Goal: Information Seeking & Learning: Learn about a topic

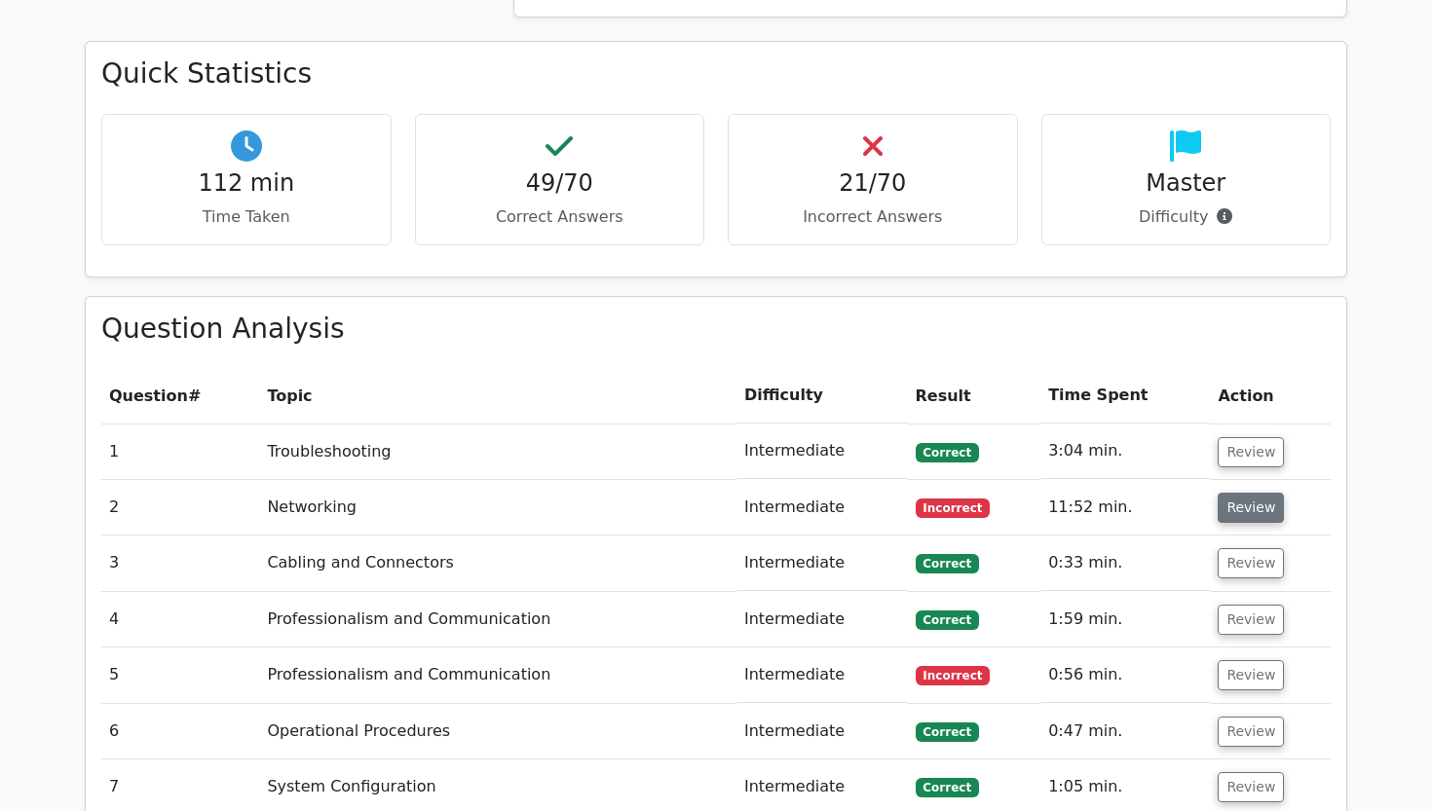
click at [1254, 493] on button "Review" at bounding box center [1250, 508] width 66 height 30
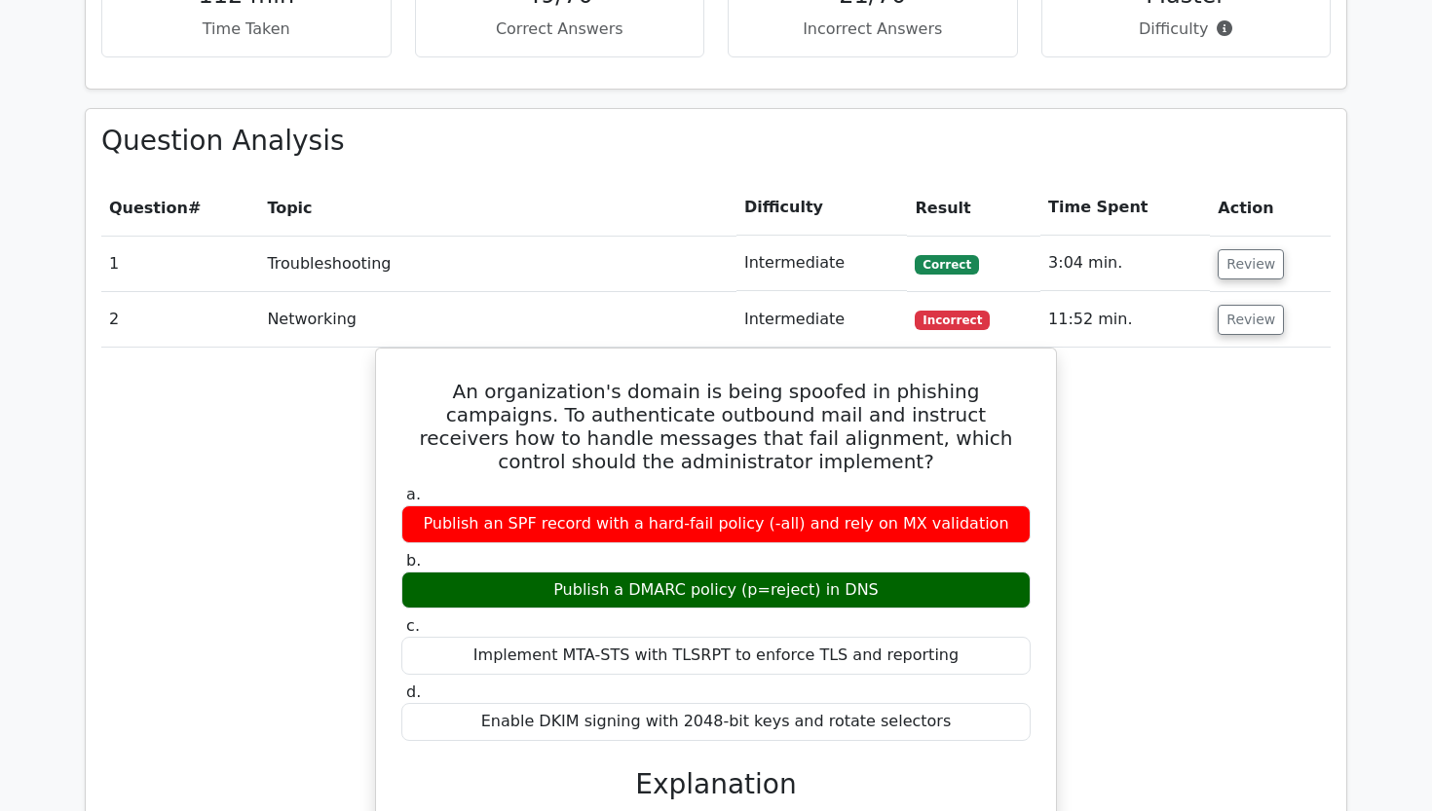
scroll to position [2172, 0]
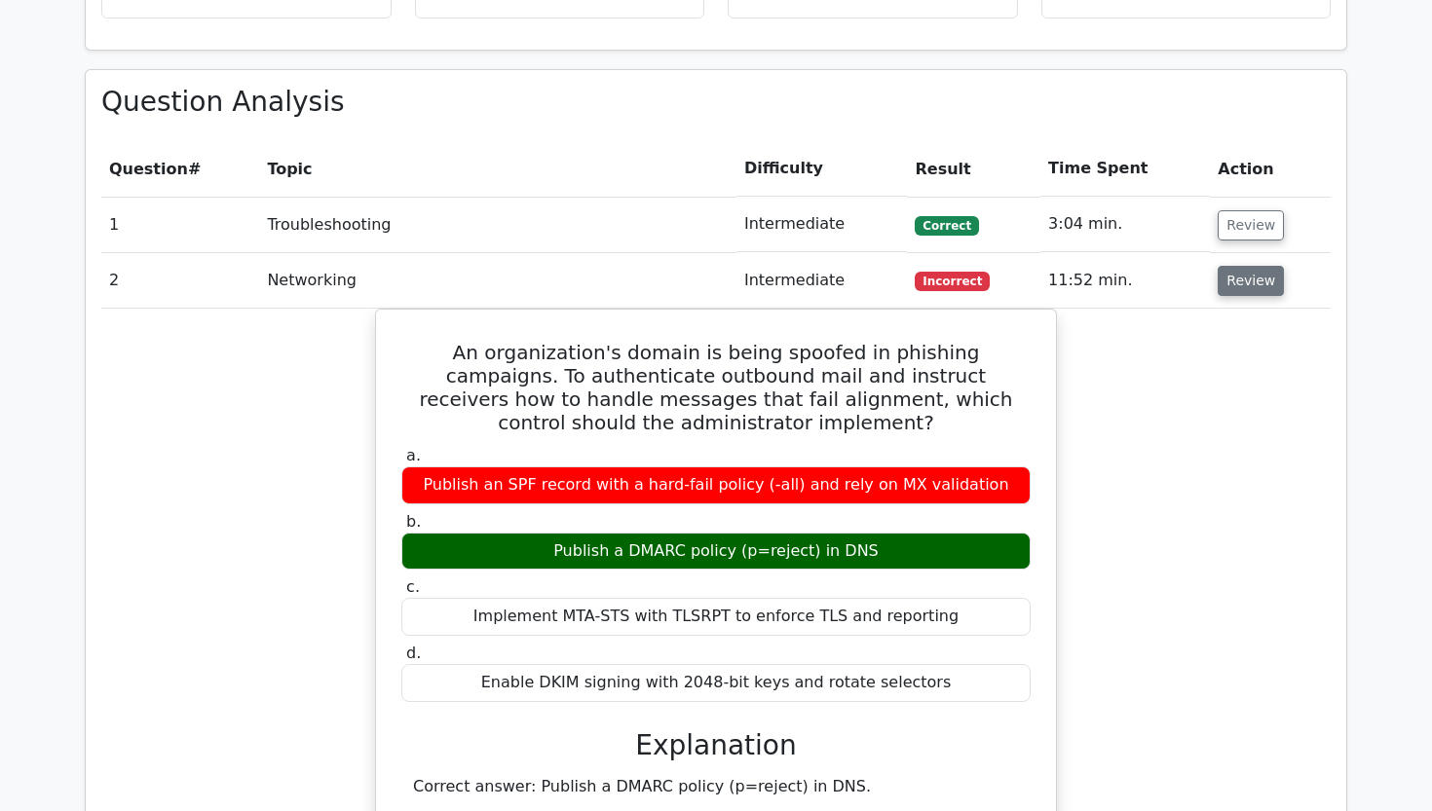
click at [1246, 266] on button "Review" at bounding box center [1250, 281] width 66 height 30
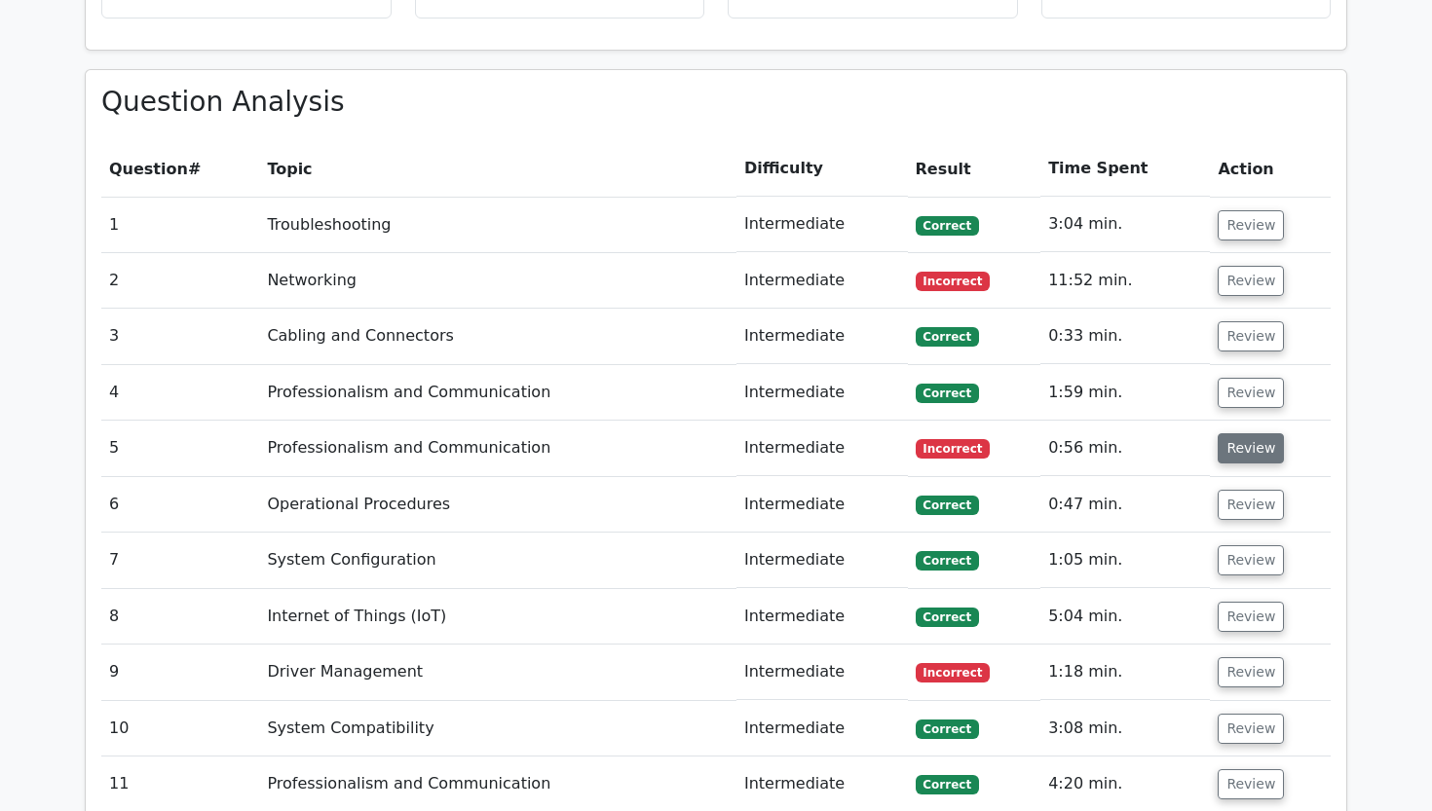
click at [1245, 433] on button "Review" at bounding box center [1250, 448] width 66 height 30
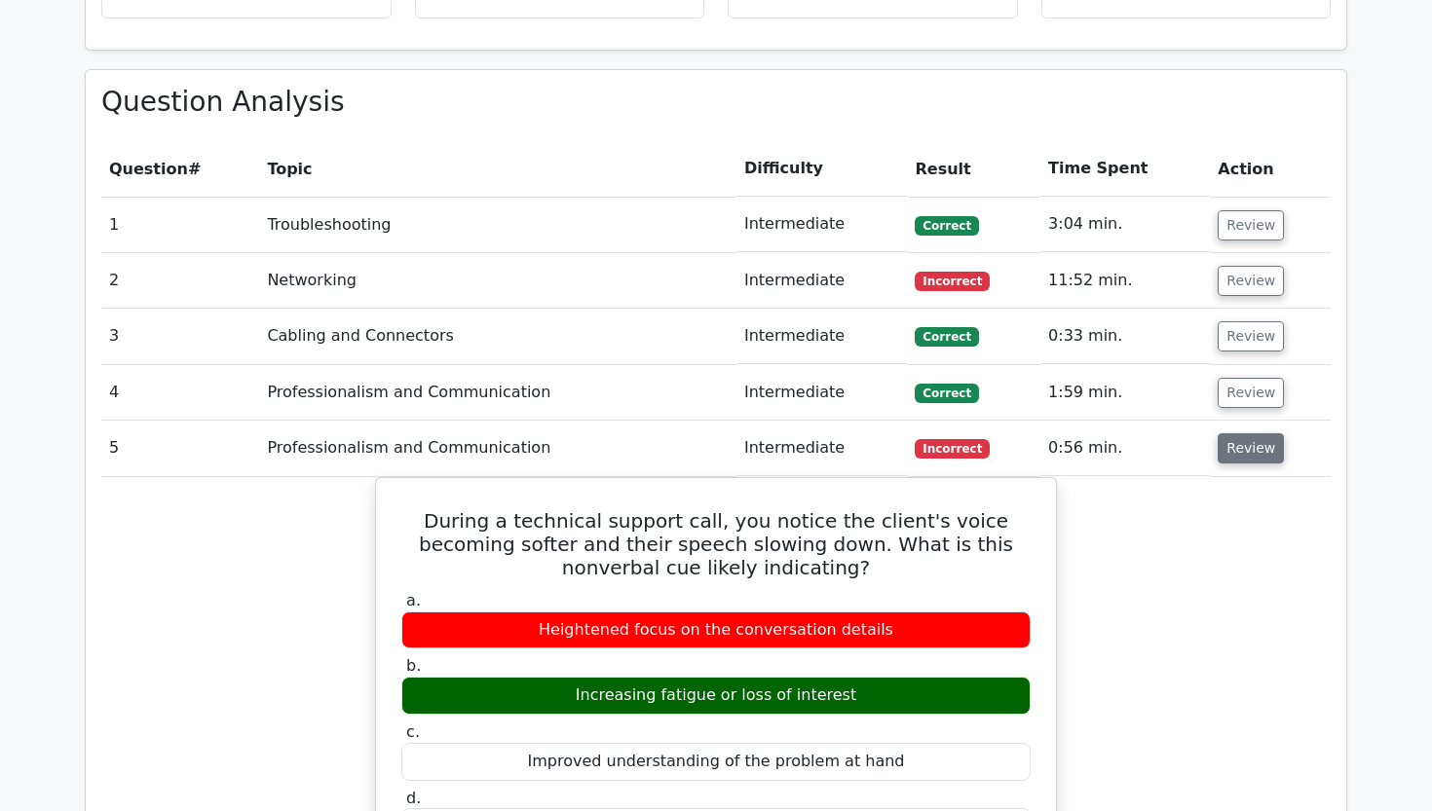
click at [1245, 433] on button "Review" at bounding box center [1250, 448] width 66 height 30
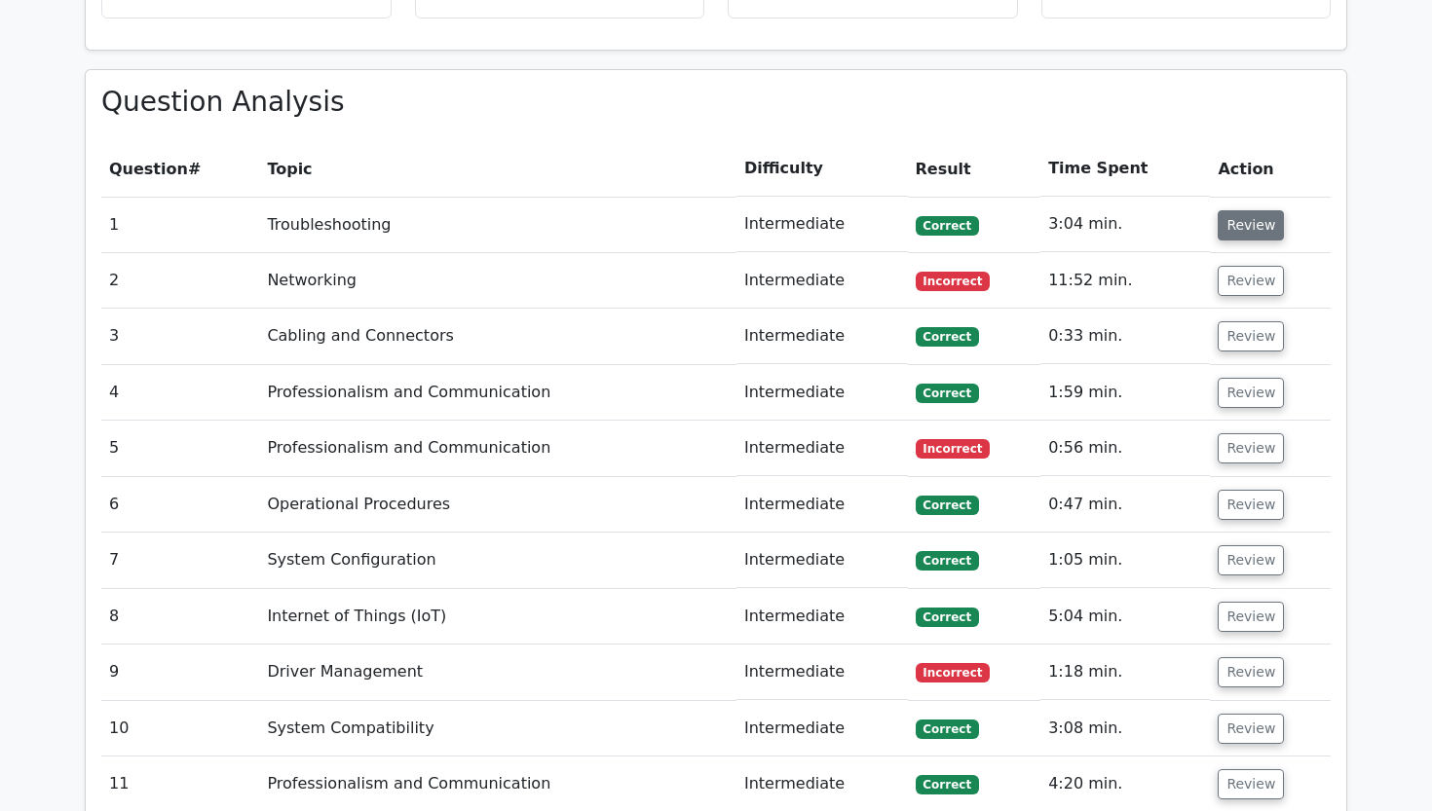
click at [1241, 210] on button "Review" at bounding box center [1250, 225] width 66 height 30
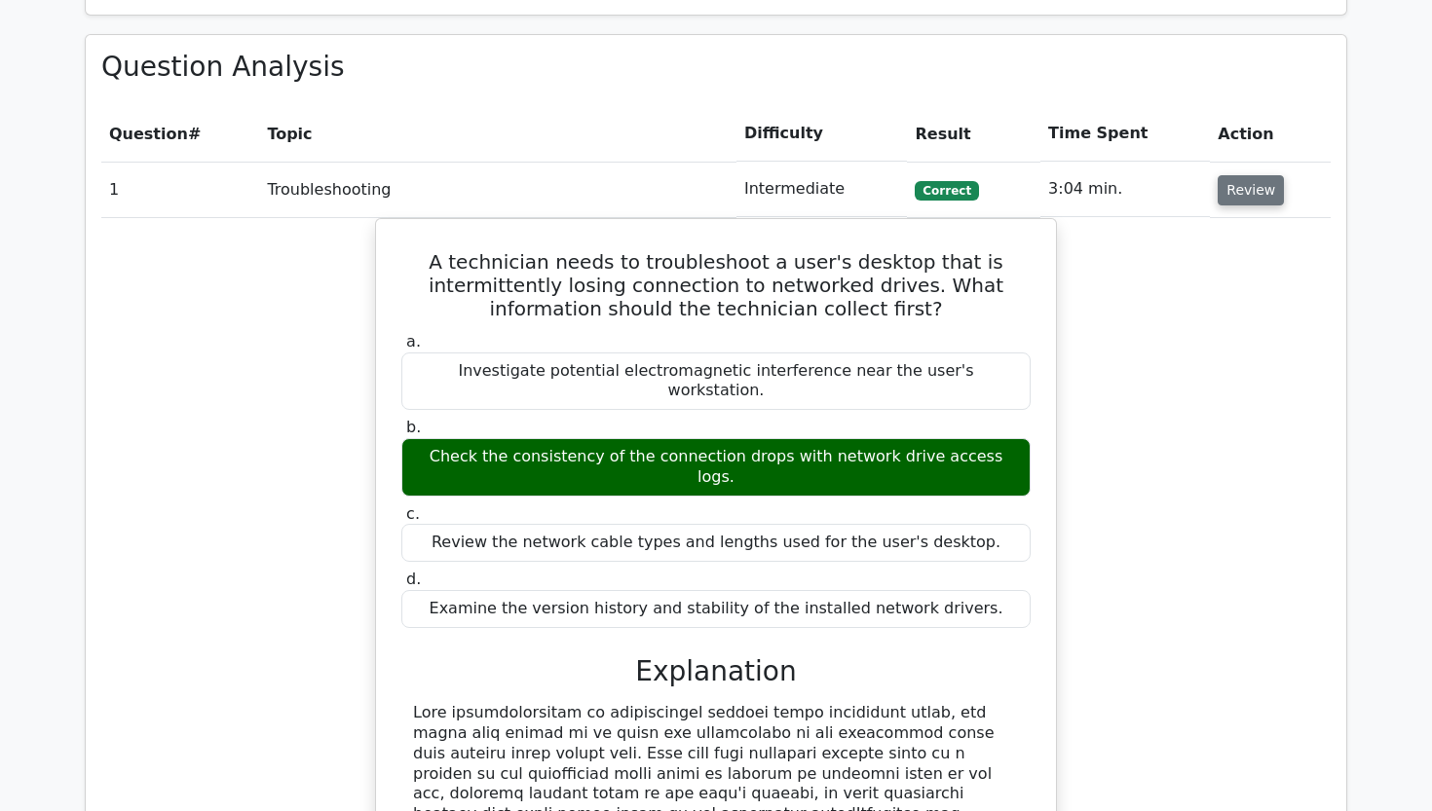
scroll to position [2209, 0]
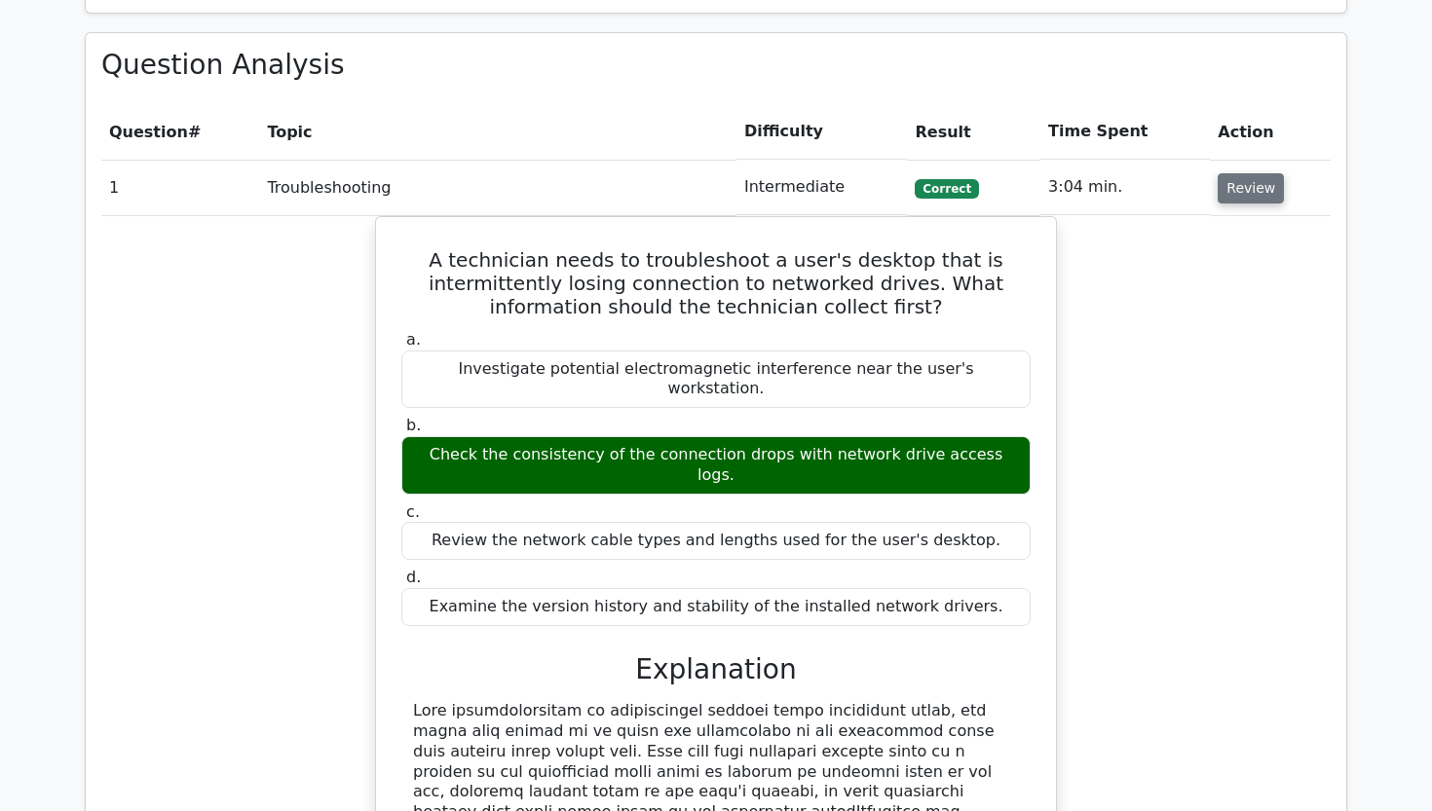
click at [1240, 173] on button "Review" at bounding box center [1250, 188] width 66 height 30
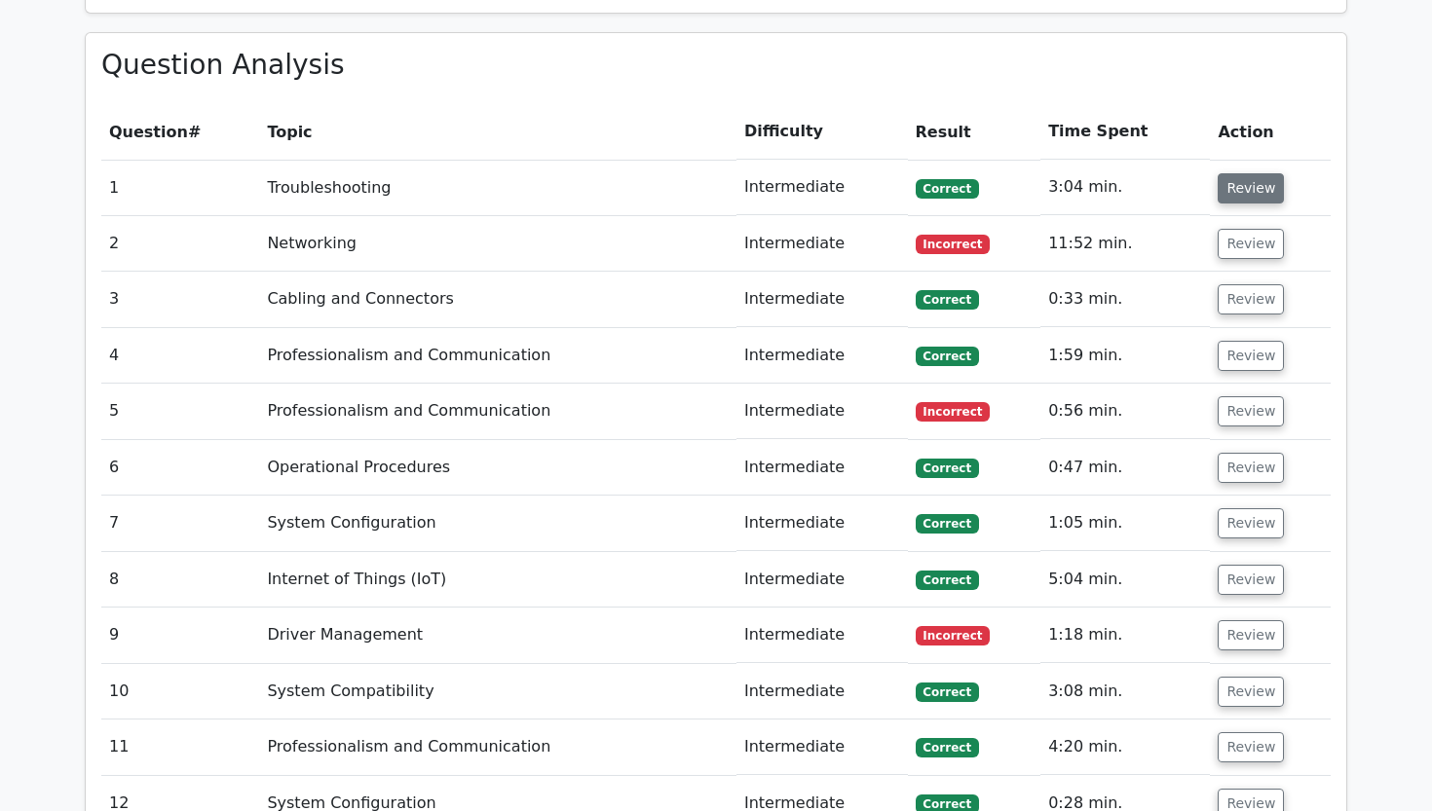
click at [1243, 173] on button "Review" at bounding box center [1250, 188] width 66 height 30
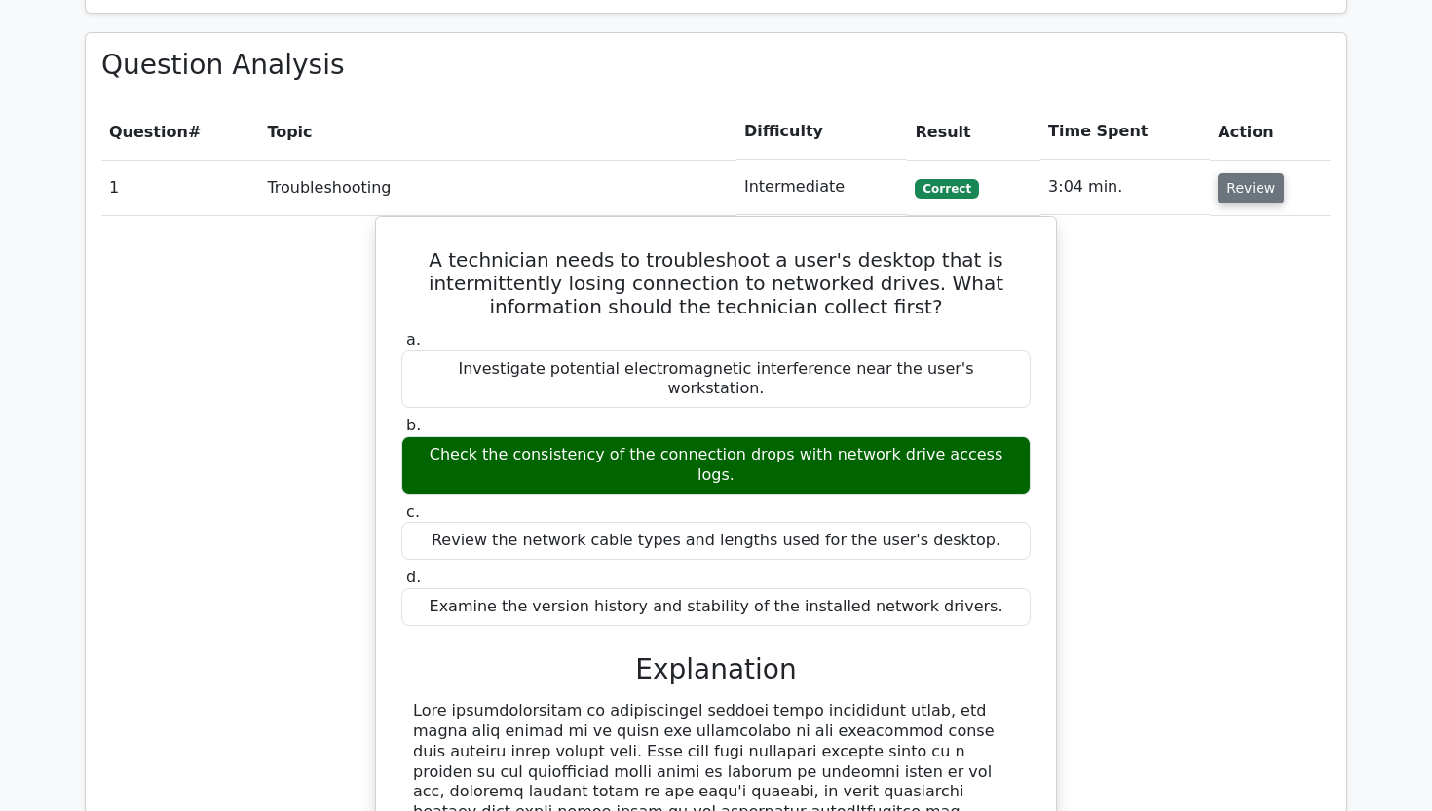
click at [1243, 173] on button "Review" at bounding box center [1250, 188] width 66 height 30
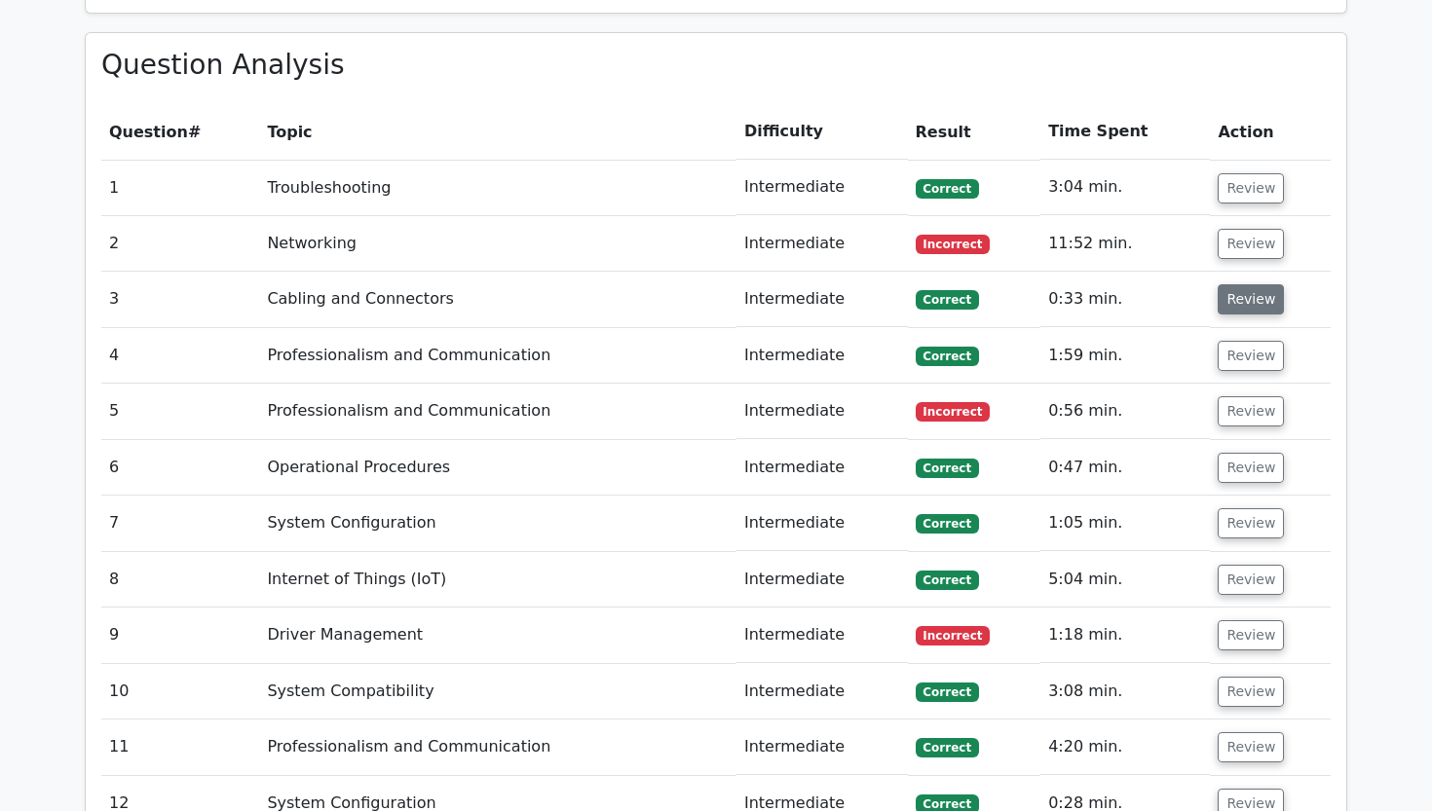
click at [1245, 284] on button "Review" at bounding box center [1250, 299] width 66 height 30
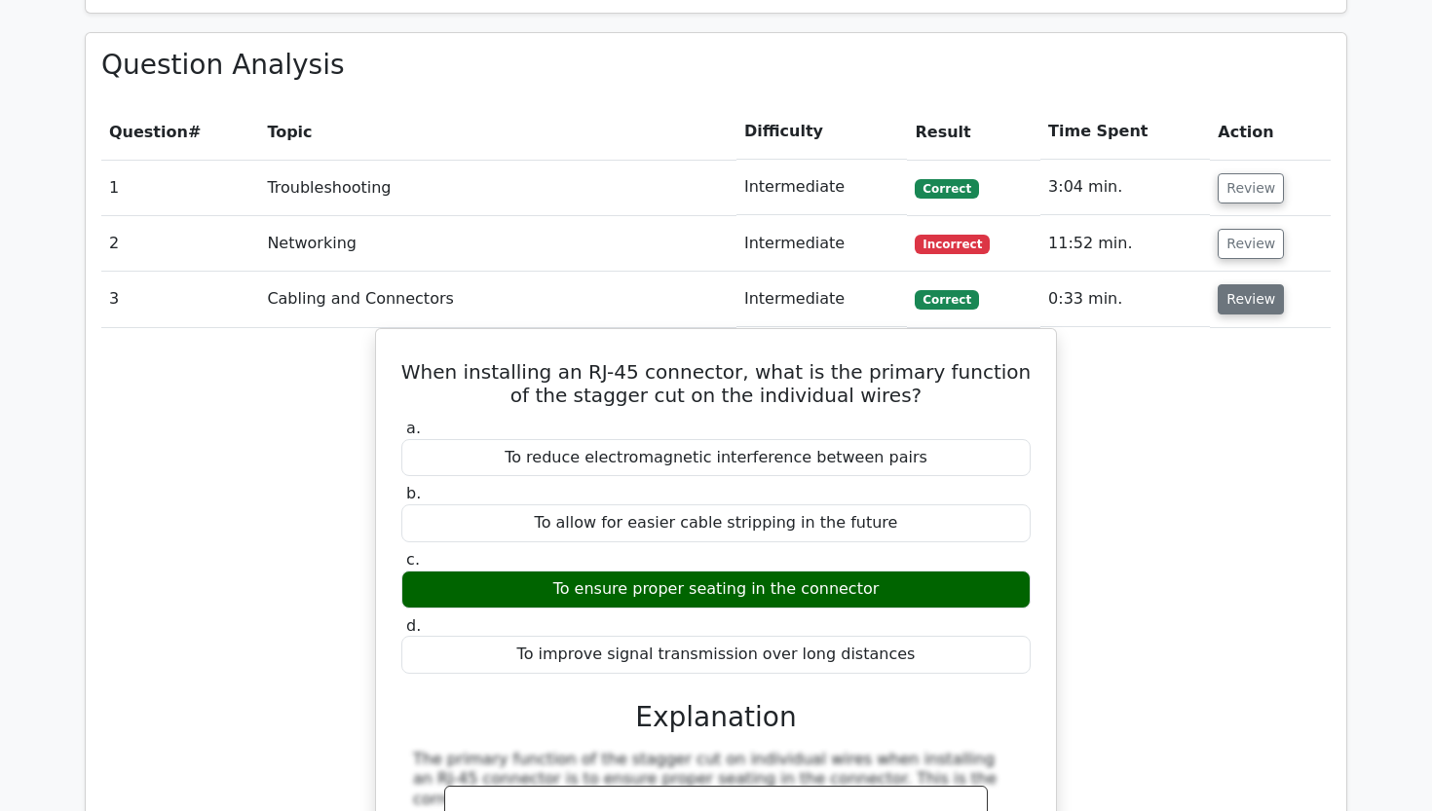
click at [1244, 284] on button "Review" at bounding box center [1250, 299] width 66 height 30
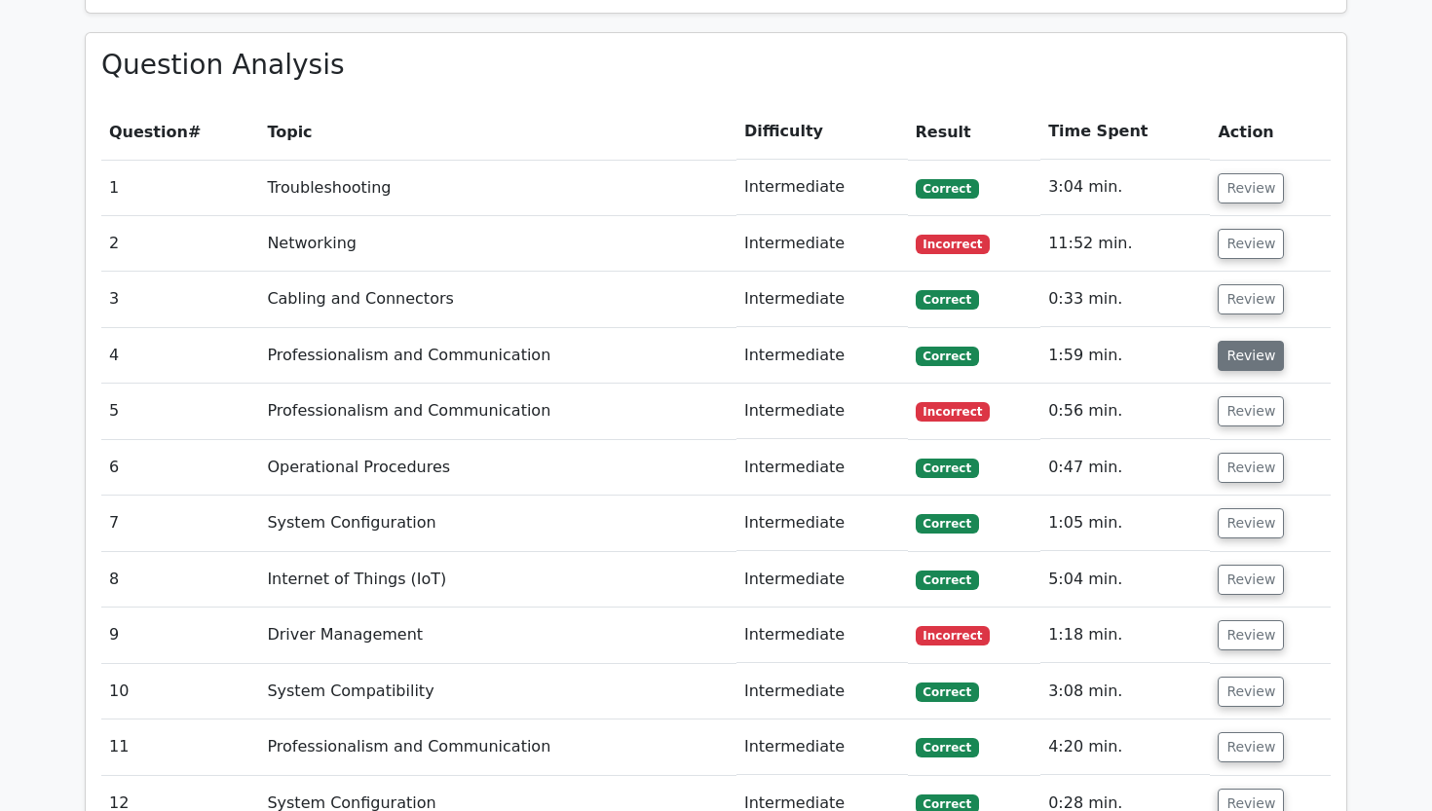
click at [1241, 341] on button "Review" at bounding box center [1250, 356] width 66 height 30
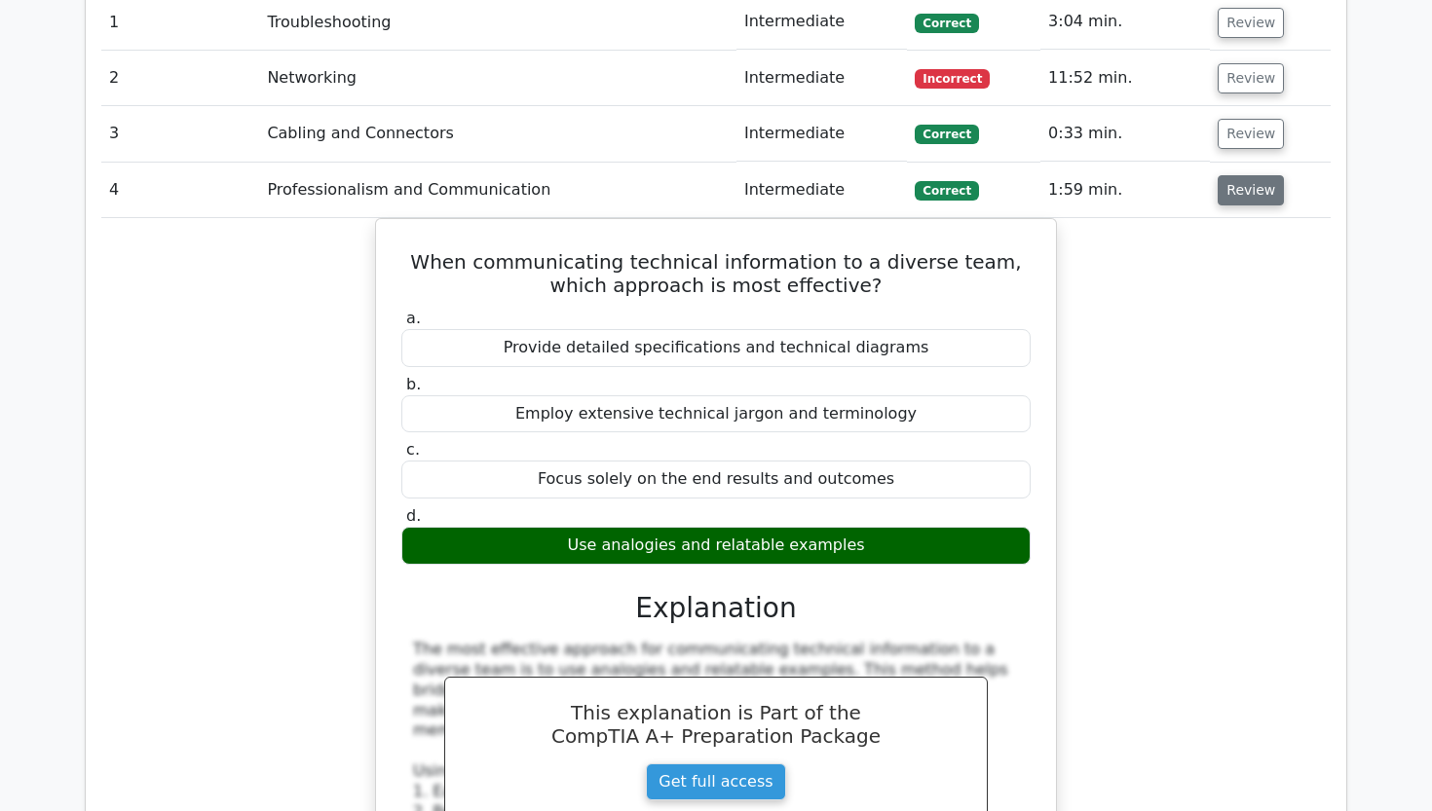
scroll to position [2396, 0]
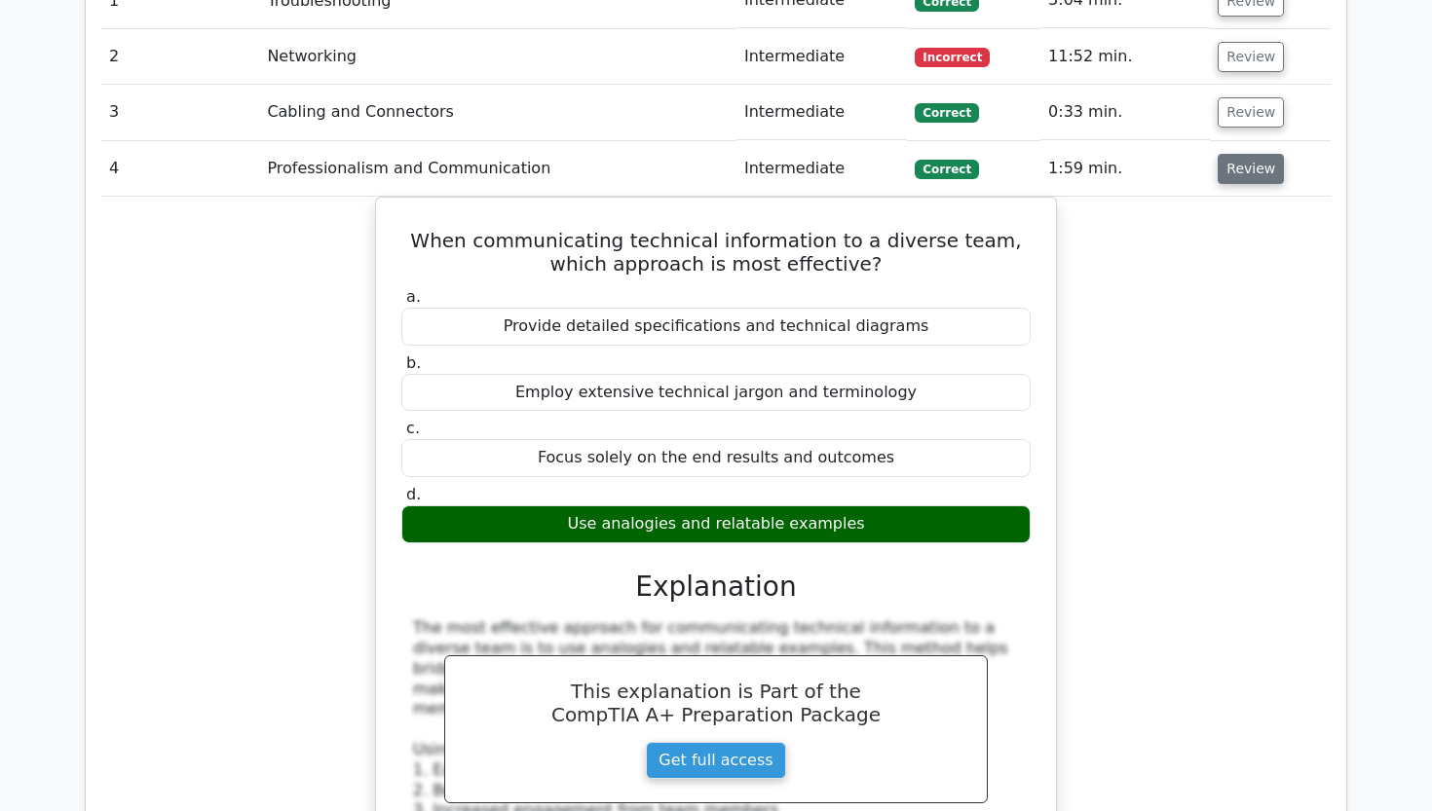
click at [1243, 154] on button "Review" at bounding box center [1250, 169] width 66 height 30
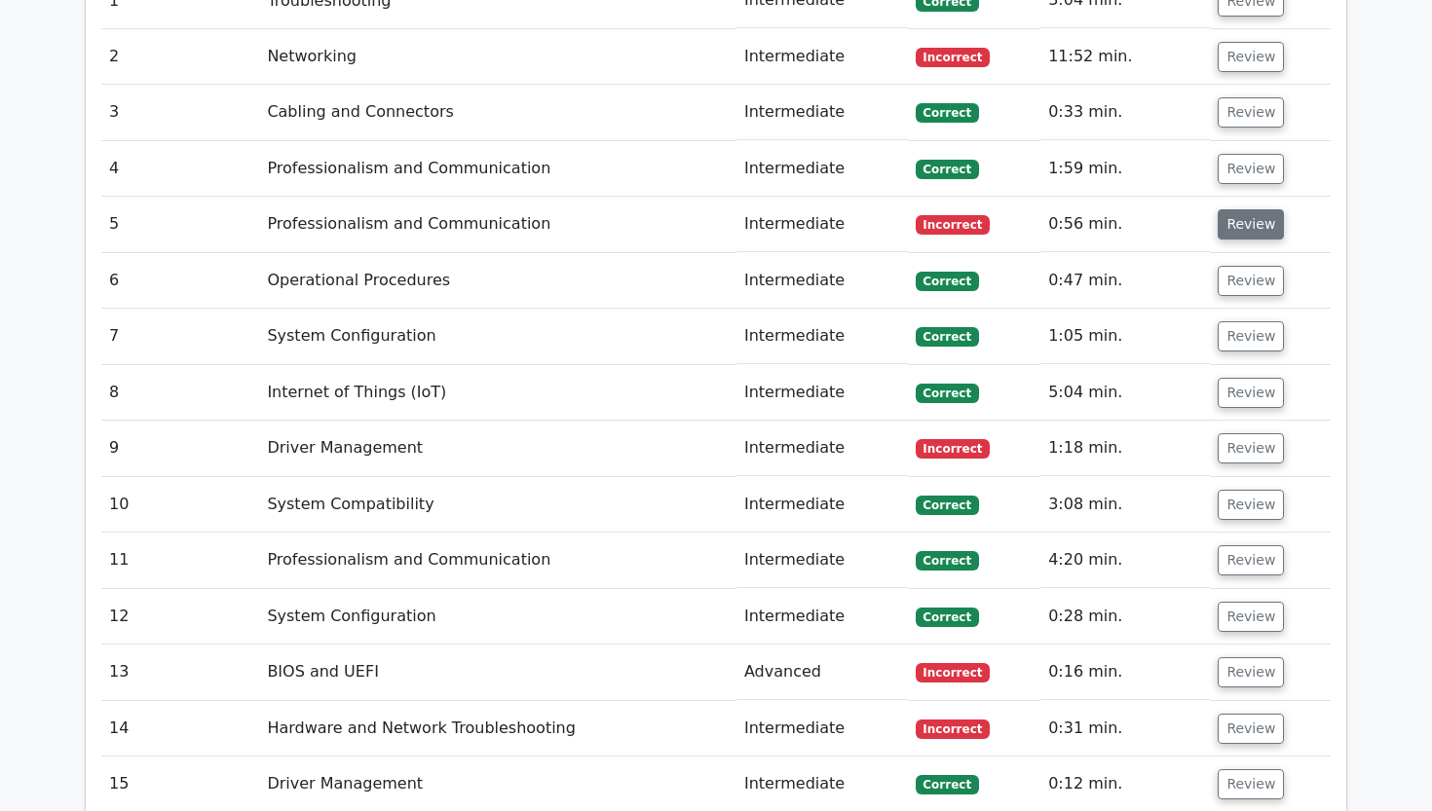
click at [1233, 209] on button "Review" at bounding box center [1250, 224] width 66 height 30
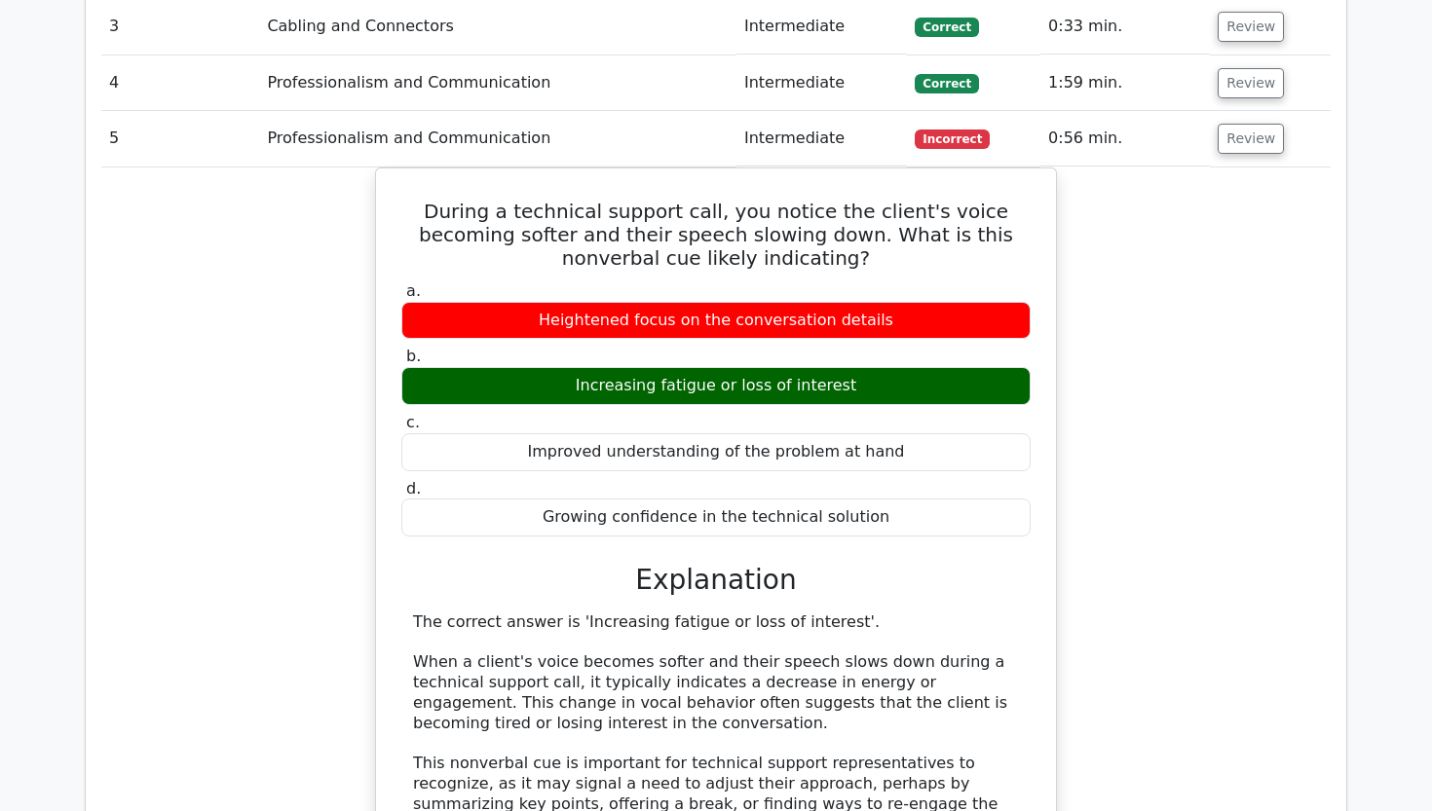
scroll to position [2485, 0]
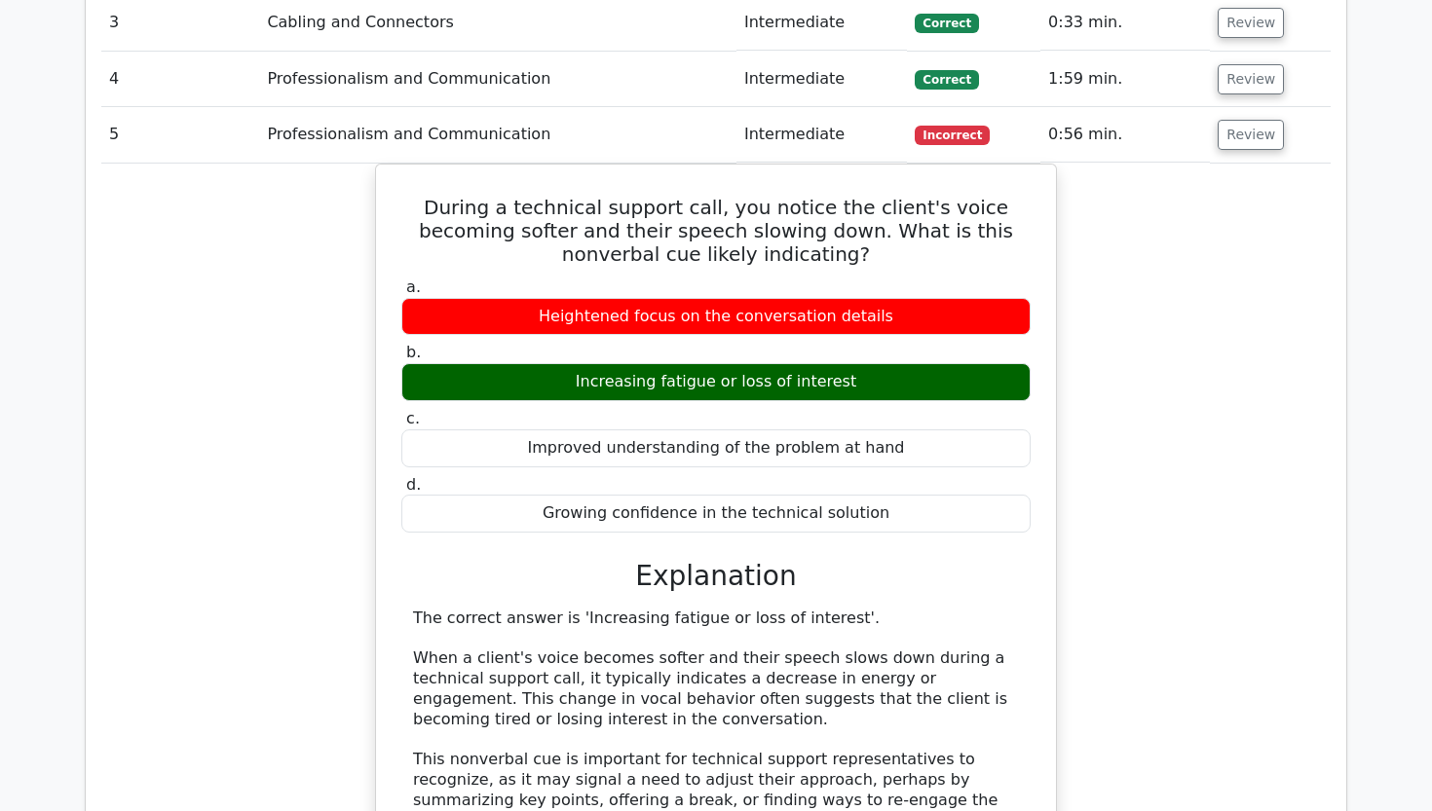
click at [1223, 164] on div "During a technical support call, you notice the client's voice becoming softer …" at bounding box center [715, 732] width 1229 height 1137
click at [1223, 120] on button "Review" at bounding box center [1250, 135] width 66 height 30
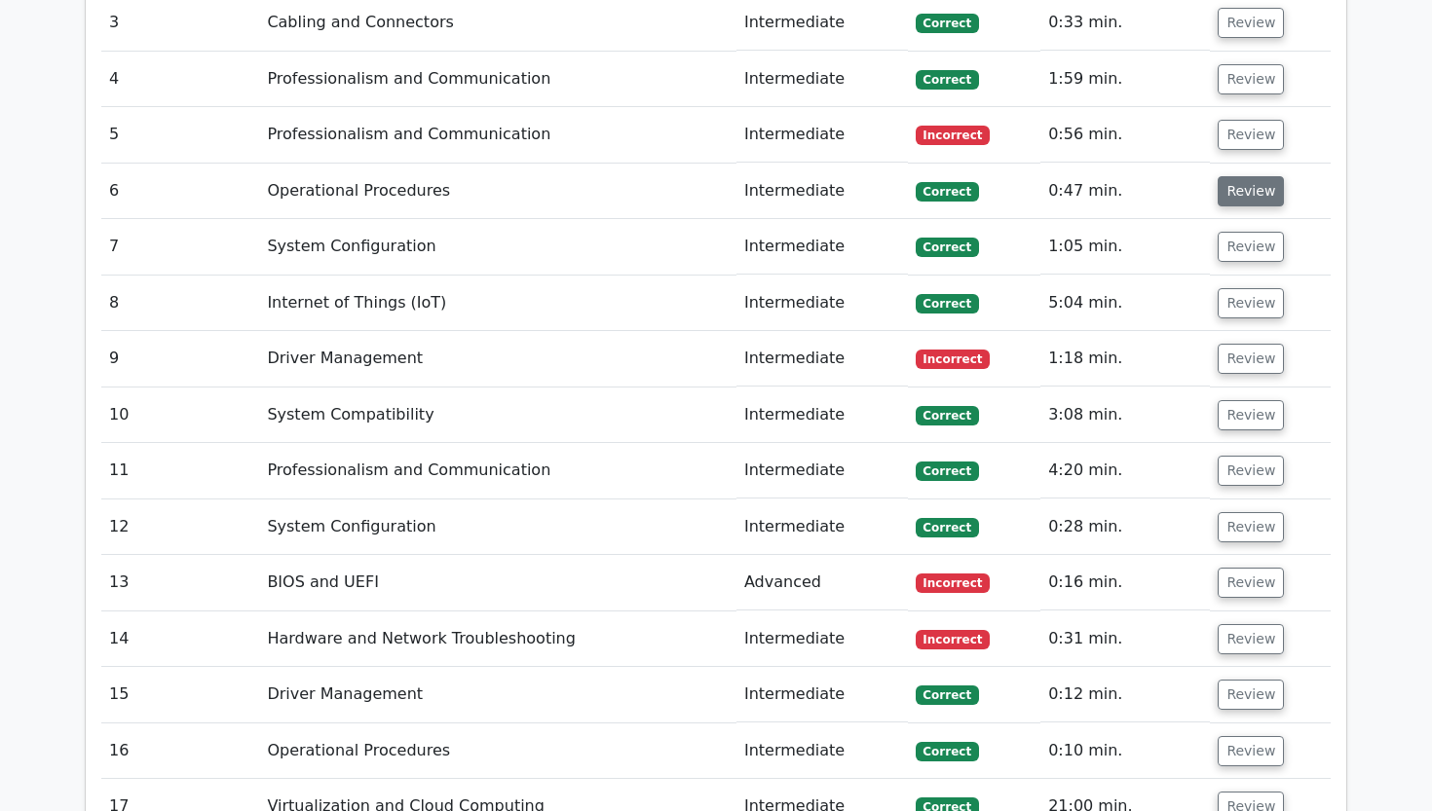
click at [1235, 176] on button "Review" at bounding box center [1250, 191] width 66 height 30
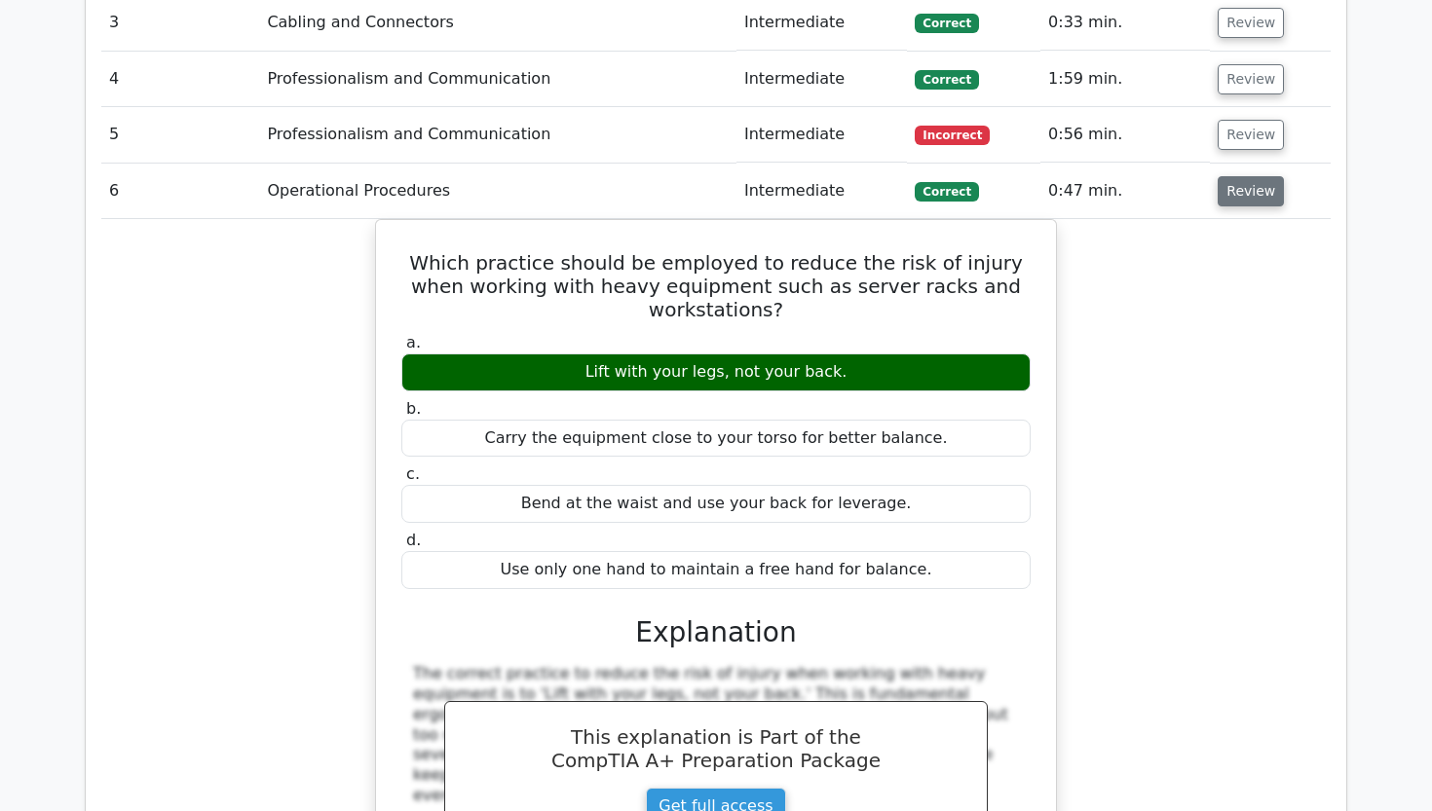
click at [1236, 176] on button "Review" at bounding box center [1250, 191] width 66 height 30
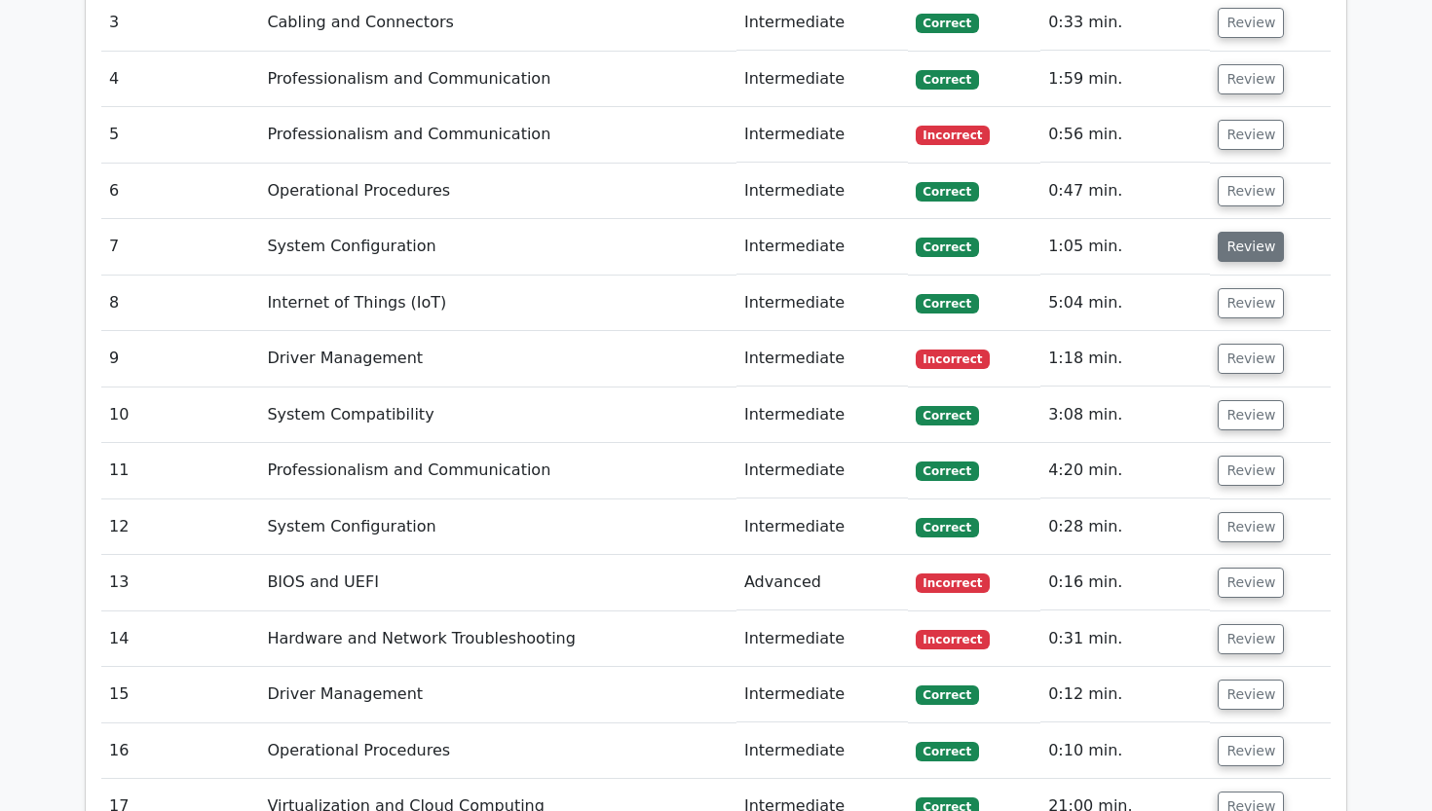
click at [1235, 232] on button "Review" at bounding box center [1250, 247] width 66 height 30
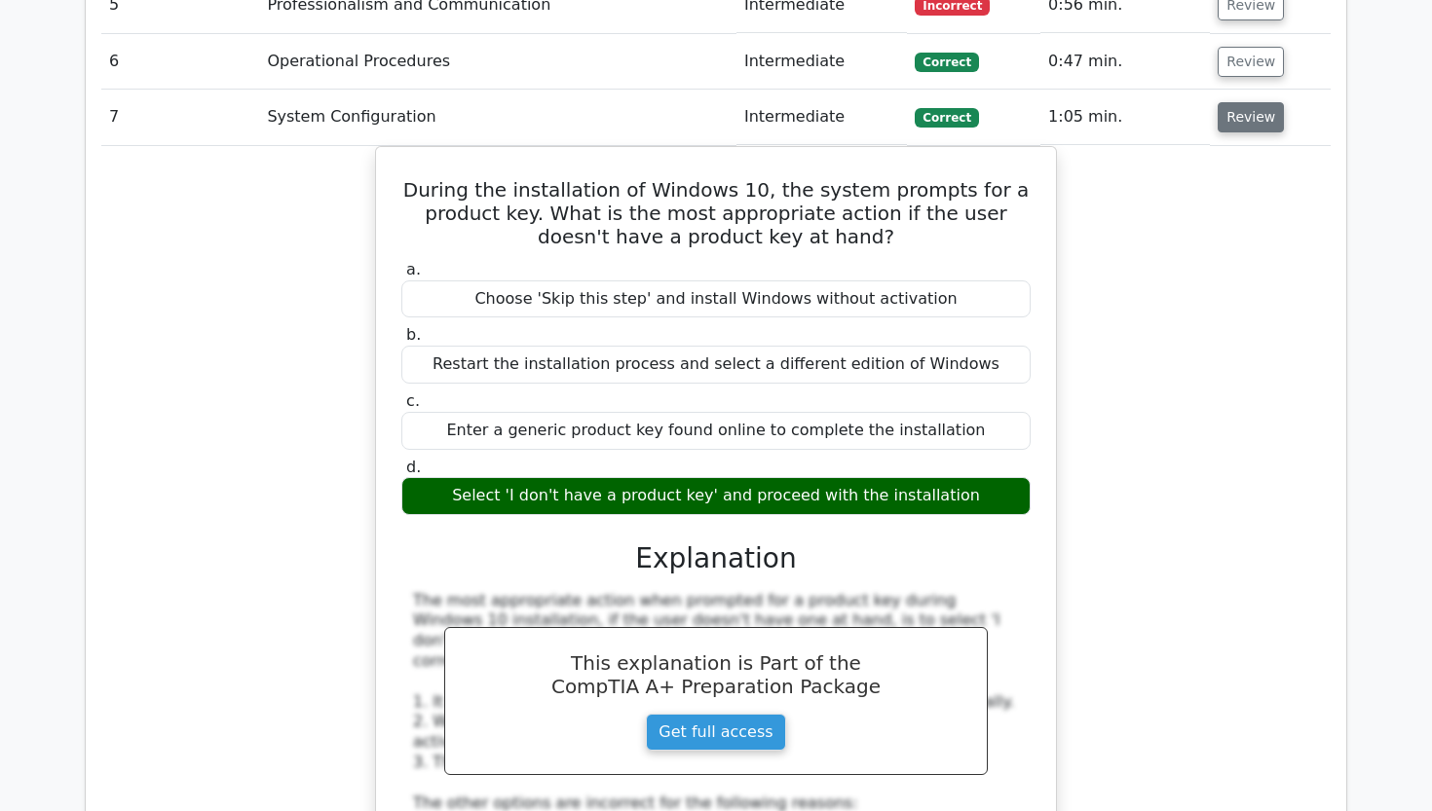
scroll to position [2615, 0]
click at [1235, 102] on button "Review" at bounding box center [1250, 117] width 66 height 30
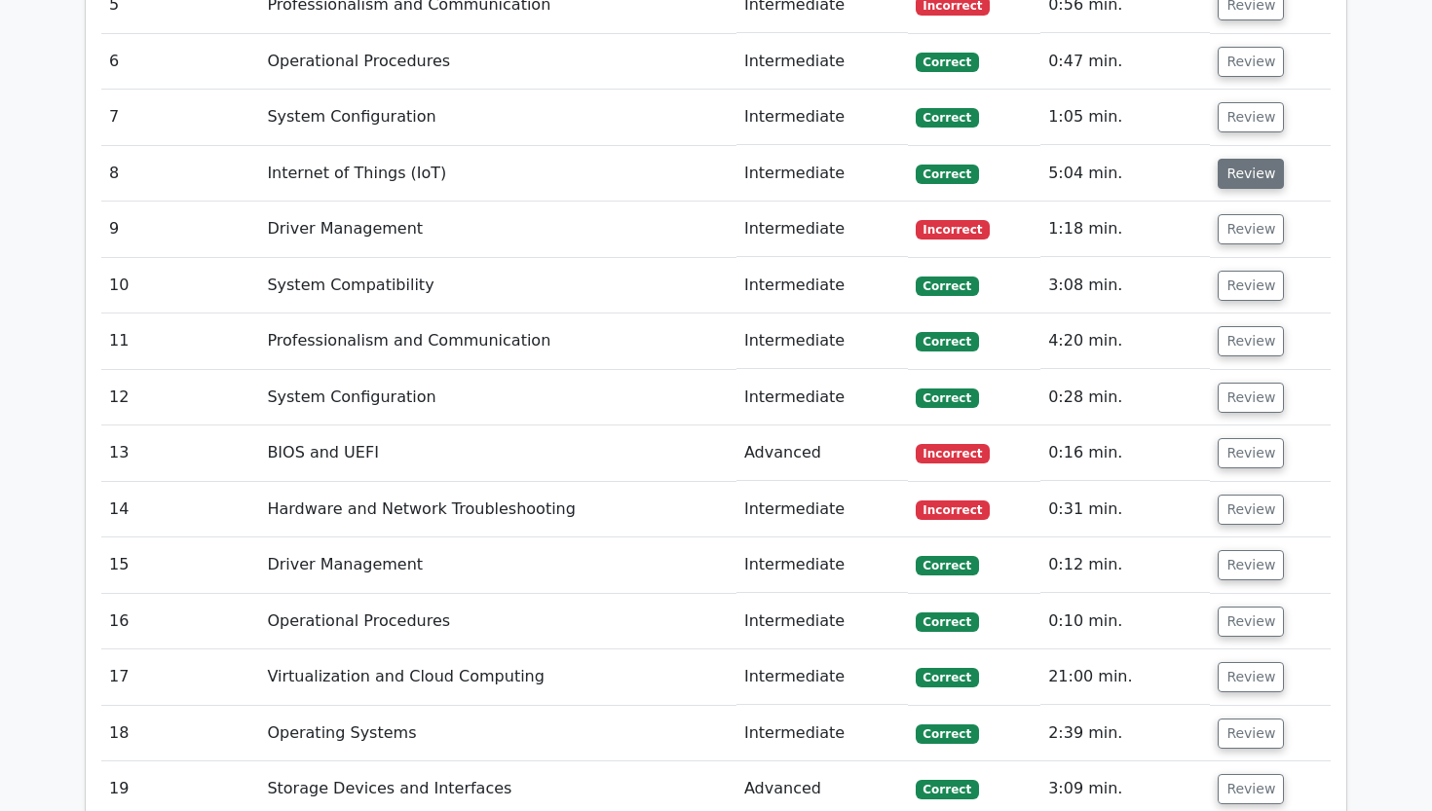
click at [1229, 159] on button "Review" at bounding box center [1250, 174] width 66 height 30
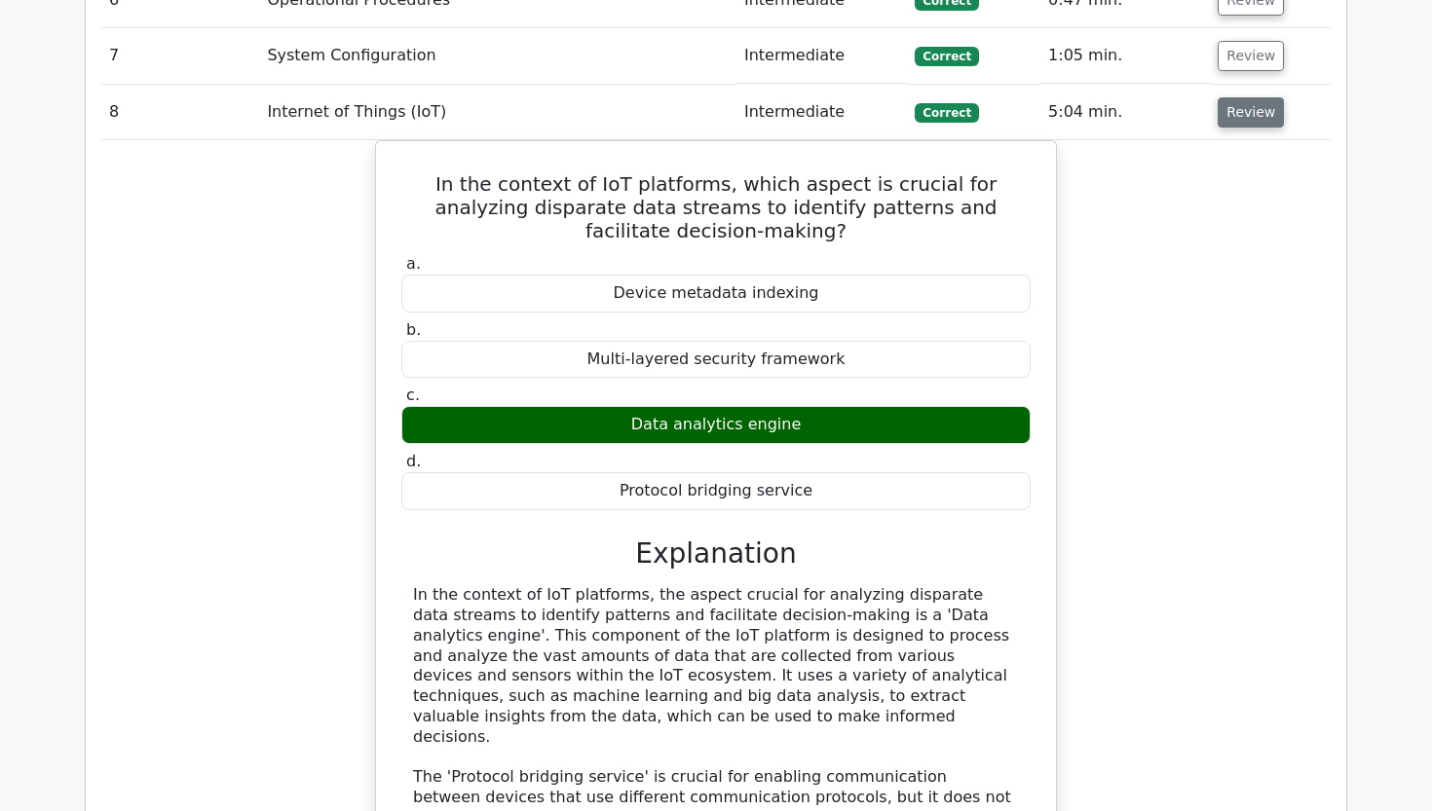
scroll to position [2685, 0]
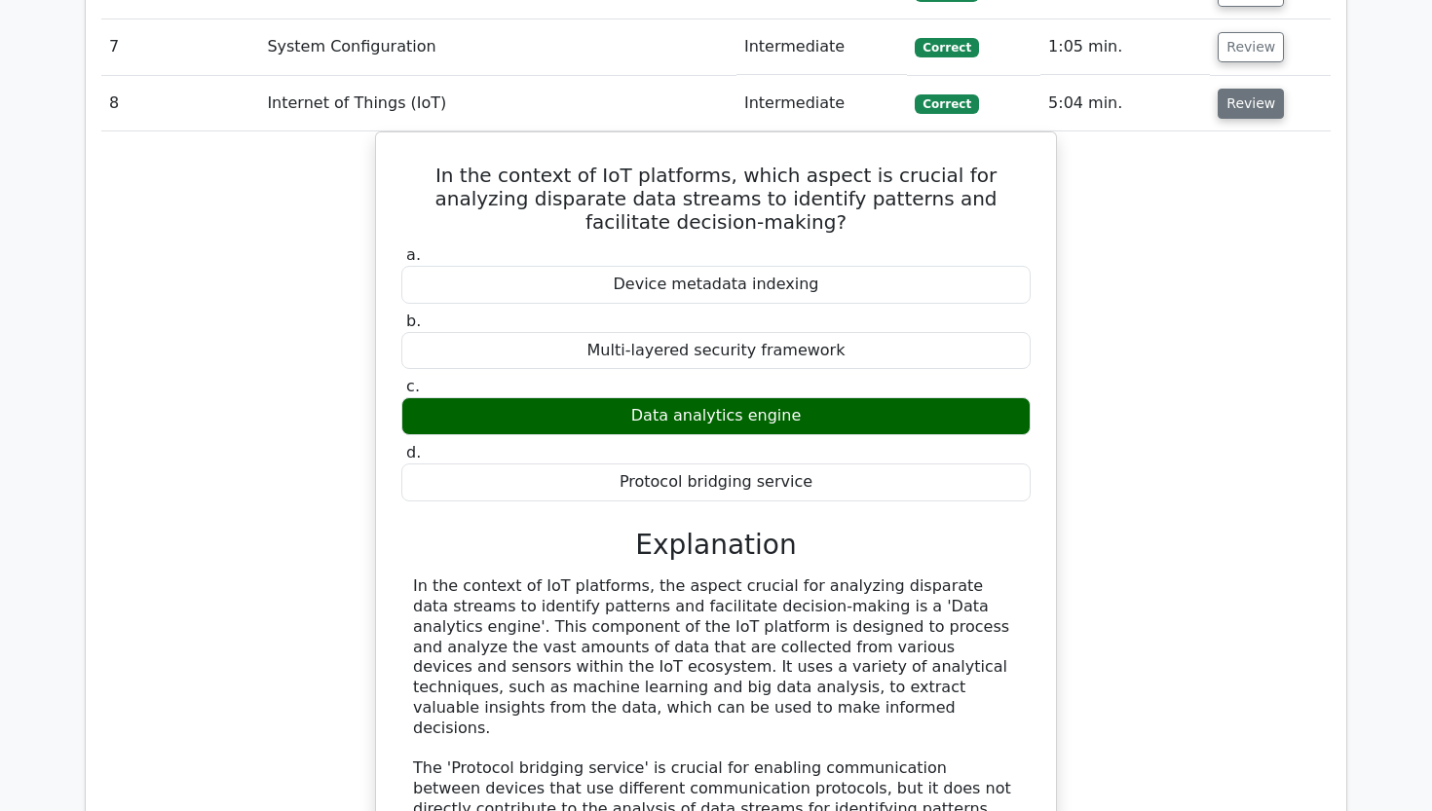
click at [1238, 89] on button "Review" at bounding box center [1250, 104] width 66 height 30
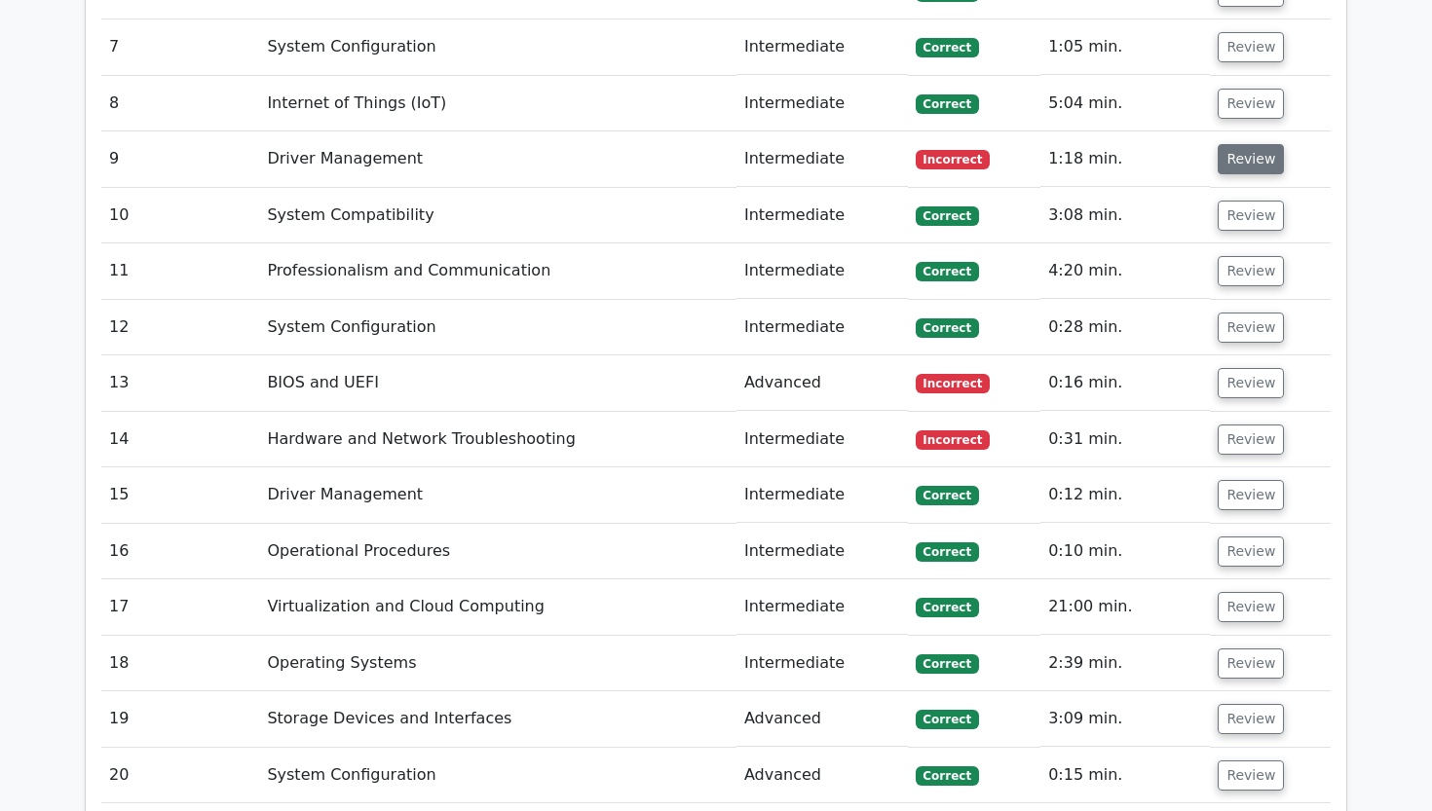
click at [1223, 144] on button "Review" at bounding box center [1250, 159] width 66 height 30
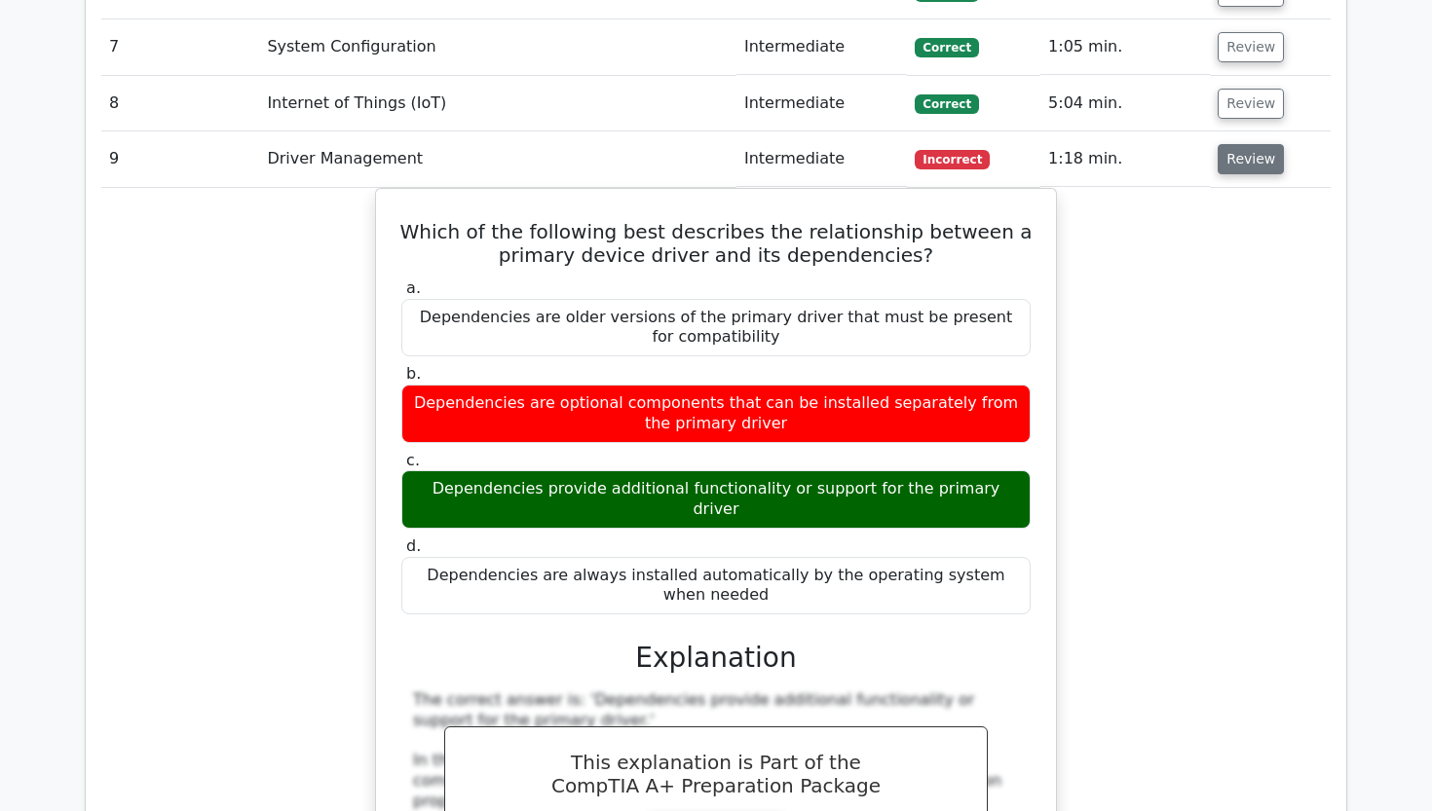
click at [1223, 144] on button "Review" at bounding box center [1250, 159] width 66 height 30
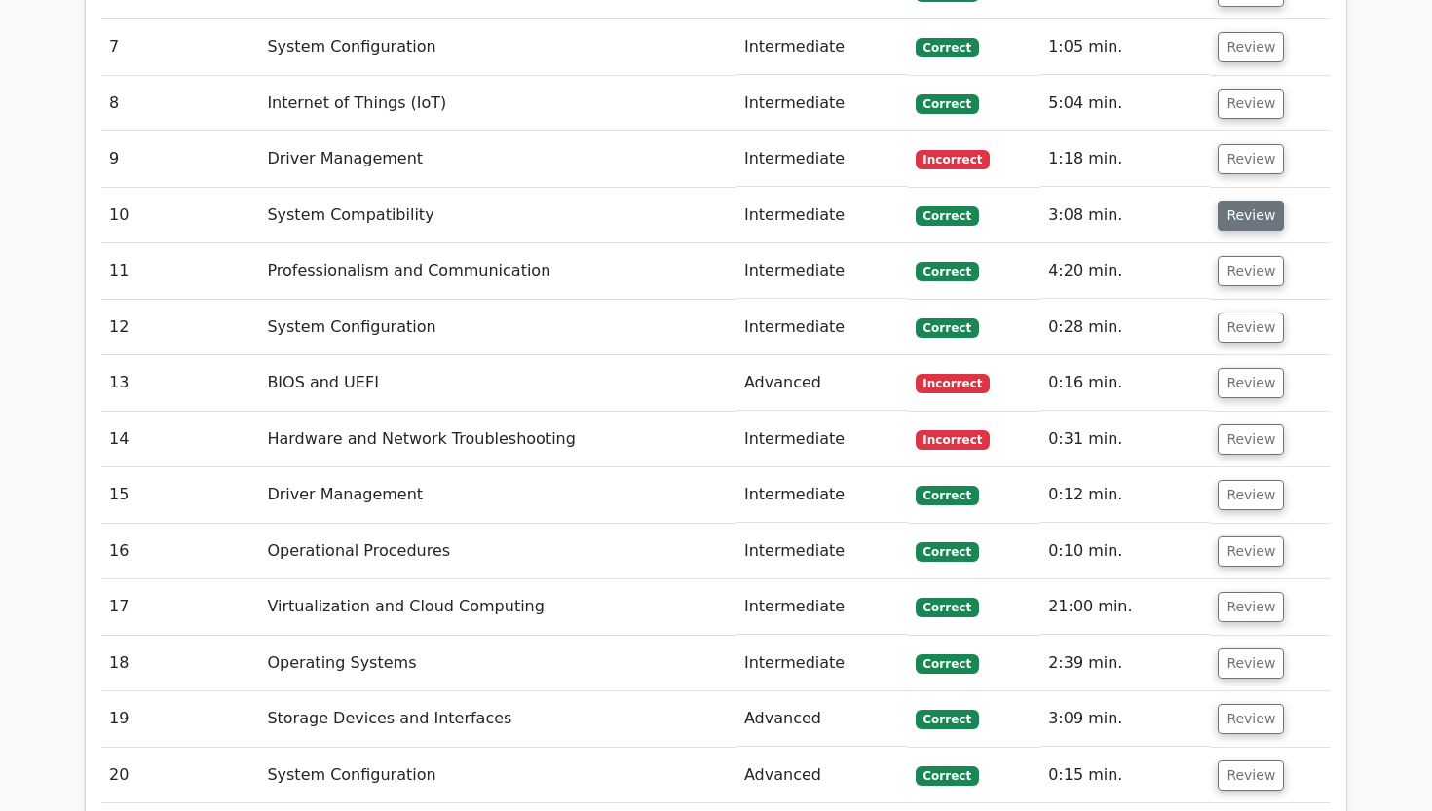
click at [1224, 201] on button "Review" at bounding box center [1250, 216] width 66 height 30
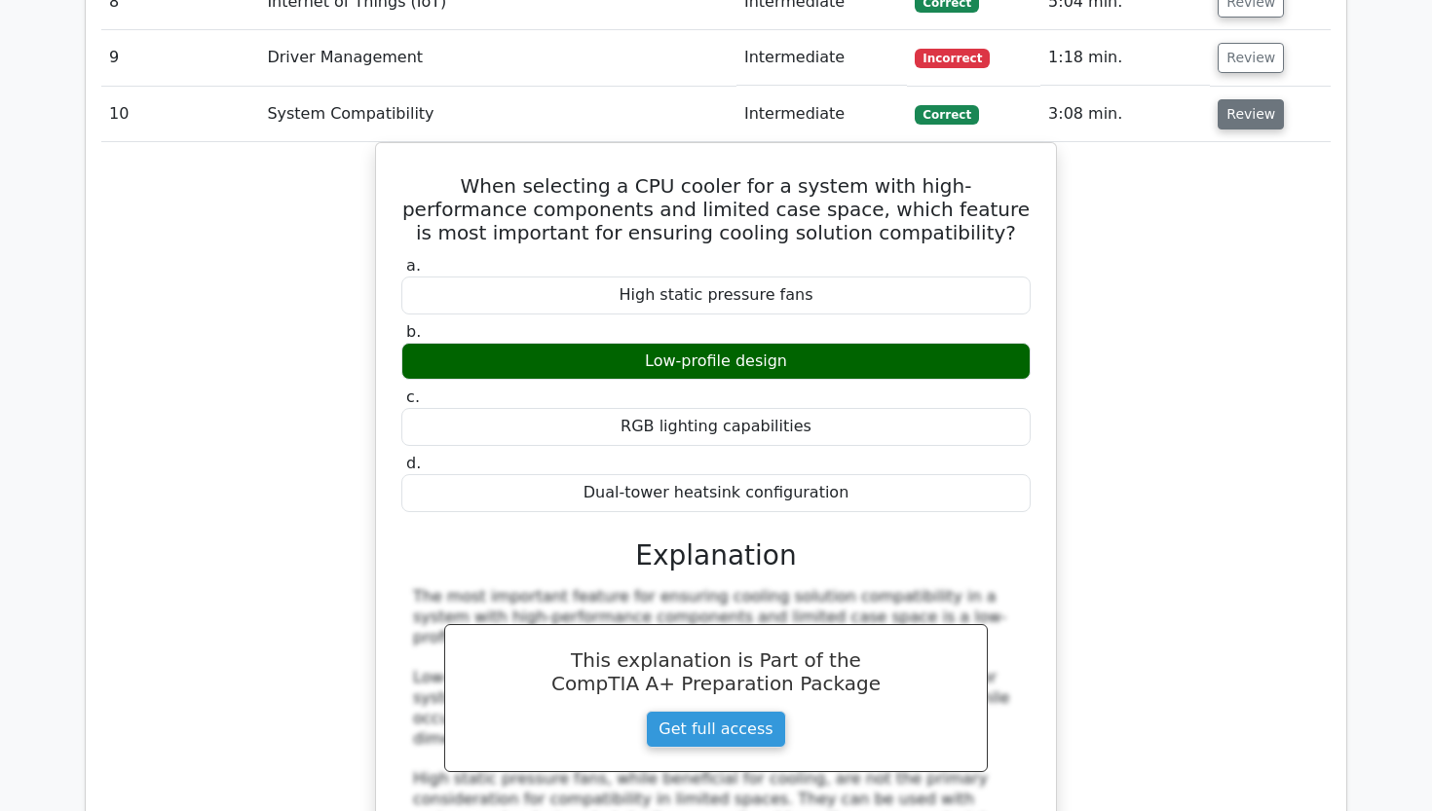
scroll to position [2788, 0]
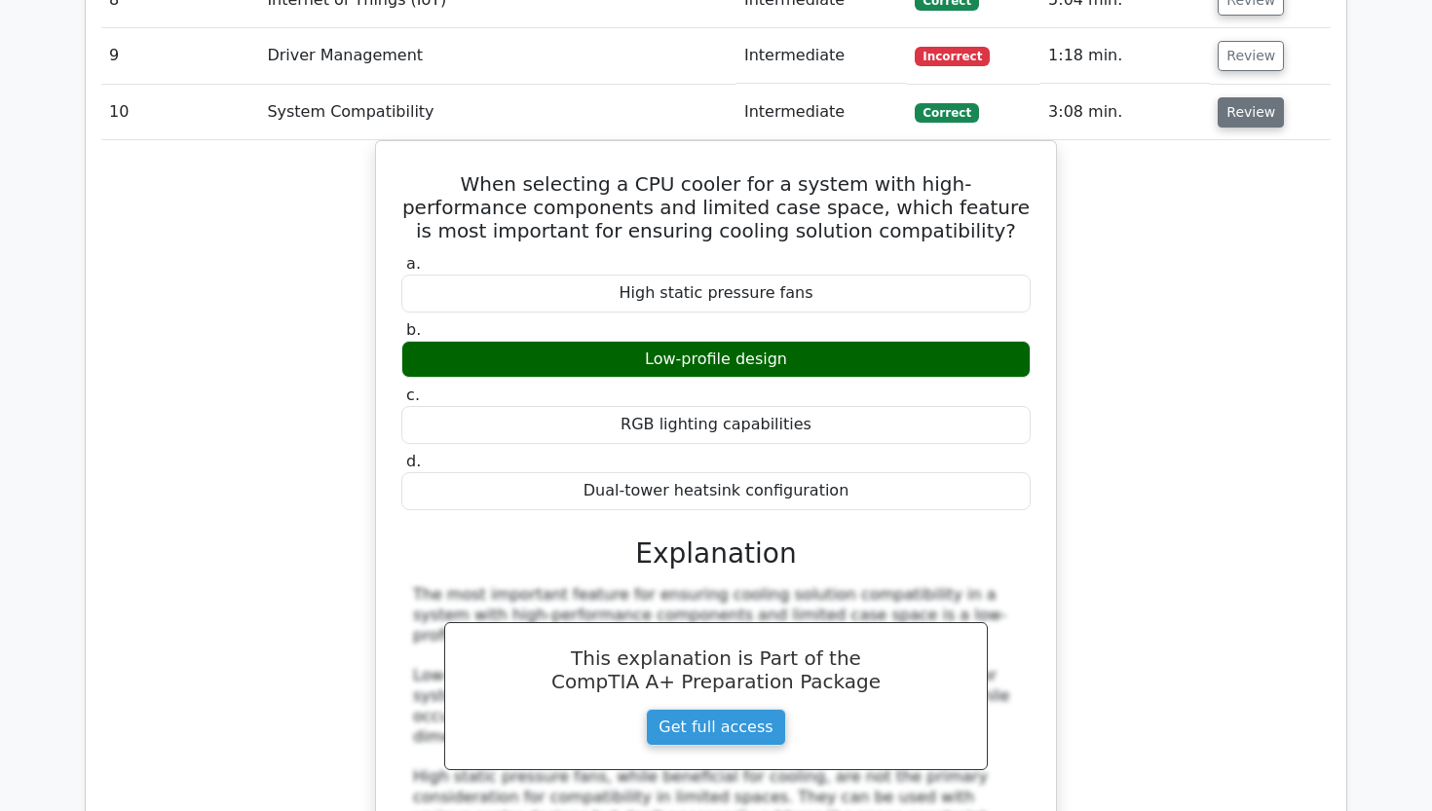
click at [1230, 97] on button "Review" at bounding box center [1250, 112] width 66 height 30
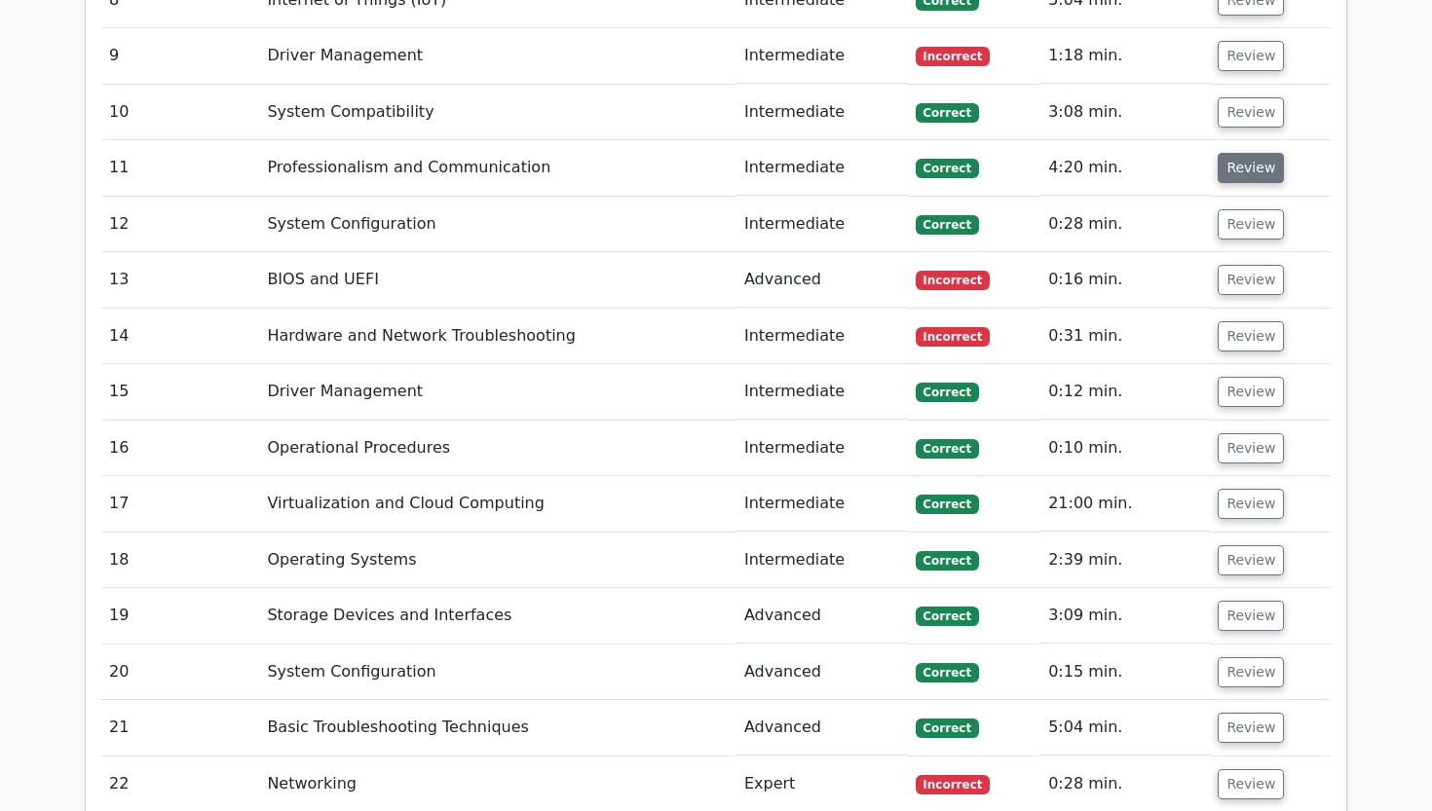
click at [1226, 153] on button "Review" at bounding box center [1250, 168] width 66 height 30
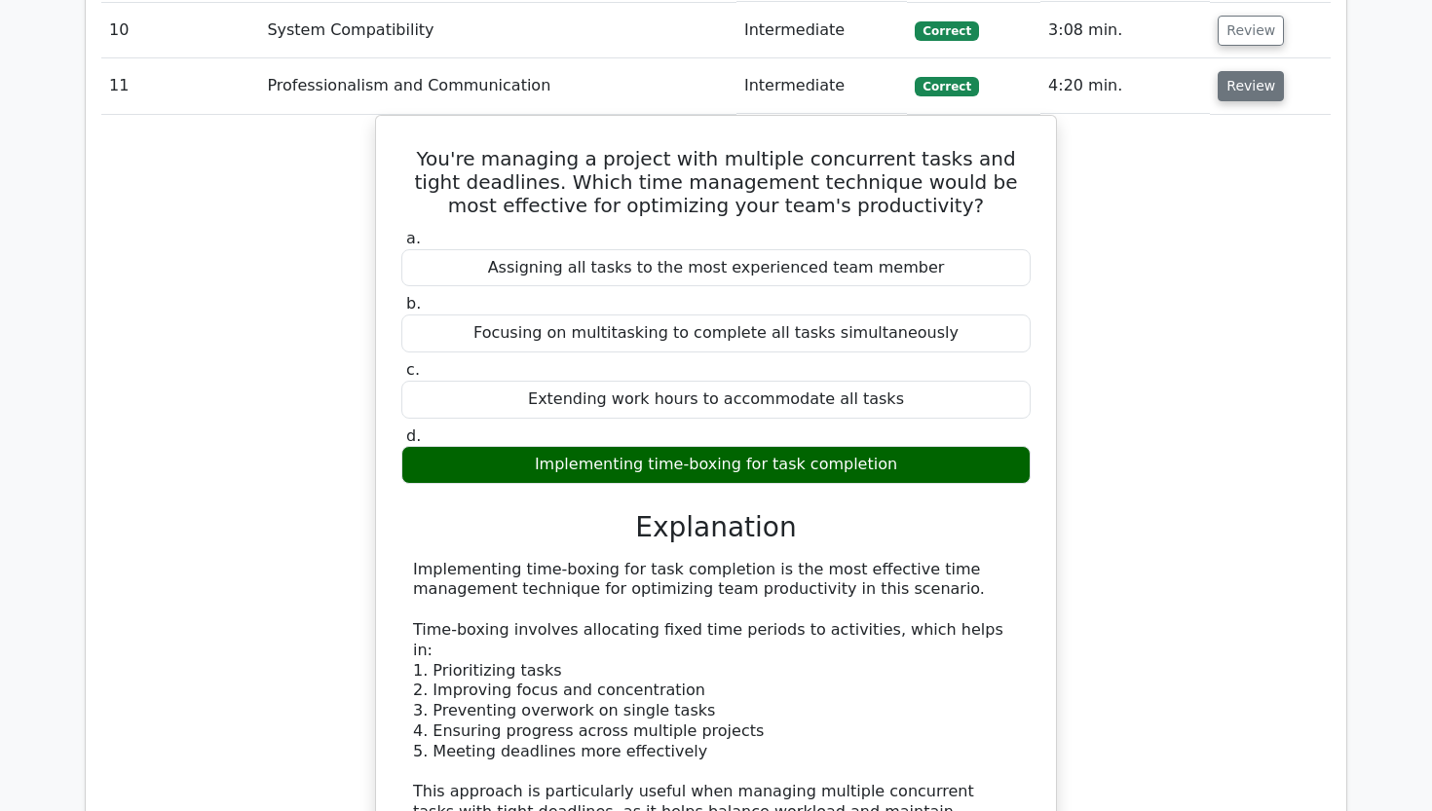
scroll to position [2873, 0]
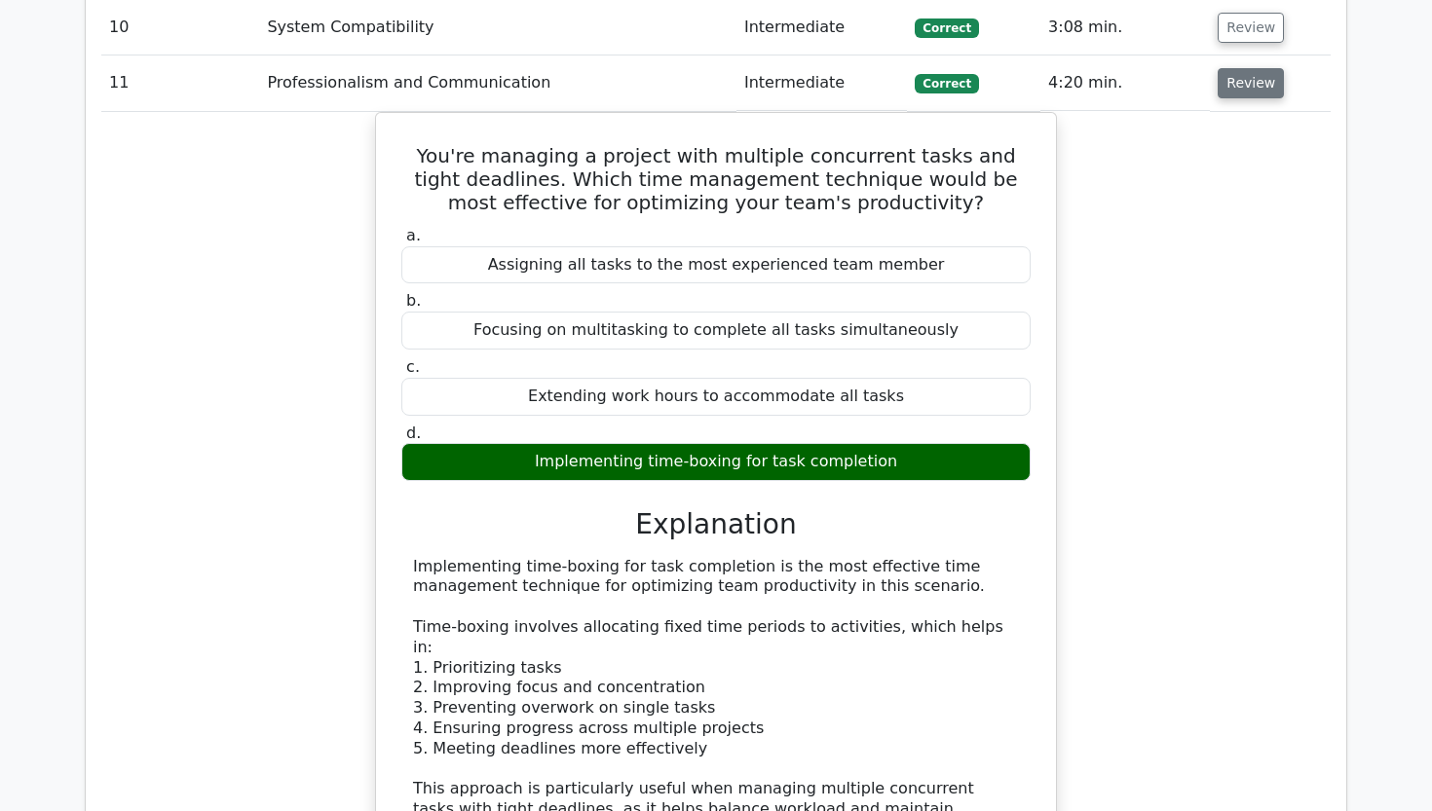
click at [1237, 68] on button "Review" at bounding box center [1250, 83] width 66 height 30
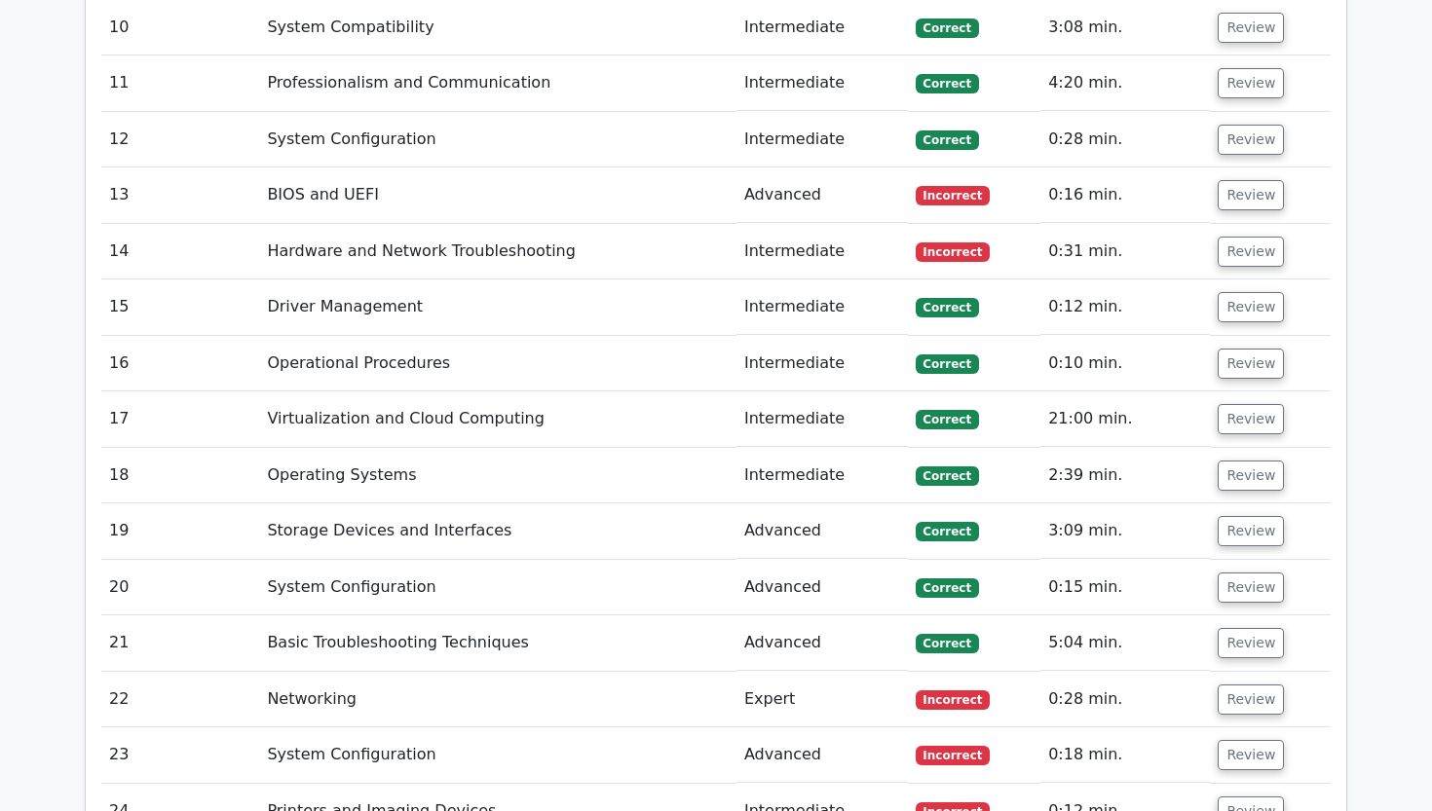
click at [1239, 112] on td "Review" at bounding box center [1270, 140] width 121 height 56
click at [1239, 125] on button "Review" at bounding box center [1250, 140] width 66 height 30
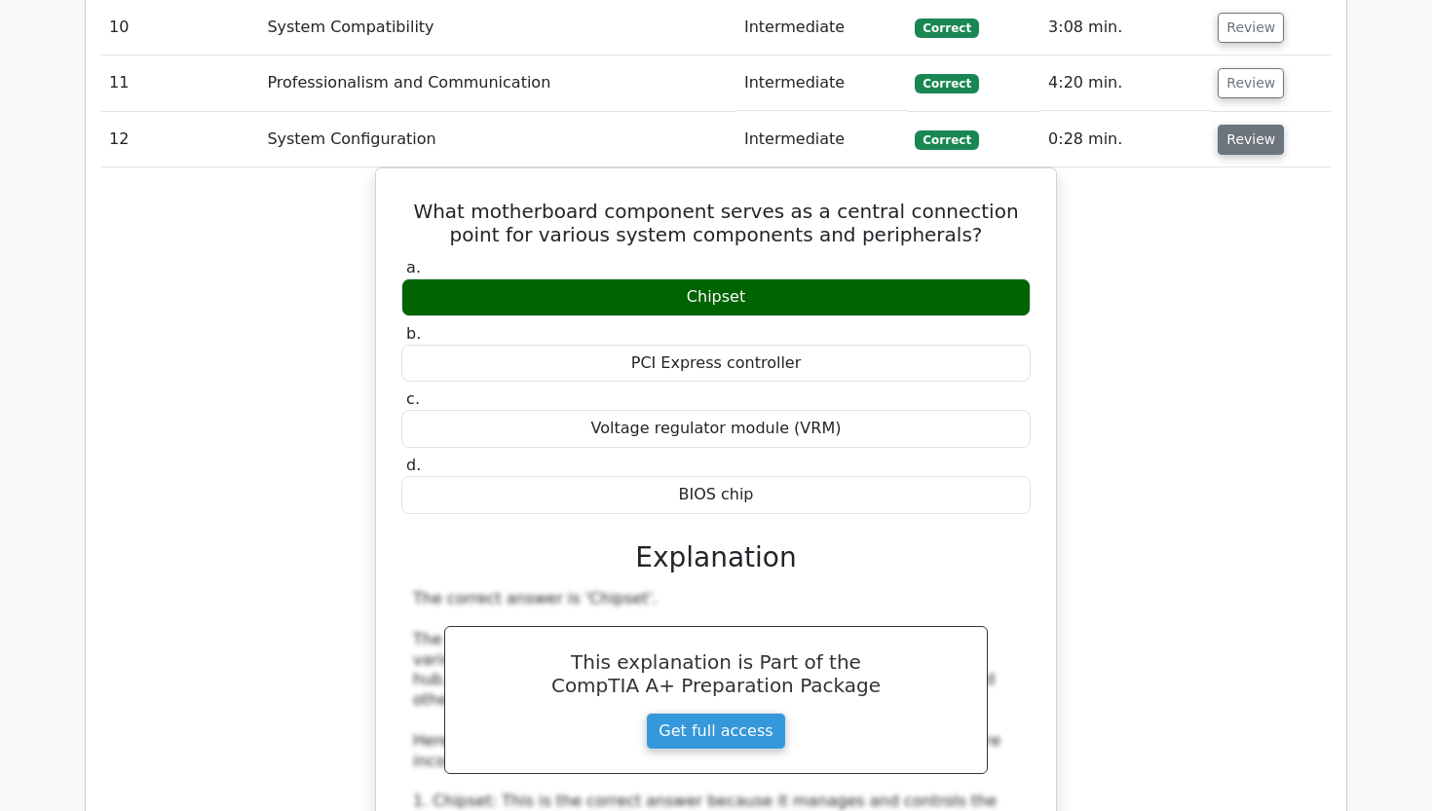
click at [1239, 125] on button "Review" at bounding box center [1250, 140] width 66 height 30
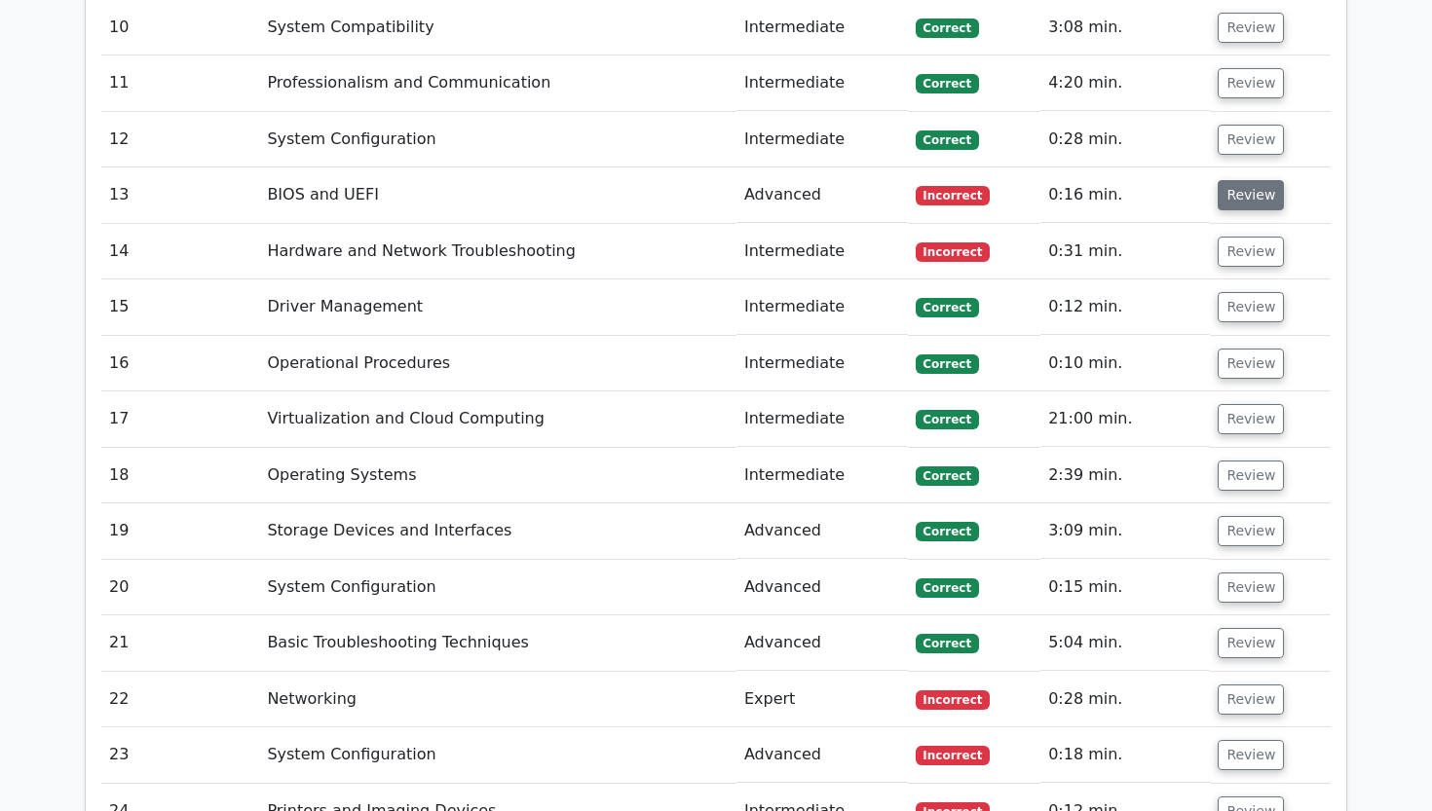
click at [1234, 180] on button "Review" at bounding box center [1250, 195] width 66 height 30
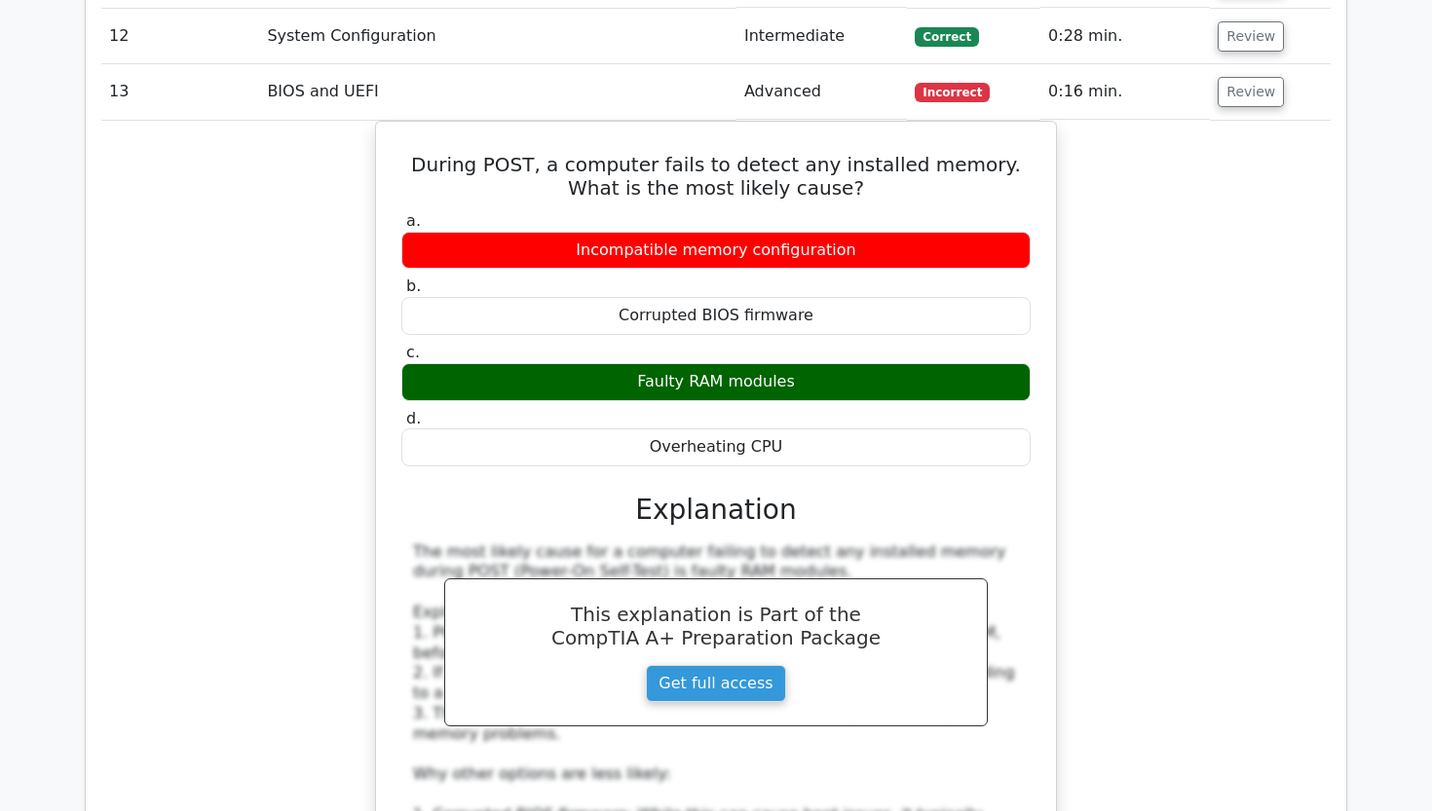
scroll to position [2987, 0]
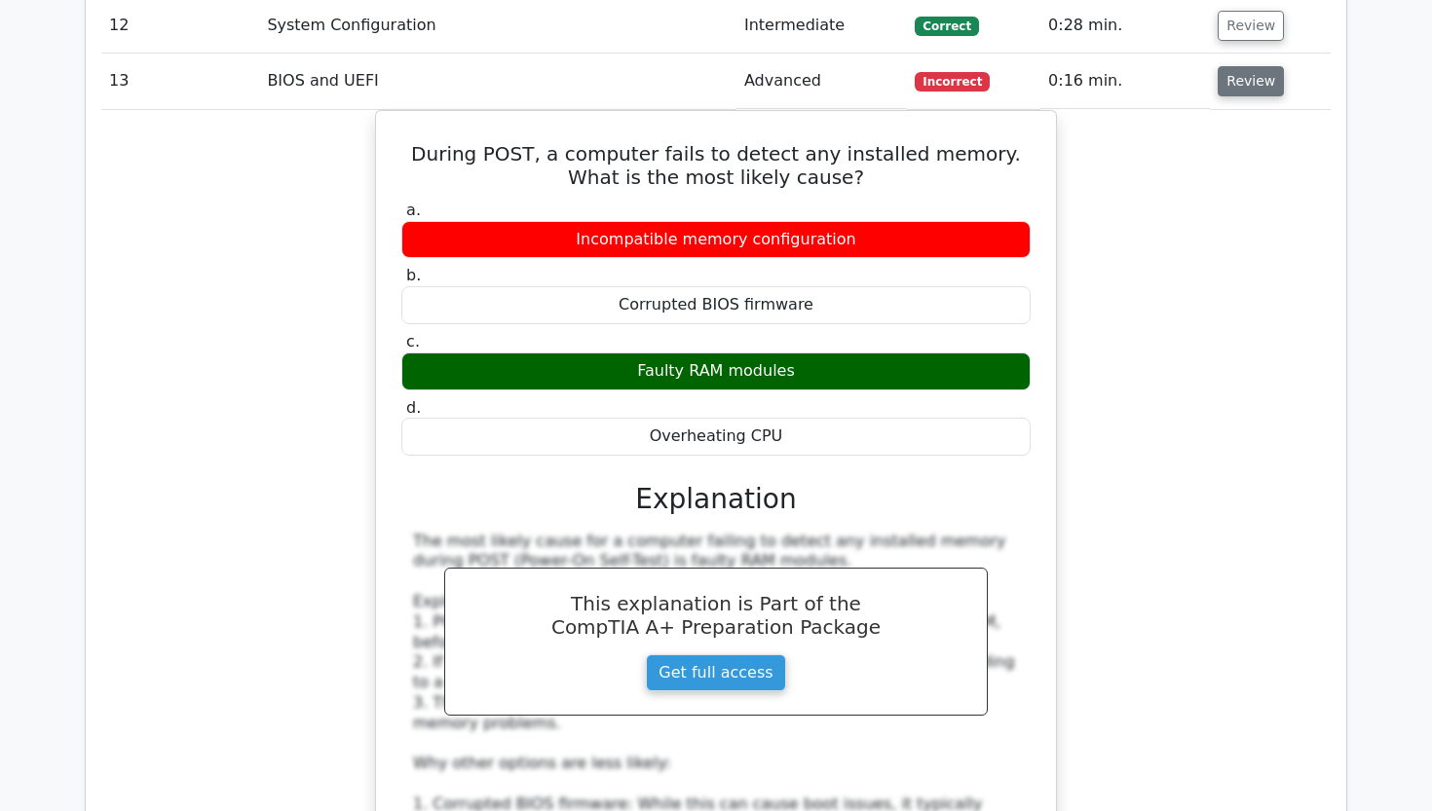
click at [1254, 66] on button "Review" at bounding box center [1250, 81] width 66 height 30
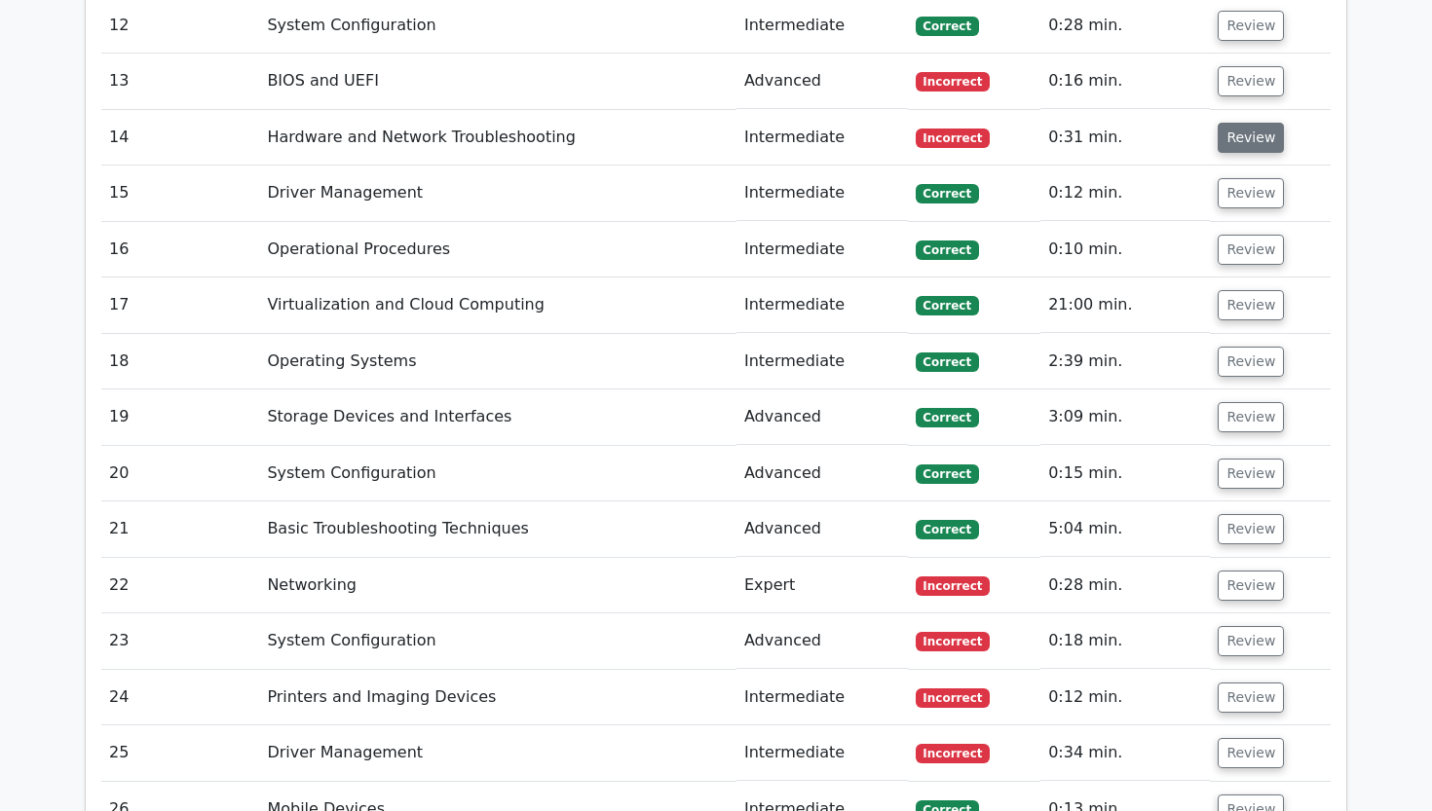
click at [1253, 123] on button "Review" at bounding box center [1250, 138] width 66 height 30
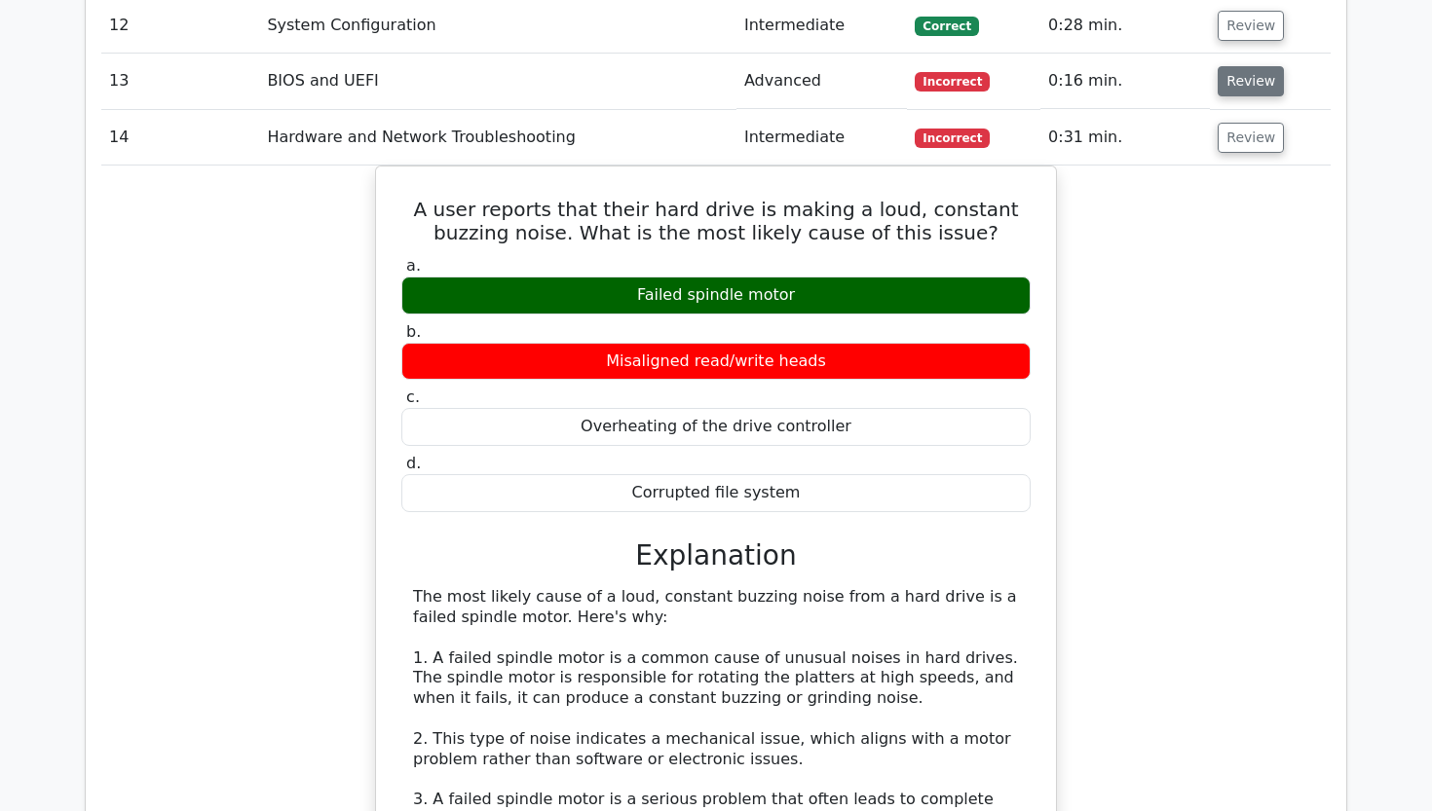
click at [1251, 66] on button "Review" at bounding box center [1250, 81] width 66 height 30
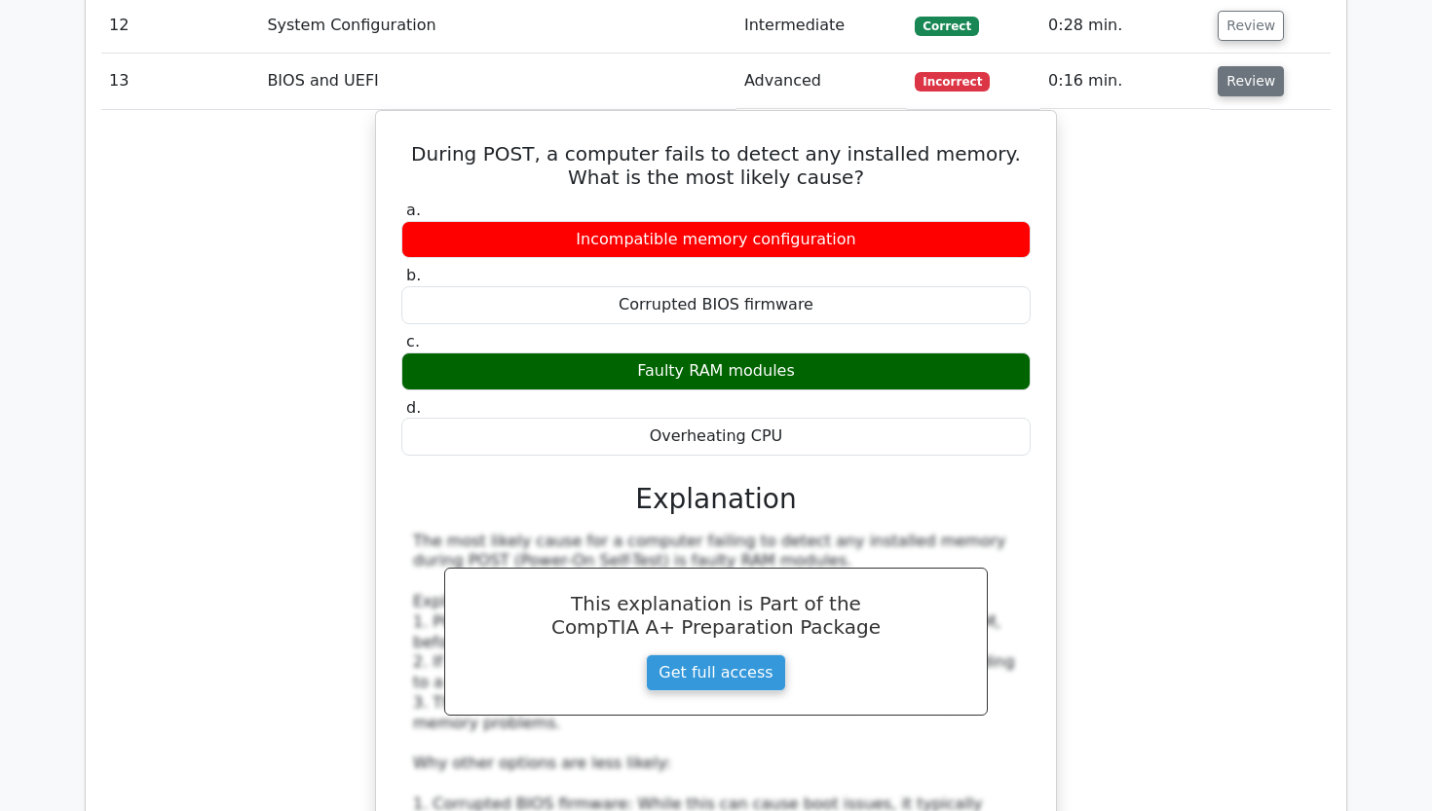
click at [1251, 66] on button "Review" at bounding box center [1250, 81] width 66 height 30
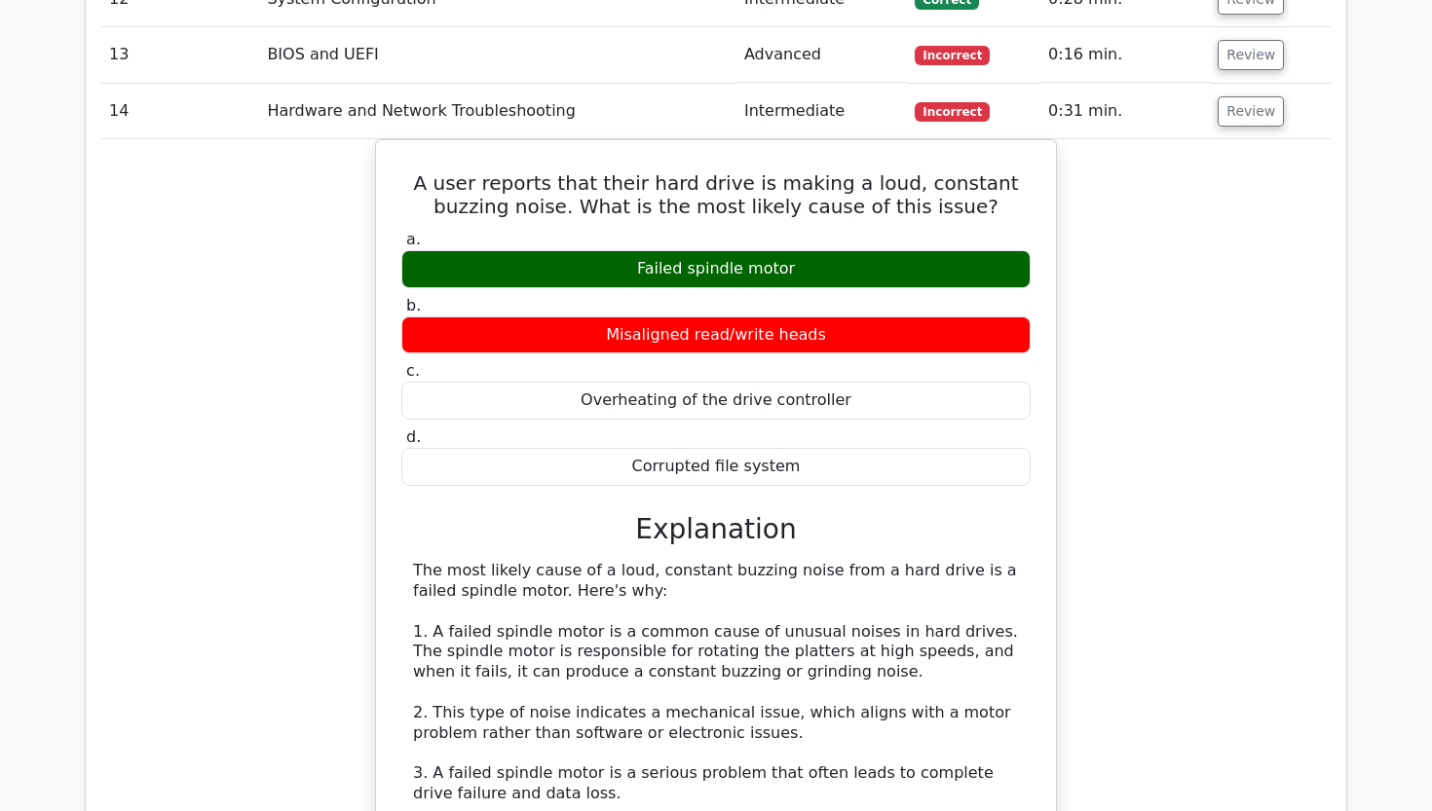
scroll to position [3016, 0]
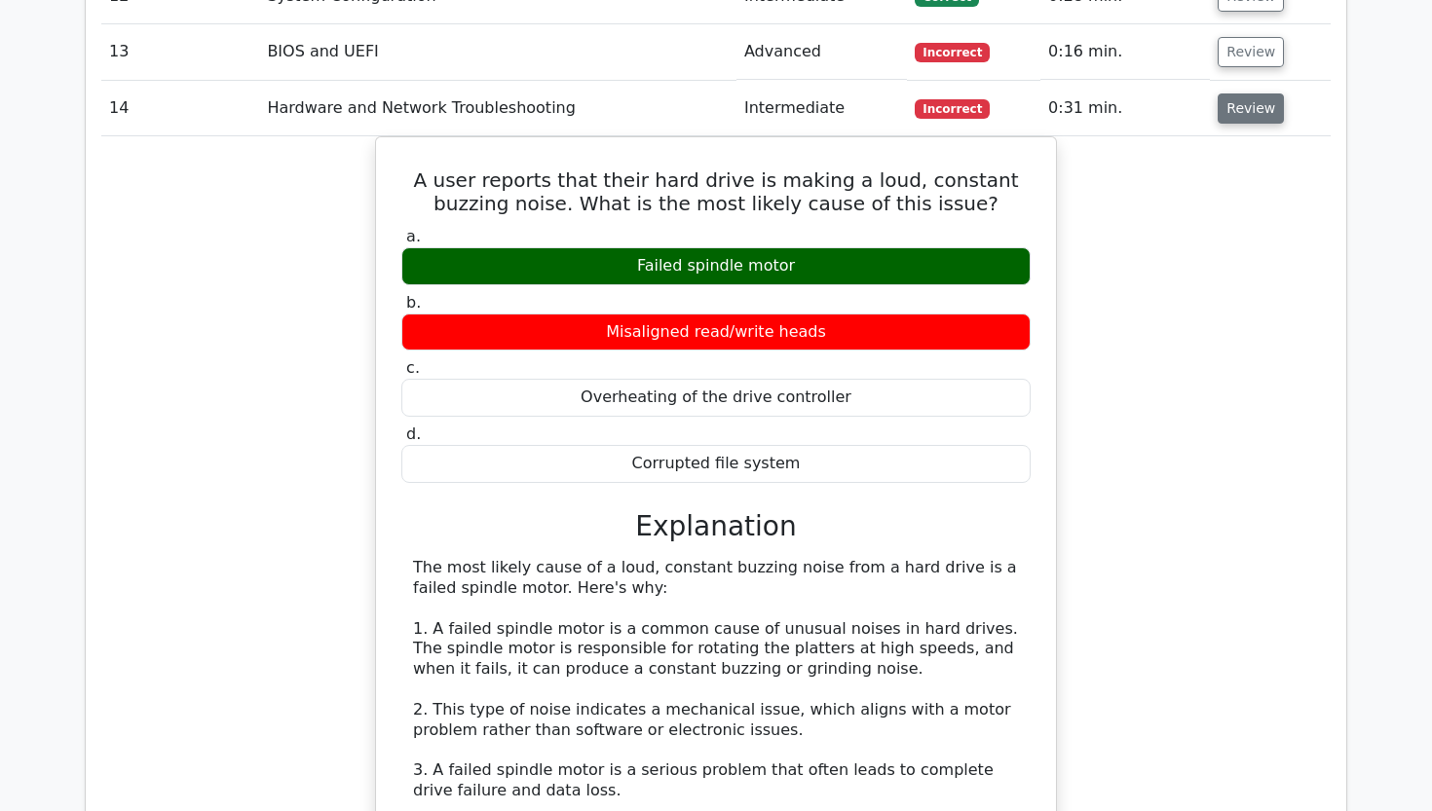
click at [1227, 93] on button "Review" at bounding box center [1250, 108] width 66 height 30
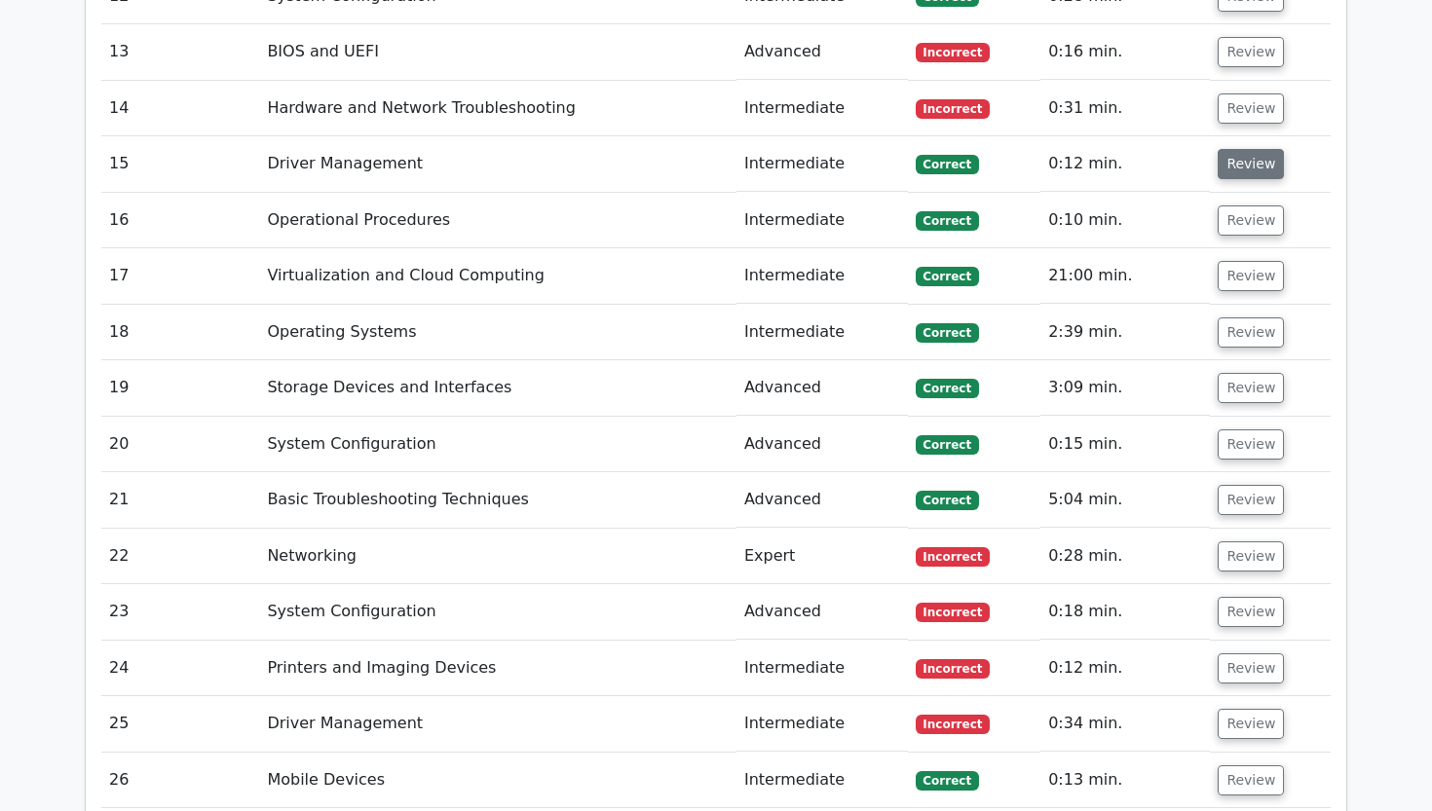
click at [1236, 149] on button "Review" at bounding box center [1250, 164] width 66 height 30
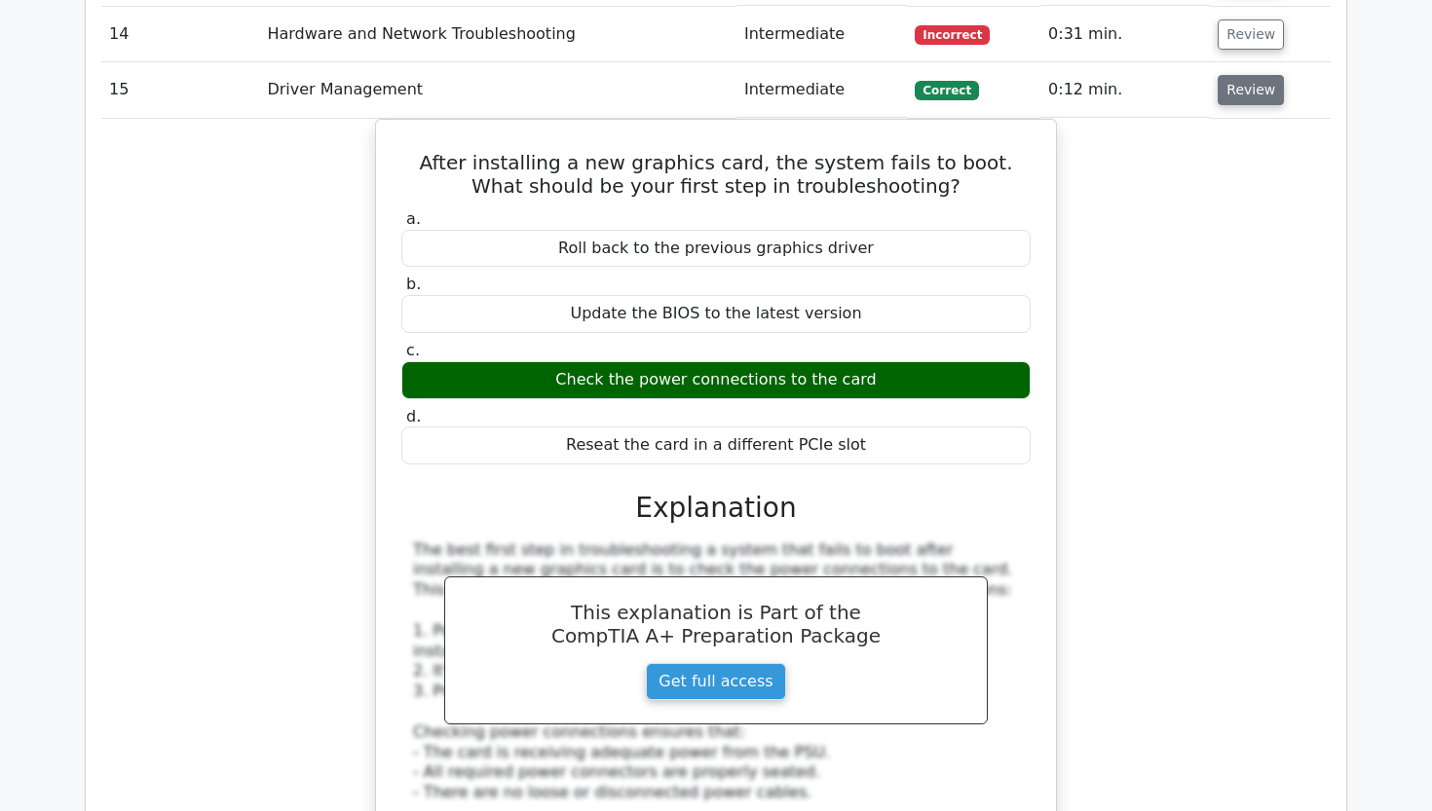
scroll to position [3097, 0]
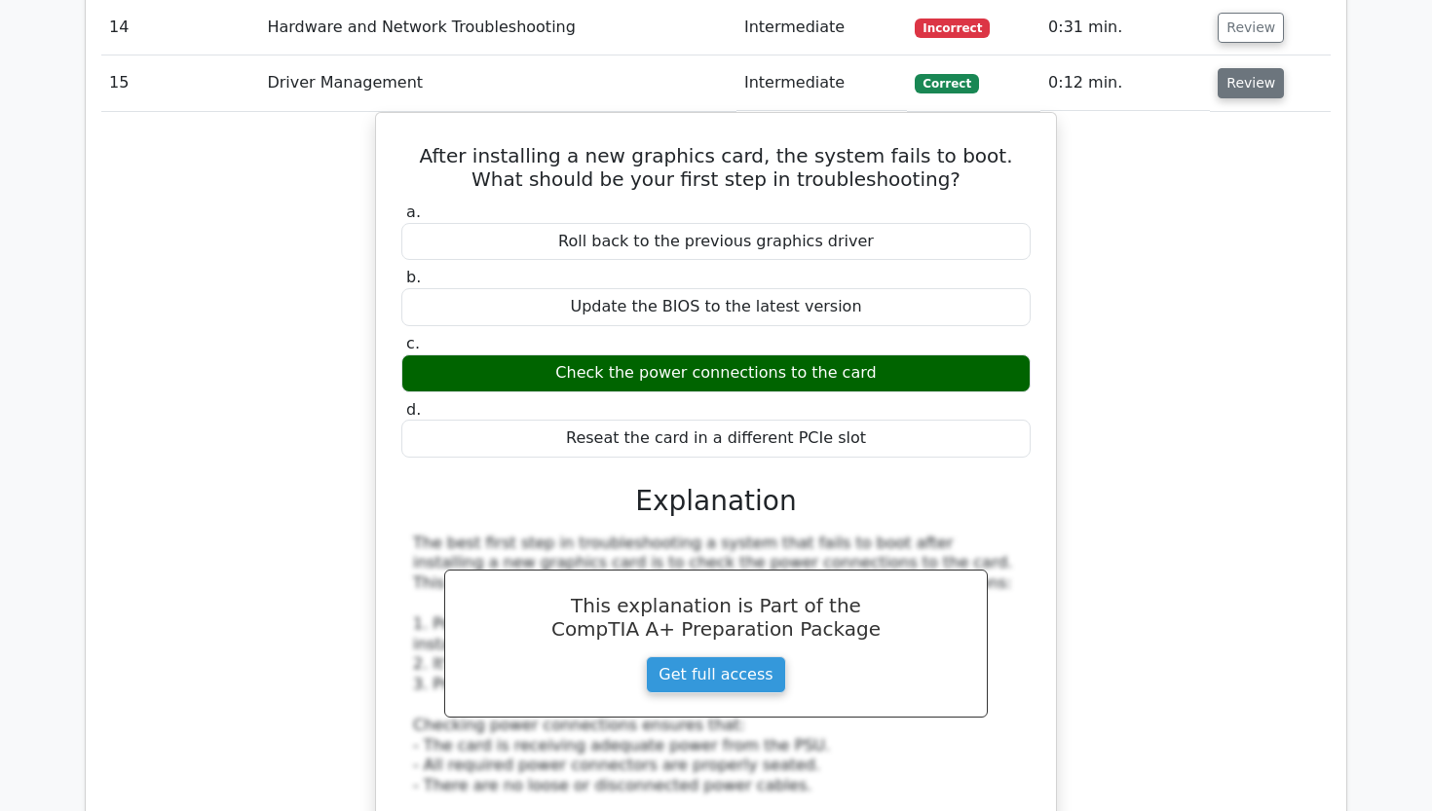
click at [1221, 68] on button "Review" at bounding box center [1250, 83] width 66 height 30
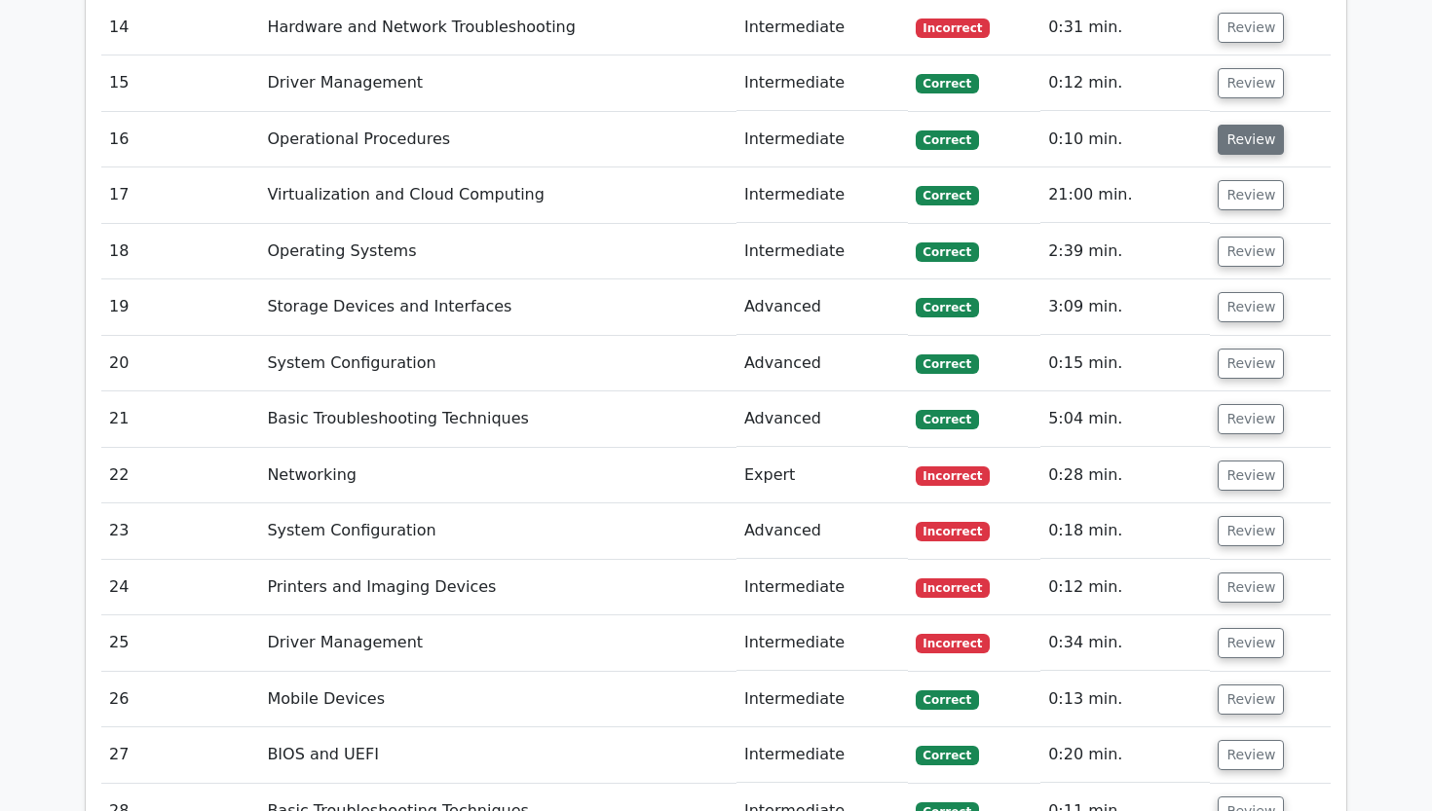
click at [1224, 125] on button "Review" at bounding box center [1250, 140] width 66 height 30
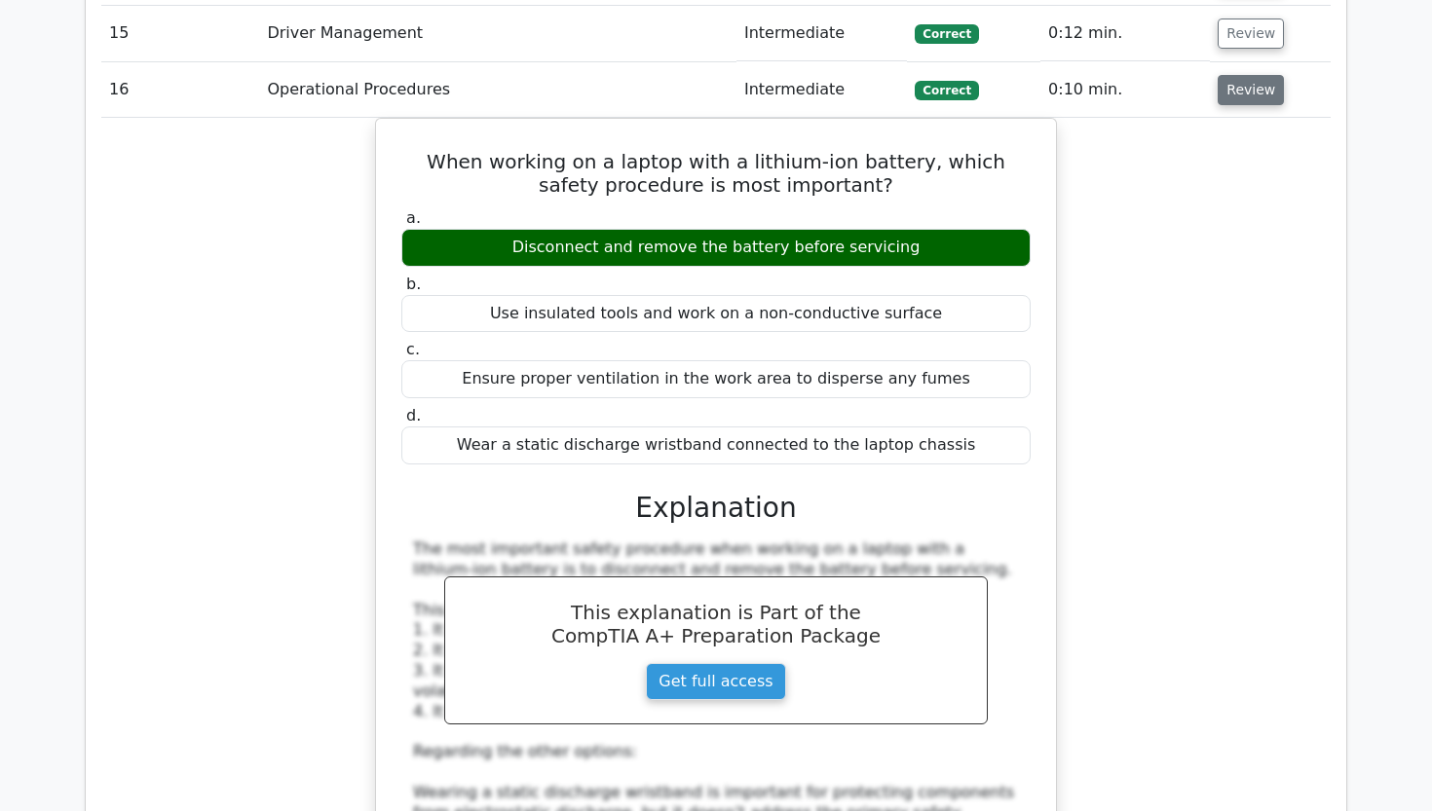
scroll to position [3150, 0]
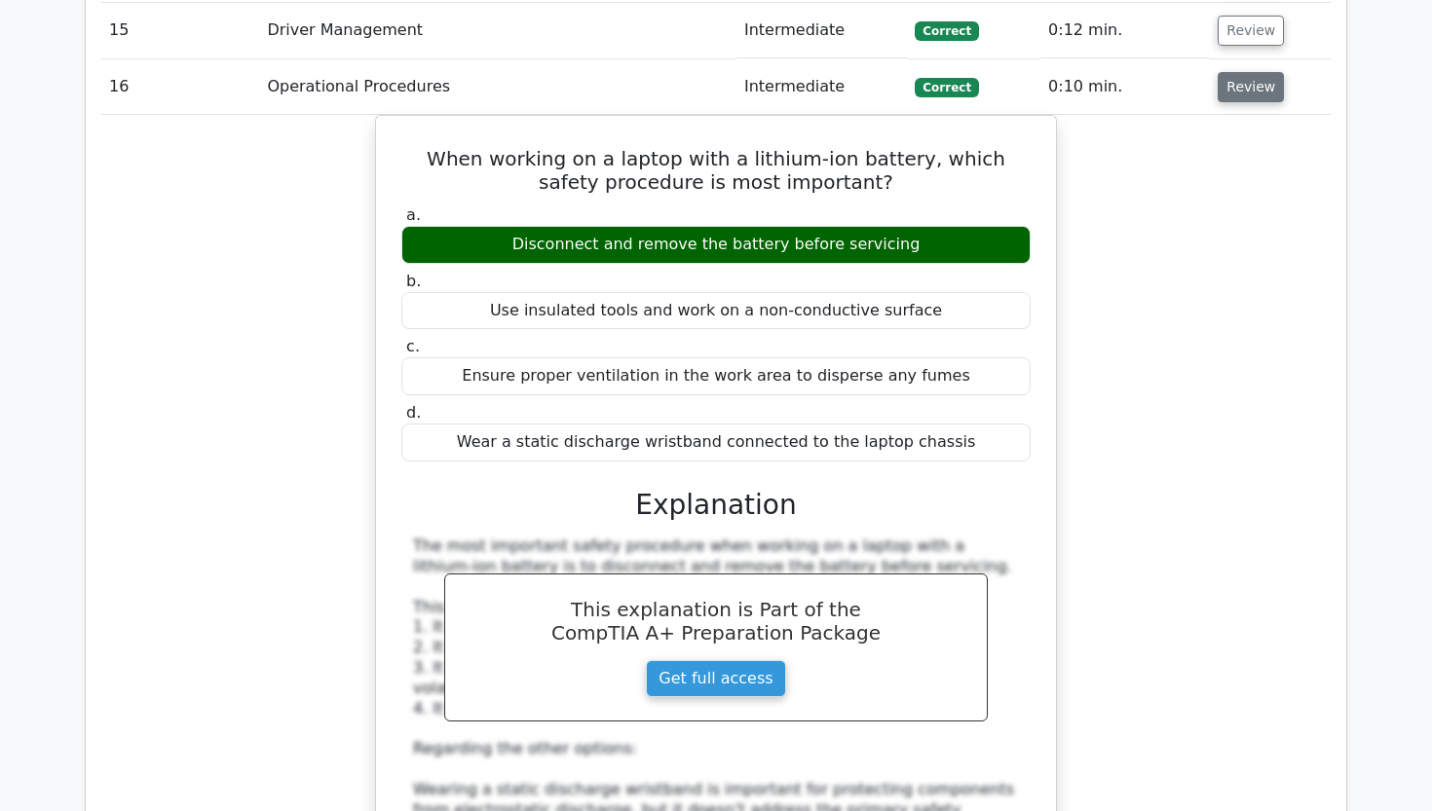
click at [1239, 72] on button "Review" at bounding box center [1250, 87] width 66 height 30
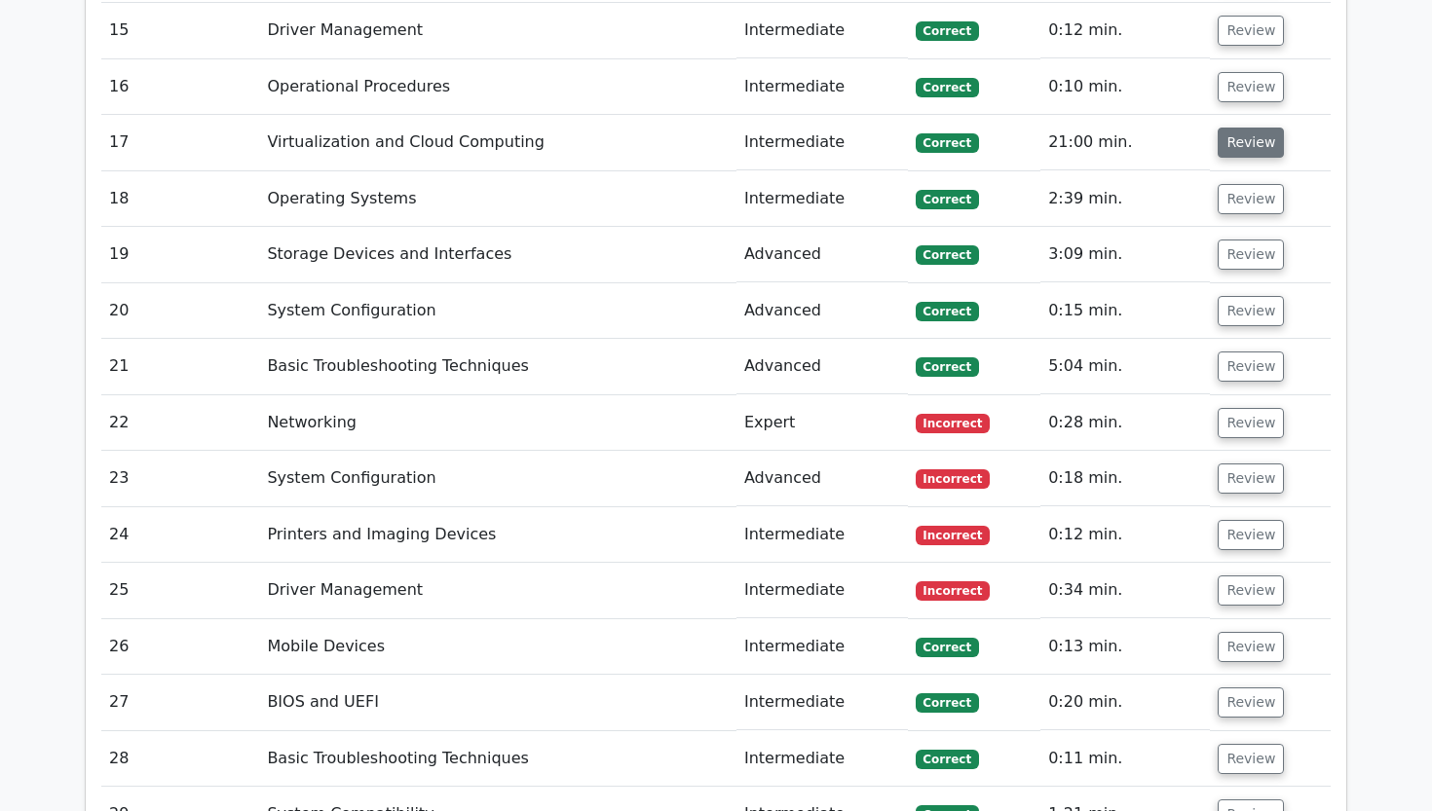
click at [1239, 128] on button "Review" at bounding box center [1250, 143] width 66 height 30
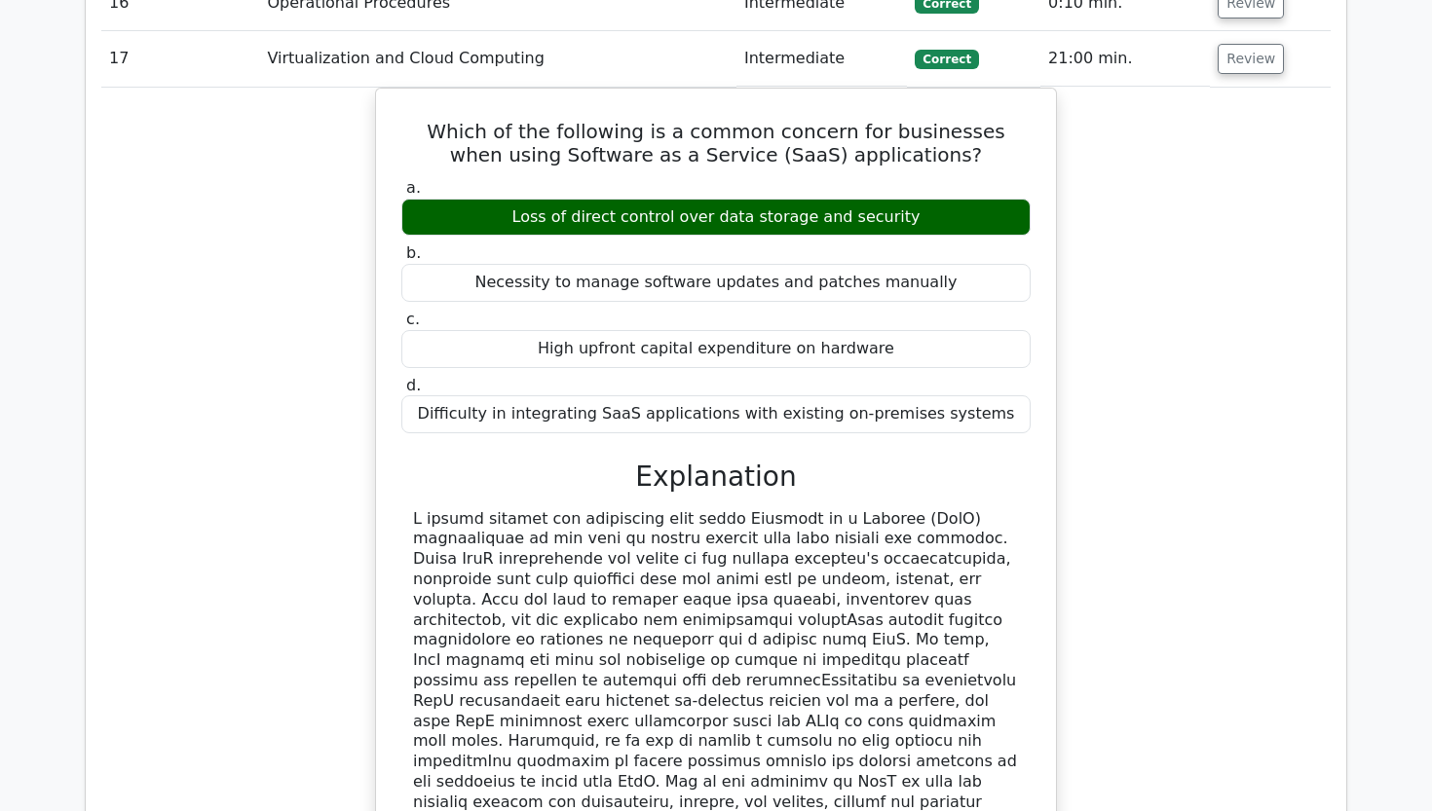
scroll to position [3228, 0]
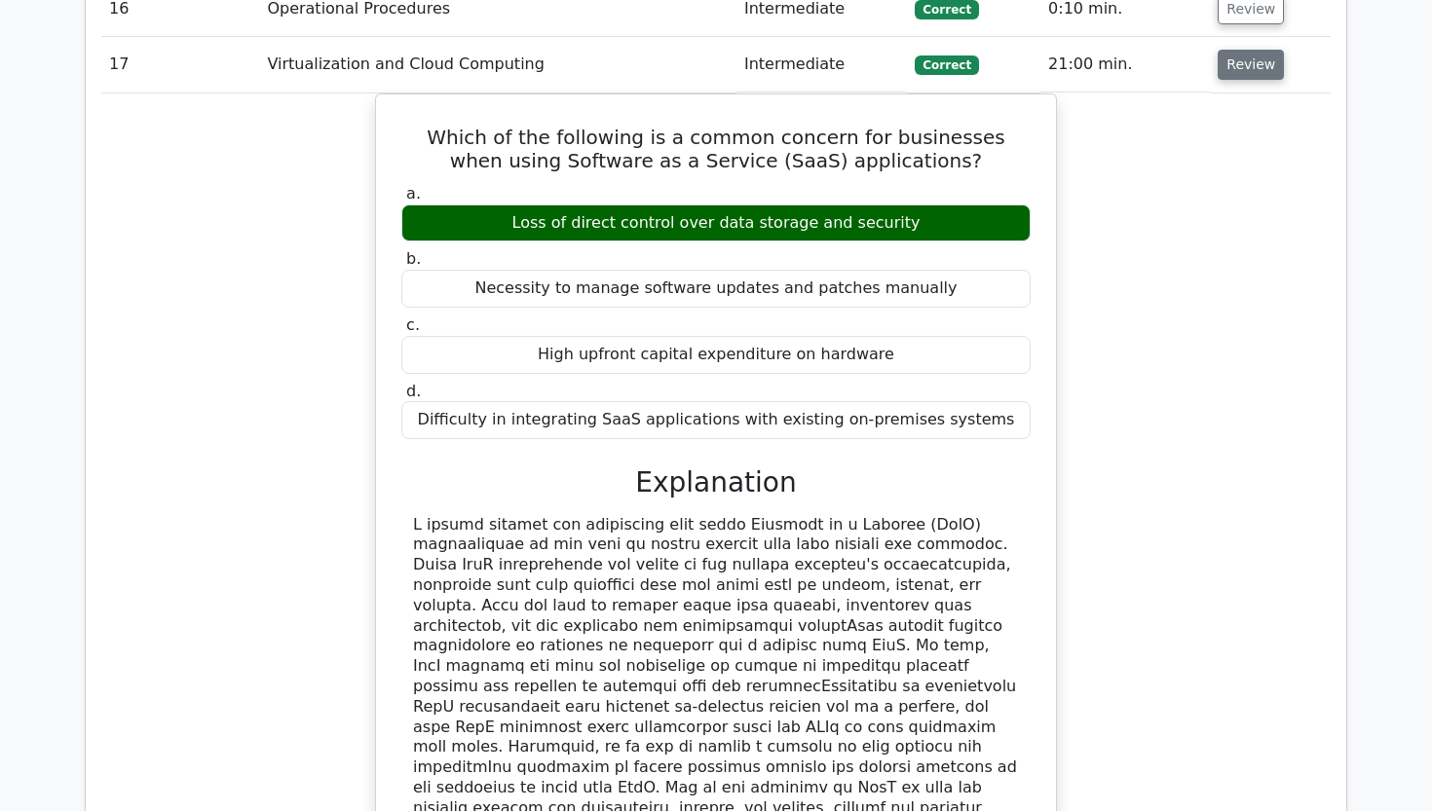
click at [1238, 50] on button "Review" at bounding box center [1250, 65] width 66 height 30
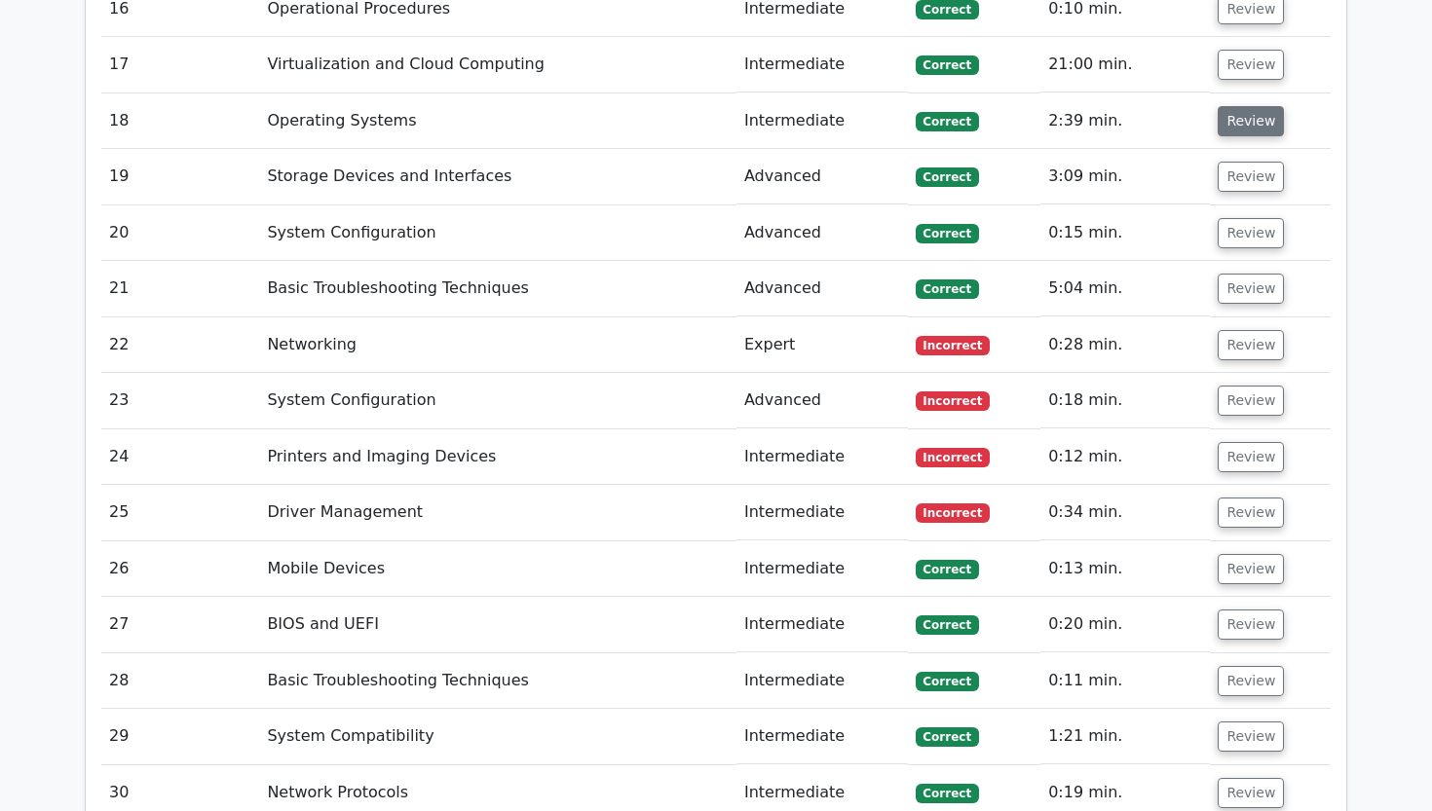
click at [1233, 106] on button "Review" at bounding box center [1250, 121] width 66 height 30
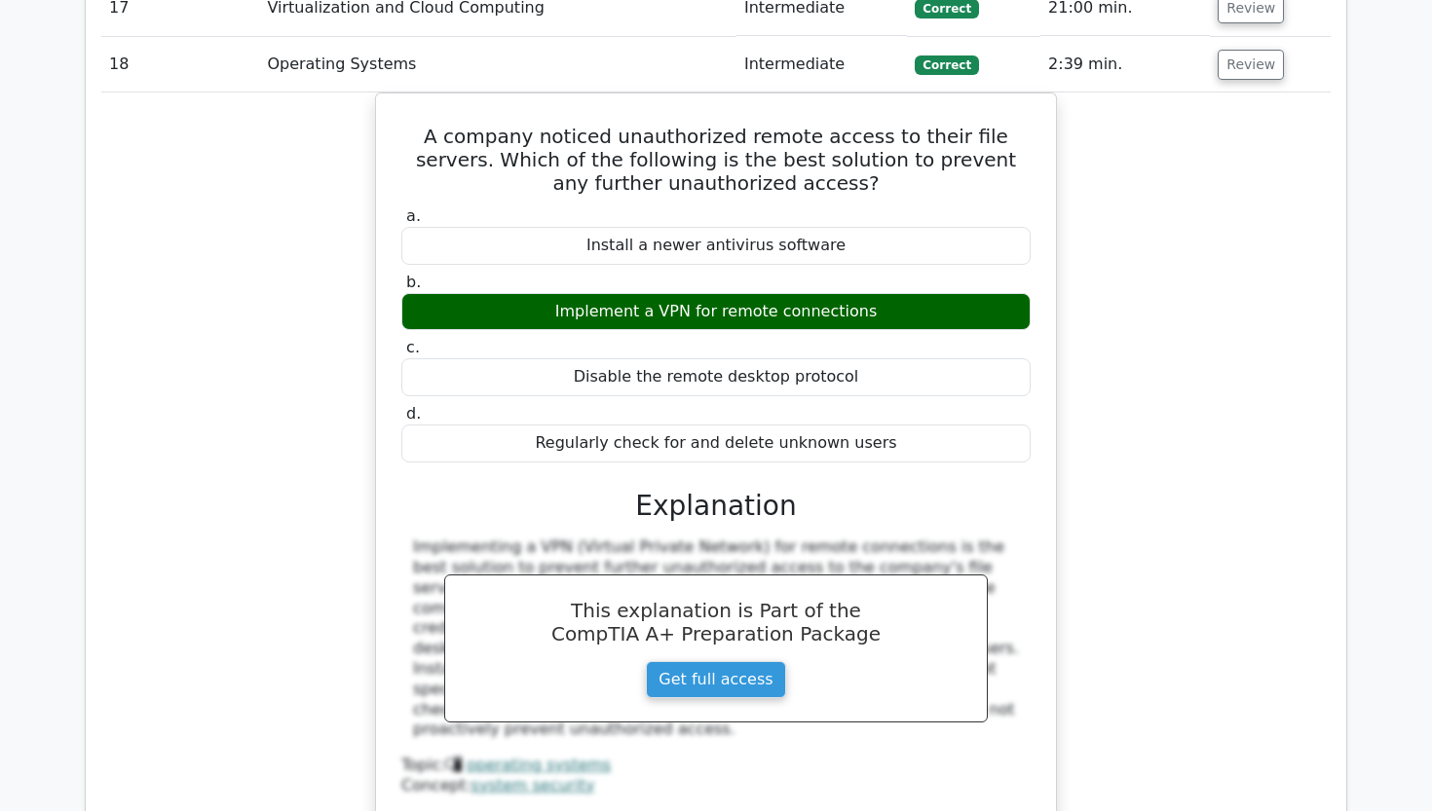
scroll to position [3283, 0]
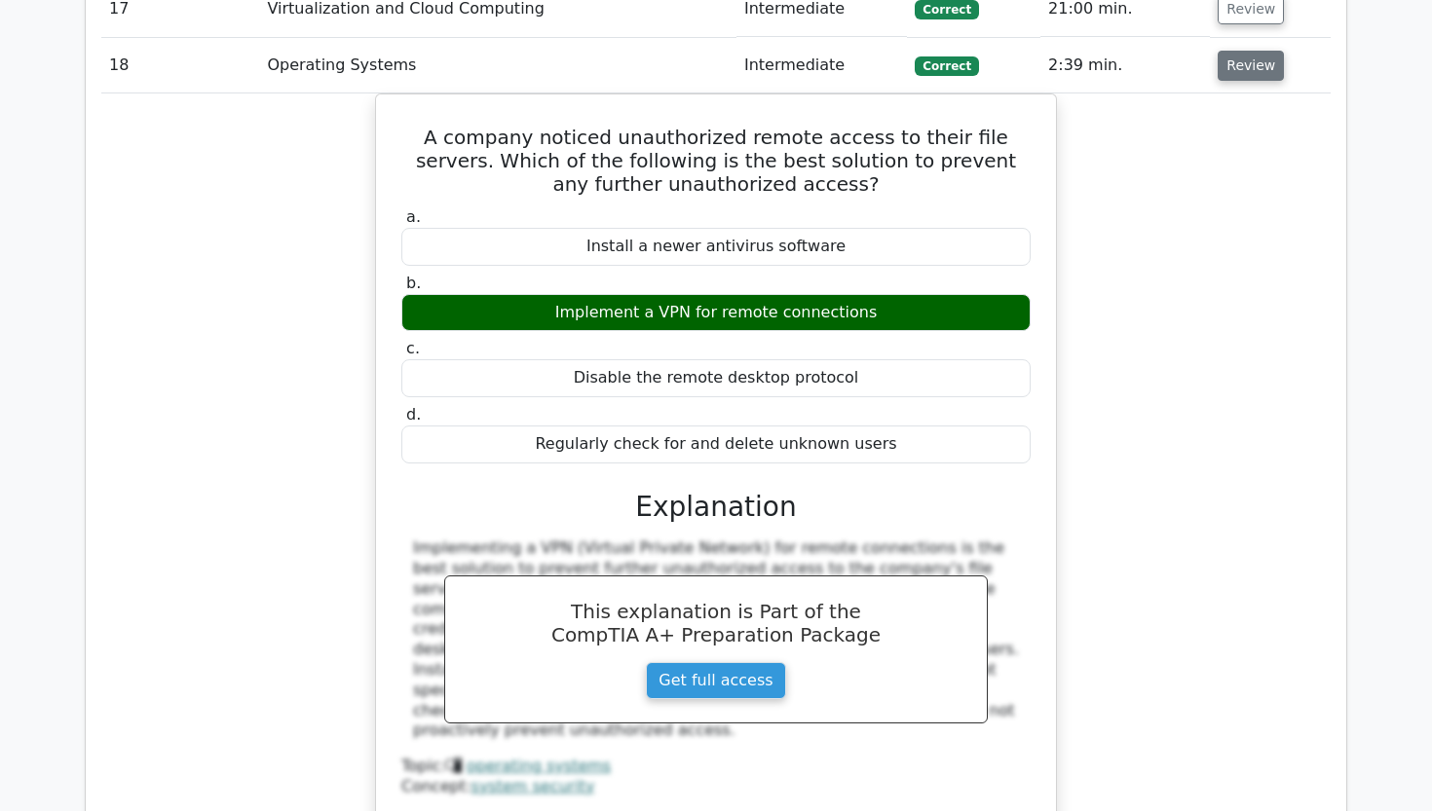
click at [1231, 51] on button "Review" at bounding box center [1250, 66] width 66 height 30
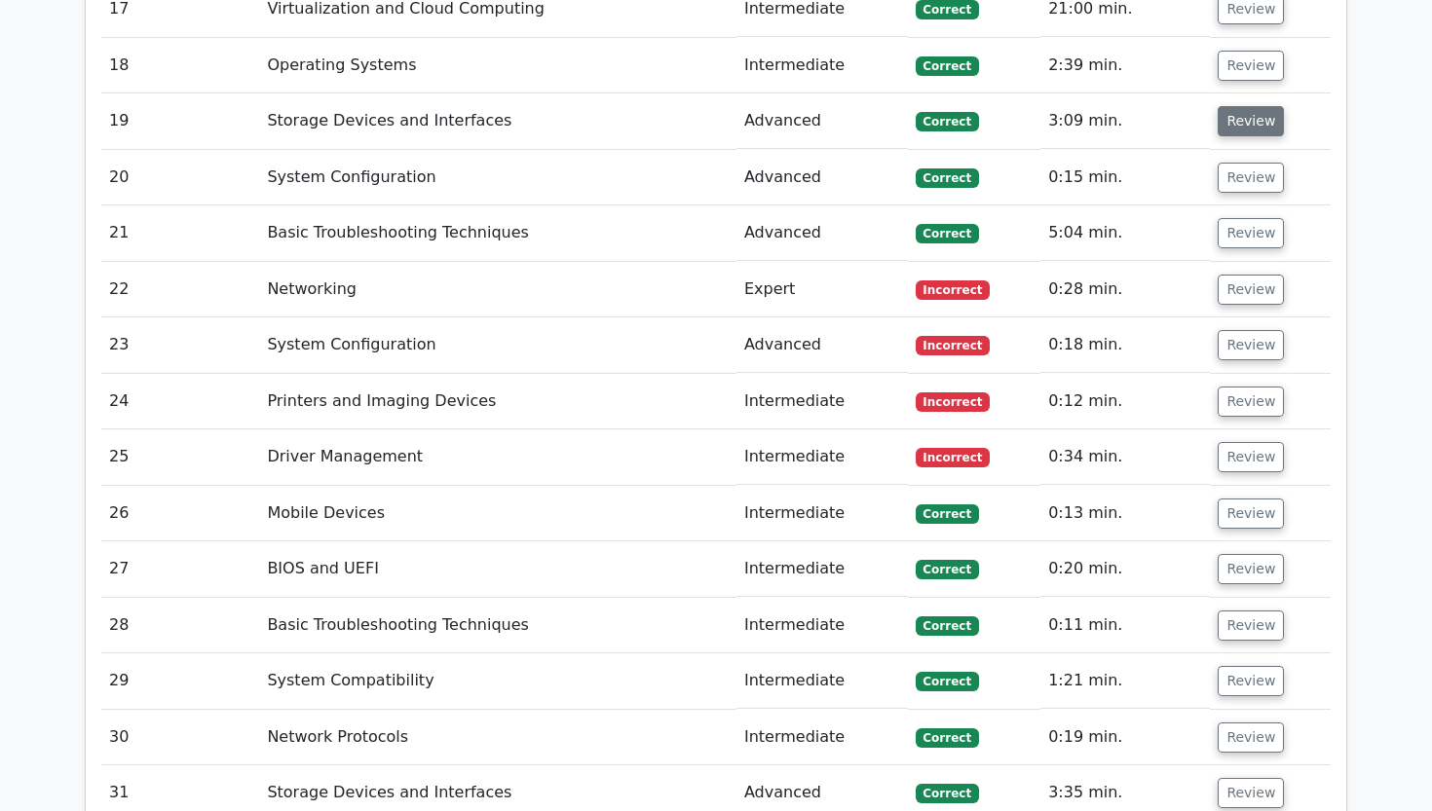
click at [1237, 106] on button "Review" at bounding box center [1250, 121] width 66 height 30
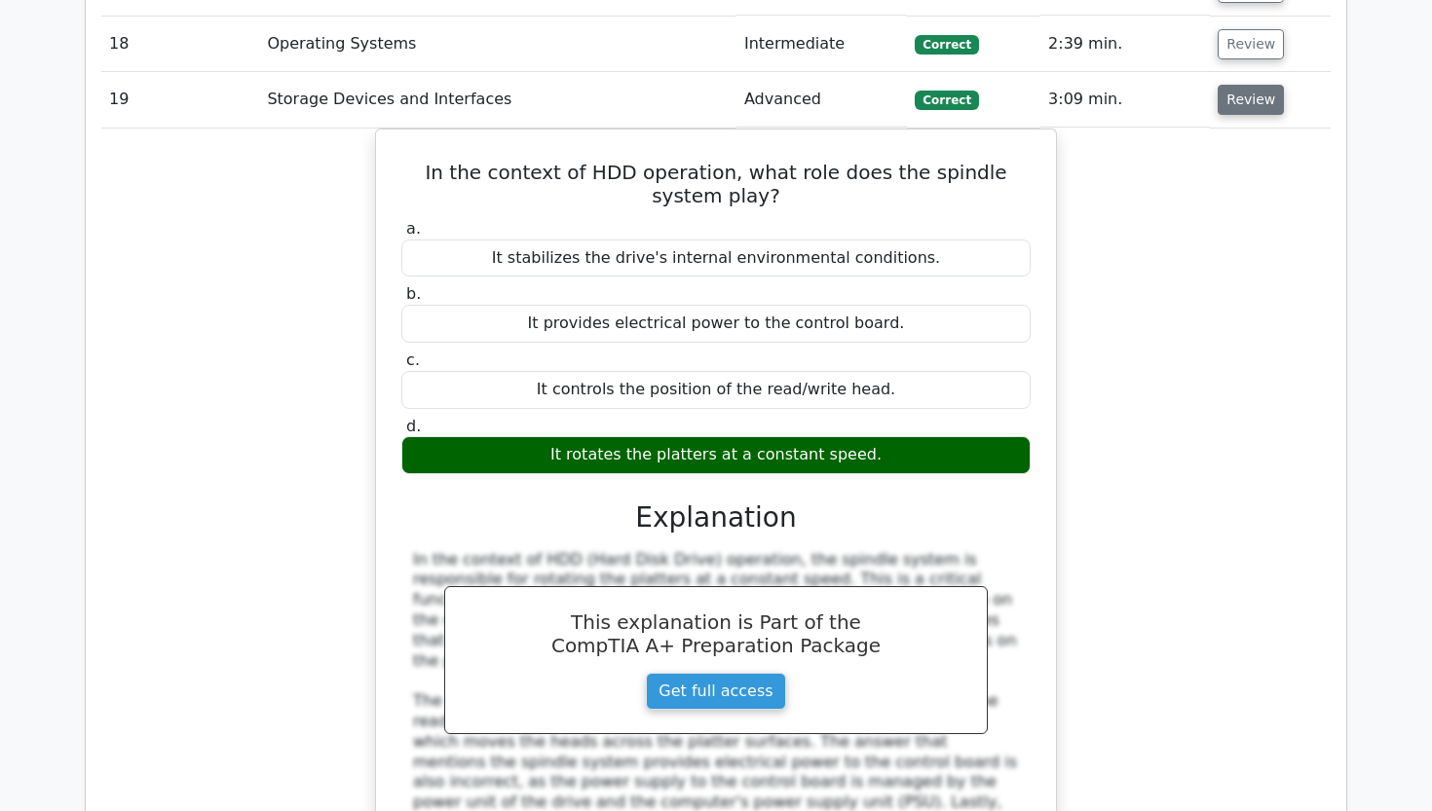
scroll to position [3309, 0]
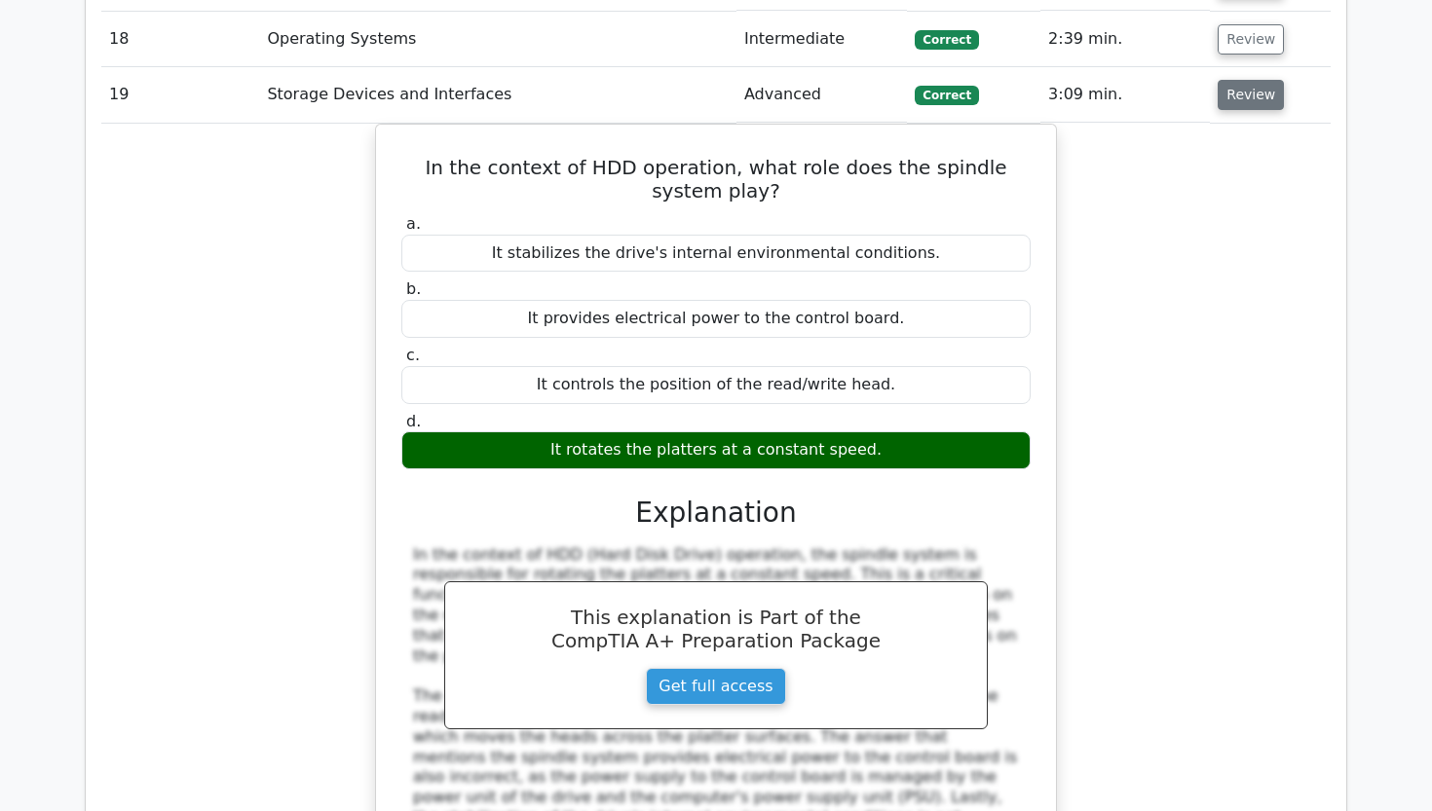
click at [1242, 80] on button "Review" at bounding box center [1250, 95] width 66 height 30
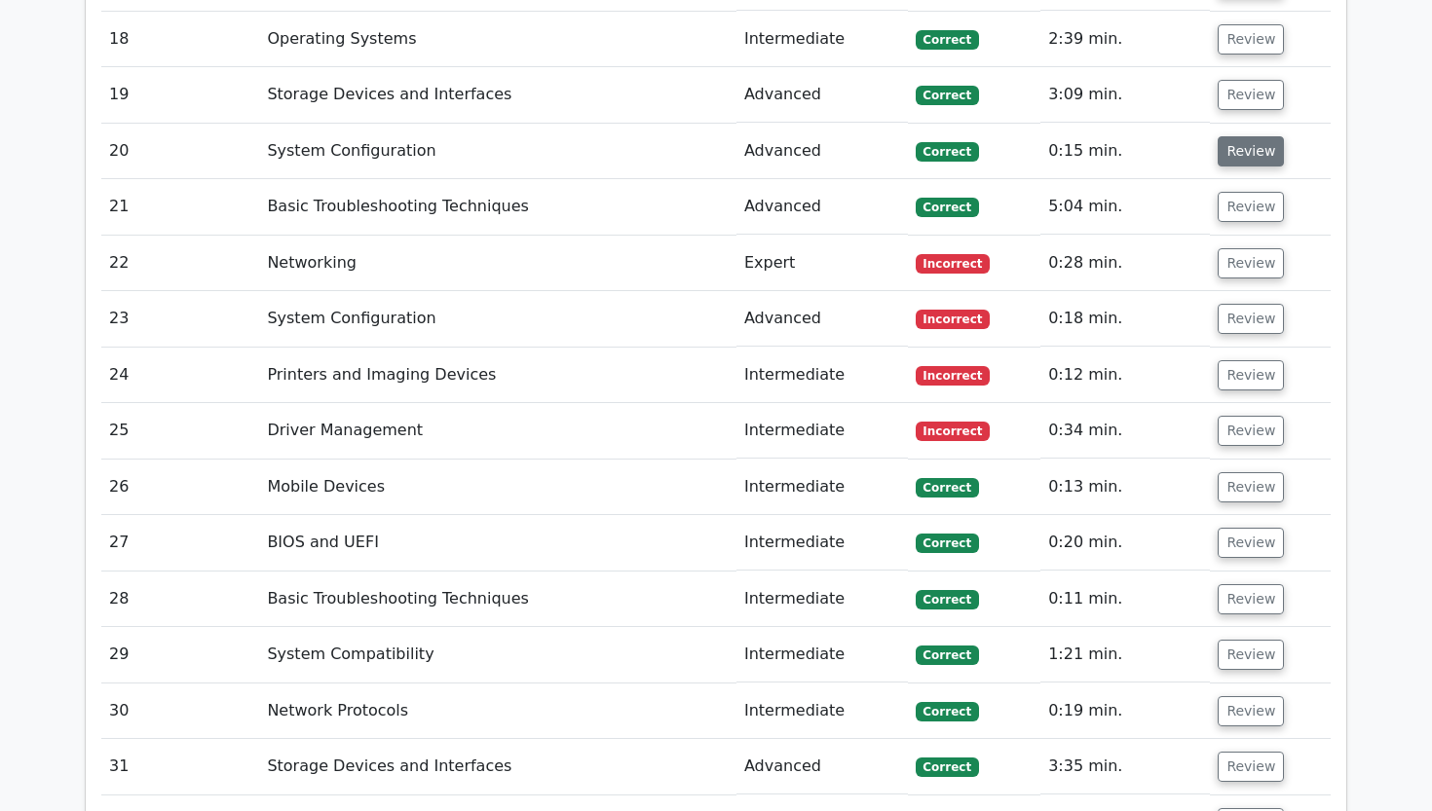
click at [1243, 136] on button "Review" at bounding box center [1250, 151] width 66 height 30
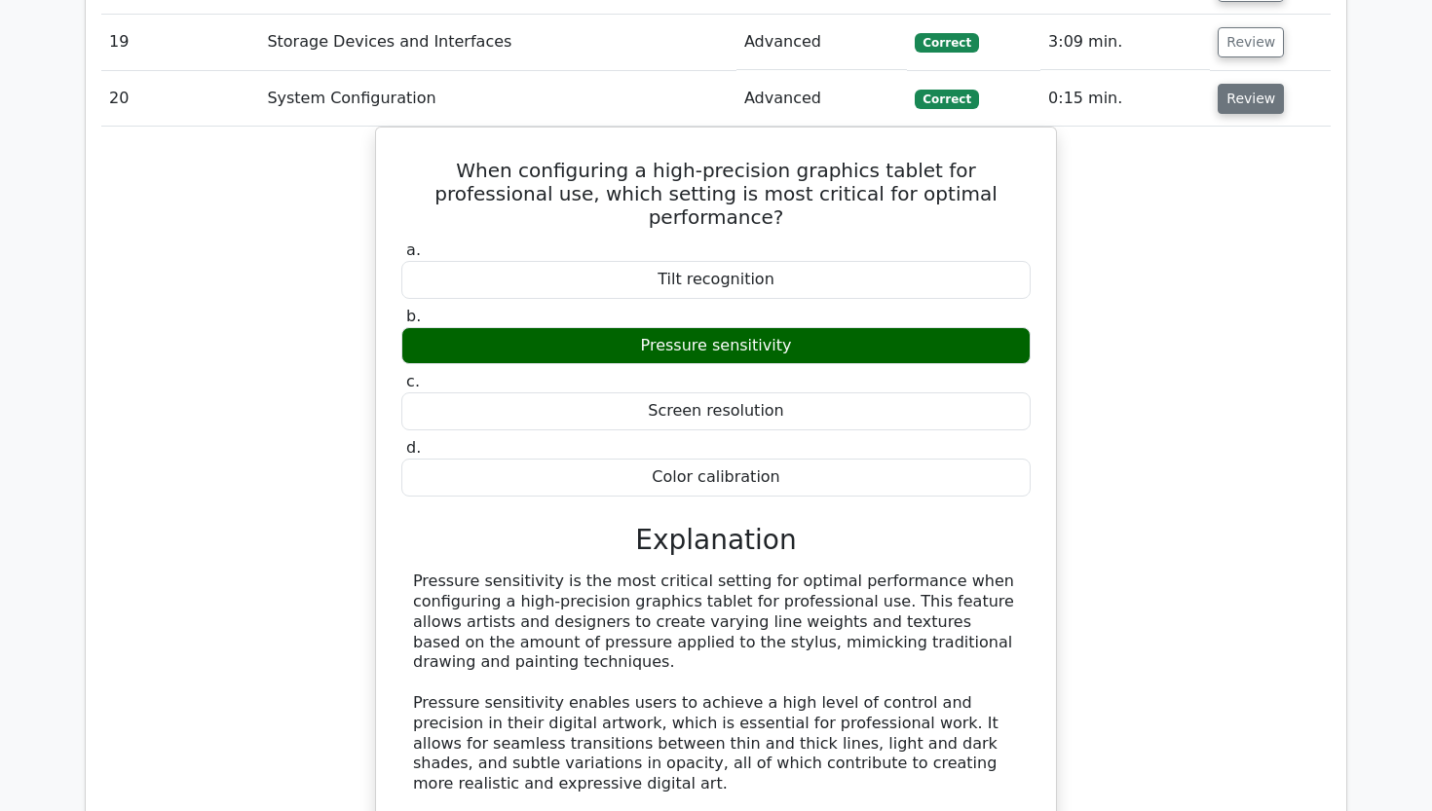
scroll to position [3363, 0]
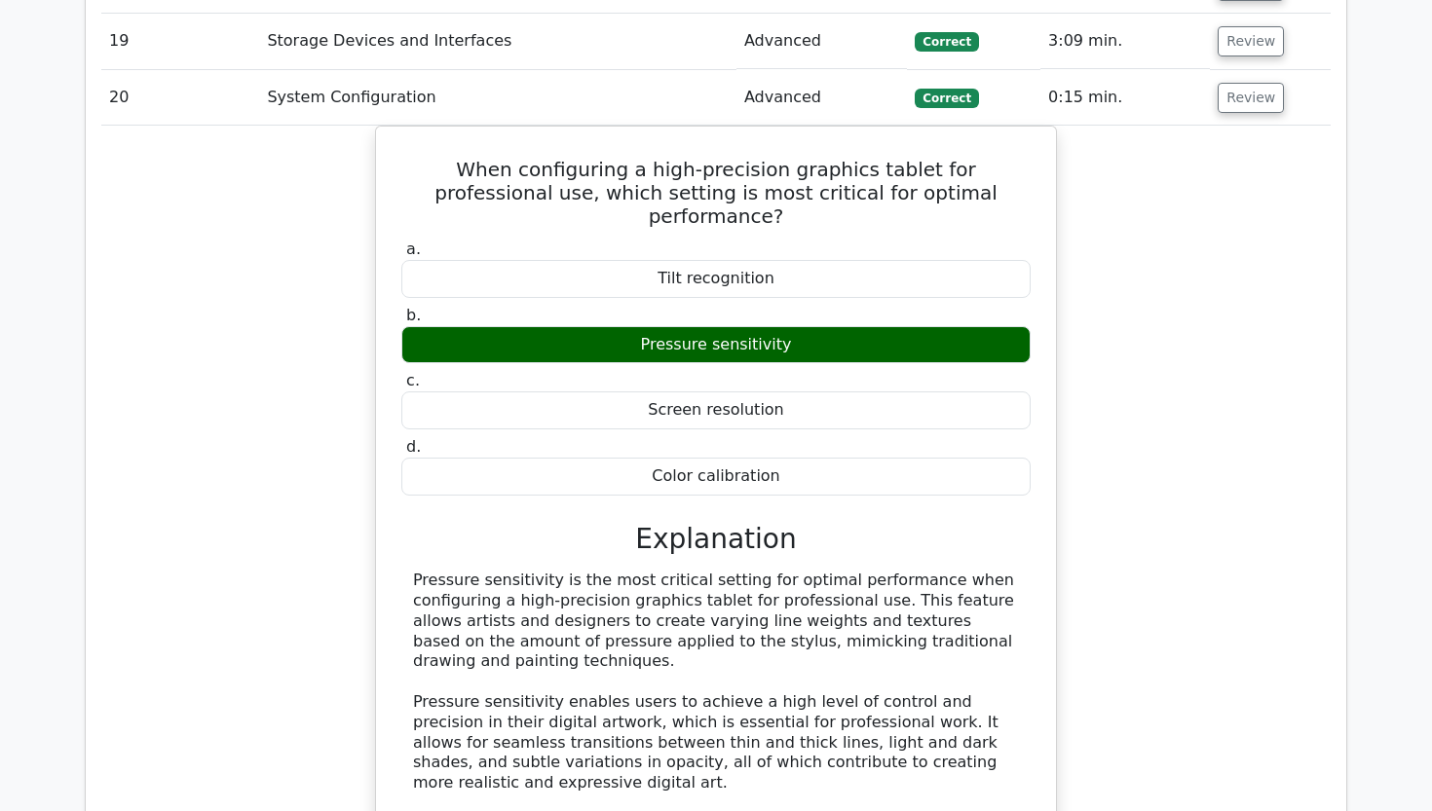
click at [1245, 70] on td "Review" at bounding box center [1270, 98] width 121 height 56
click at [1243, 83] on button "Review" at bounding box center [1250, 98] width 66 height 30
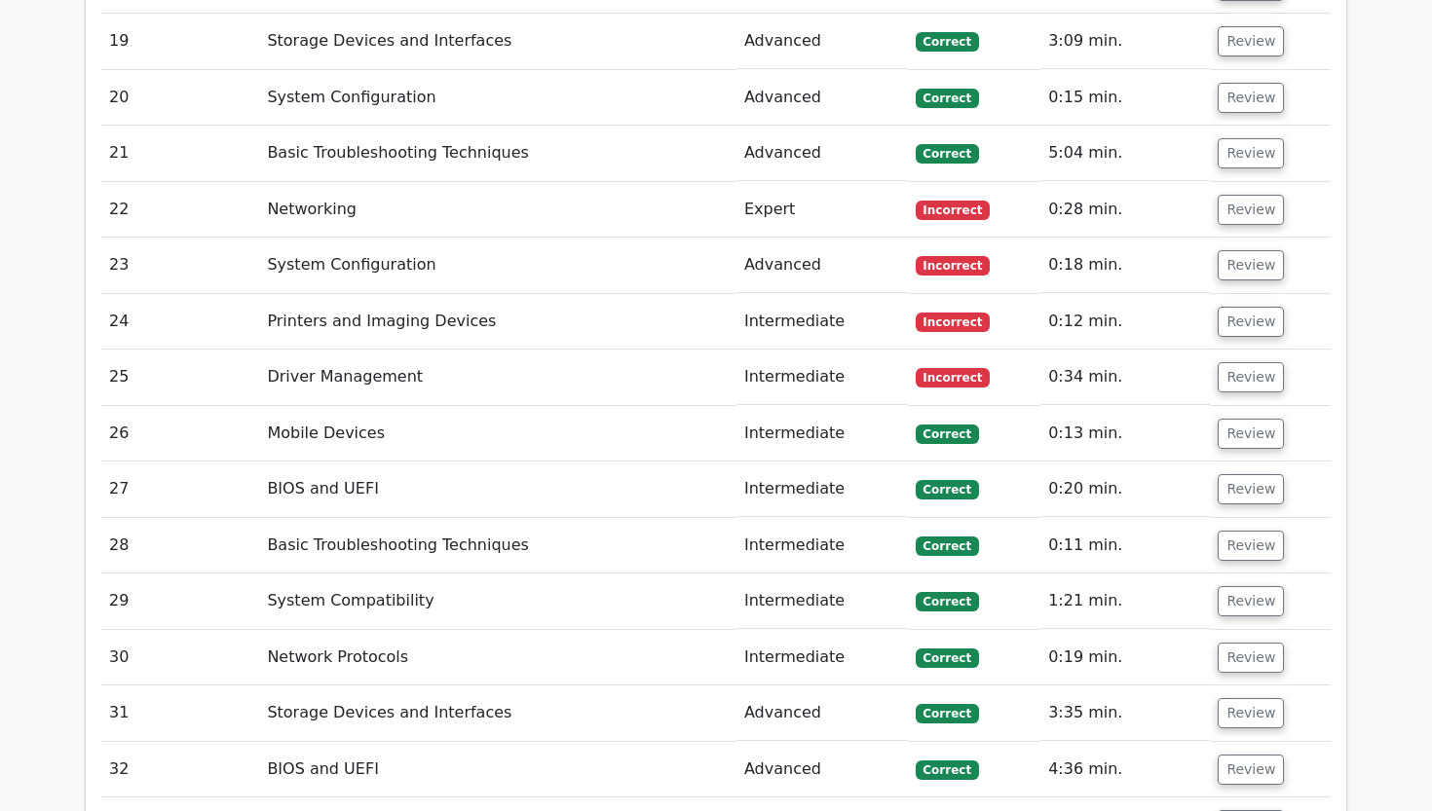
click at [1243, 126] on td "Review" at bounding box center [1270, 154] width 121 height 56
click at [1247, 138] on button "Review" at bounding box center [1250, 153] width 66 height 30
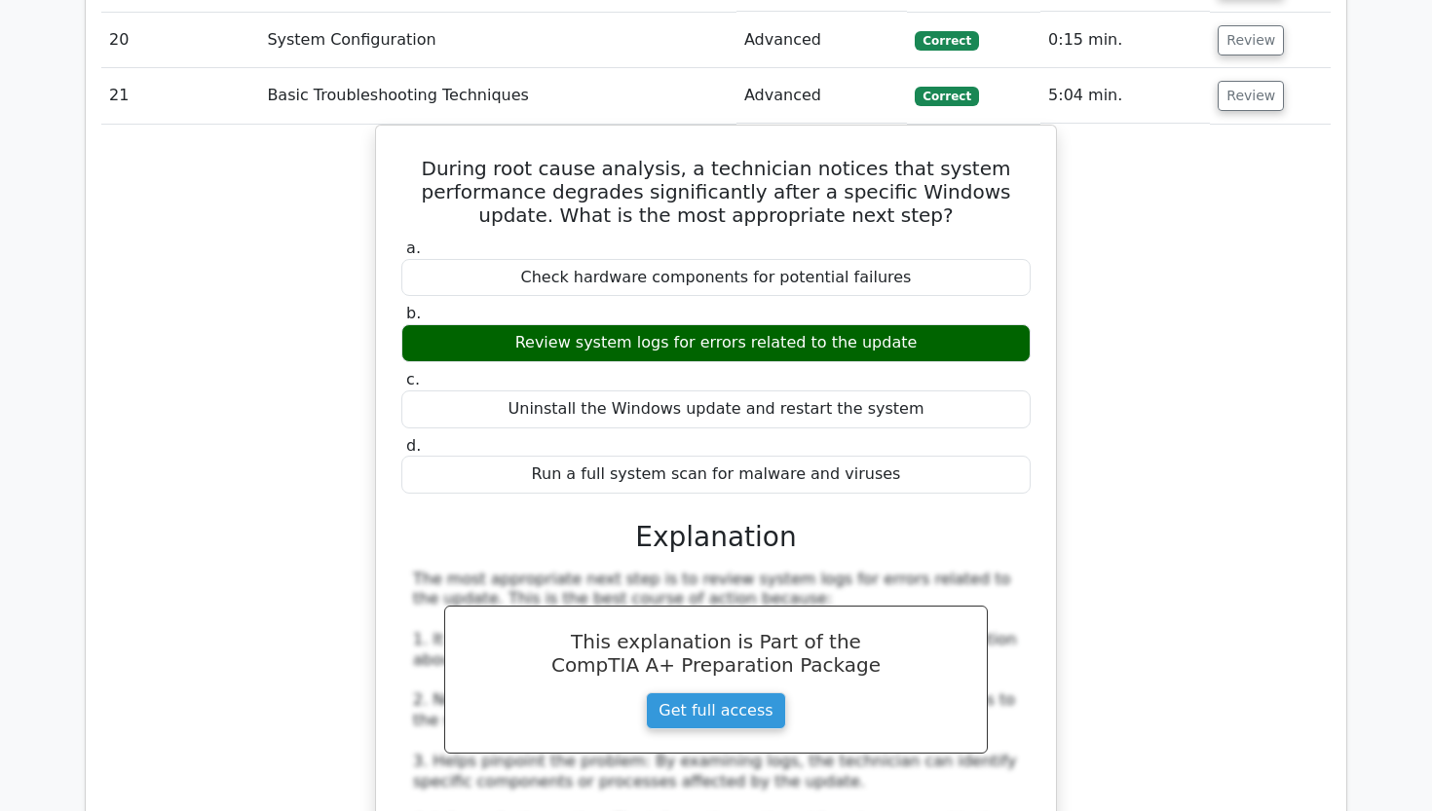
scroll to position [3424, 0]
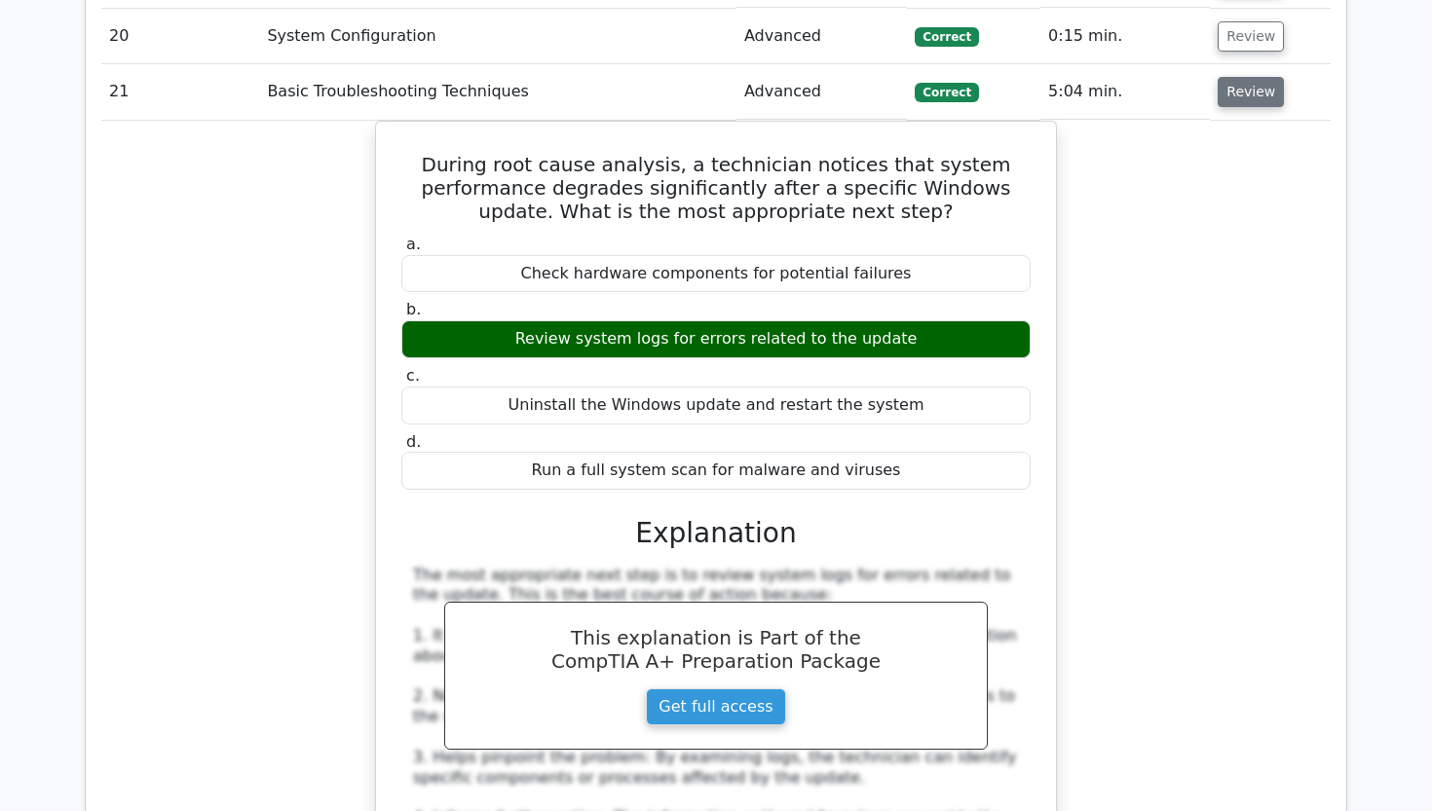
click at [1237, 77] on button "Review" at bounding box center [1250, 92] width 66 height 30
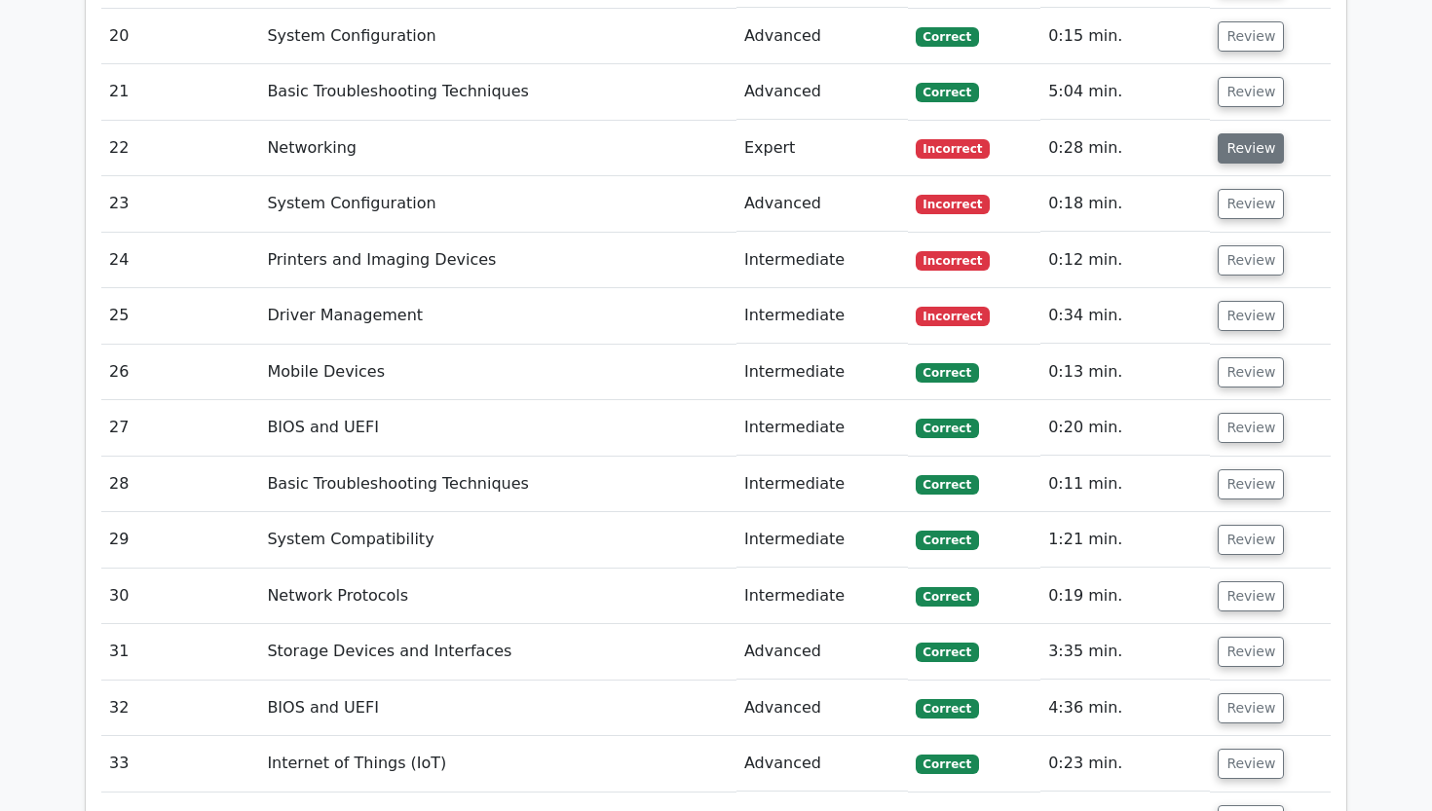
click at [1228, 133] on button "Review" at bounding box center [1250, 148] width 66 height 30
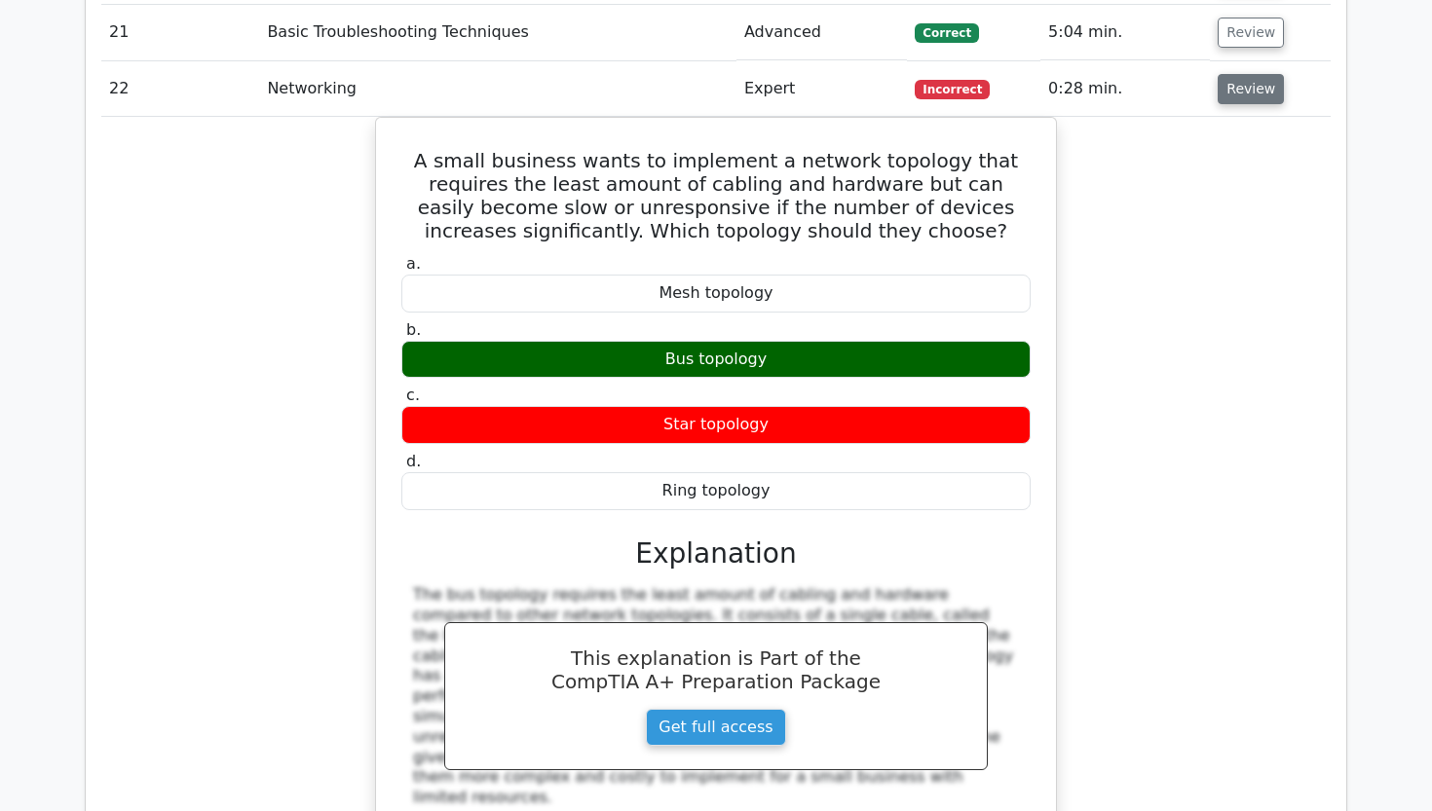
scroll to position [3485, 0]
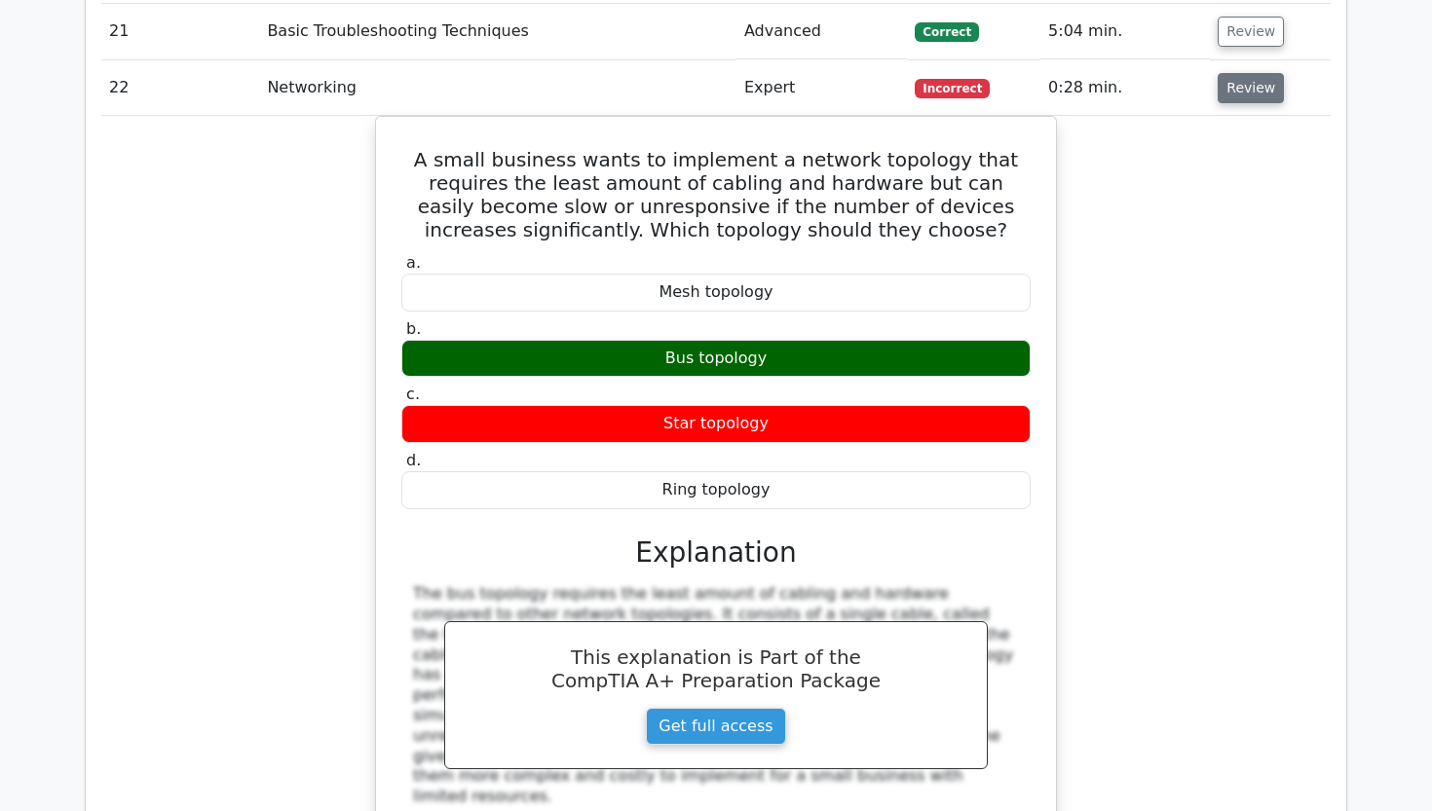
click at [1241, 73] on button "Review" at bounding box center [1250, 88] width 66 height 30
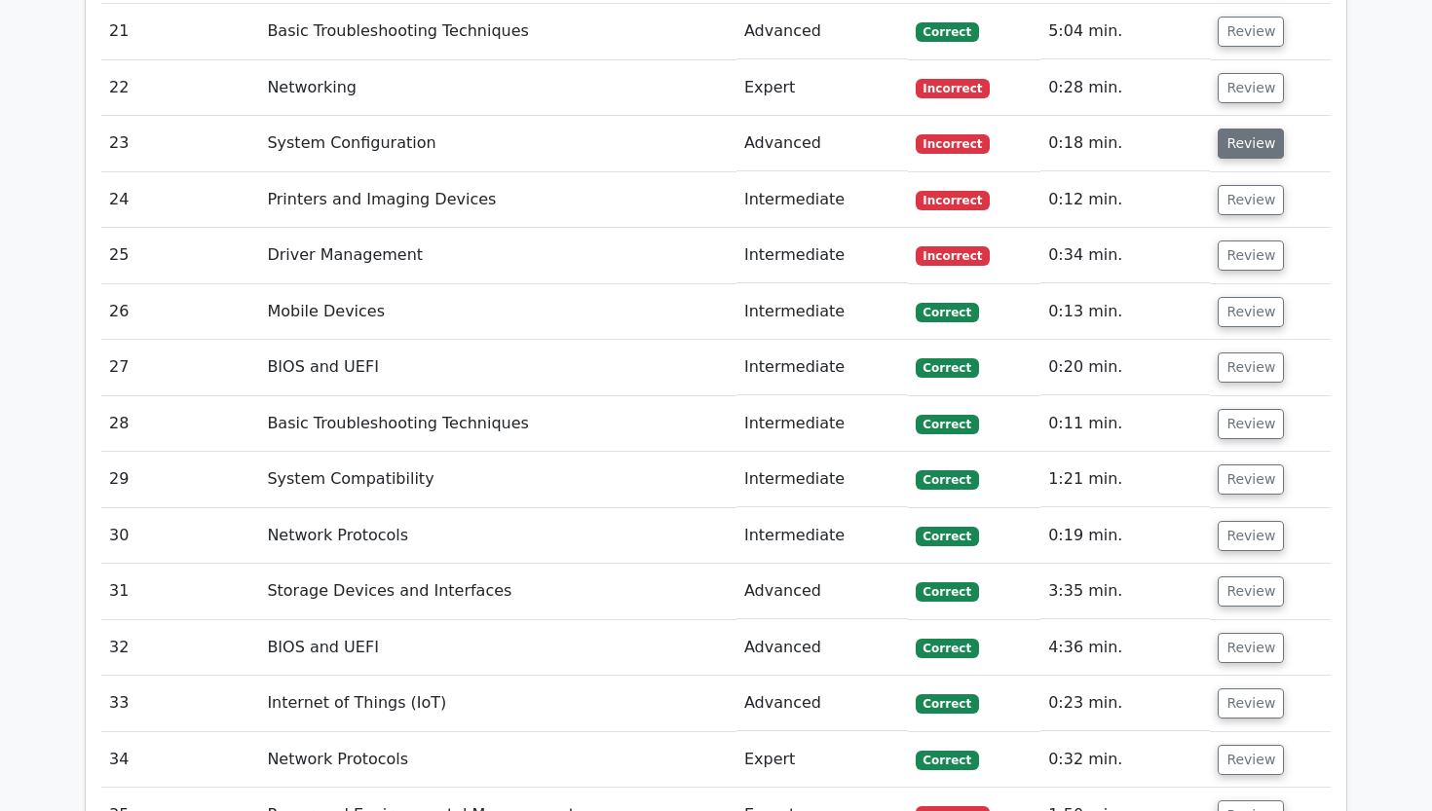
click at [1242, 129] on button "Review" at bounding box center [1250, 144] width 66 height 30
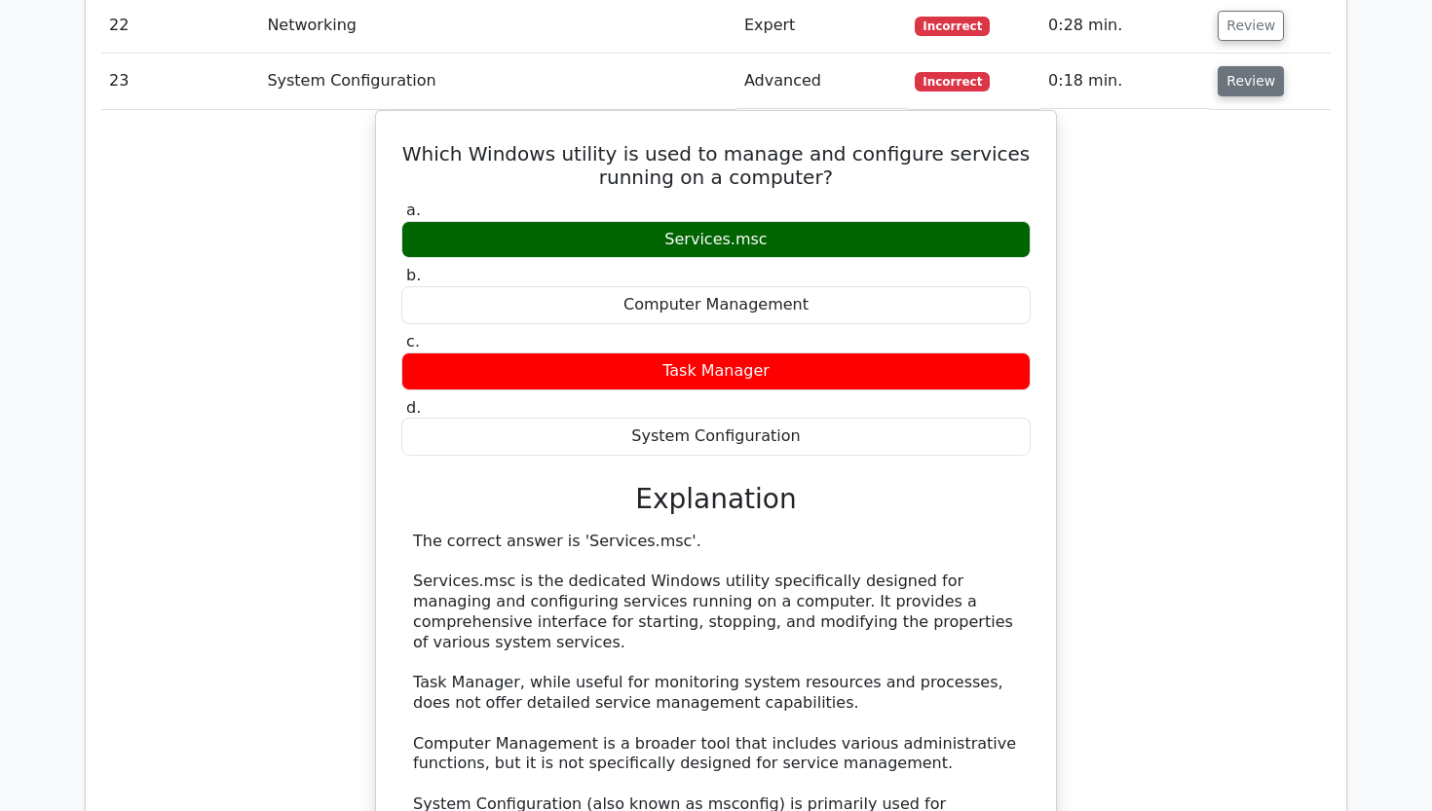
scroll to position [3548, 0]
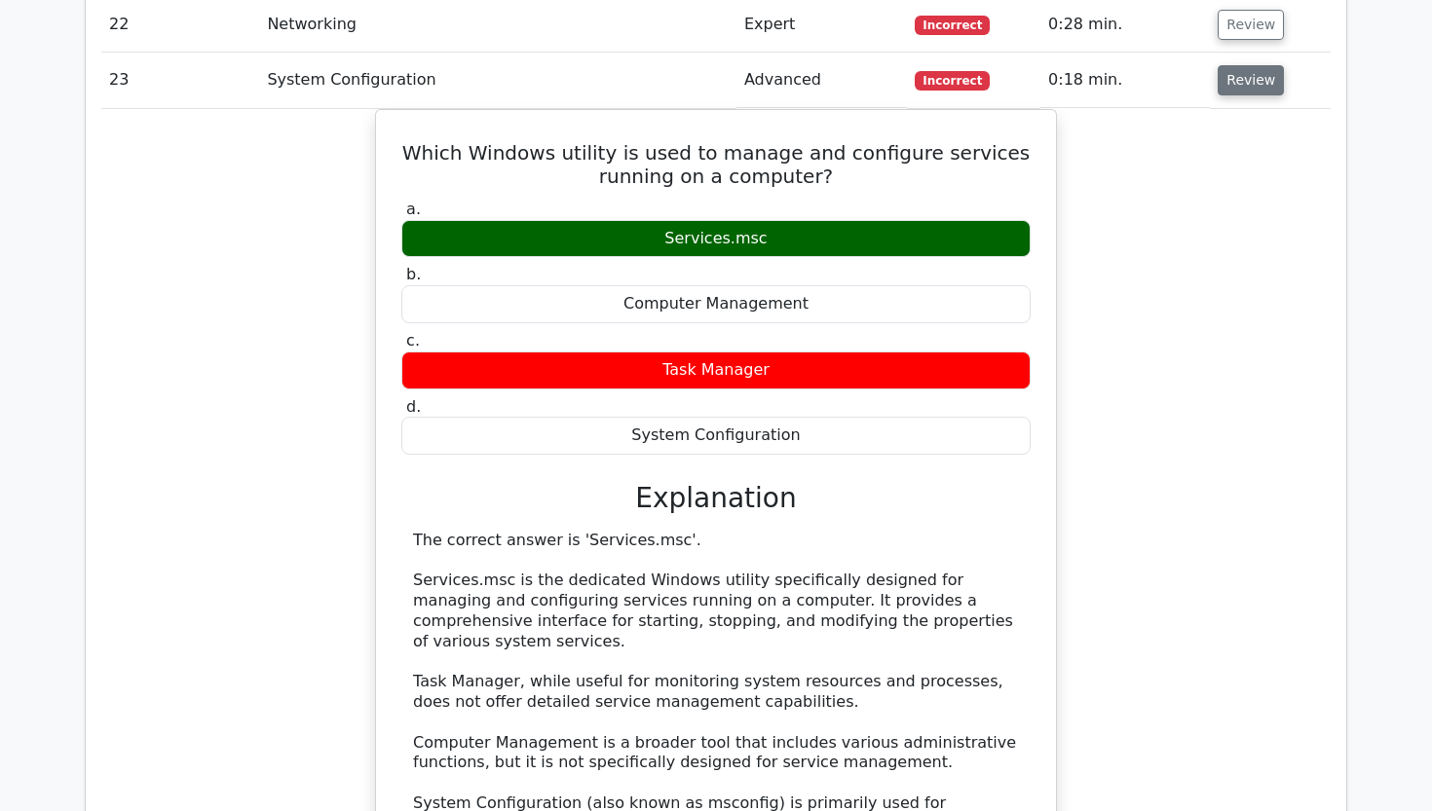
click at [1241, 65] on button "Review" at bounding box center [1250, 80] width 66 height 30
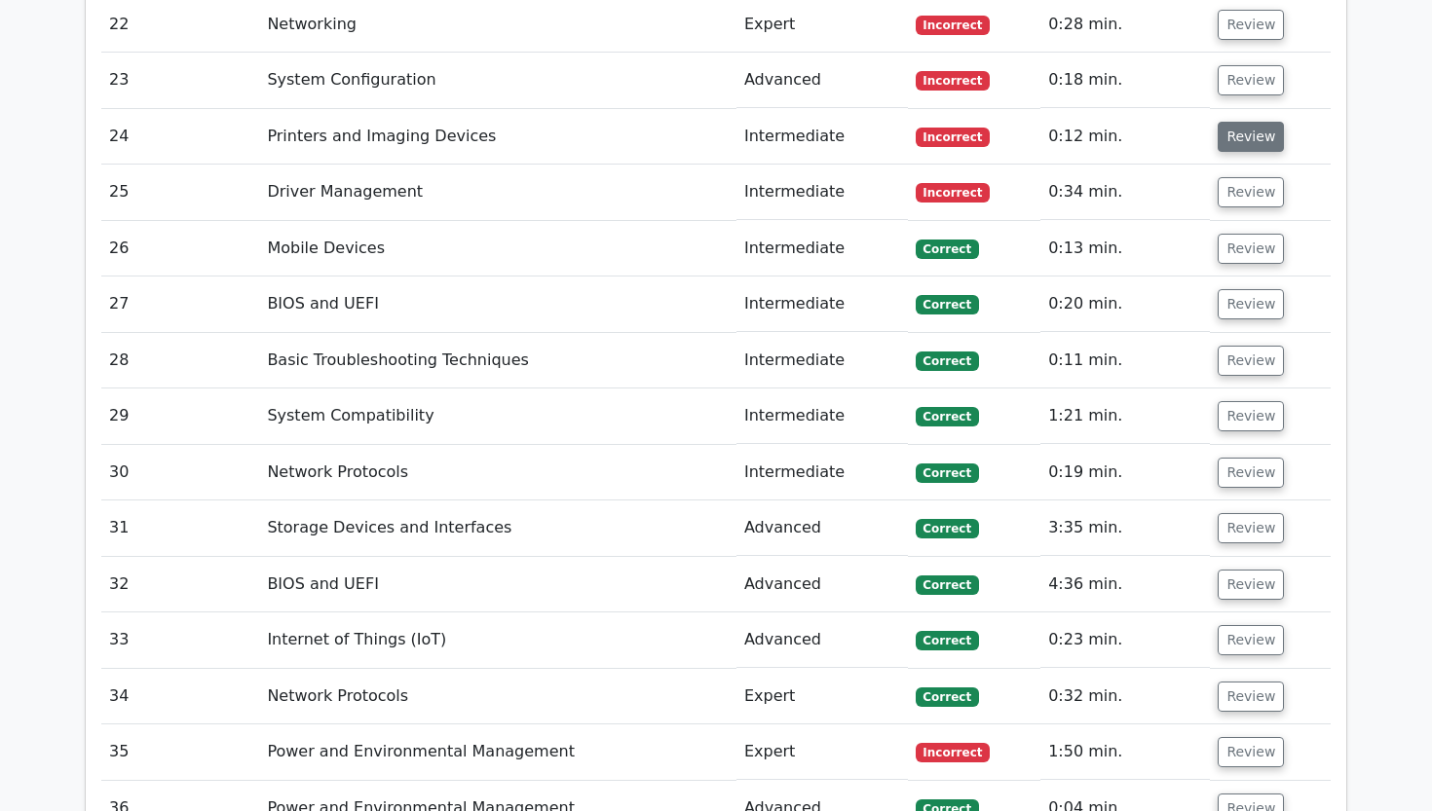
click at [1234, 122] on button "Review" at bounding box center [1250, 137] width 66 height 30
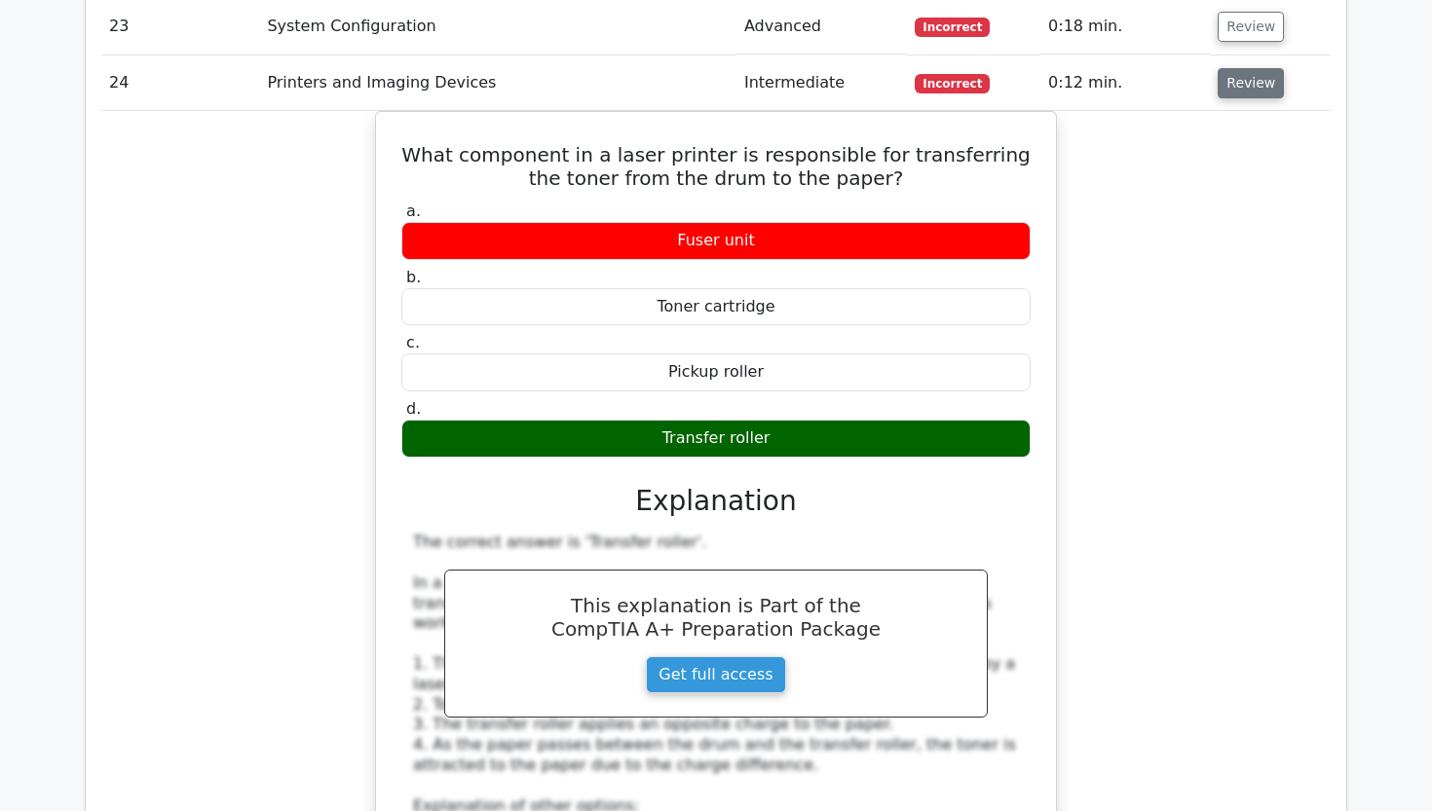
scroll to position [3605, 0]
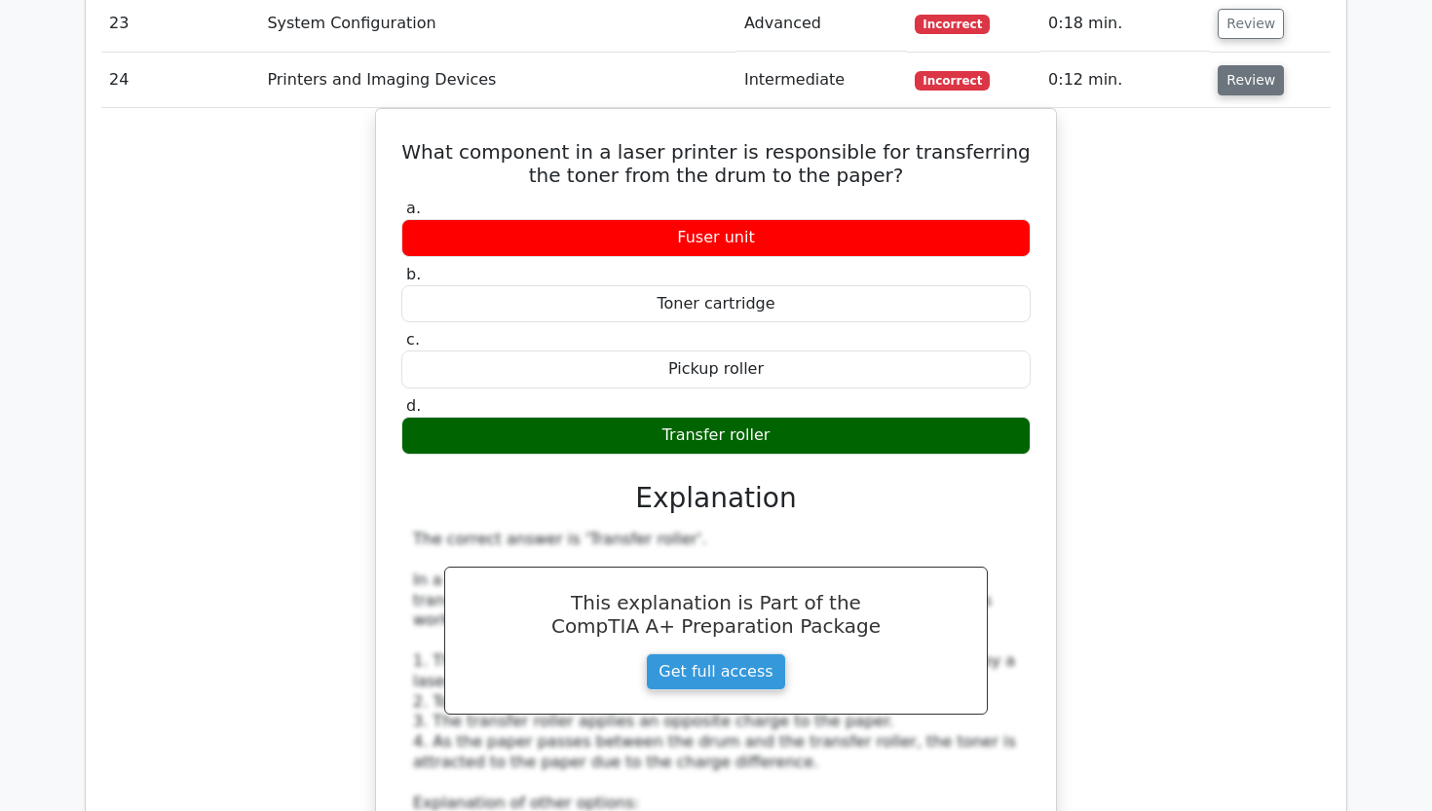
click at [1250, 65] on button "Review" at bounding box center [1250, 80] width 66 height 30
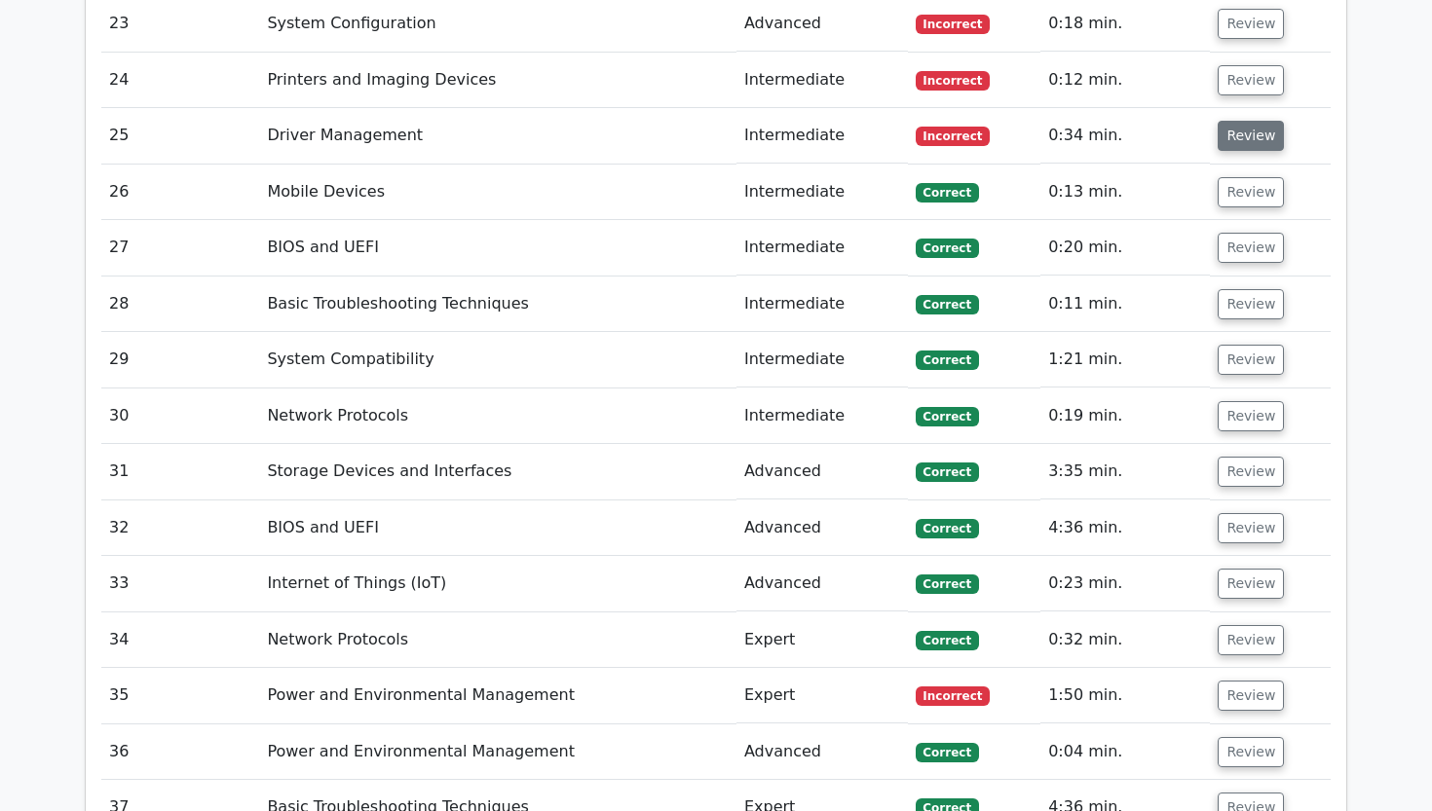
click at [1265, 121] on button "Review" at bounding box center [1250, 136] width 66 height 30
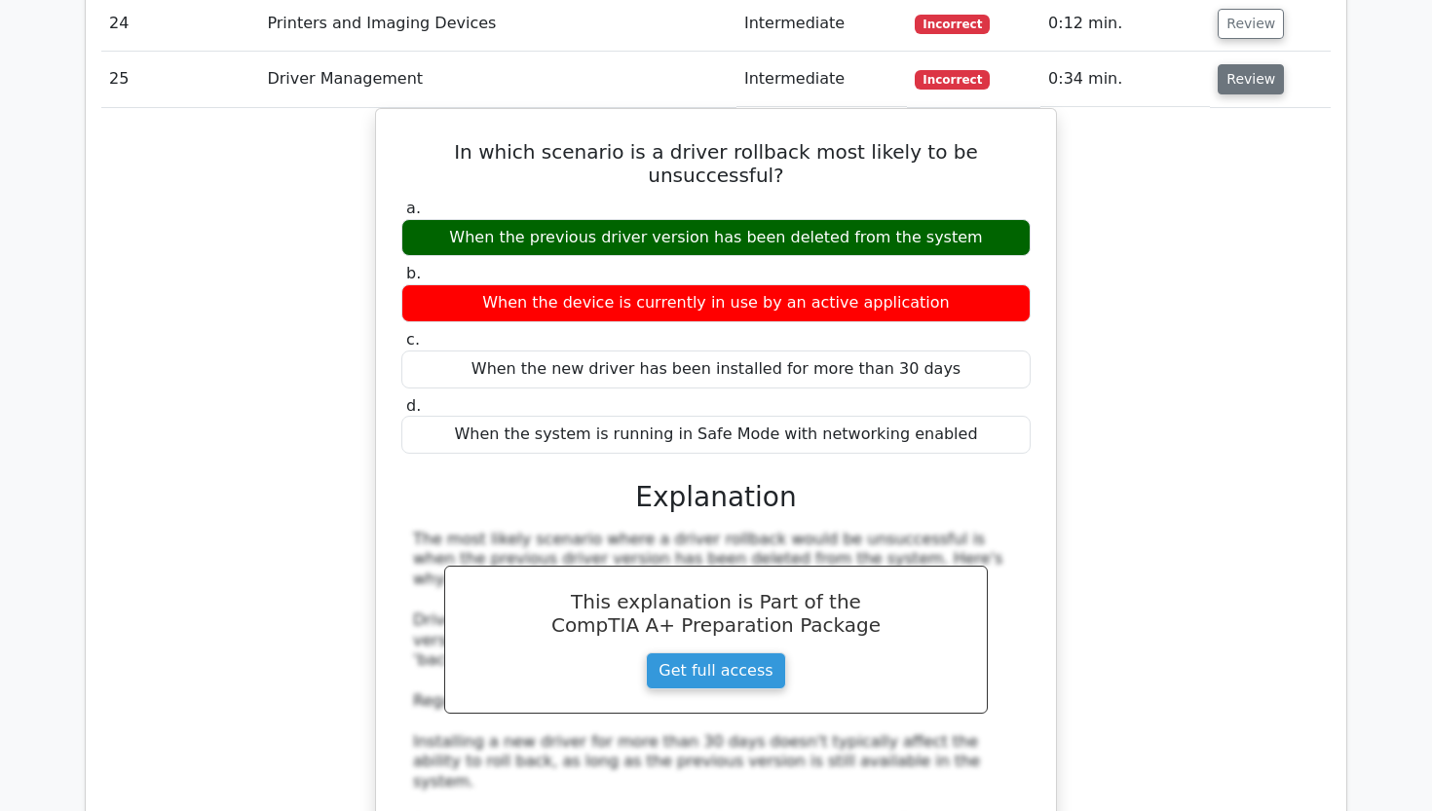
scroll to position [3664, 0]
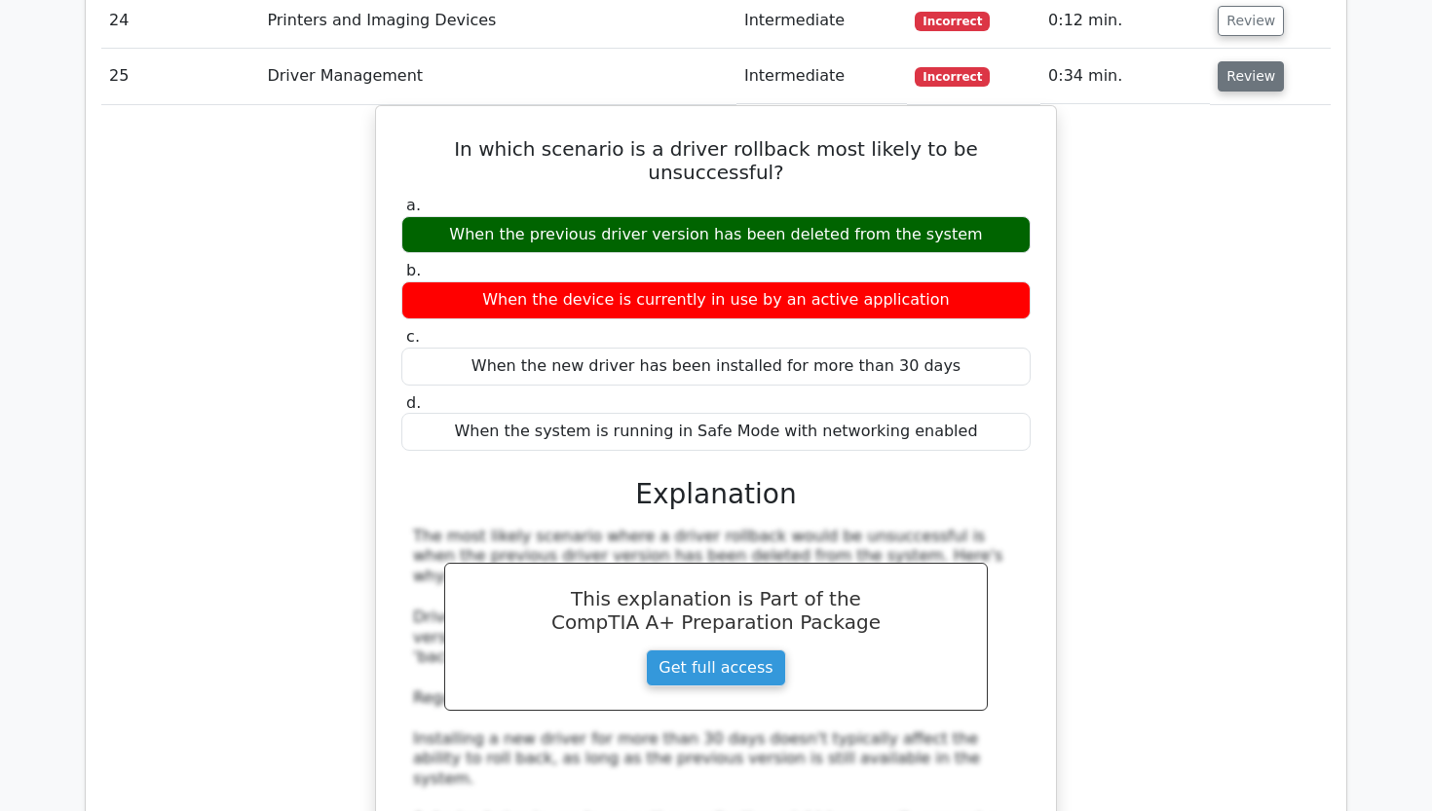
click at [1229, 61] on button "Review" at bounding box center [1250, 76] width 66 height 30
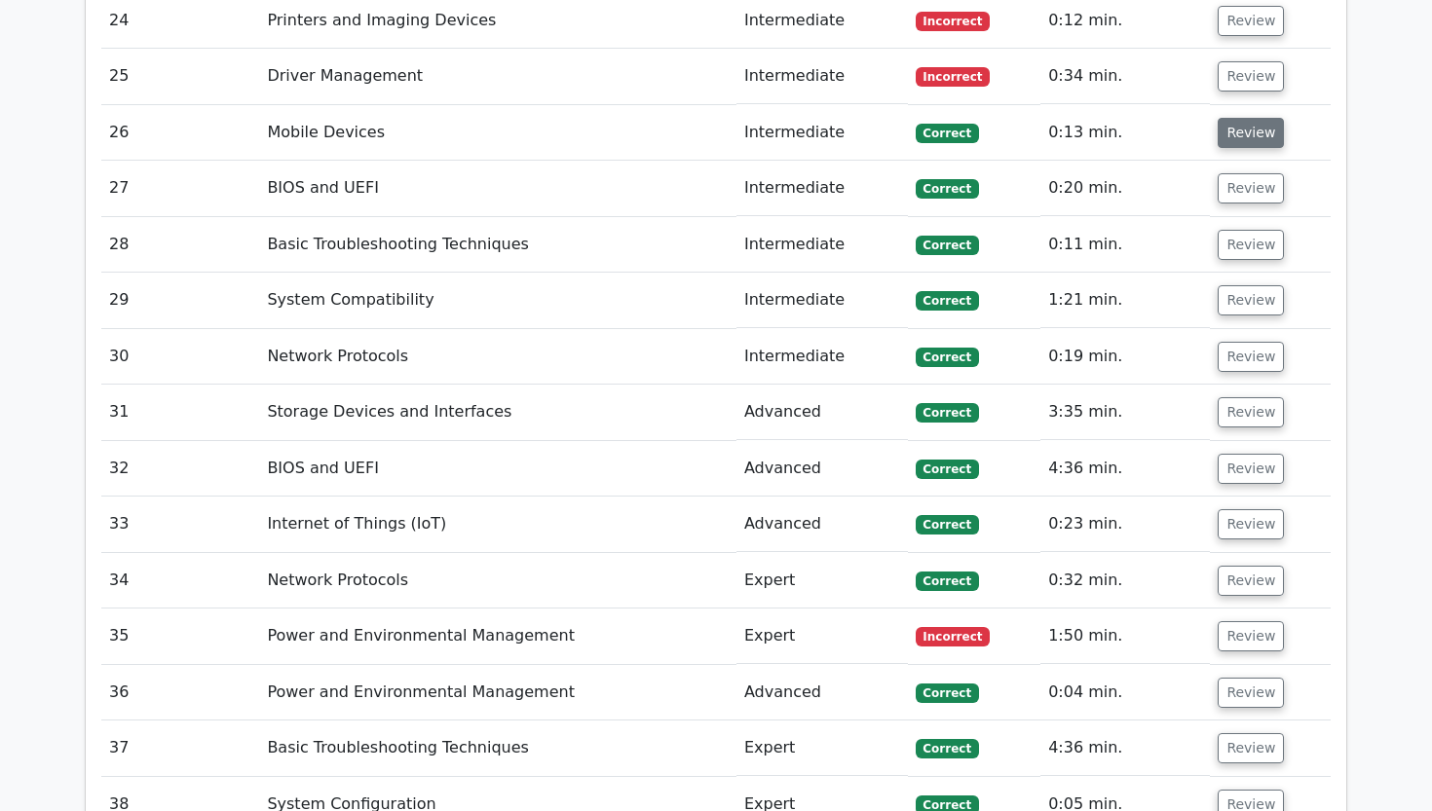
click at [1247, 118] on button "Review" at bounding box center [1250, 133] width 66 height 30
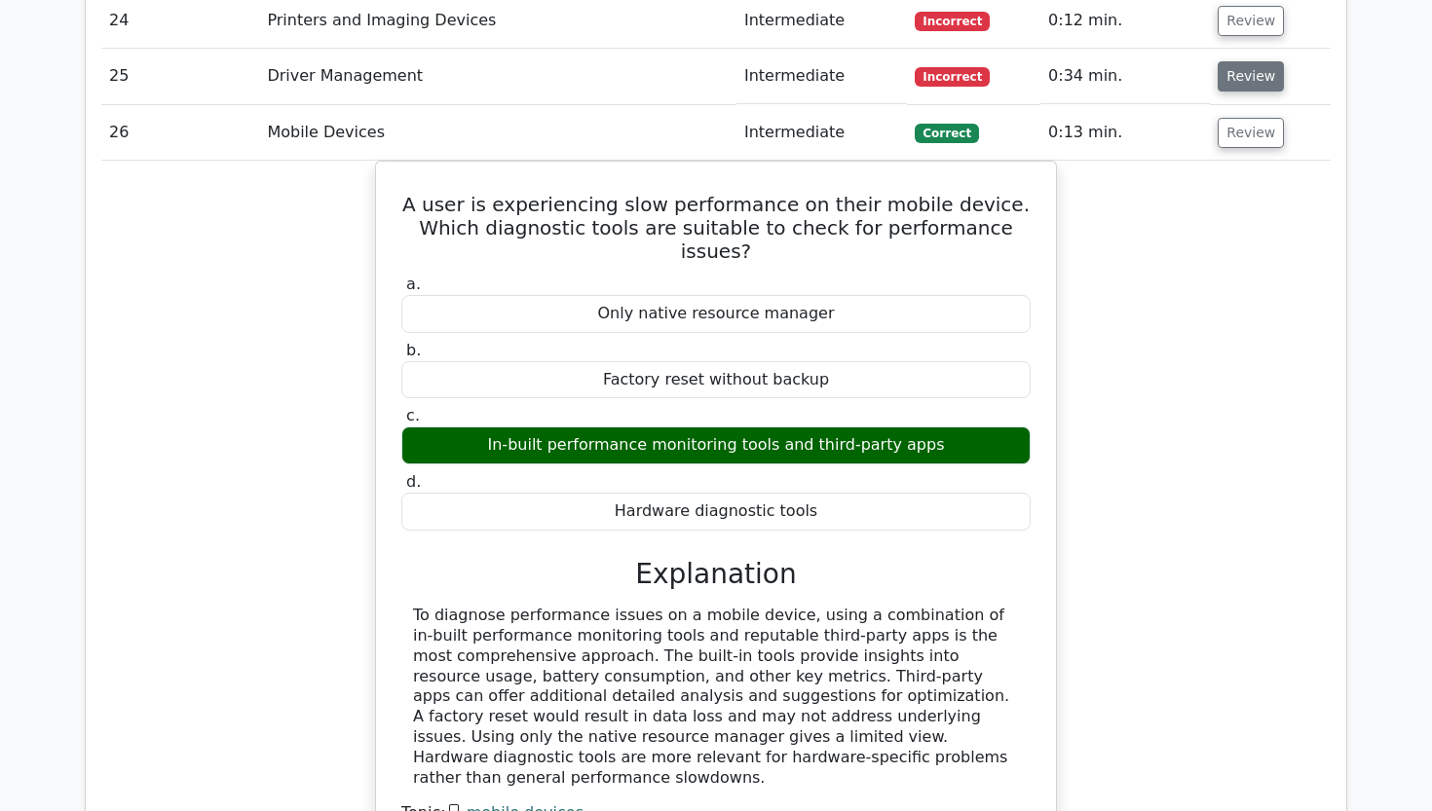
click at [1243, 61] on button "Review" at bounding box center [1250, 76] width 66 height 30
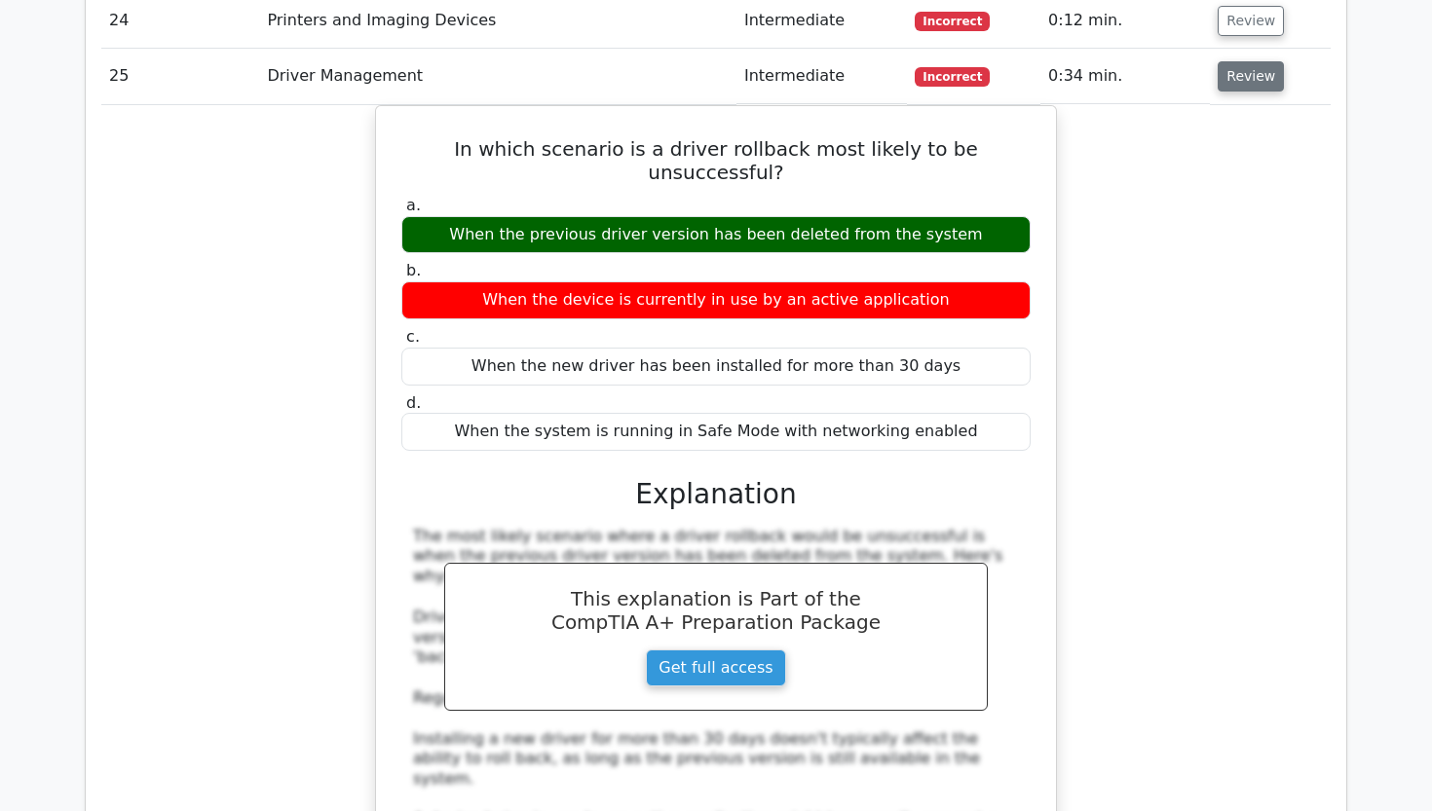
click at [1243, 61] on button "Review" at bounding box center [1250, 76] width 66 height 30
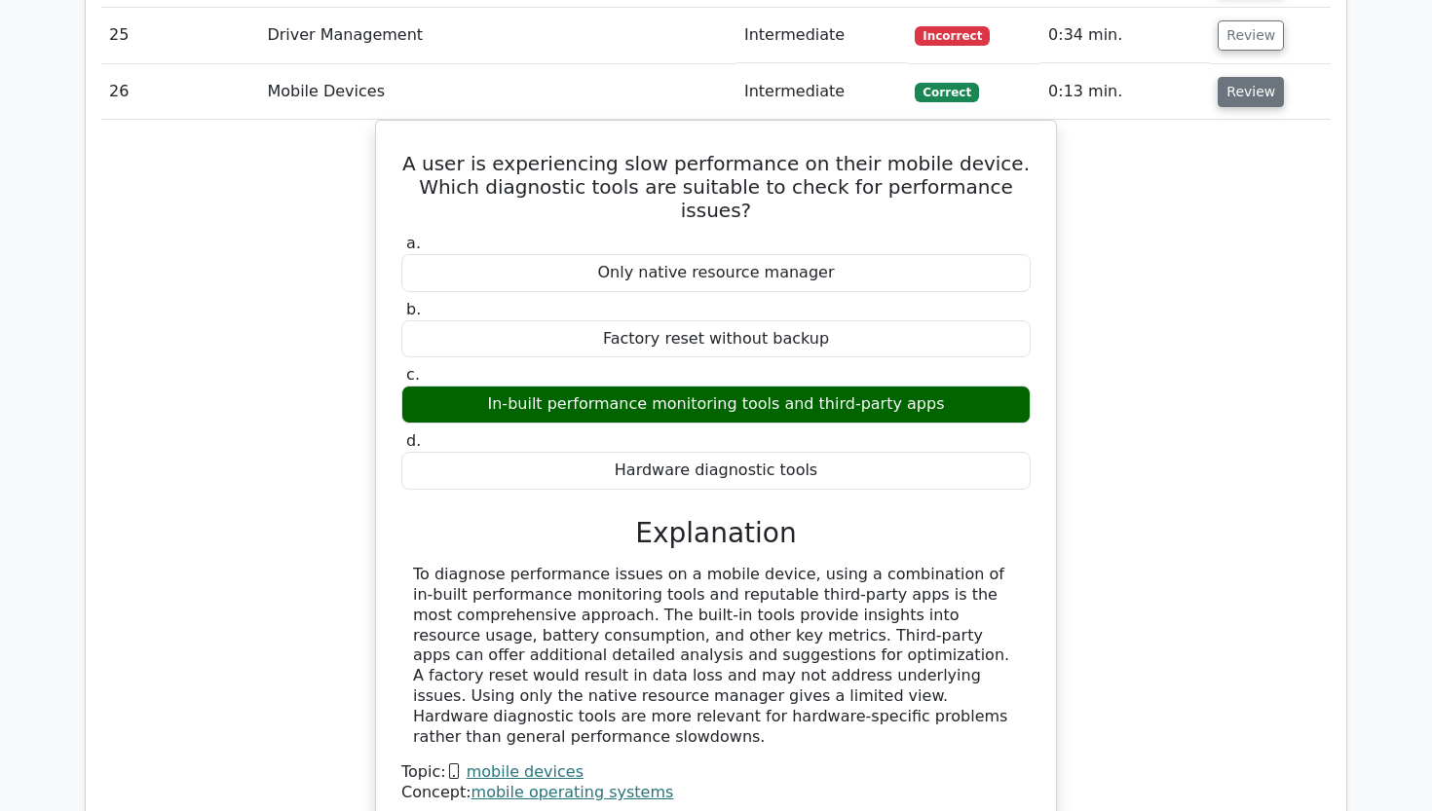
scroll to position [3719, 0]
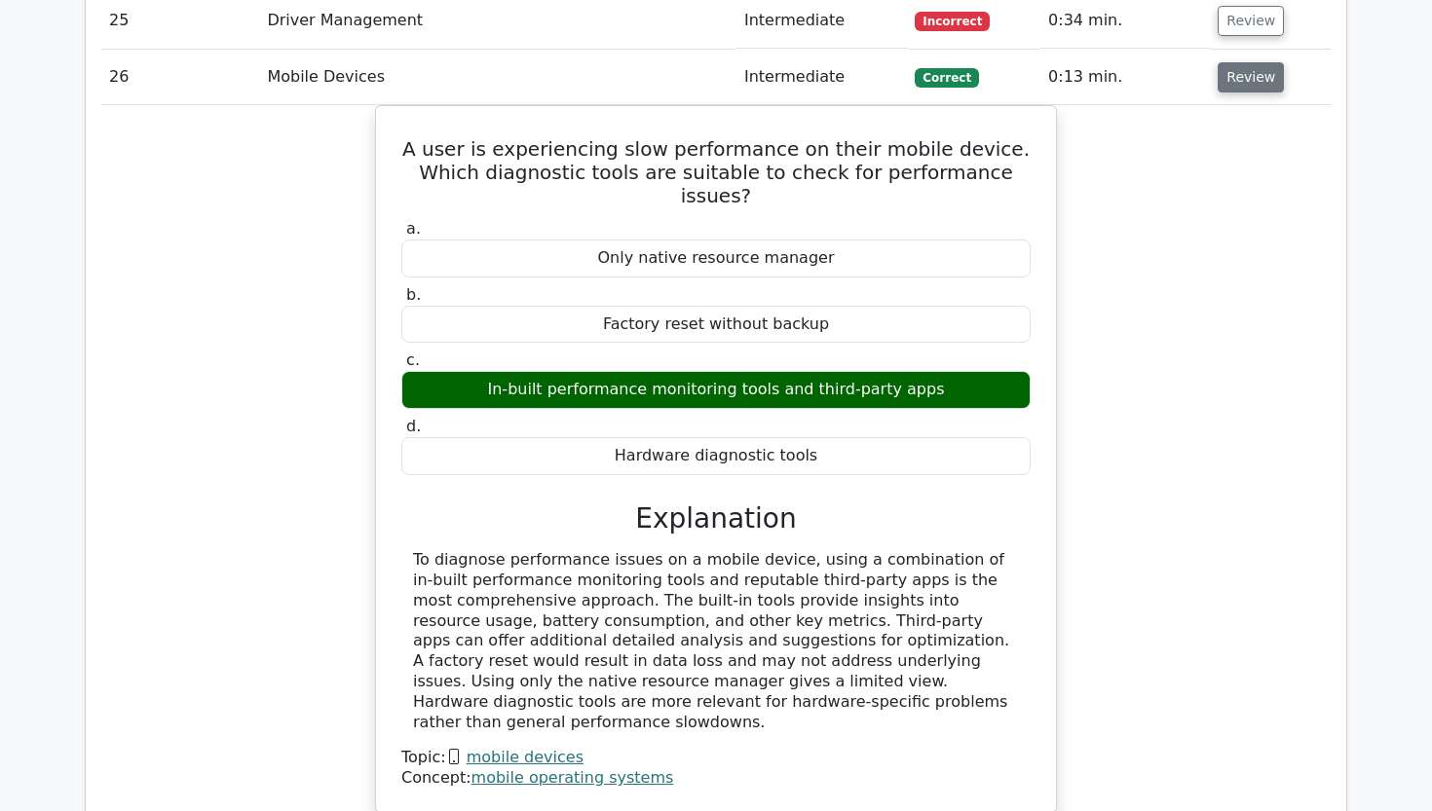
click at [1224, 62] on button "Review" at bounding box center [1250, 77] width 66 height 30
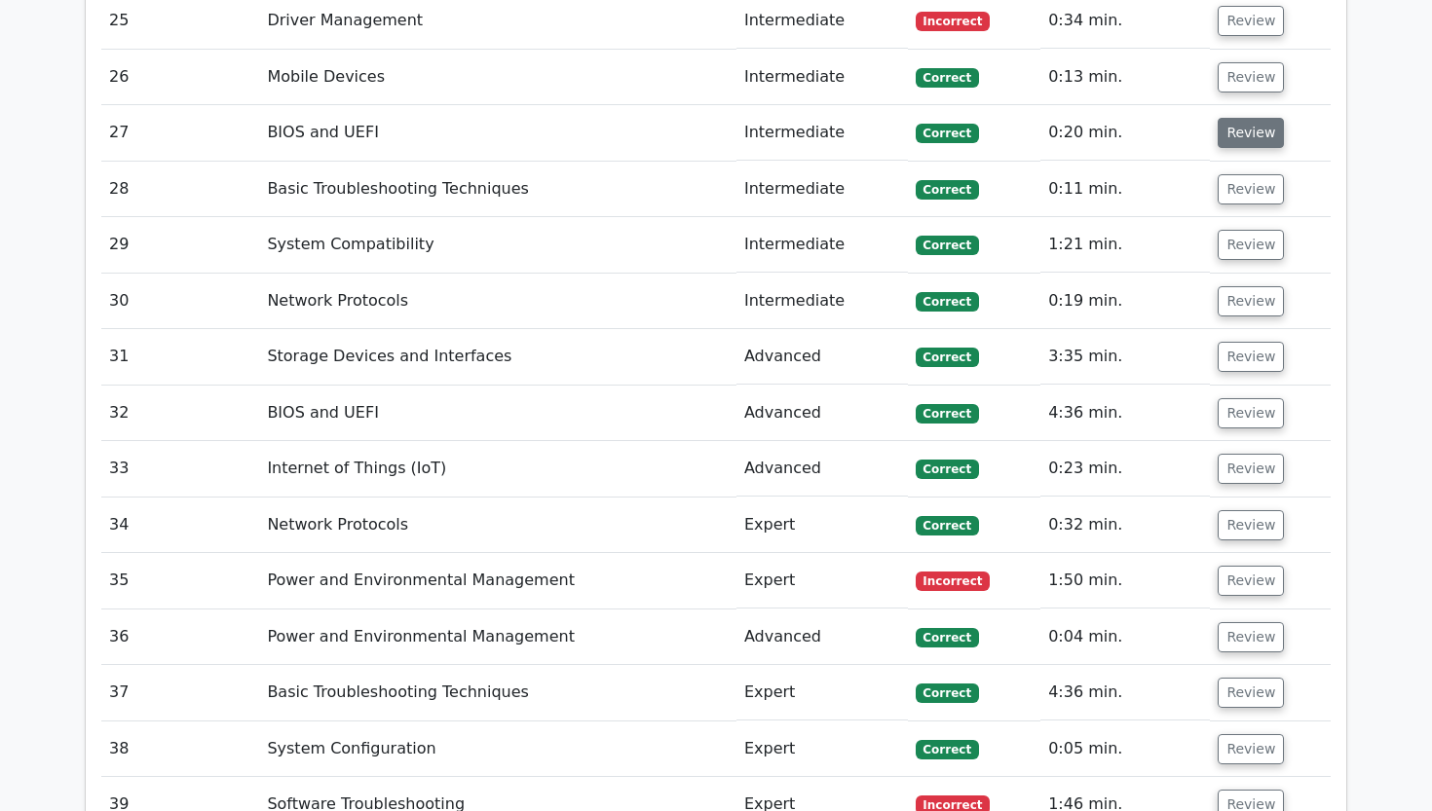
click at [1252, 118] on button "Review" at bounding box center [1250, 133] width 66 height 30
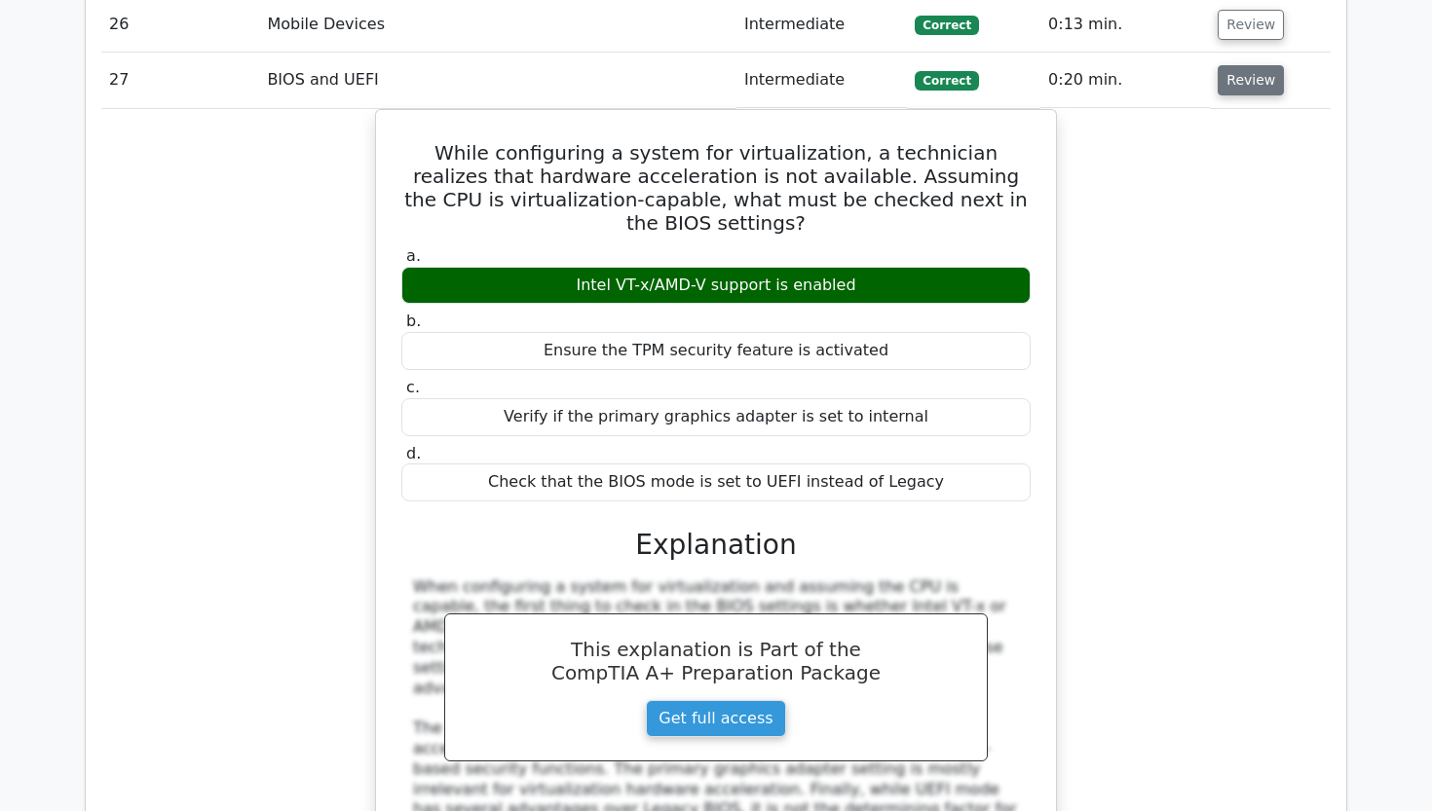
scroll to position [3780, 0]
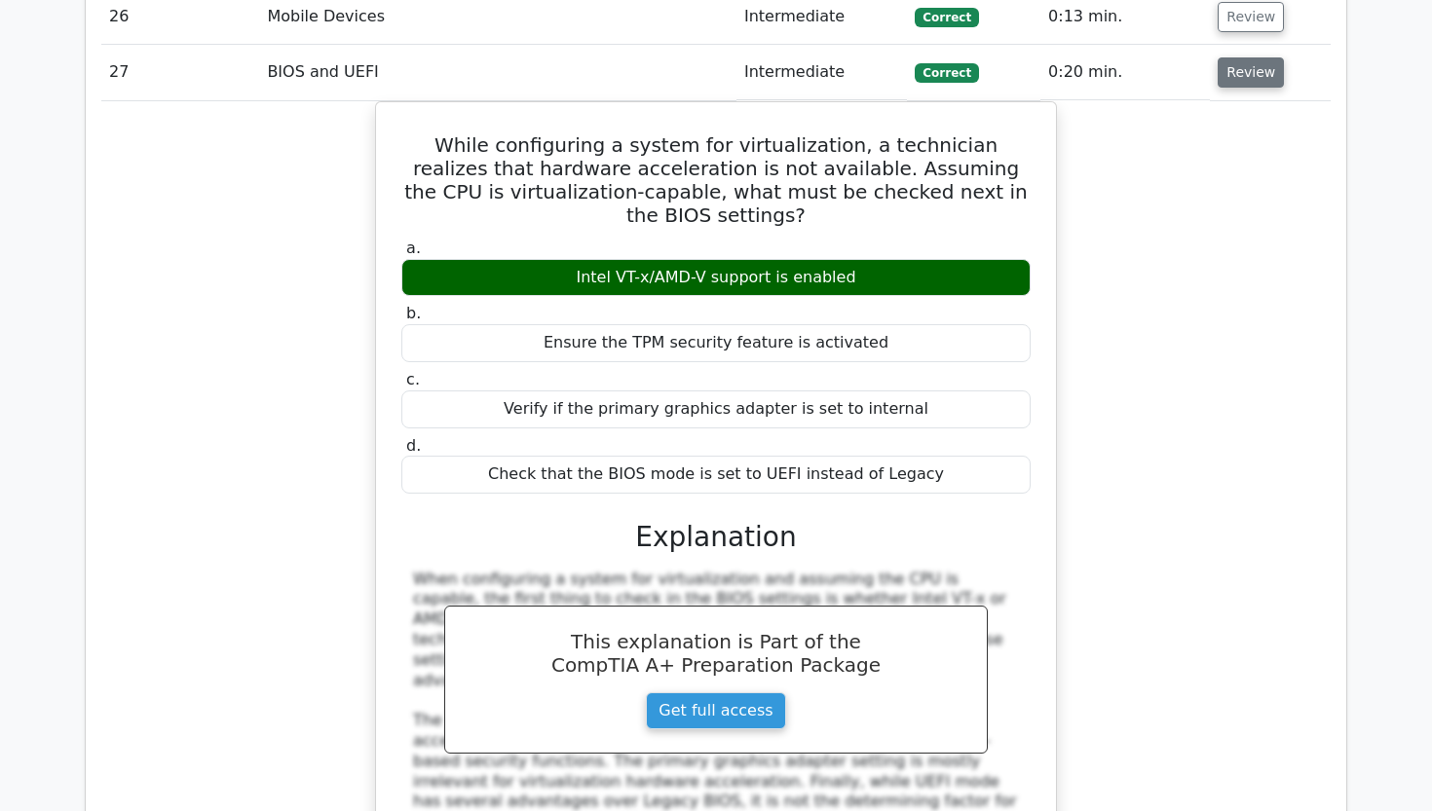
click at [1255, 57] on button "Review" at bounding box center [1250, 72] width 66 height 30
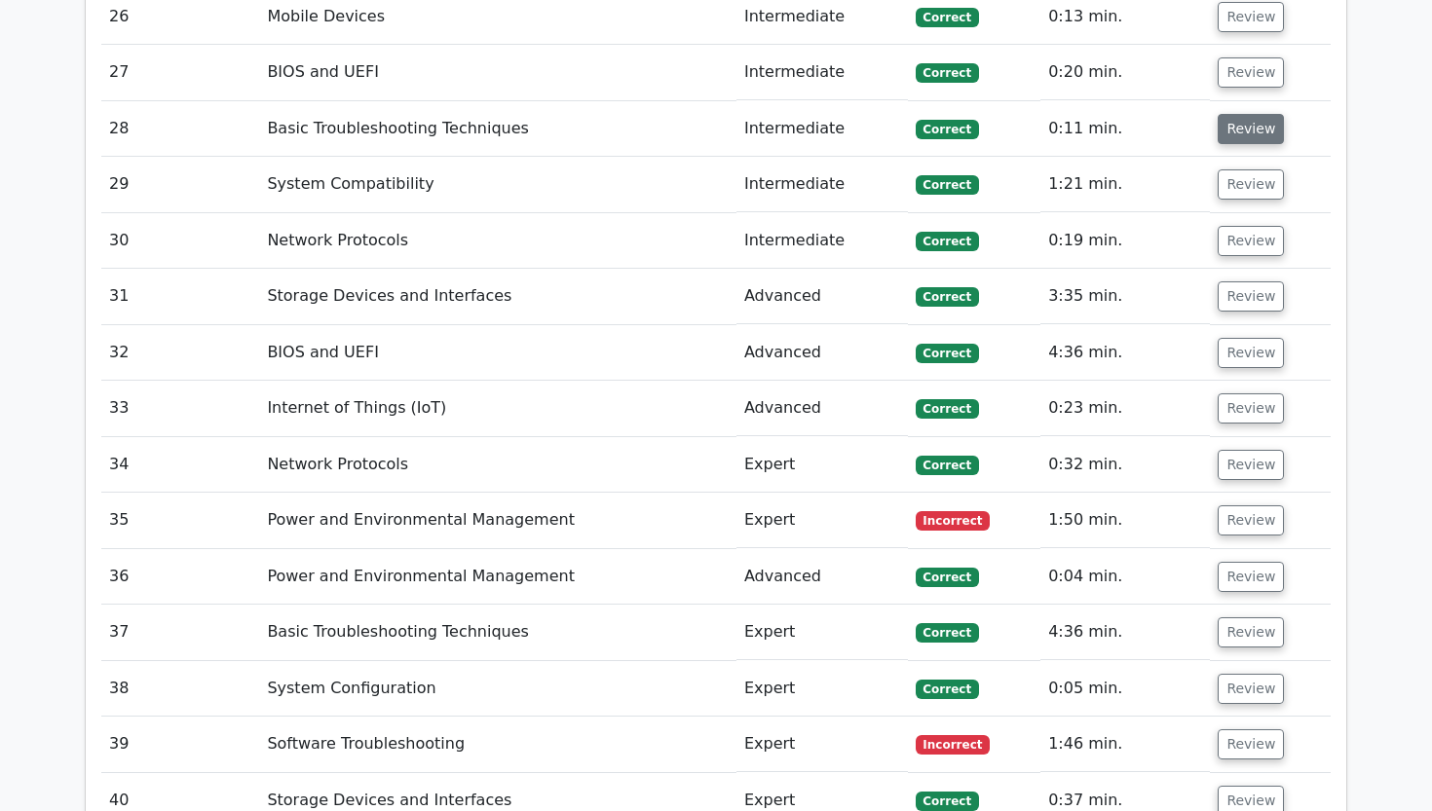
click at [1247, 114] on button "Review" at bounding box center [1250, 129] width 66 height 30
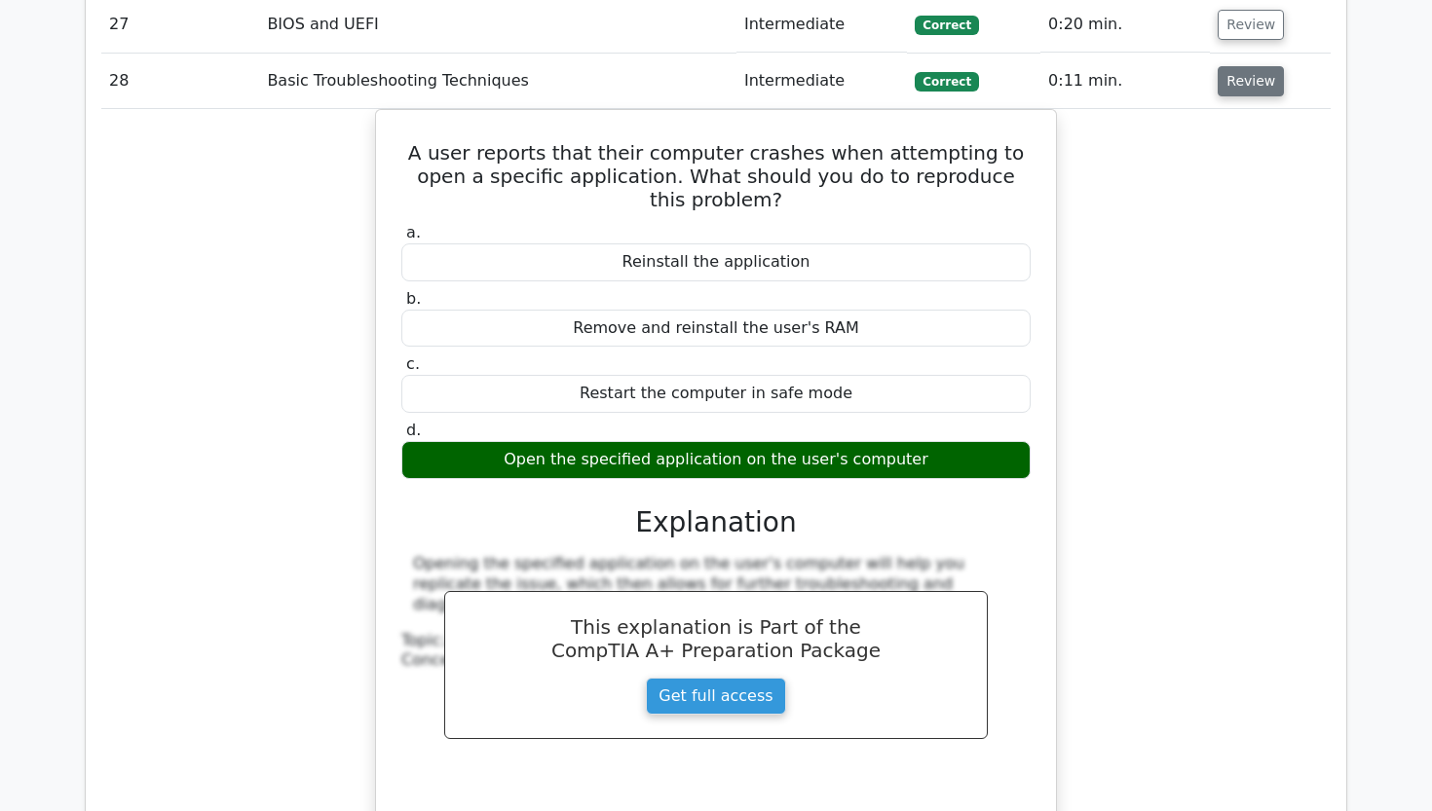
scroll to position [3830, 0]
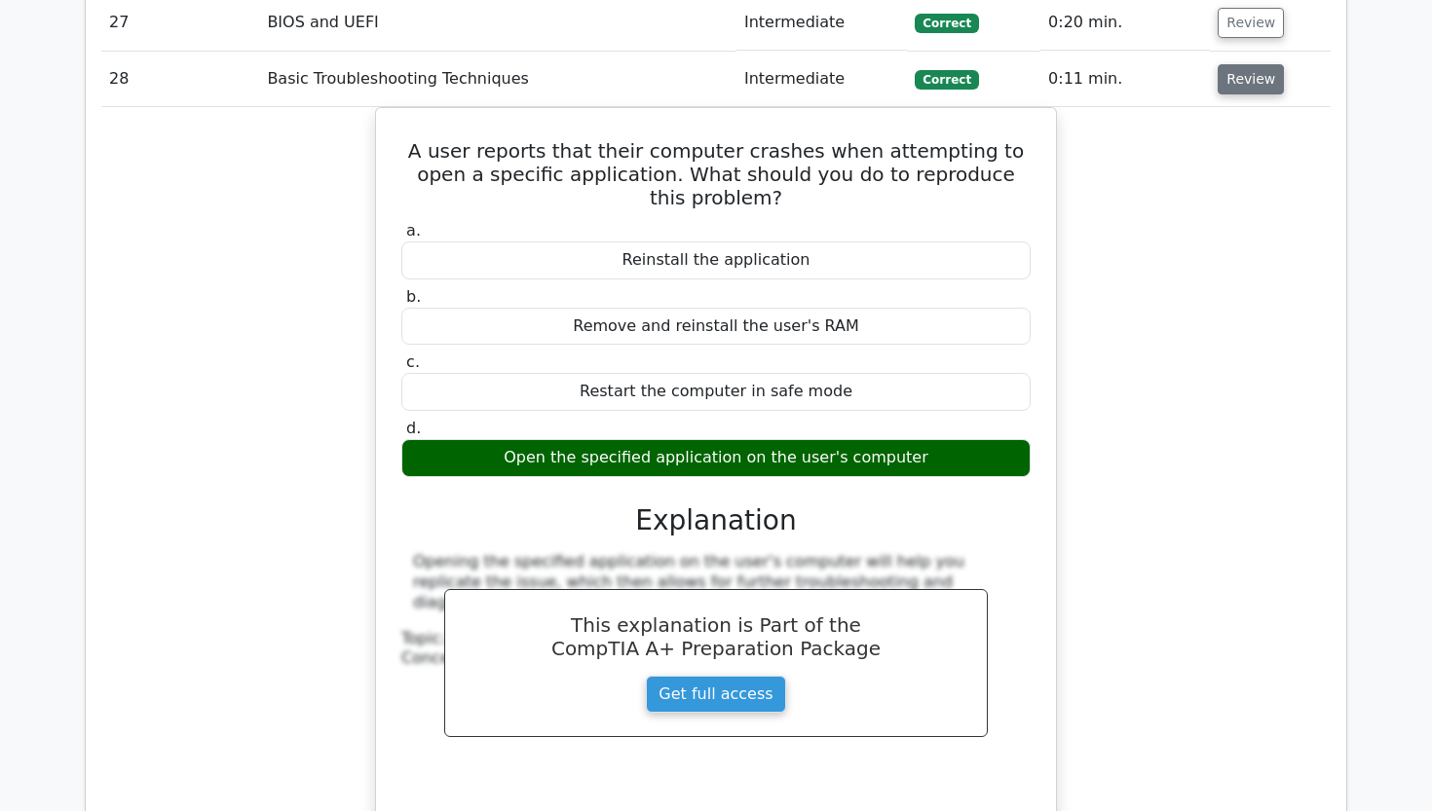
click at [1246, 64] on button "Review" at bounding box center [1250, 79] width 66 height 30
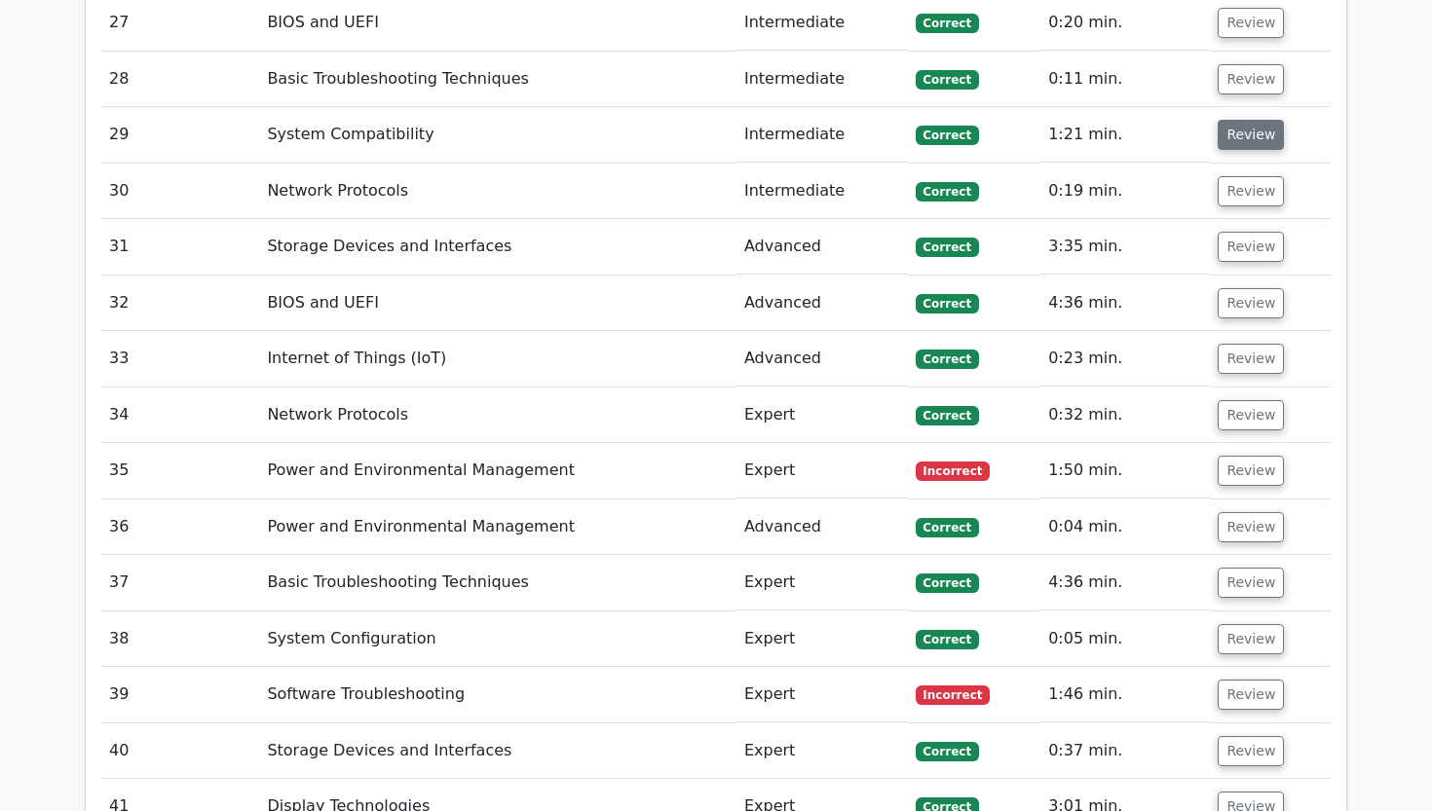
click at [1240, 120] on button "Review" at bounding box center [1250, 135] width 66 height 30
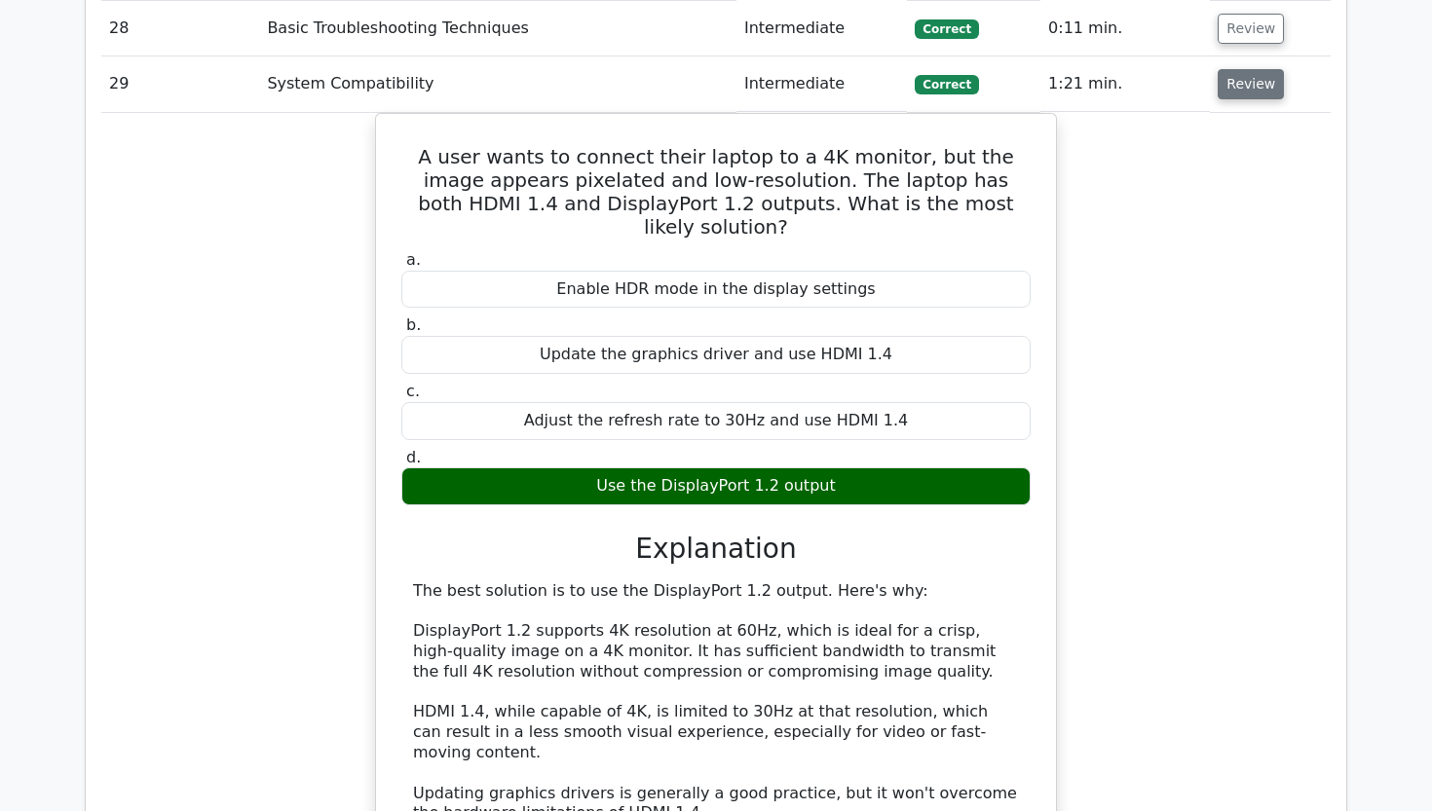
scroll to position [3882, 0]
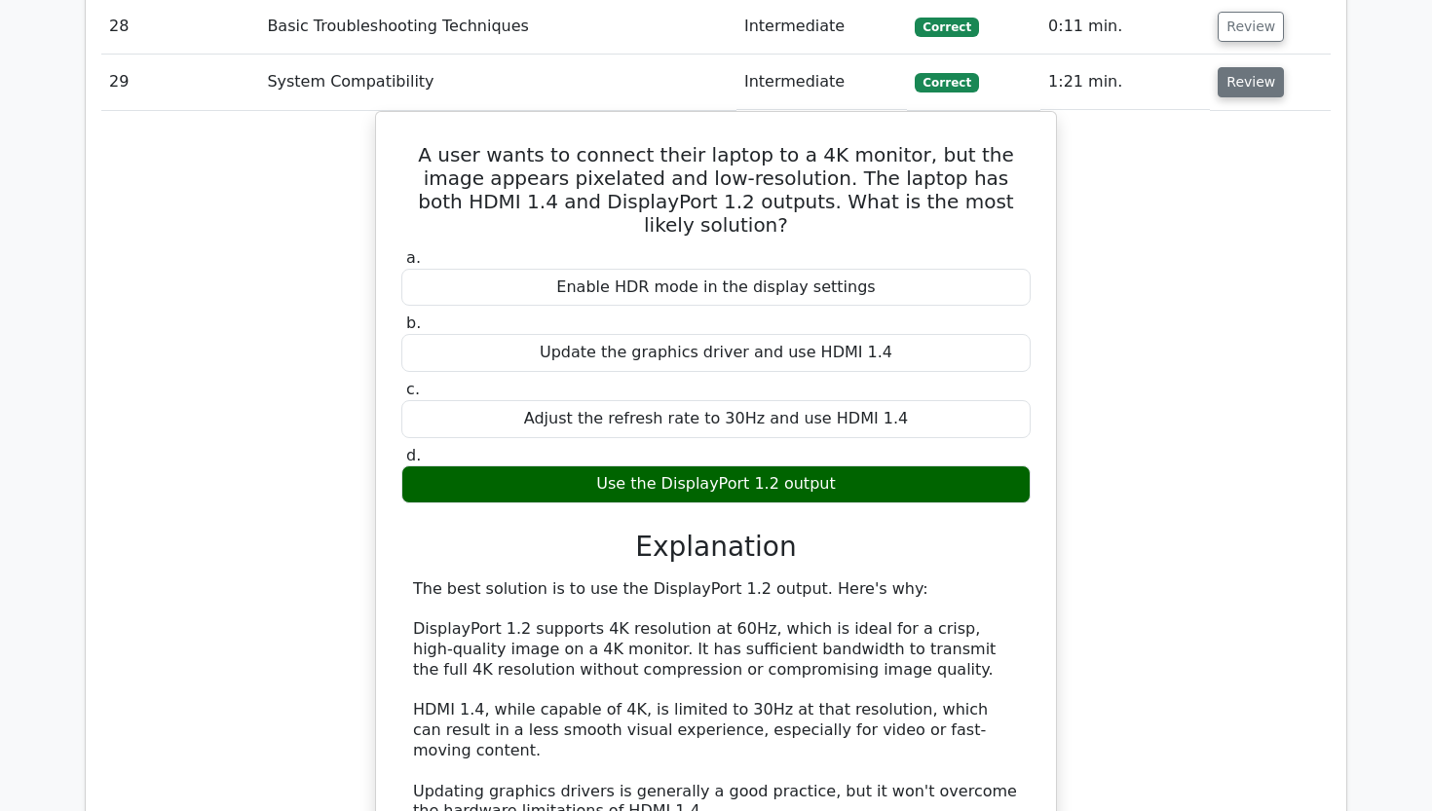
click at [1217, 67] on button "Review" at bounding box center [1250, 82] width 66 height 30
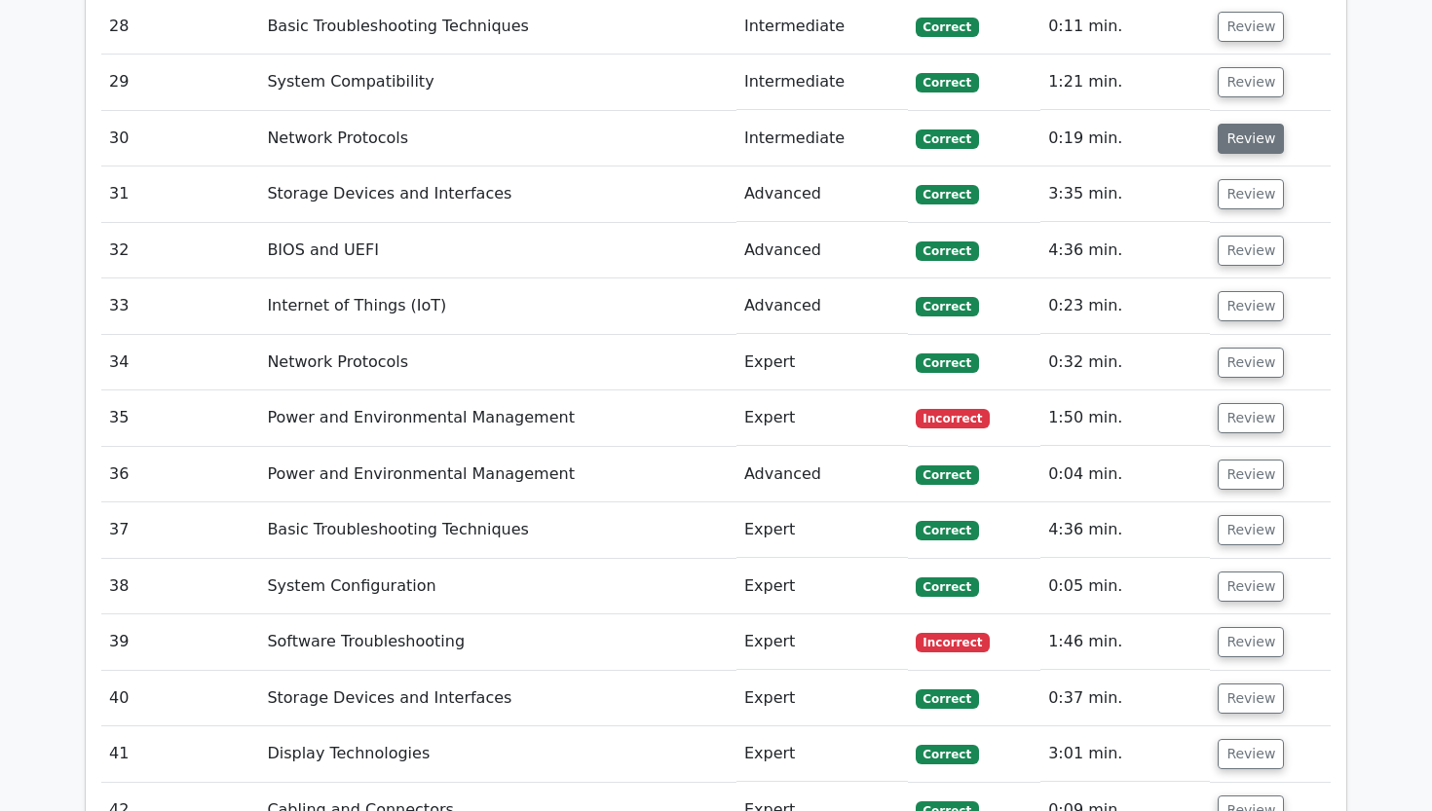
click at [1225, 124] on button "Review" at bounding box center [1250, 139] width 66 height 30
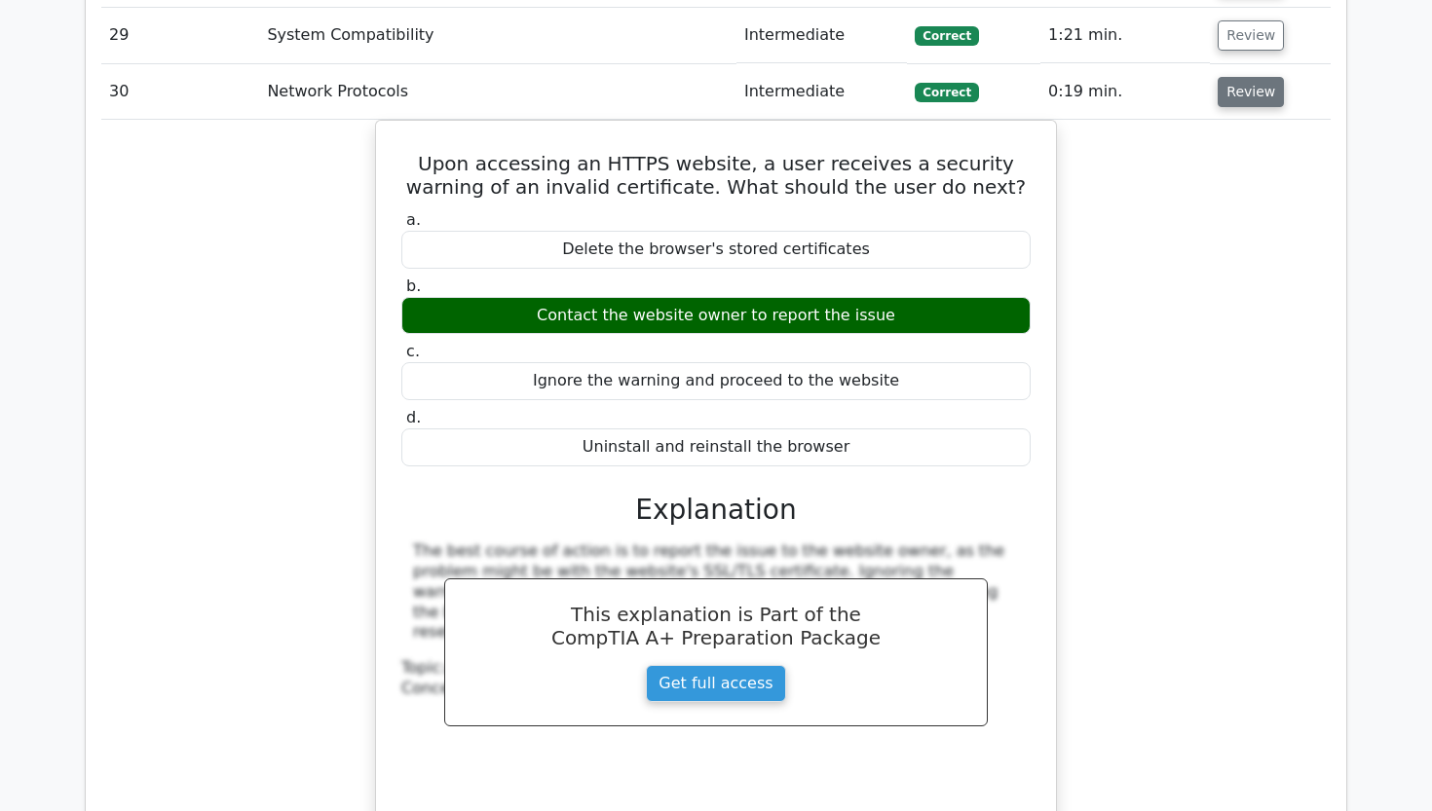
scroll to position [3934, 0]
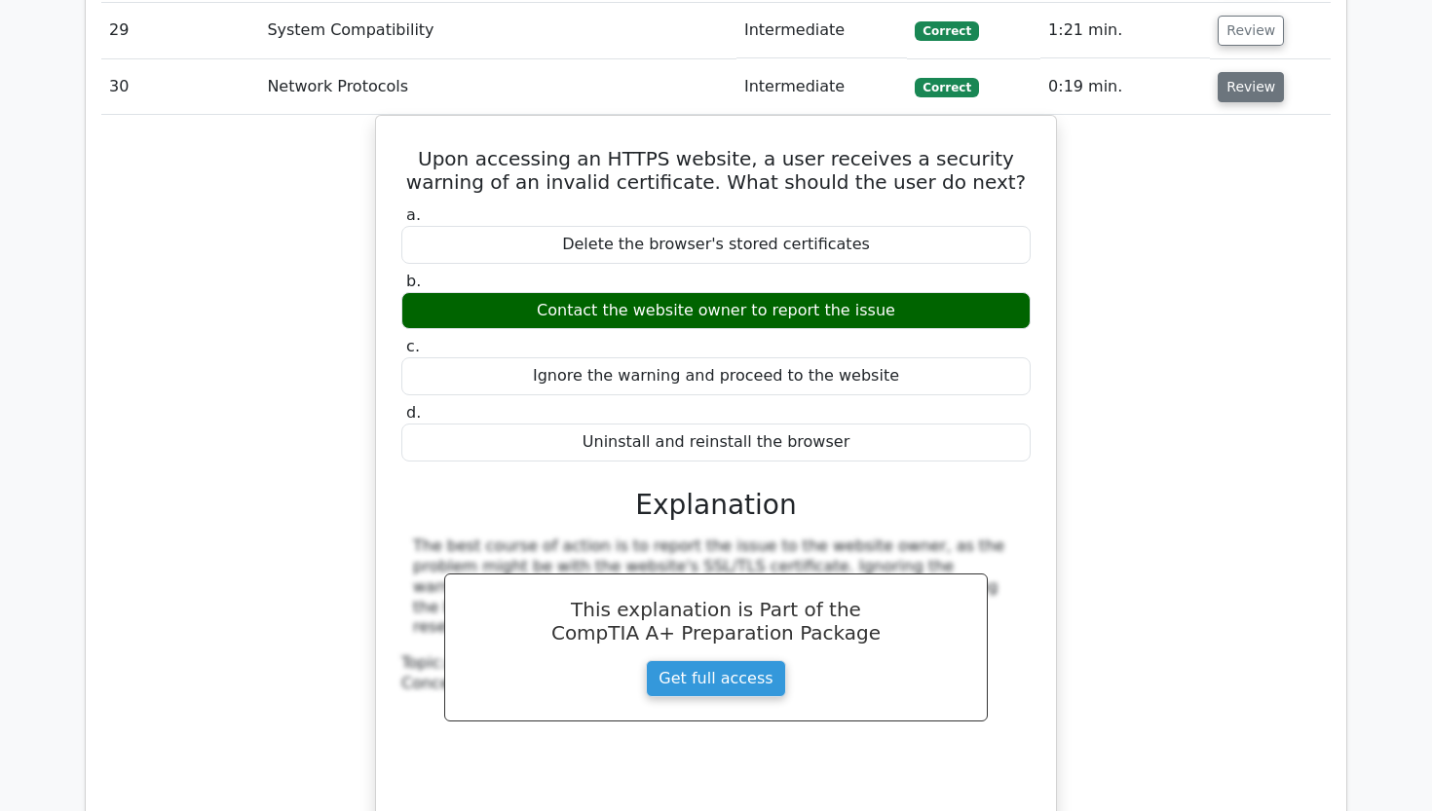
click at [1242, 72] on button "Review" at bounding box center [1250, 87] width 66 height 30
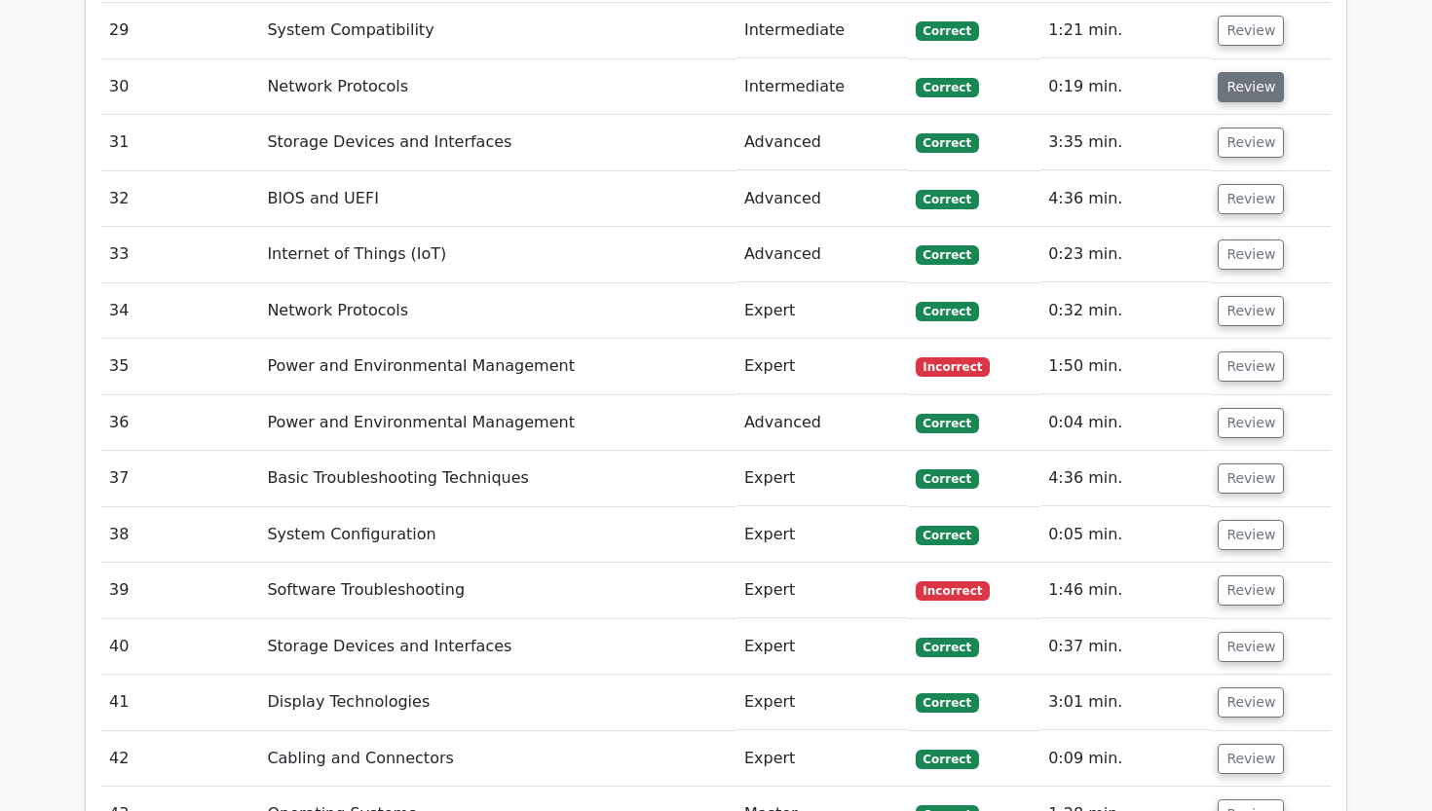
click at [1242, 72] on button "Review" at bounding box center [1250, 87] width 66 height 30
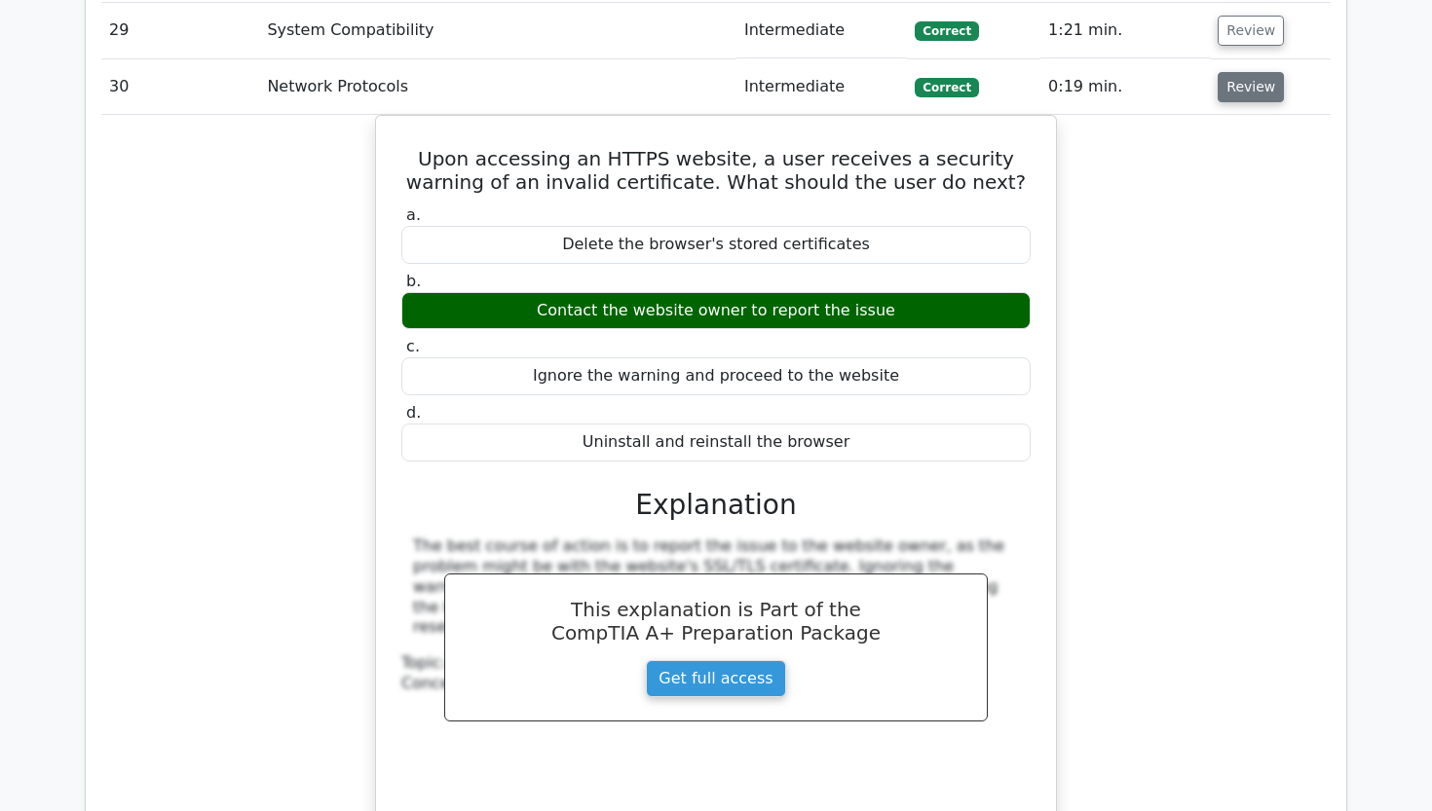
click at [1243, 72] on button "Review" at bounding box center [1250, 87] width 66 height 30
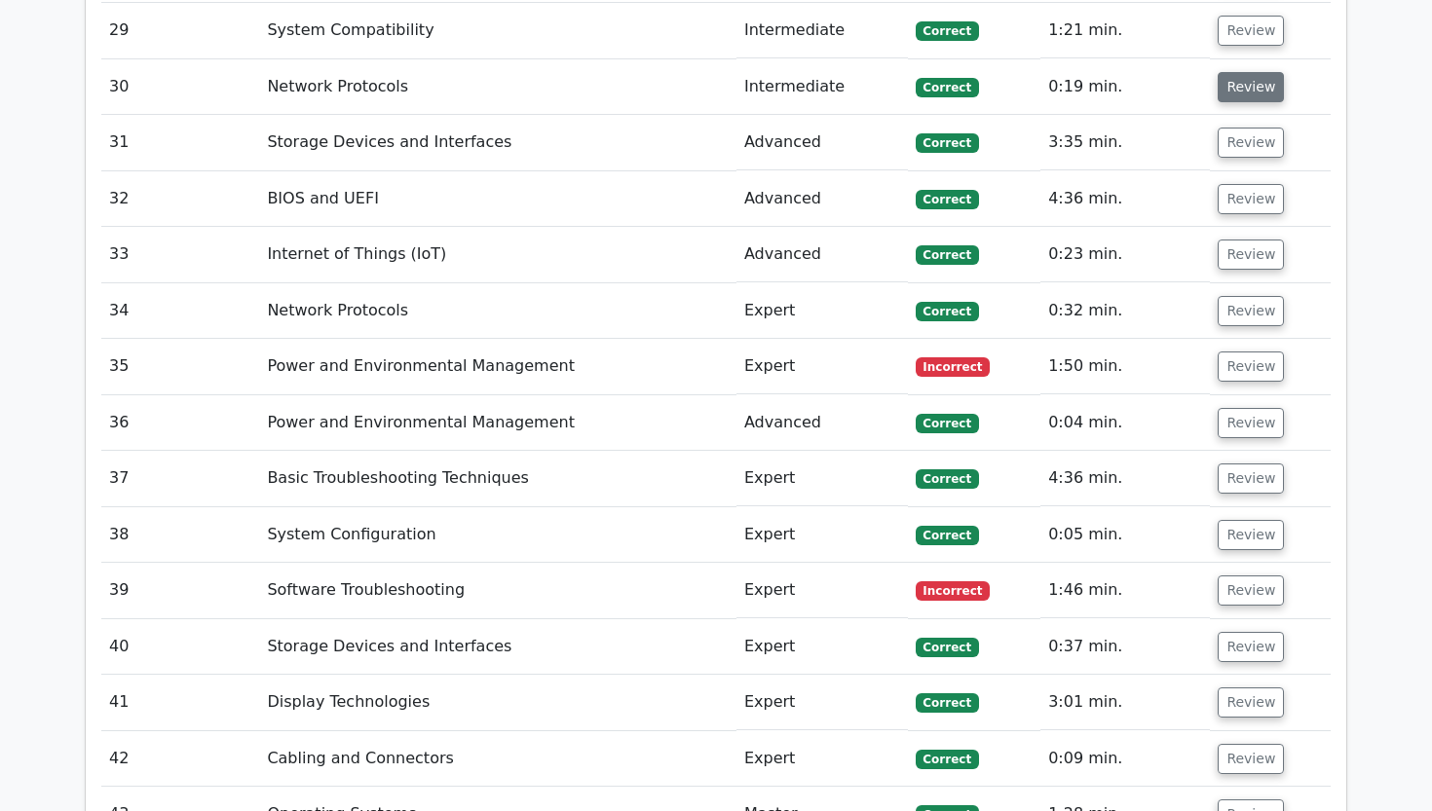
click at [1240, 72] on button "Review" at bounding box center [1250, 87] width 66 height 30
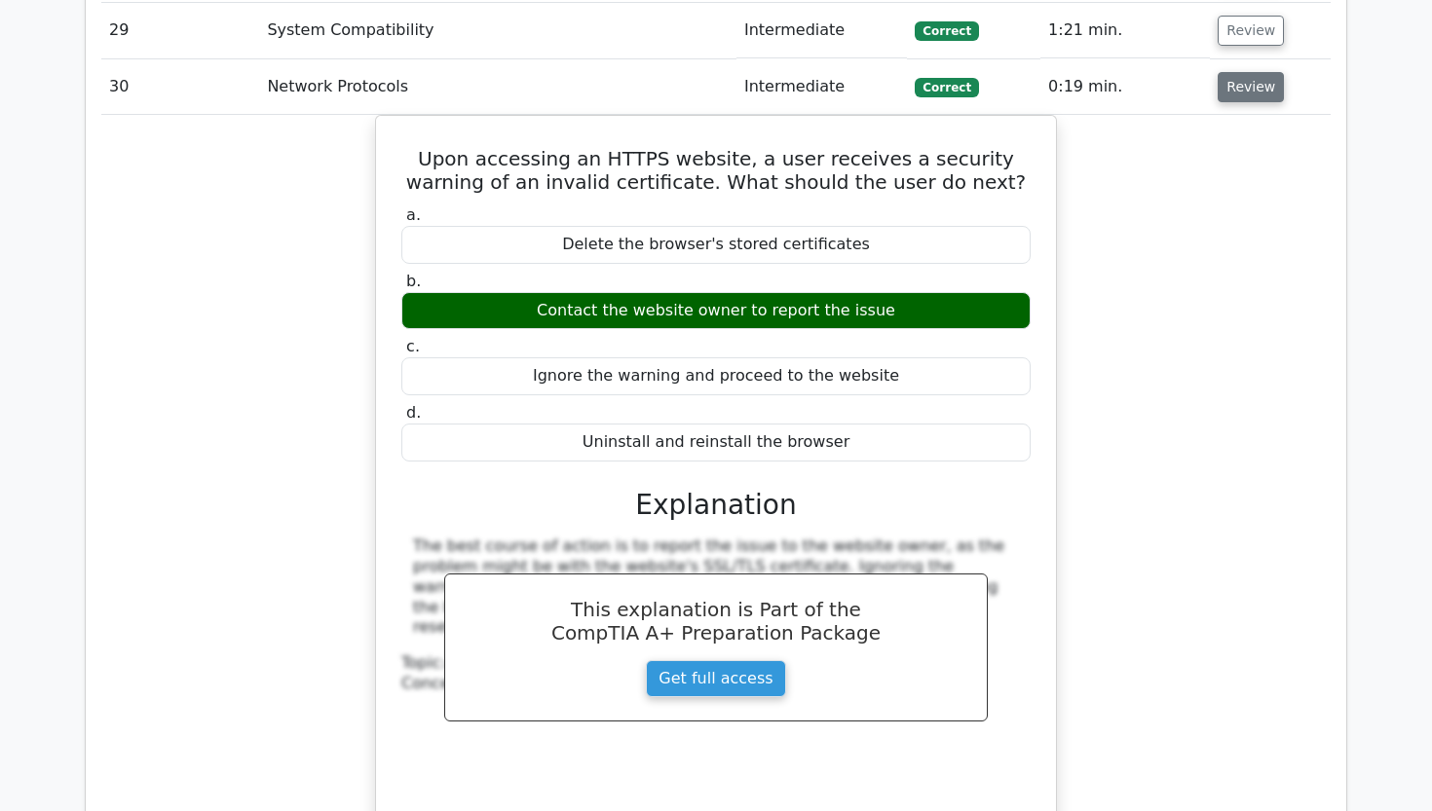
click at [1220, 72] on button "Review" at bounding box center [1250, 87] width 66 height 30
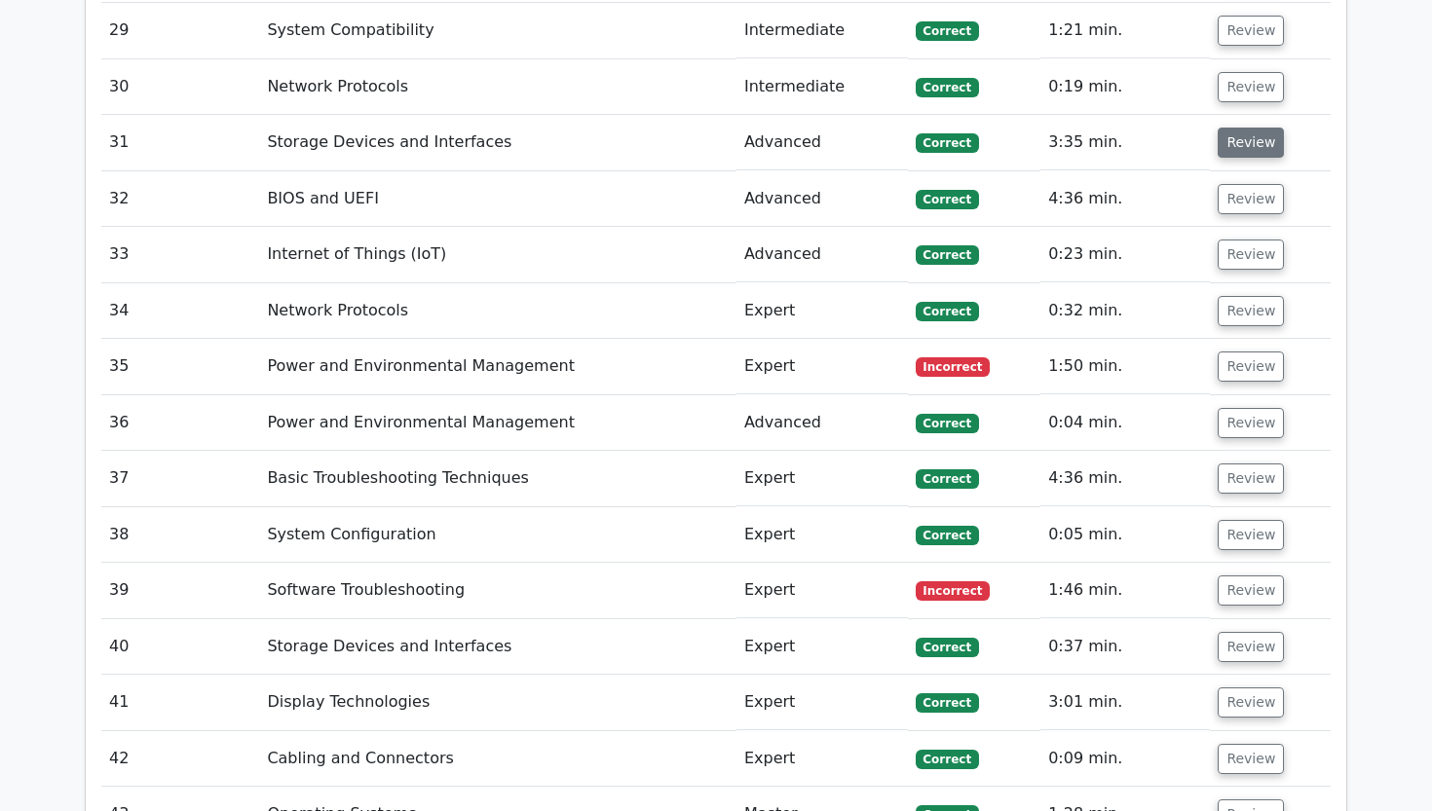
click at [1243, 128] on button "Review" at bounding box center [1250, 143] width 66 height 30
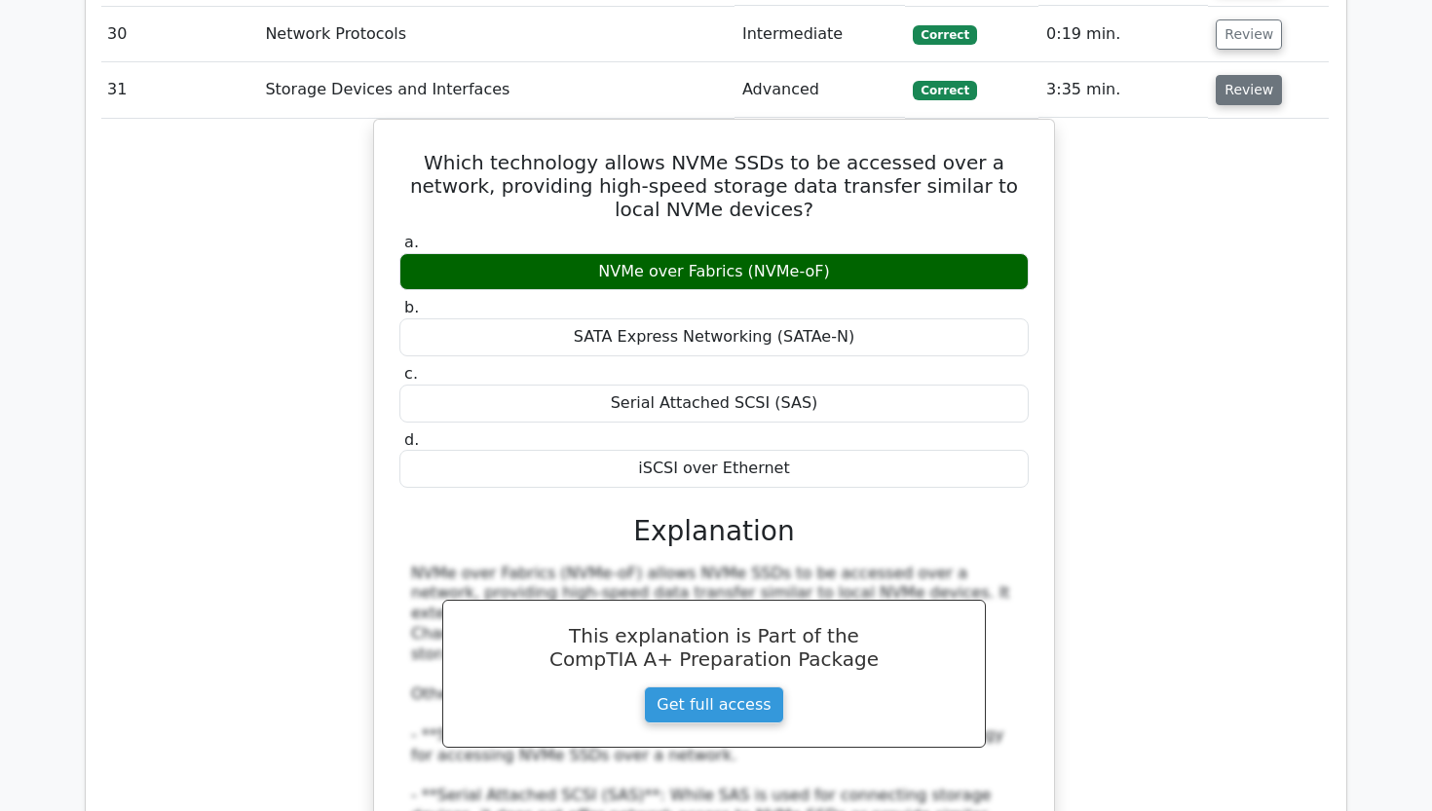
scroll to position [3985, 0]
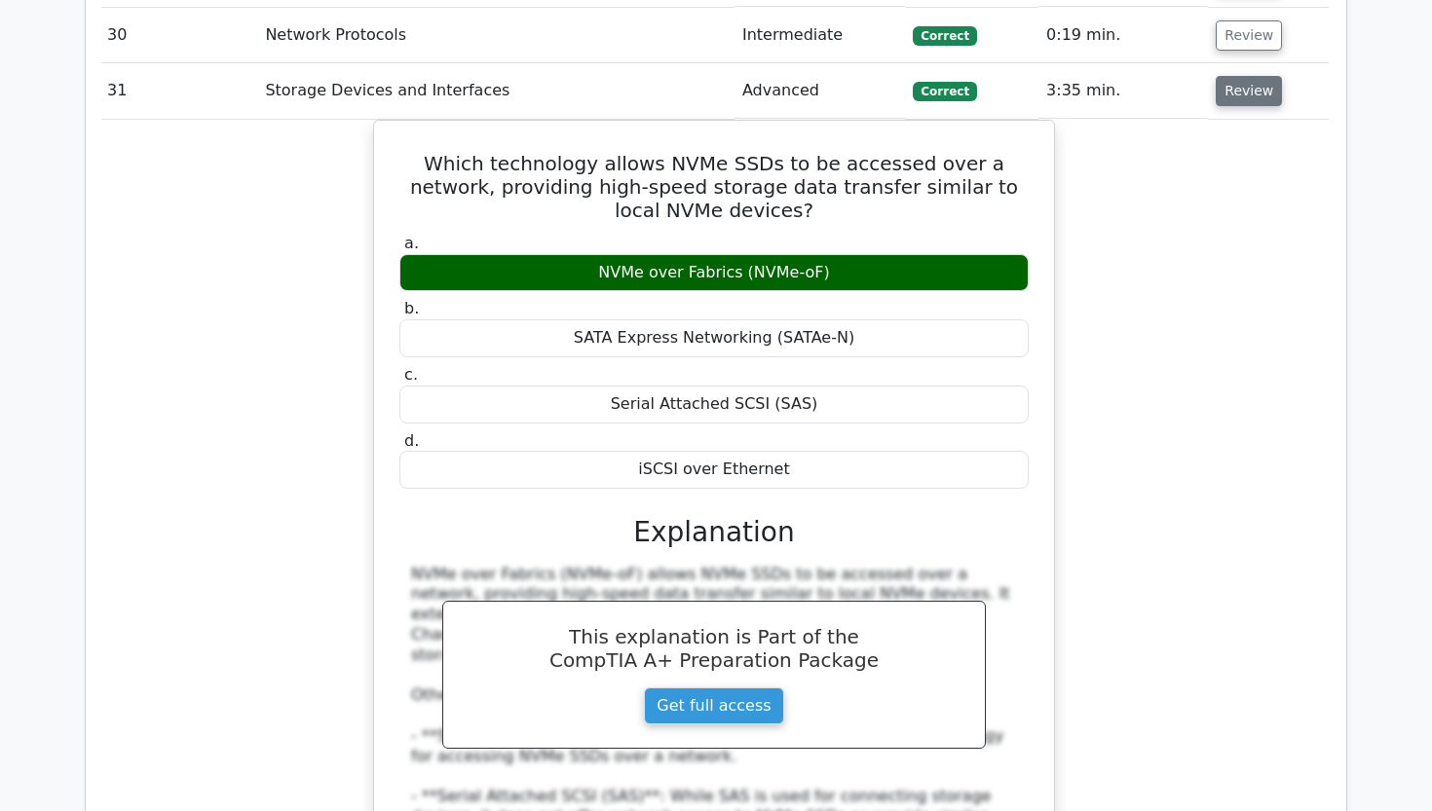
click at [1242, 76] on button "Review" at bounding box center [1248, 91] width 66 height 30
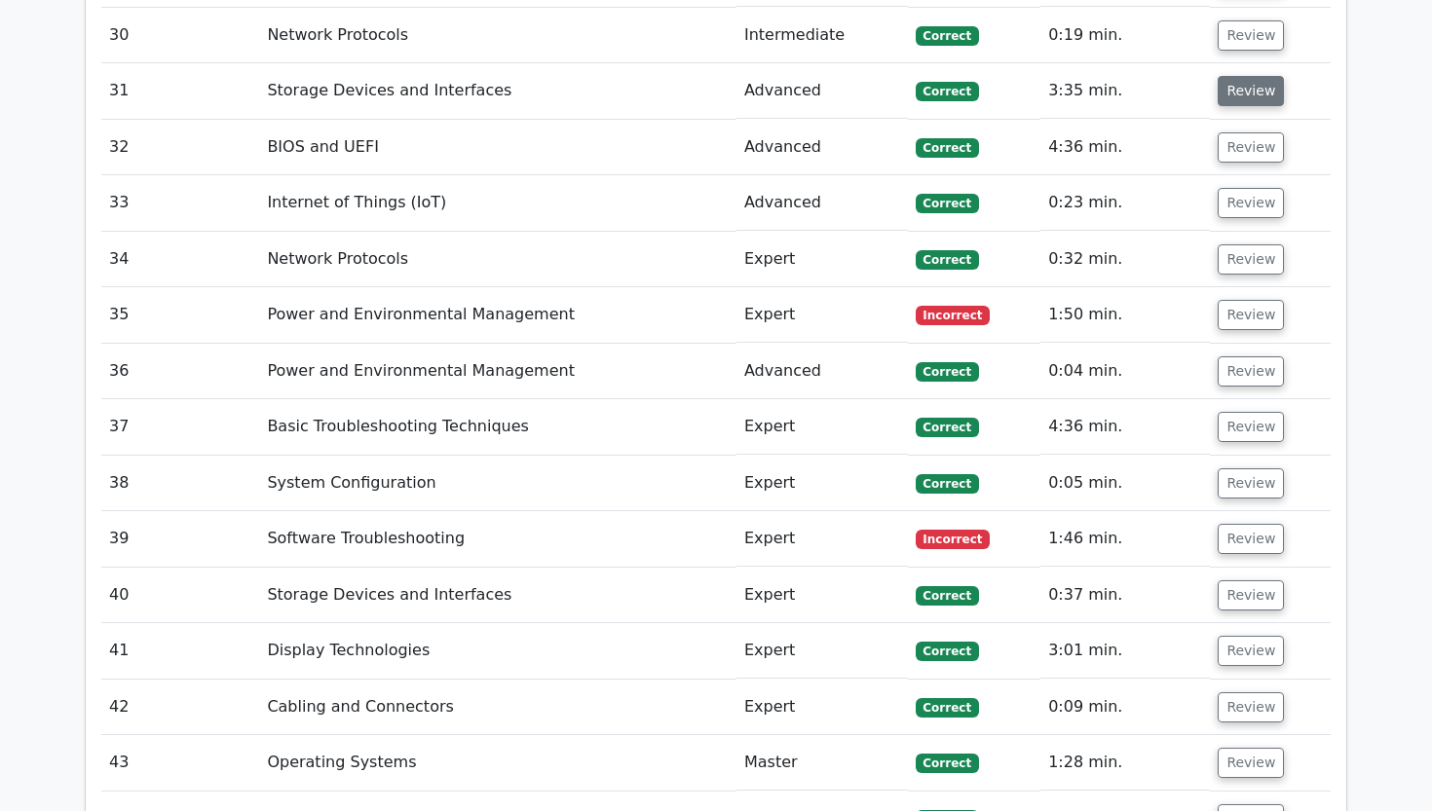
scroll to position [0, 0]
click at [1243, 132] on button "Review" at bounding box center [1250, 147] width 66 height 30
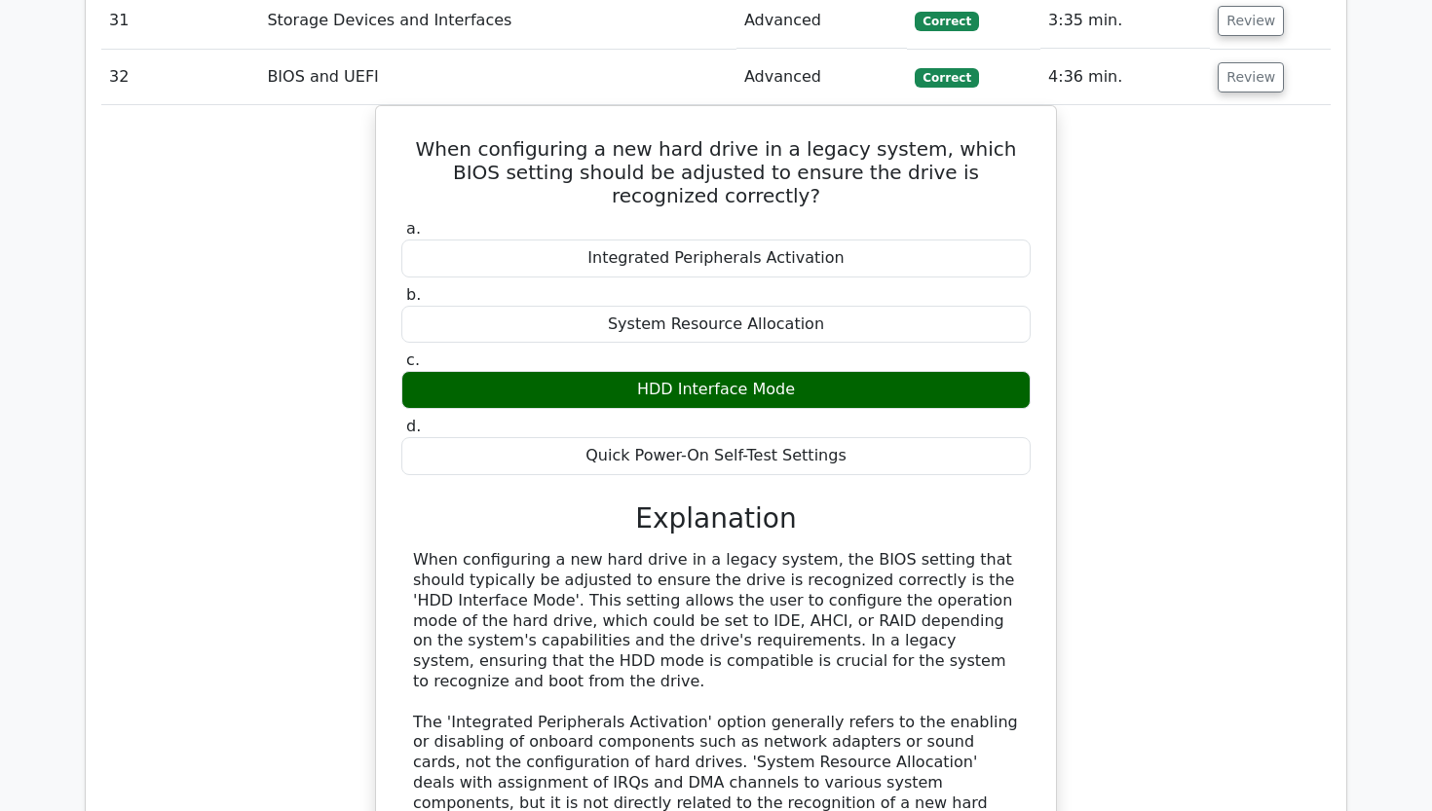
scroll to position [0, 2]
click at [1242, 62] on button "Review" at bounding box center [1248, 77] width 66 height 30
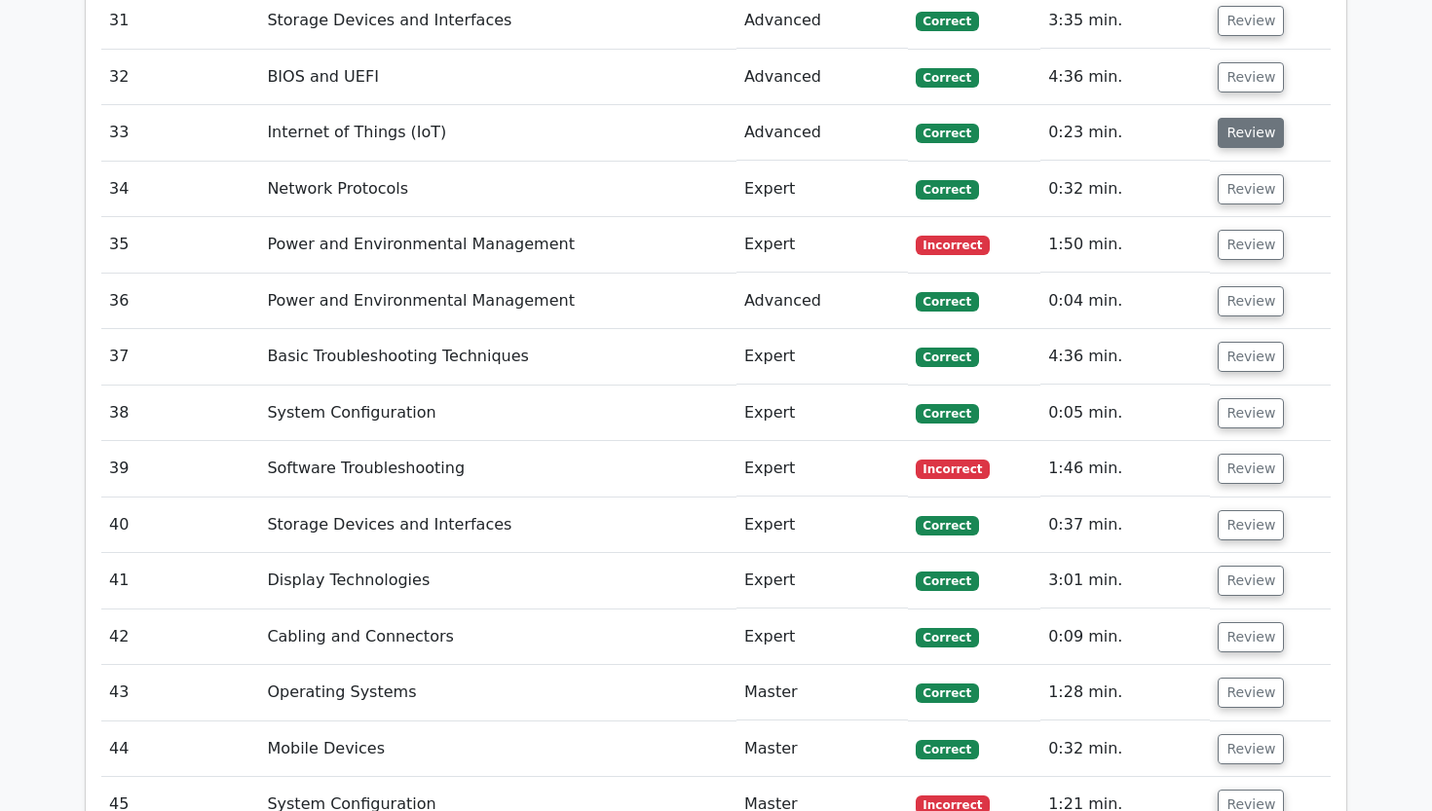
click at [1250, 118] on button "Review" at bounding box center [1250, 133] width 66 height 30
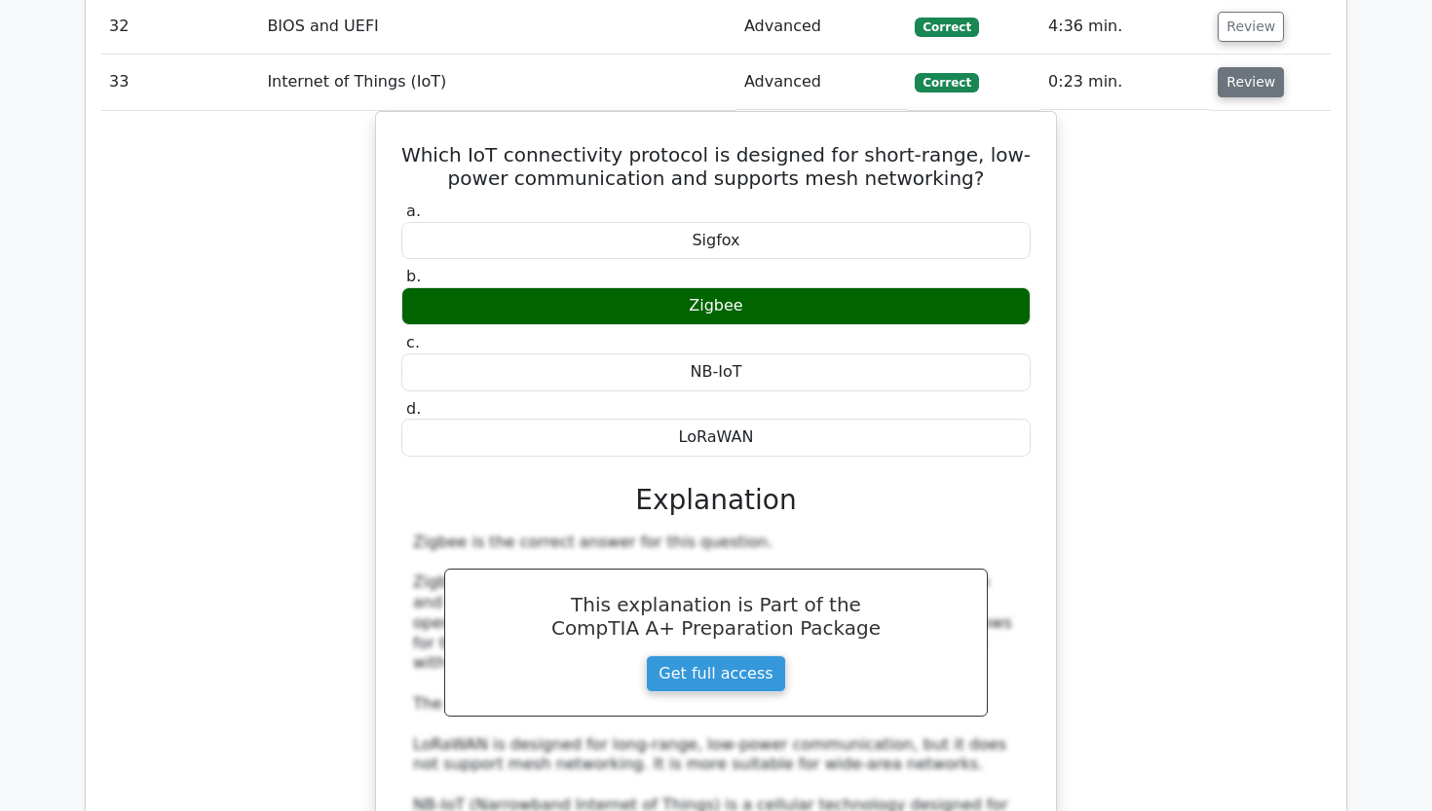
scroll to position [4108, 0]
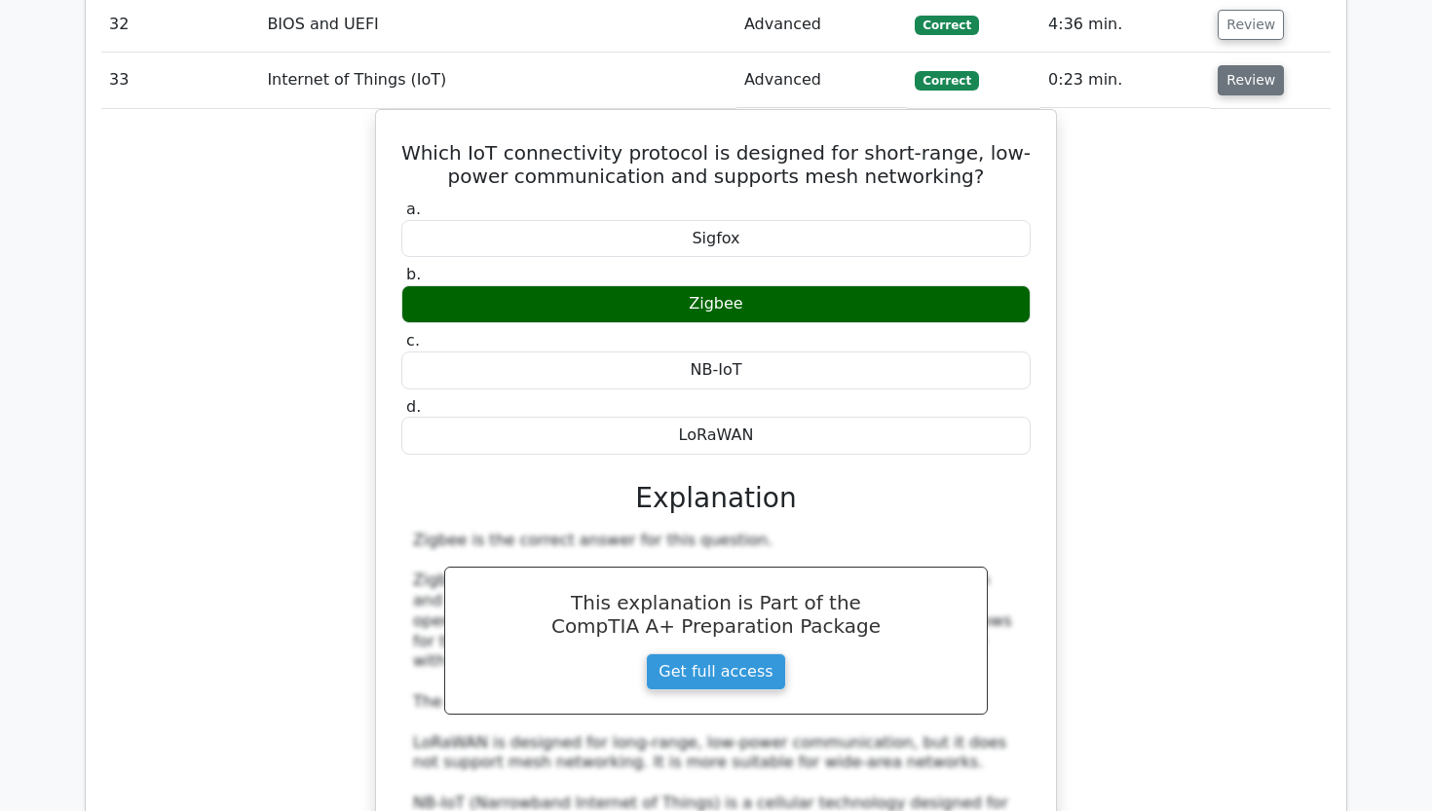
click at [1236, 65] on button "Review" at bounding box center [1250, 80] width 66 height 30
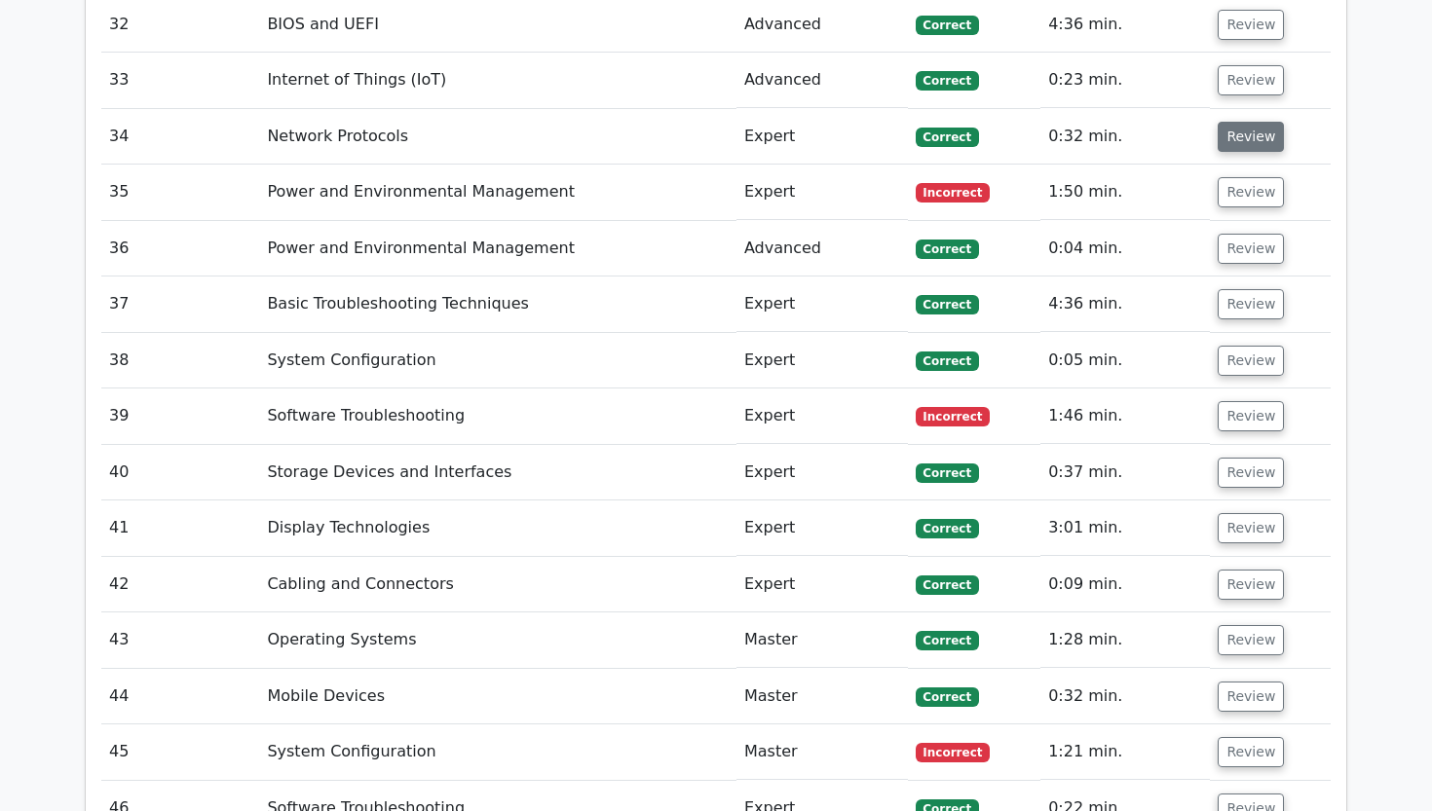
click at [1232, 122] on button "Review" at bounding box center [1250, 137] width 66 height 30
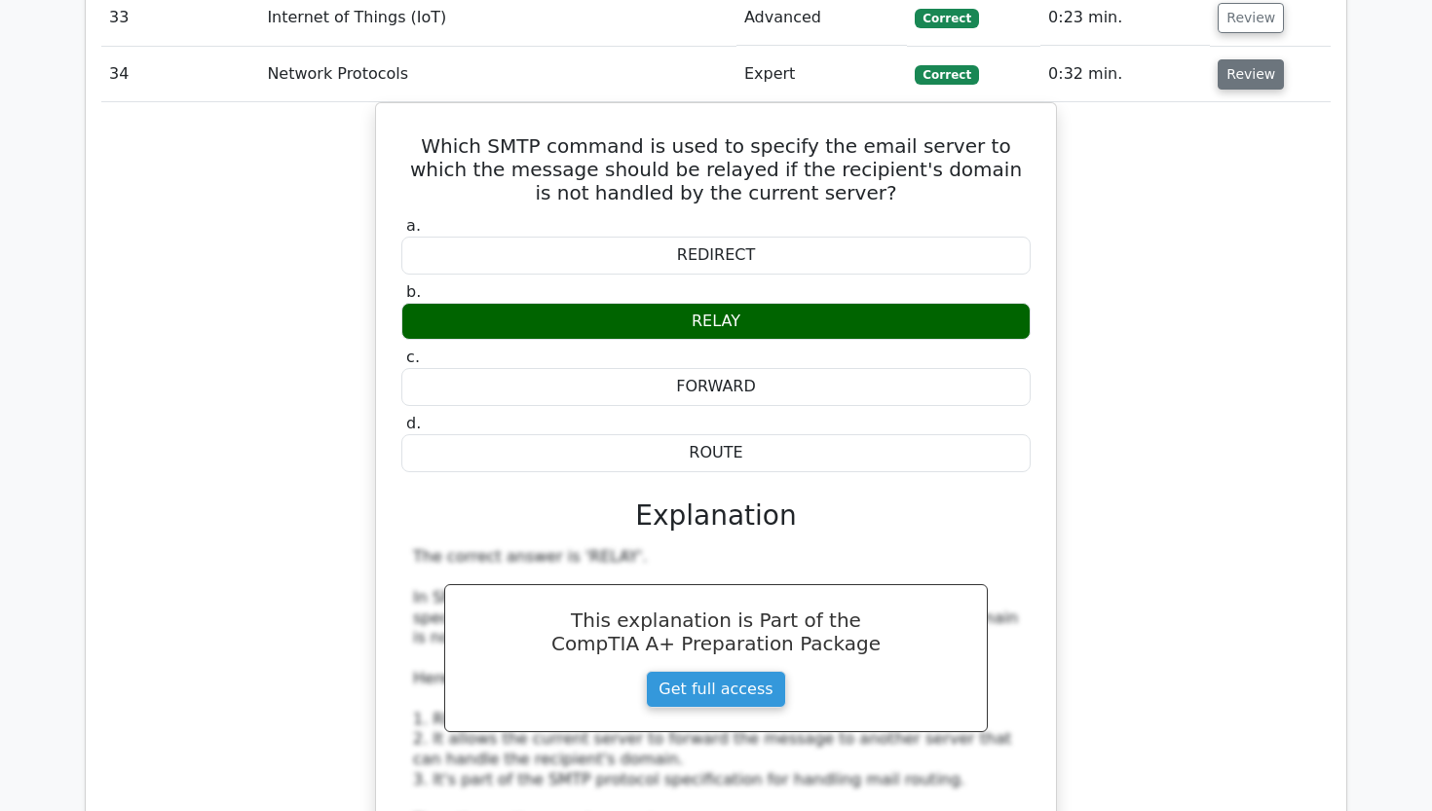
scroll to position [4168, 0]
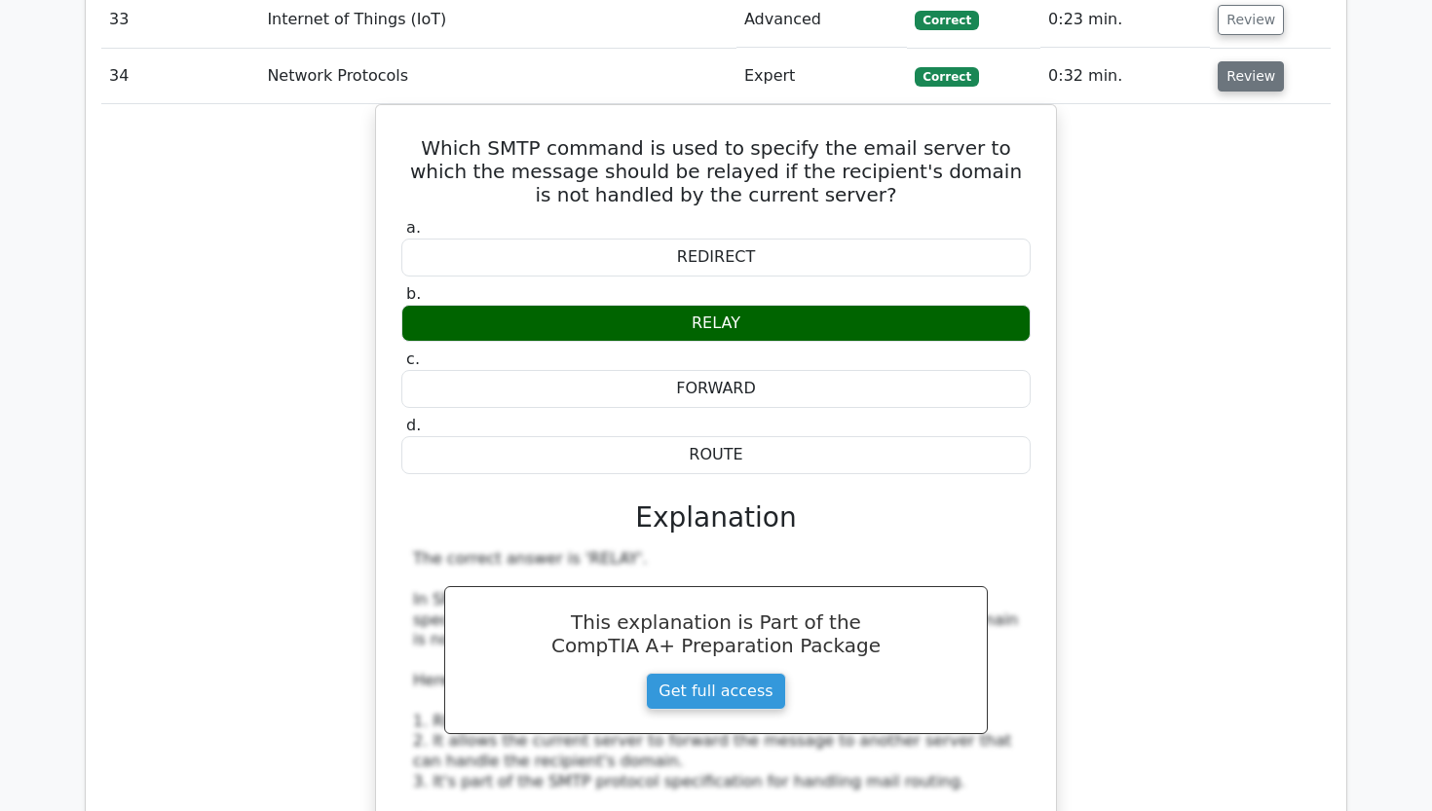
click at [1243, 61] on button "Review" at bounding box center [1250, 76] width 66 height 30
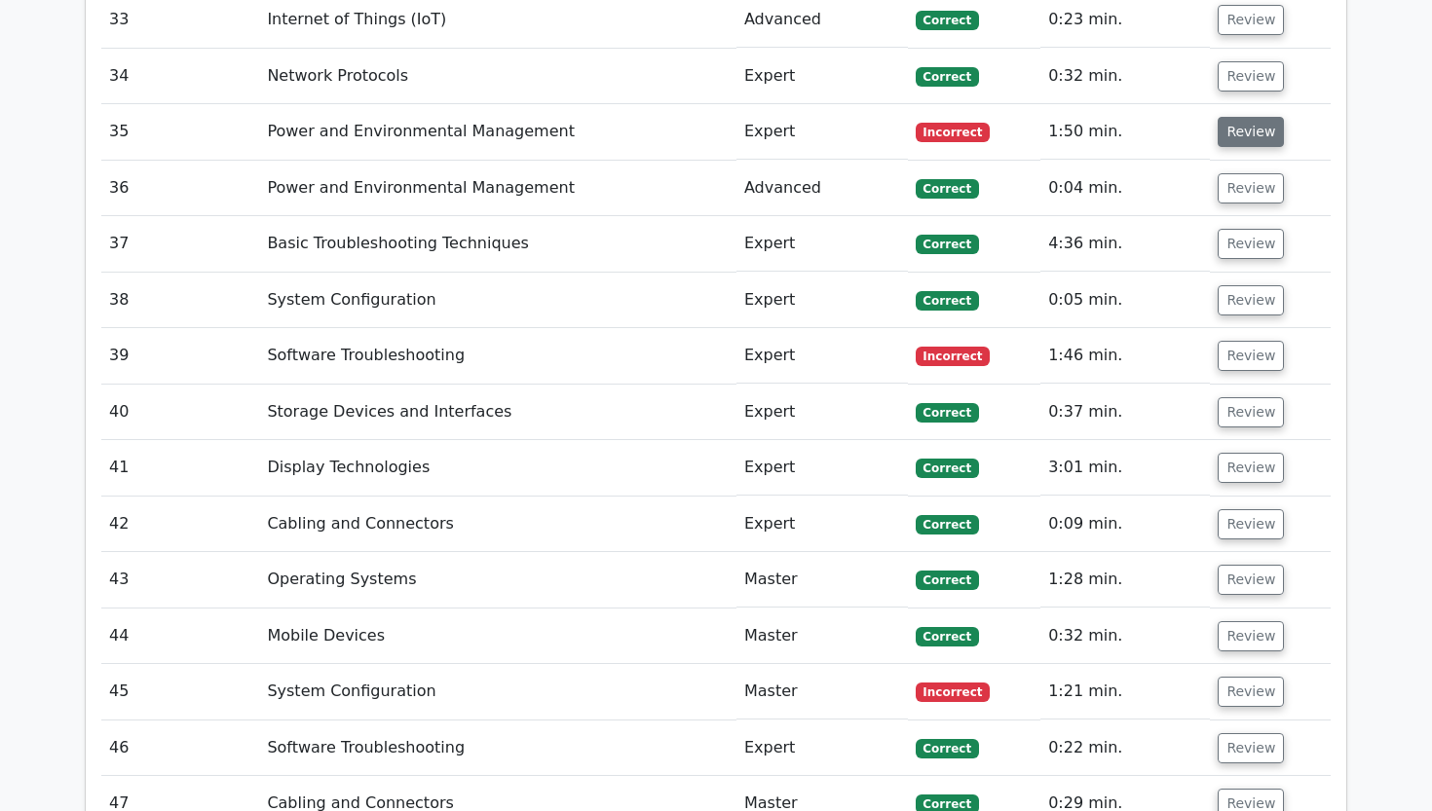
click at [1244, 117] on button "Review" at bounding box center [1250, 132] width 66 height 30
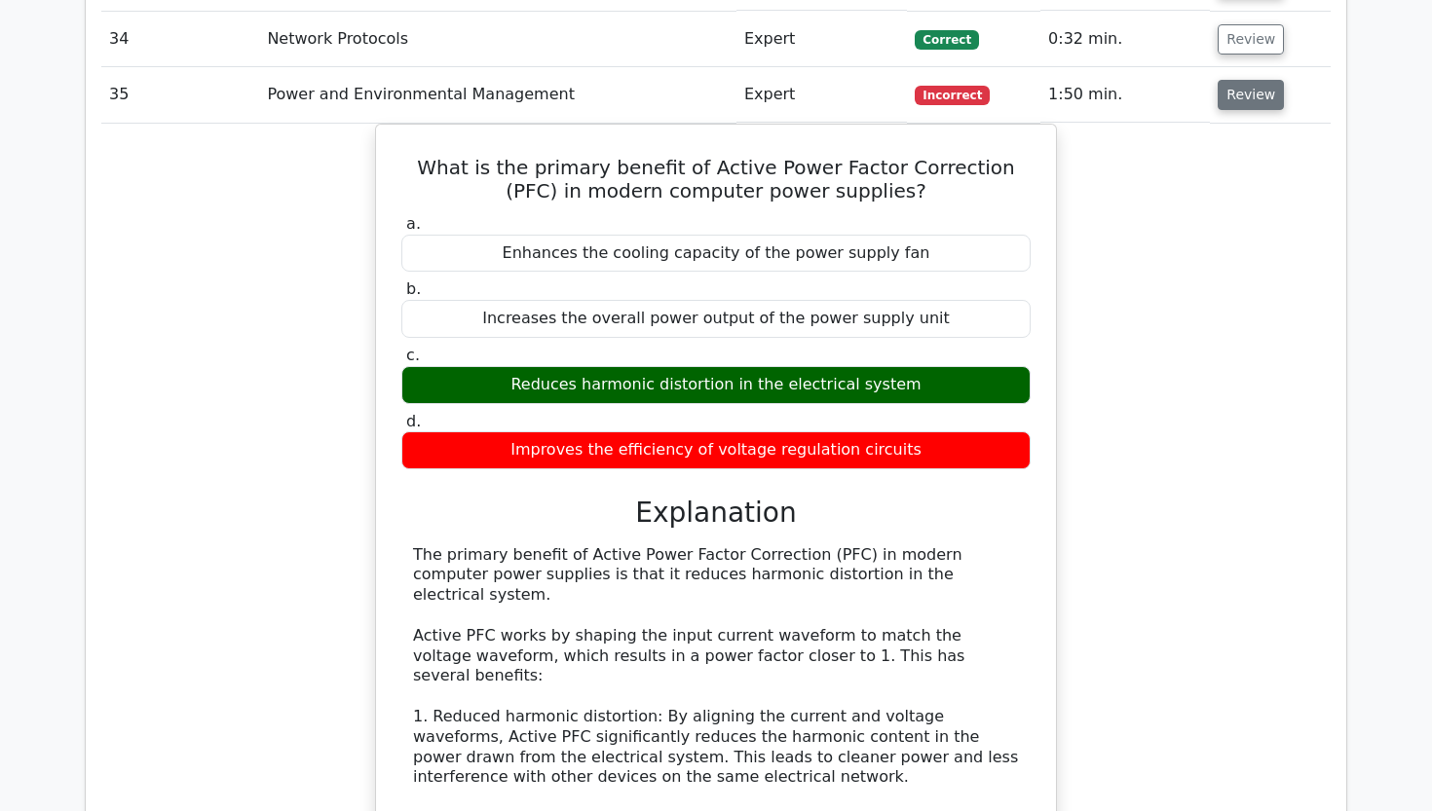
scroll to position [4223, 0]
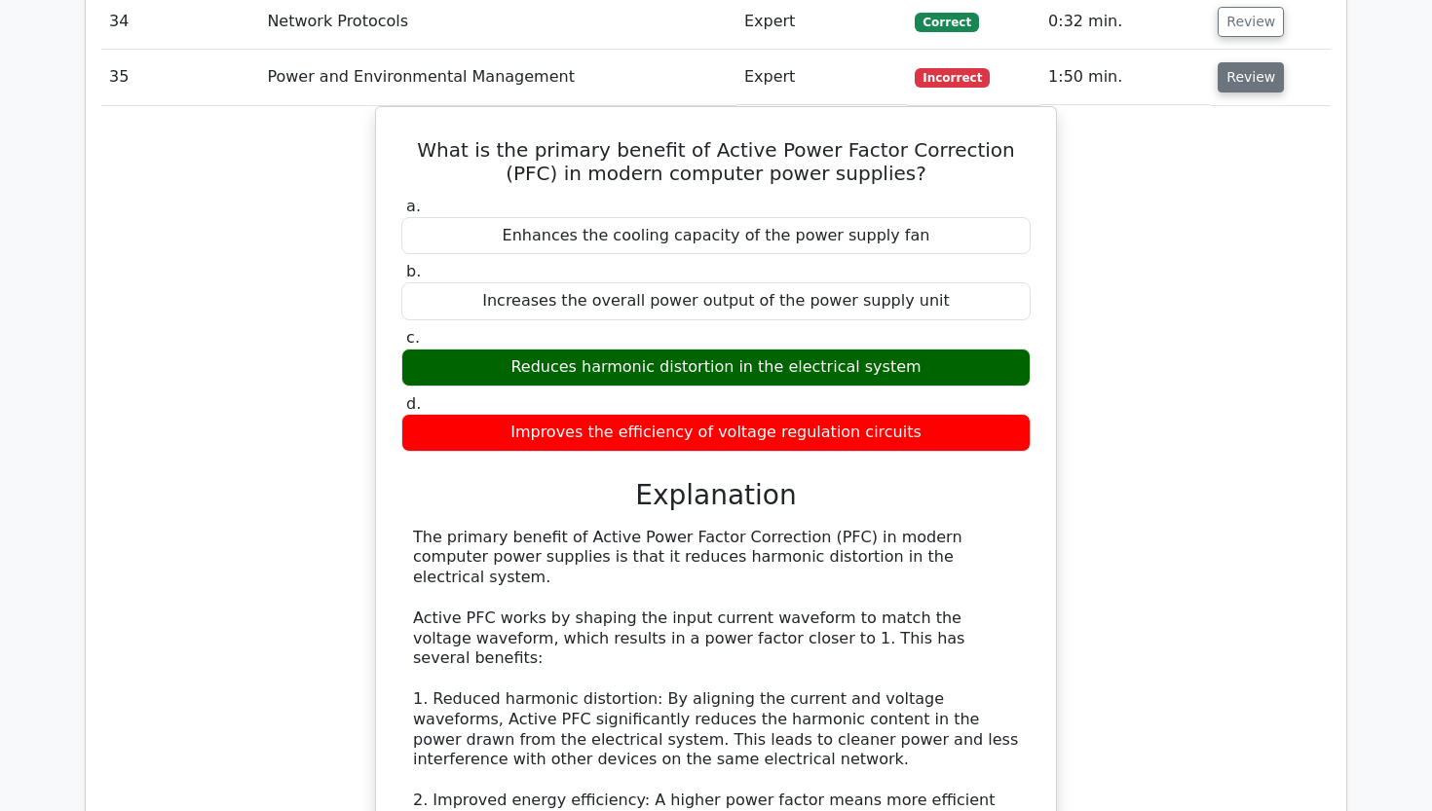
click at [1252, 62] on button "Review" at bounding box center [1250, 77] width 66 height 30
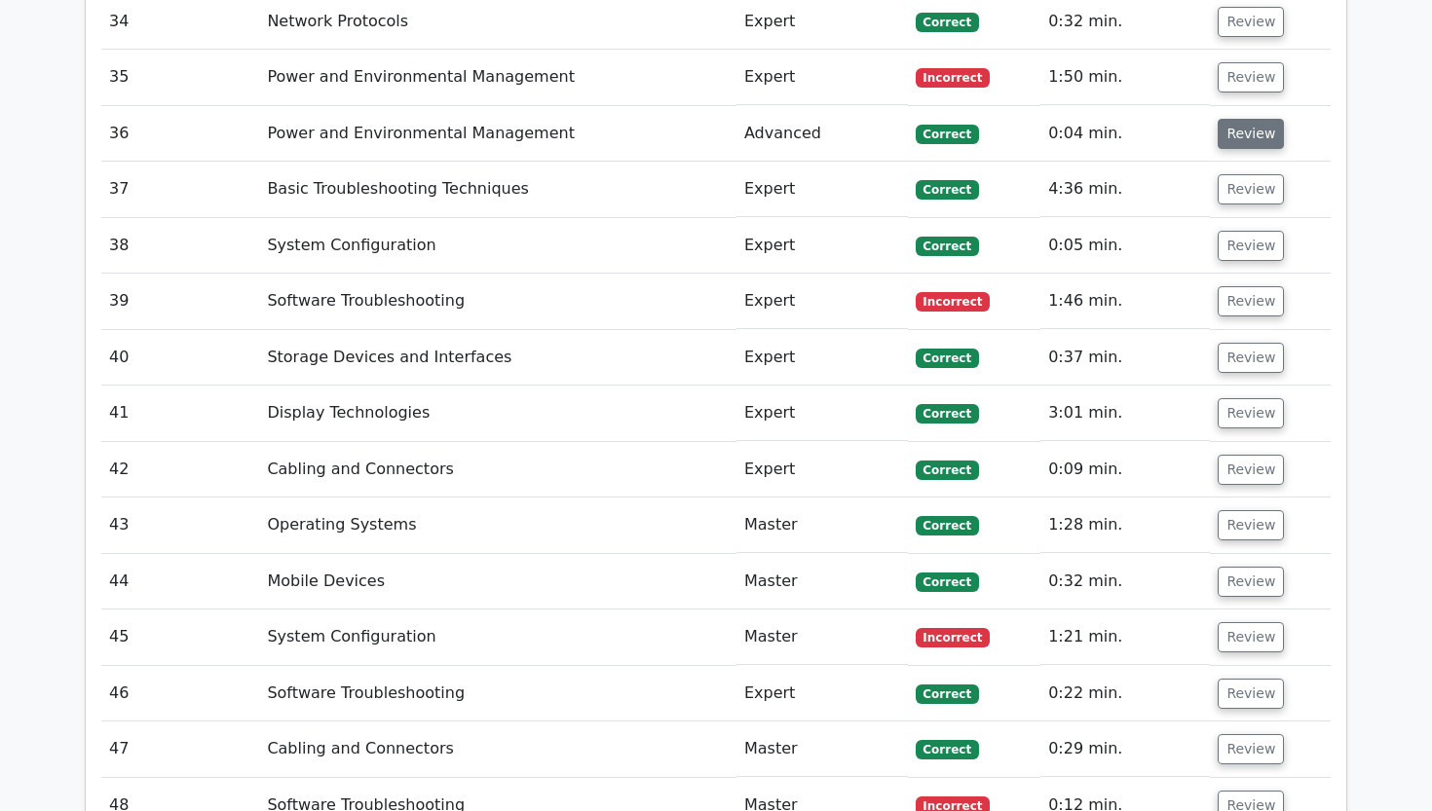
click at [1243, 119] on button "Review" at bounding box center [1250, 134] width 66 height 30
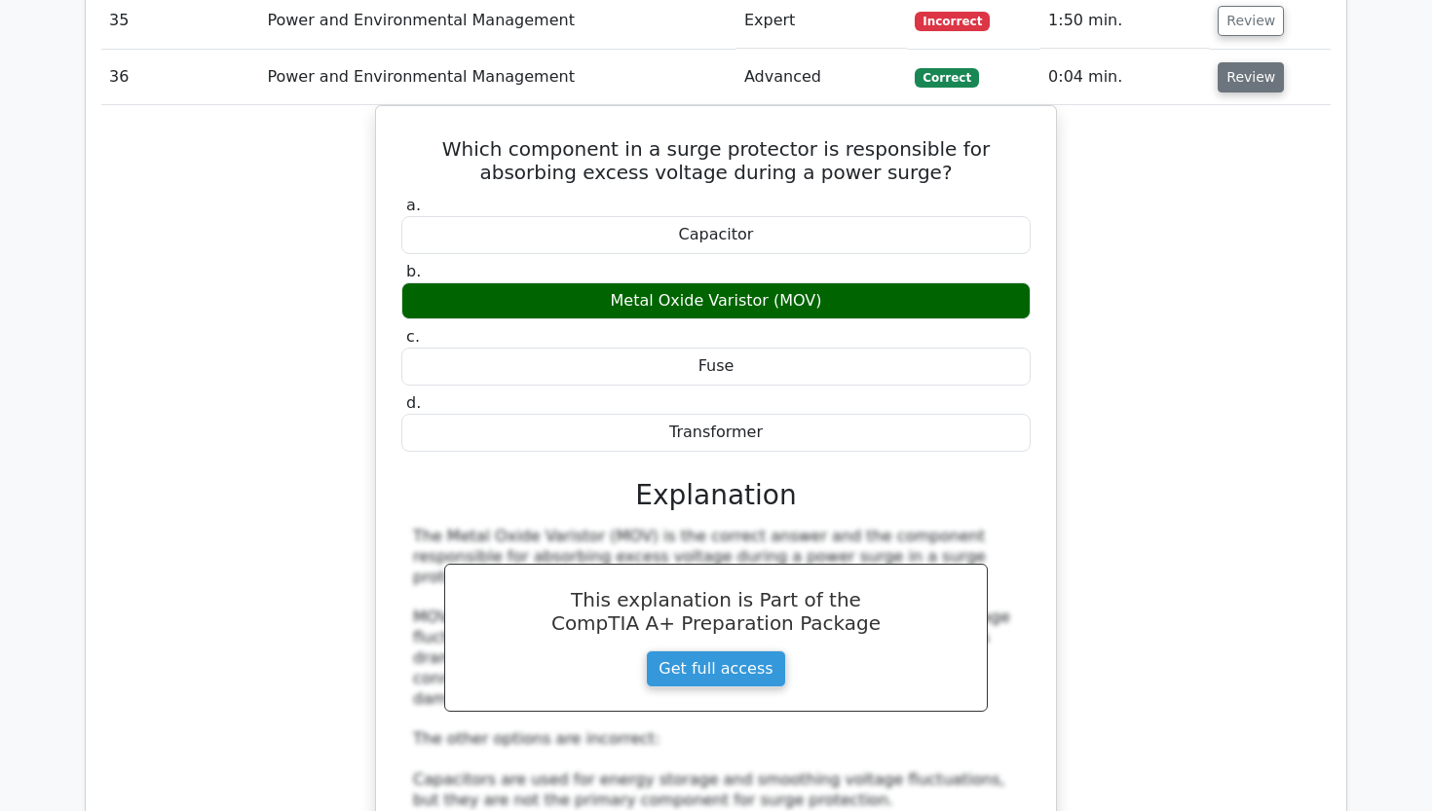
scroll to position [4281, 0]
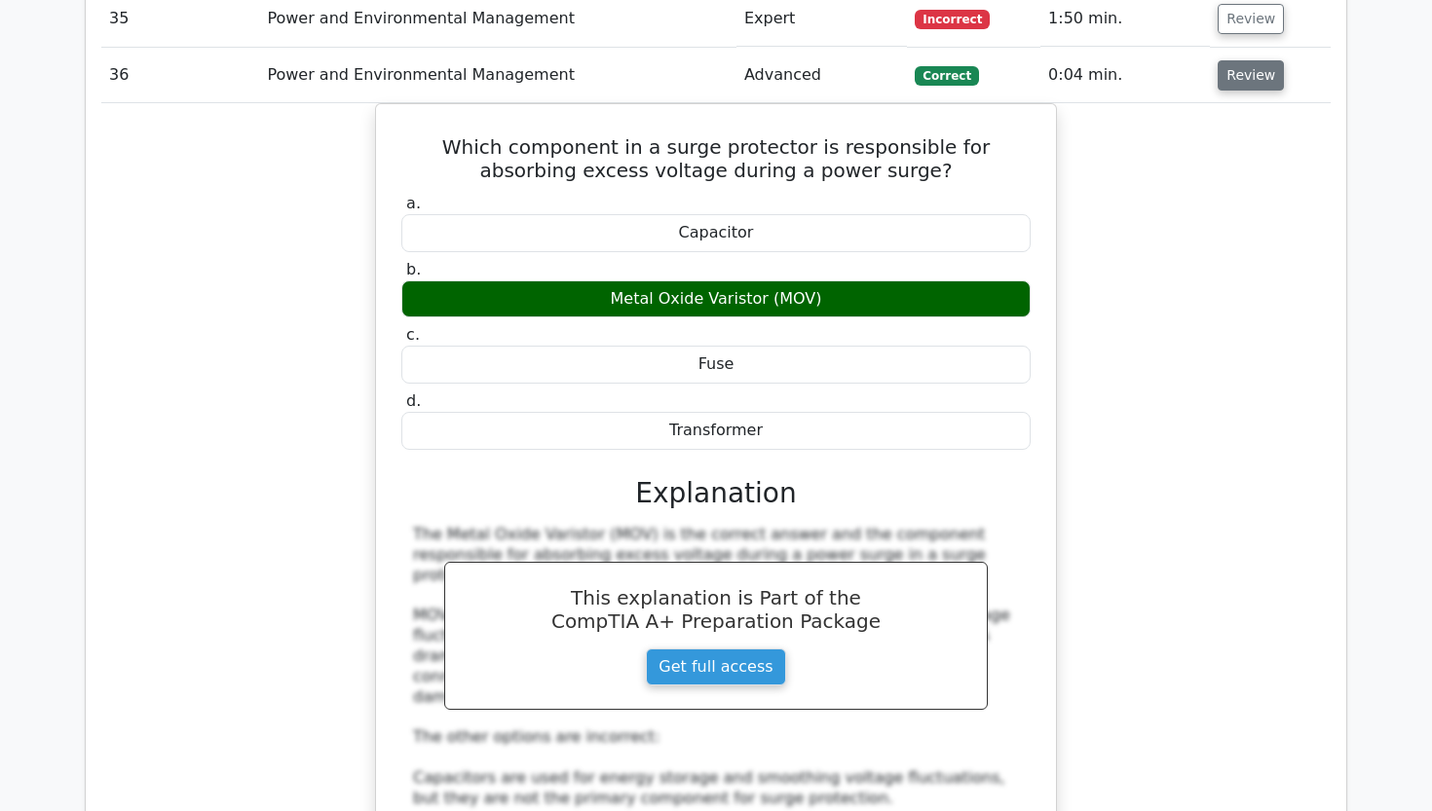
click at [1233, 60] on button "Review" at bounding box center [1250, 75] width 66 height 30
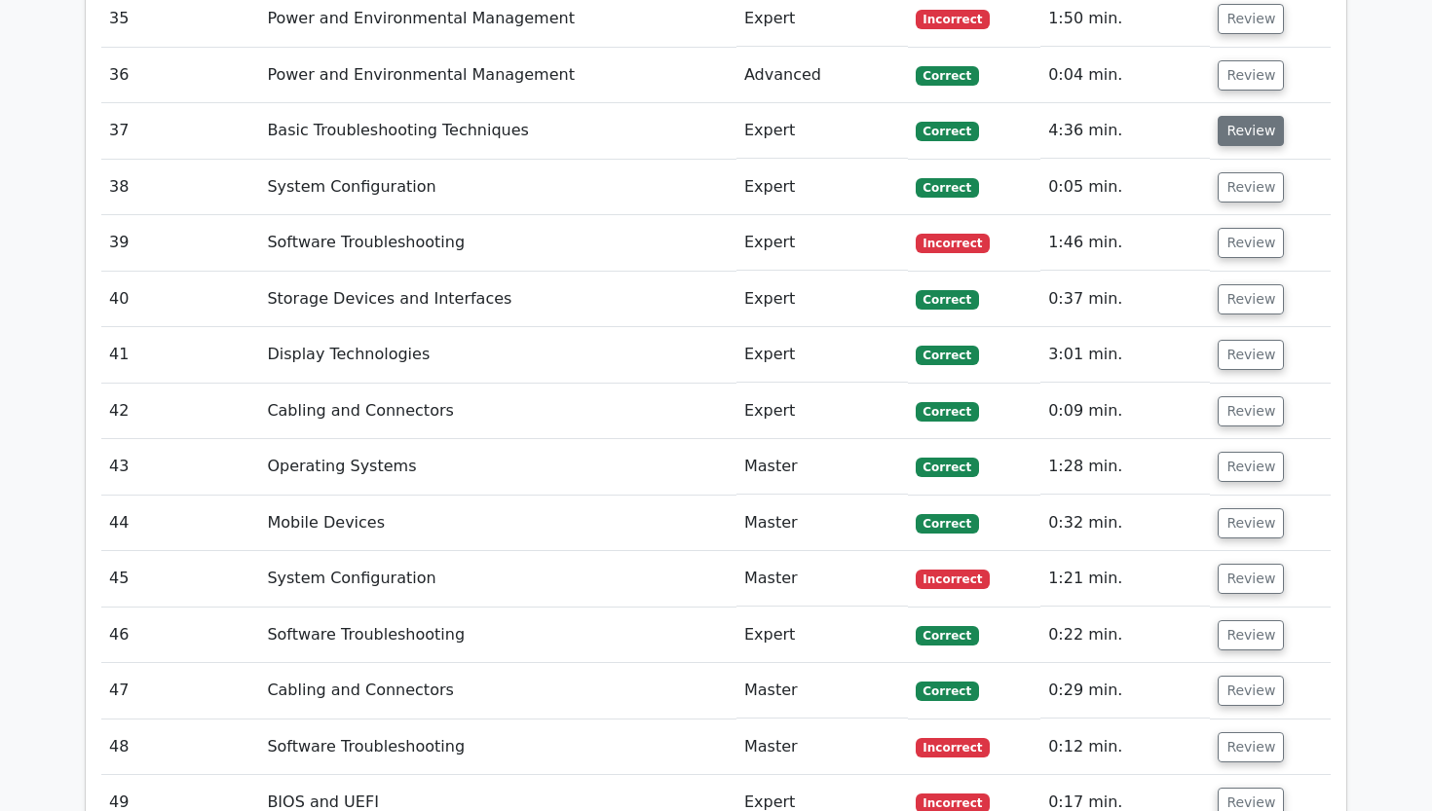
click at [1241, 116] on button "Review" at bounding box center [1250, 131] width 66 height 30
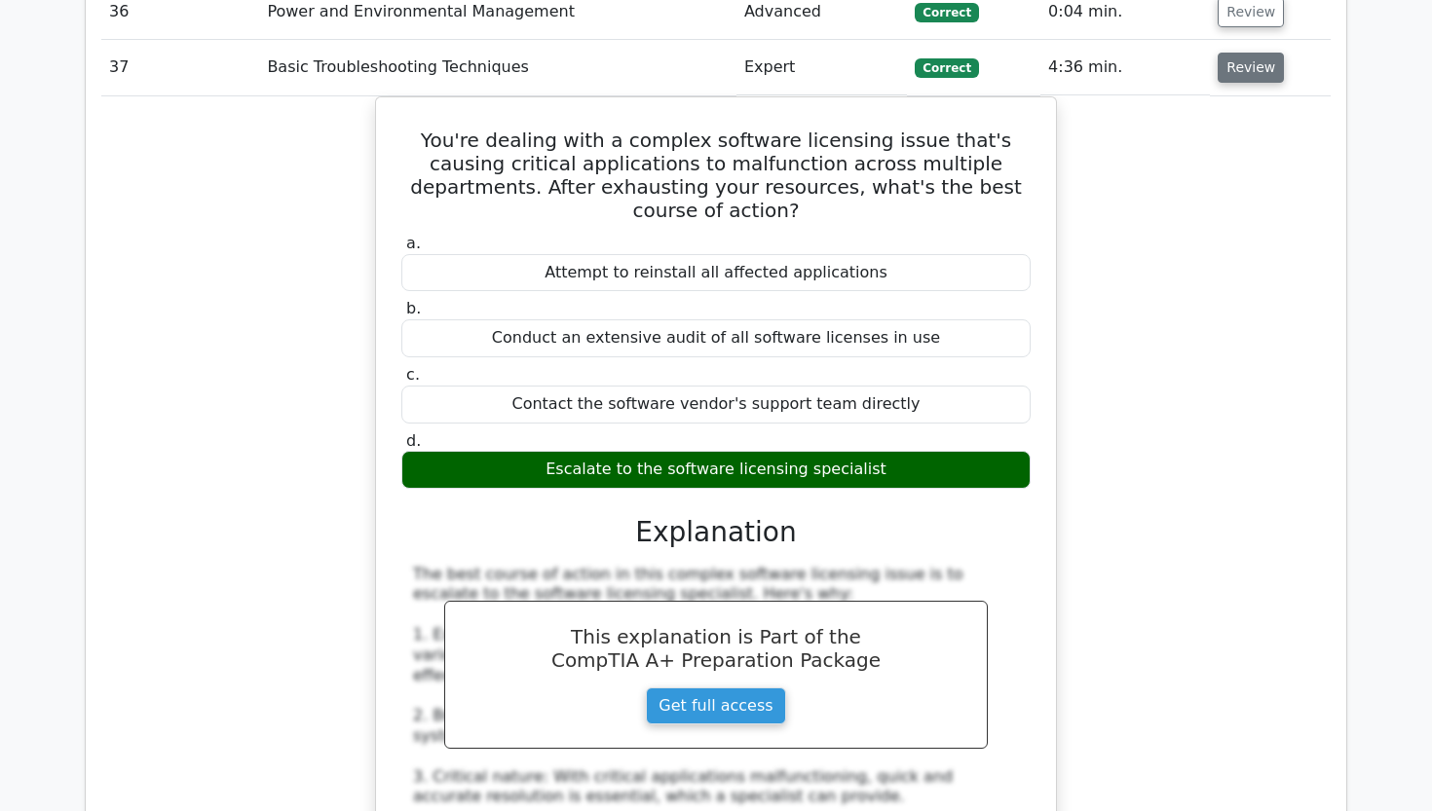
scroll to position [4335, 0]
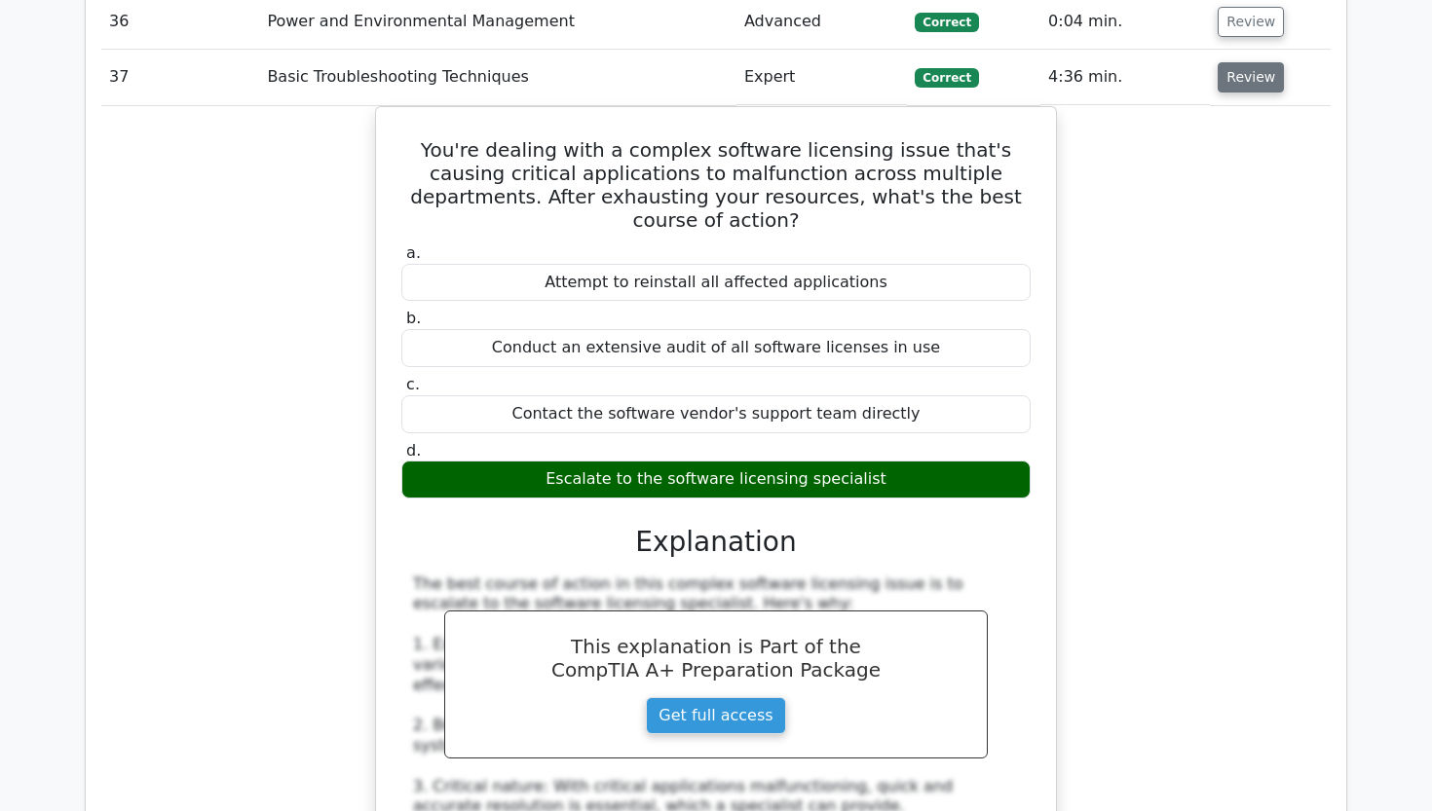
click at [1224, 62] on button "Review" at bounding box center [1250, 77] width 66 height 30
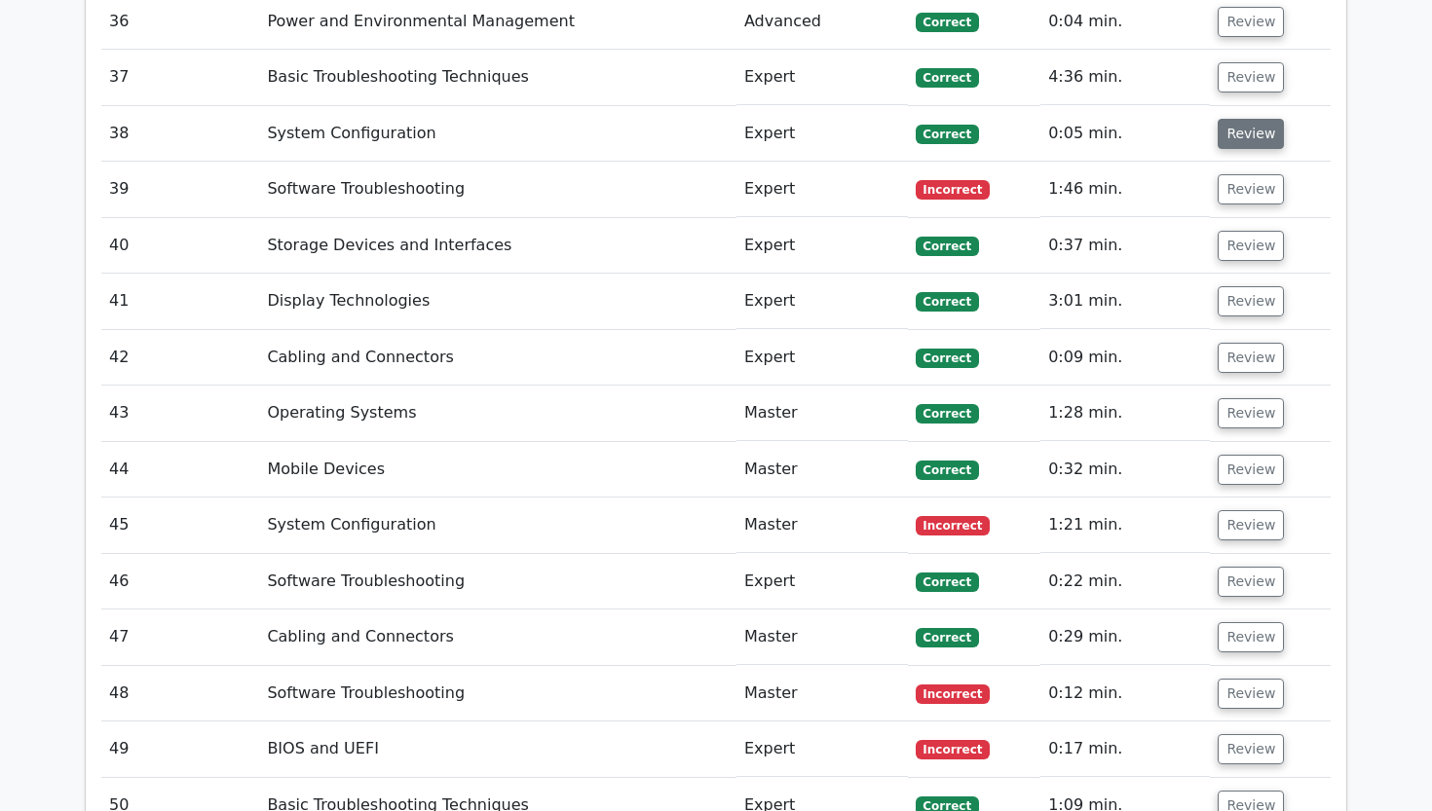
click at [1225, 119] on button "Review" at bounding box center [1250, 134] width 66 height 30
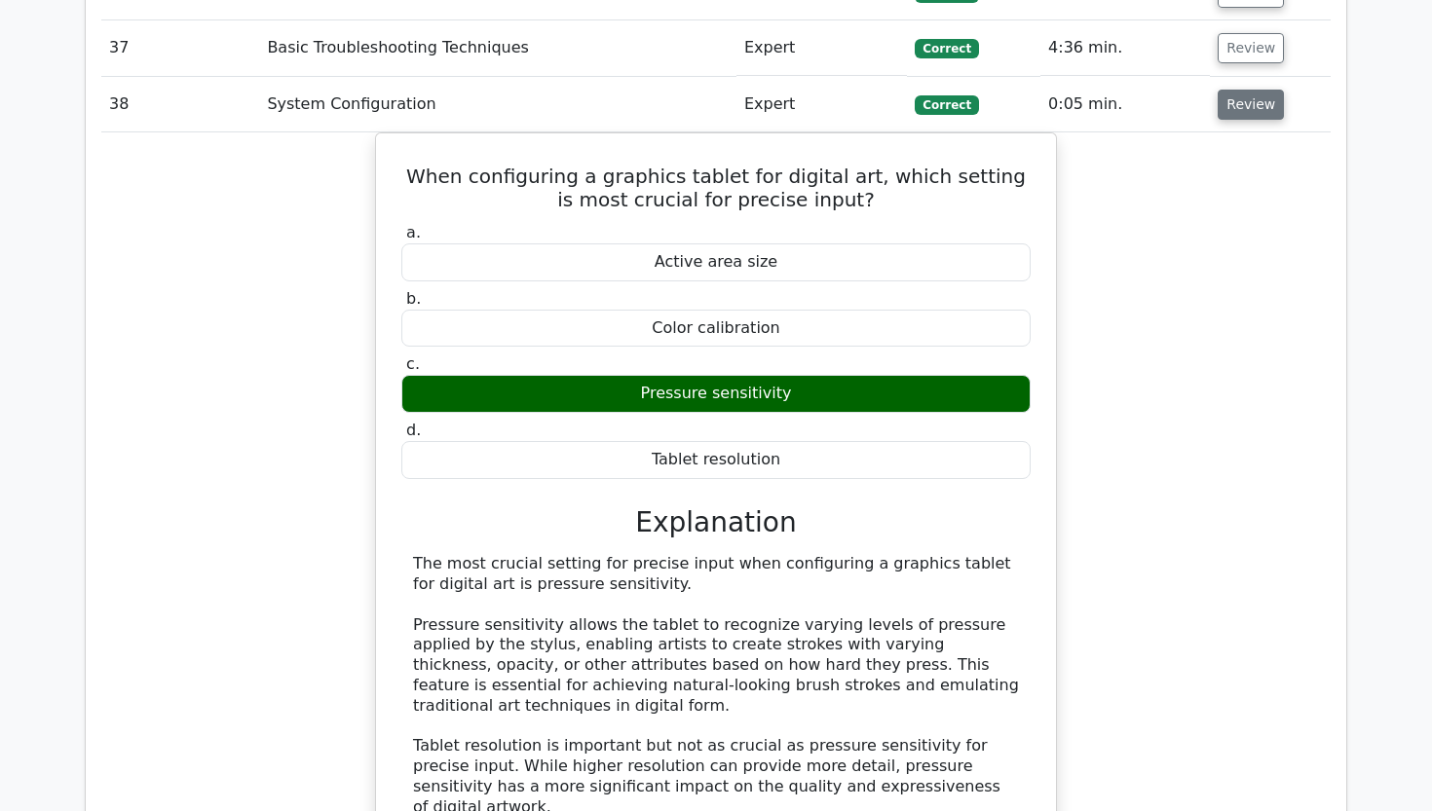
scroll to position [4377, 0]
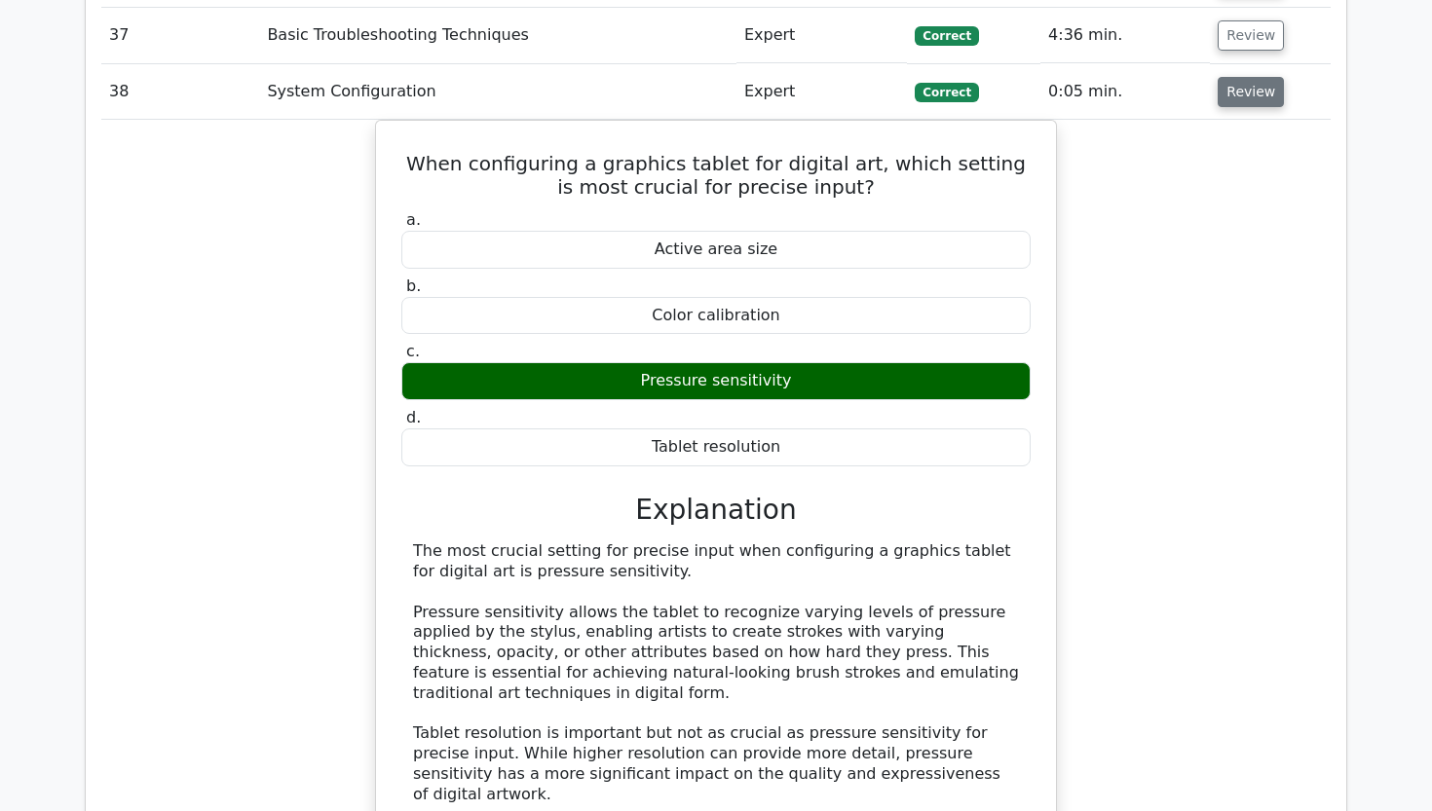
click at [1245, 77] on button "Review" at bounding box center [1250, 92] width 66 height 30
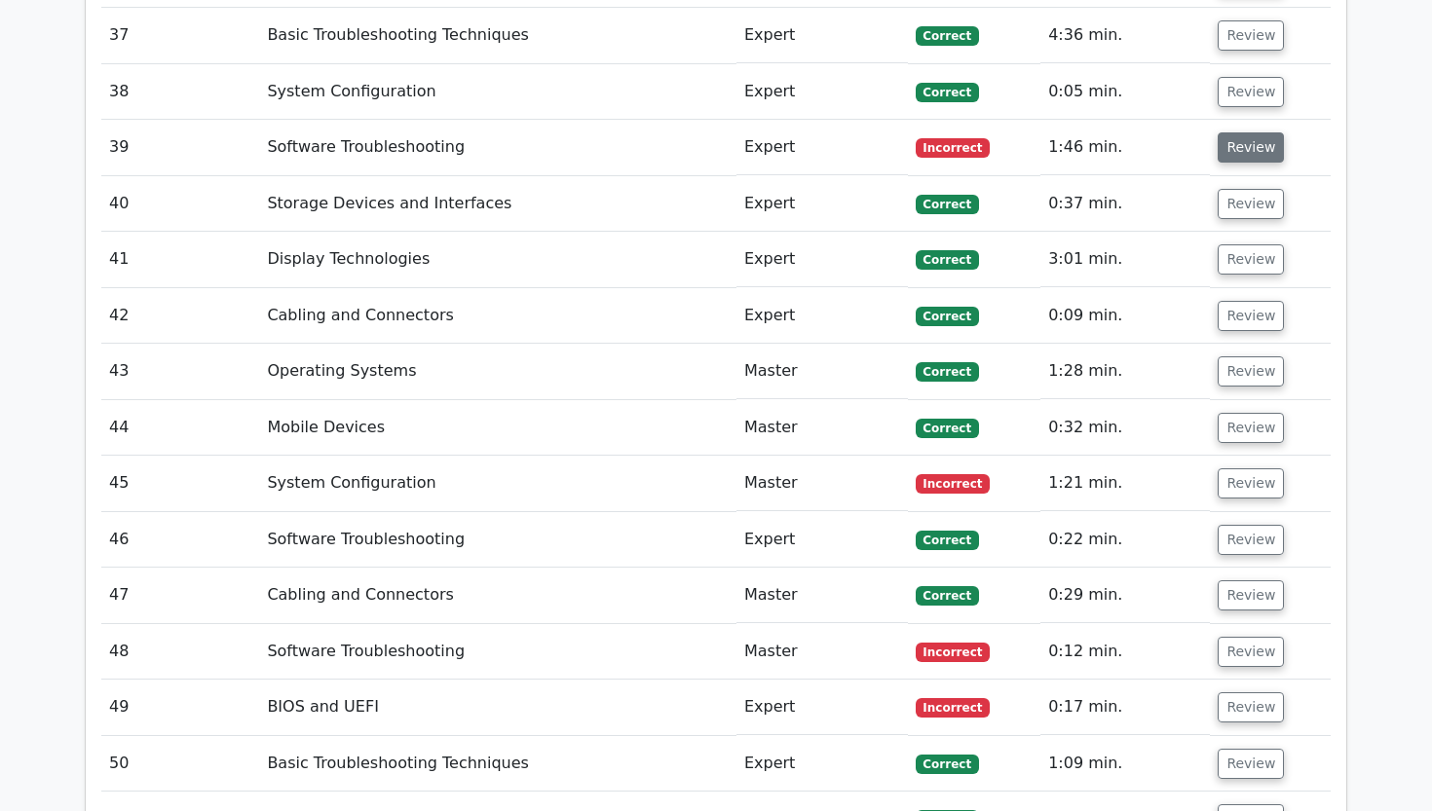
click at [1241, 132] on button "Review" at bounding box center [1250, 147] width 66 height 30
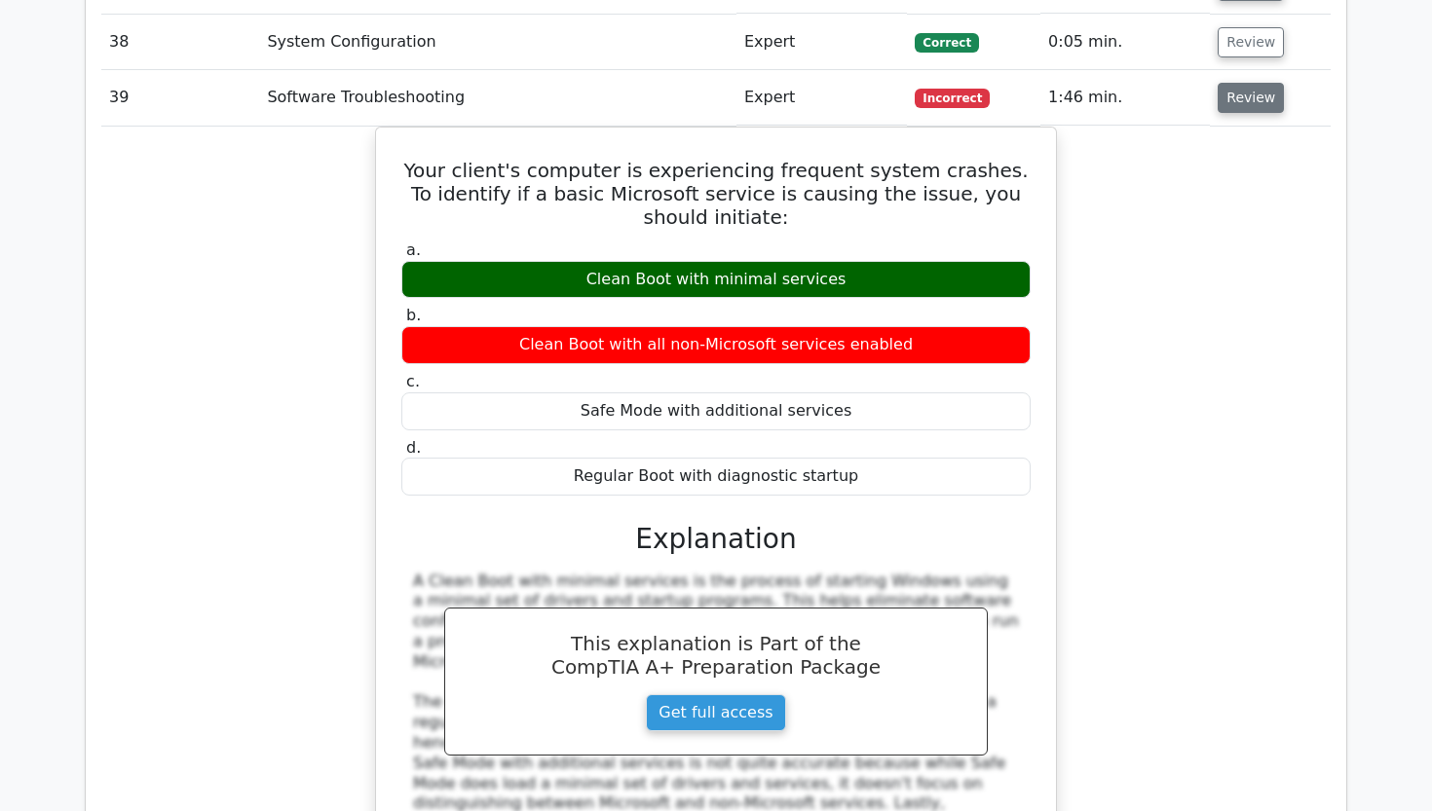
scroll to position [4429, 0]
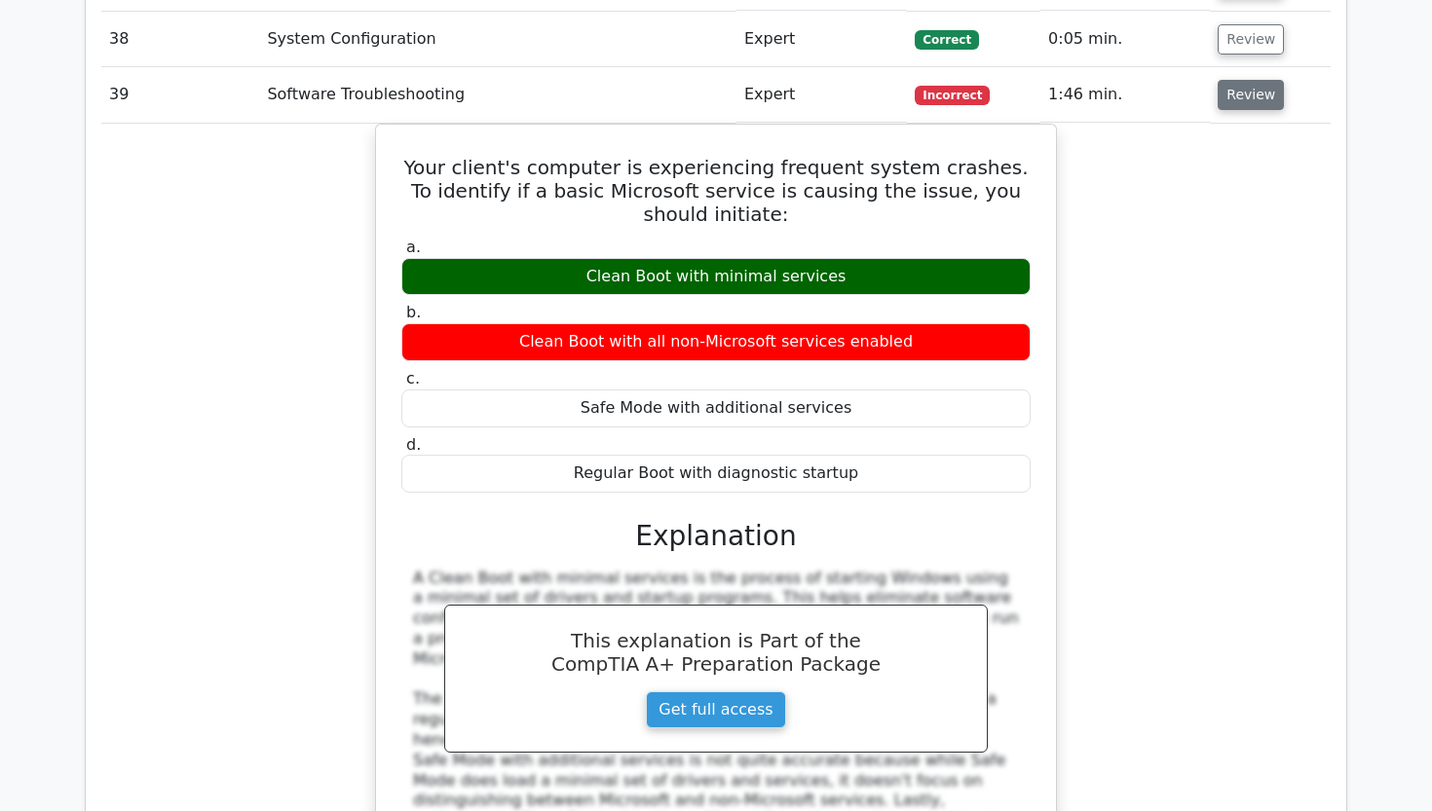
click at [1234, 80] on button "Review" at bounding box center [1250, 95] width 66 height 30
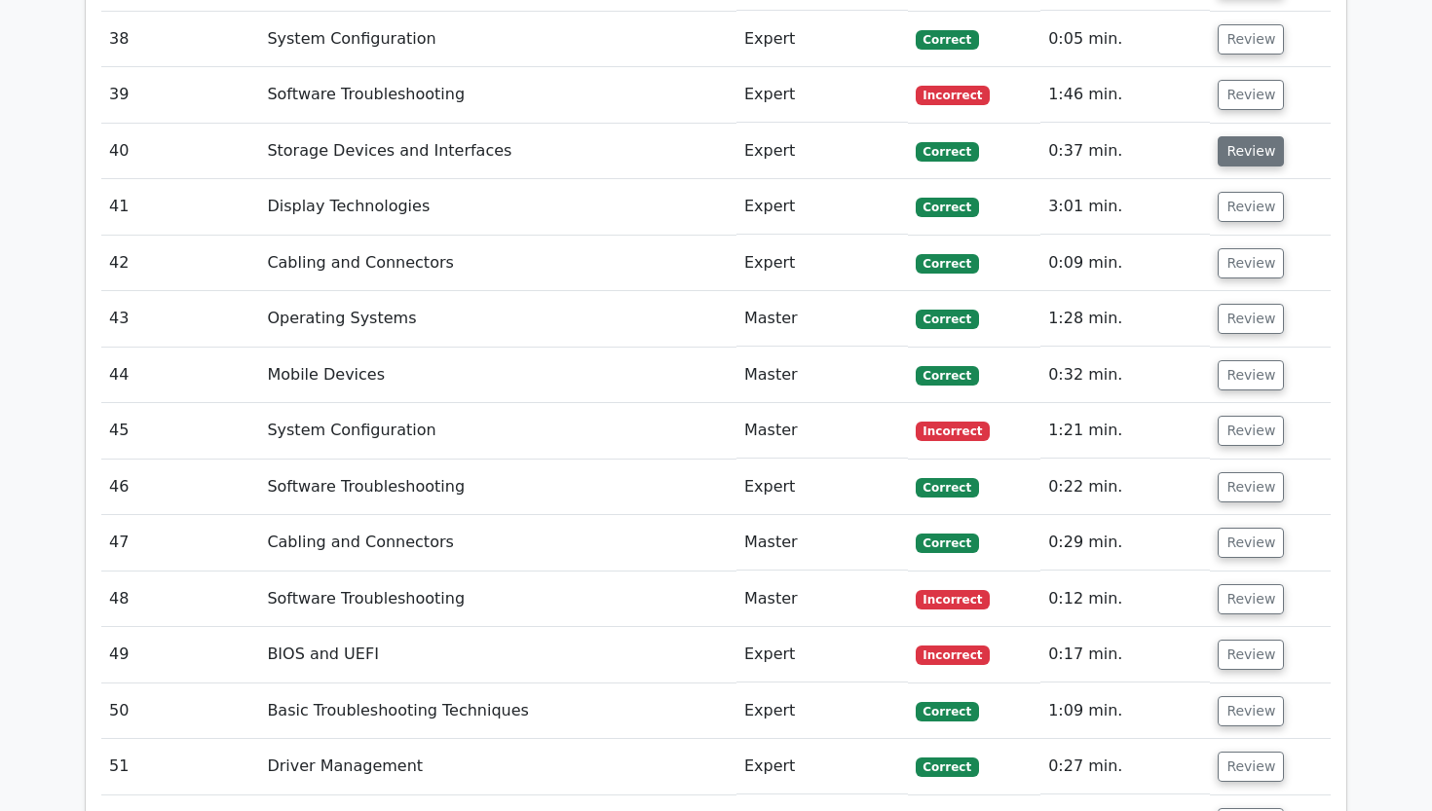
click at [1234, 136] on button "Review" at bounding box center [1250, 151] width 66 height 30
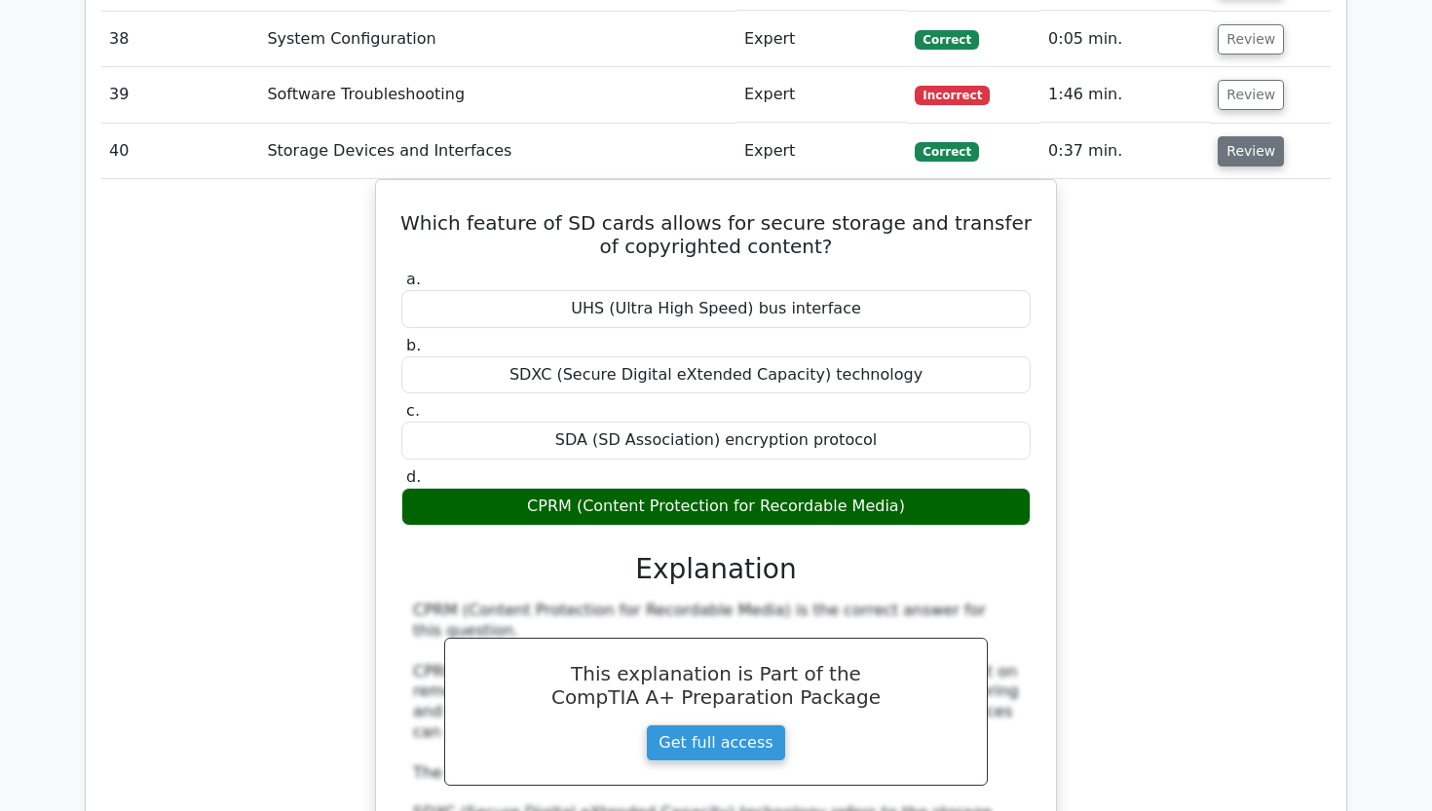
click at [1234, 136] on button "Review" at bounding box center [1250, 151] width 66 height 30
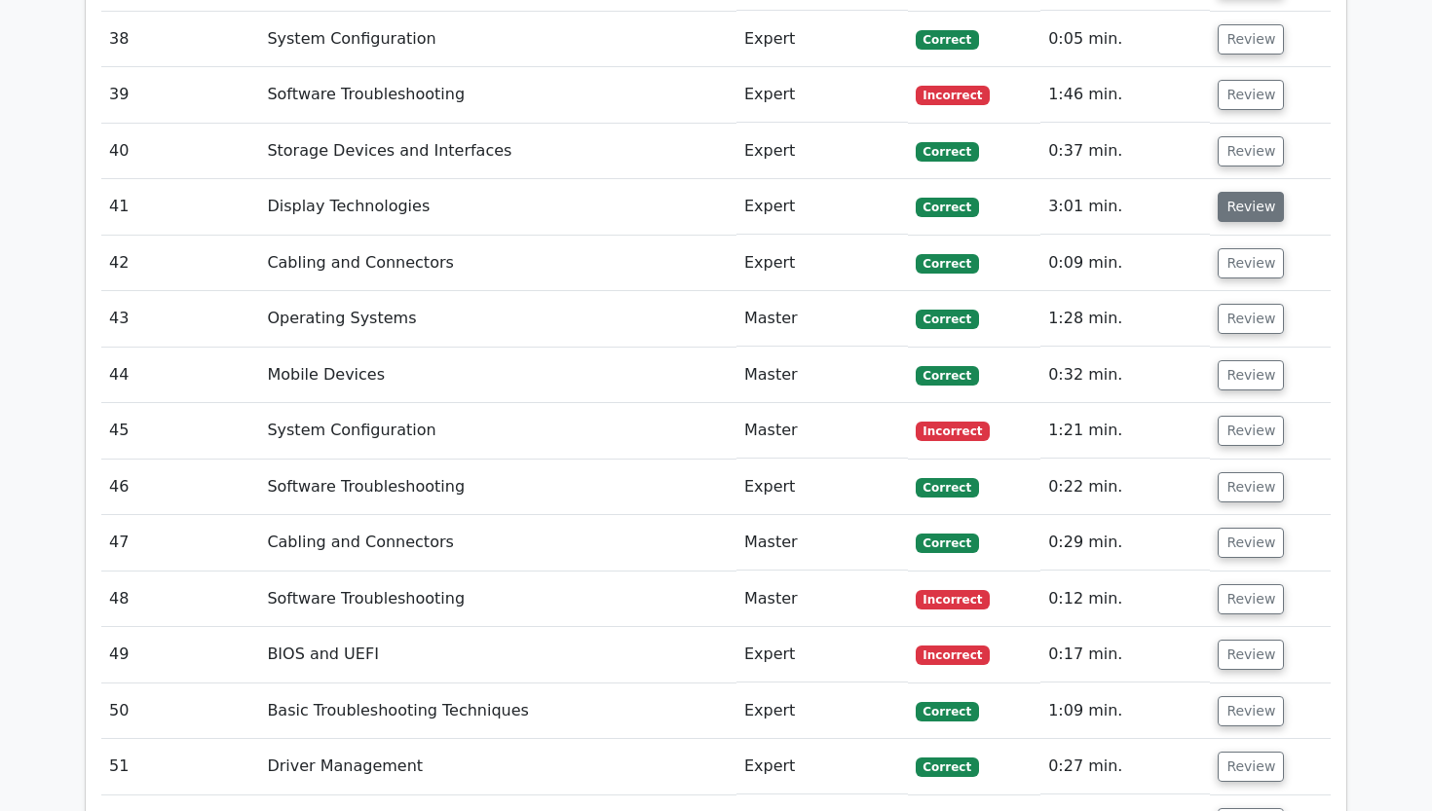
click at [1234, 192] on button "Review" at bounding box center [1250, 207] width 66 height 30
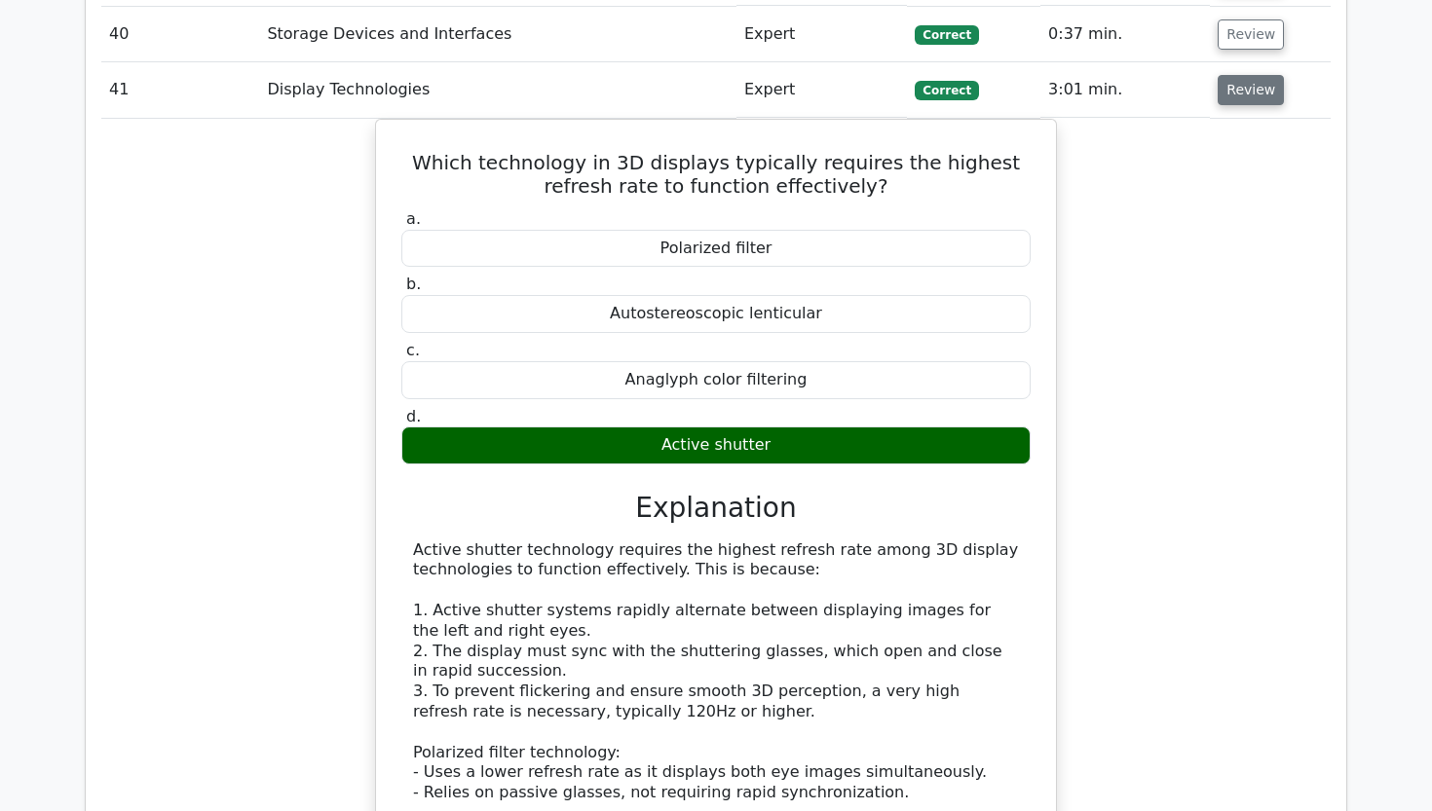
scroll to position [4553, 0]
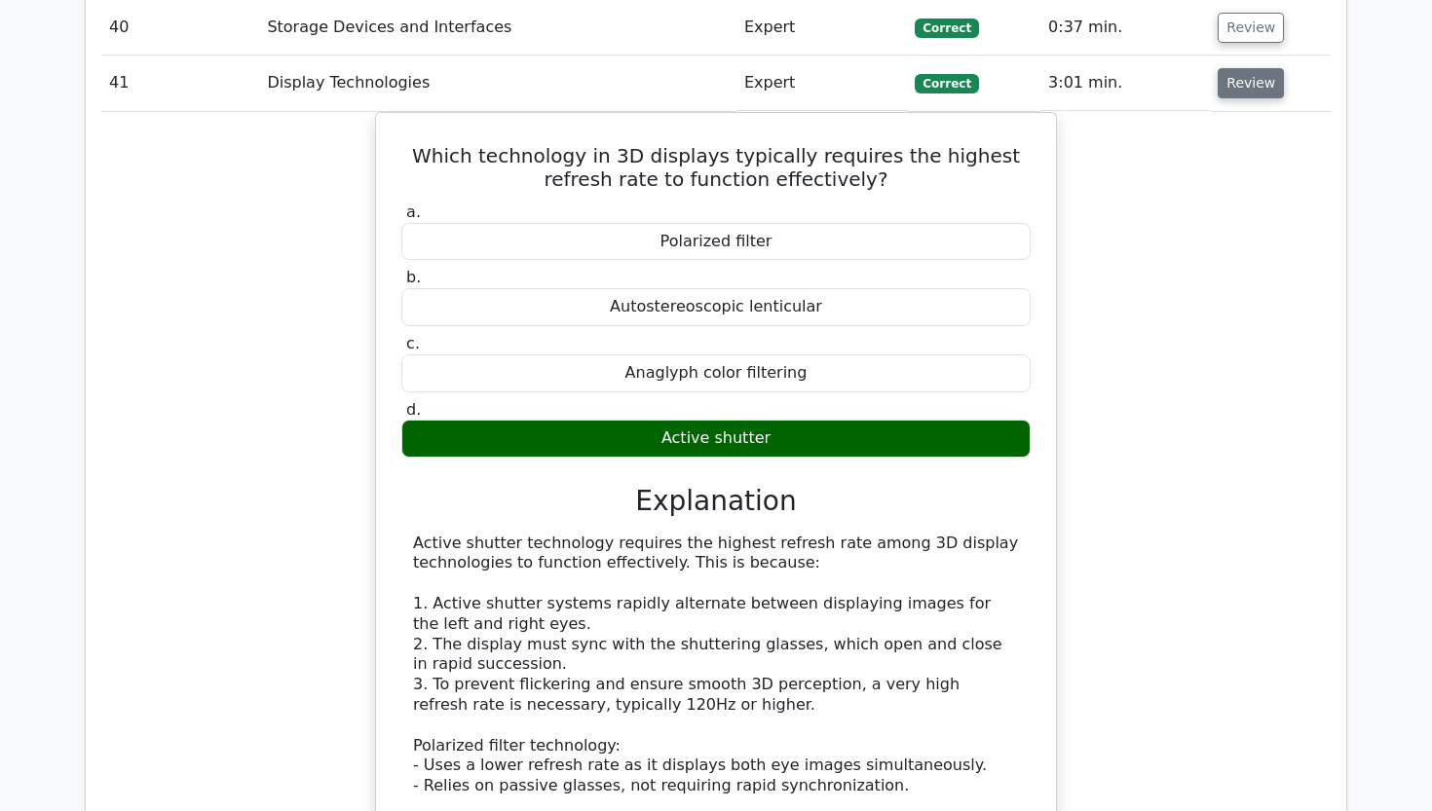
click at [1233, 68] on button "Review" at bounding box center [1250, 83] width 66 height 30
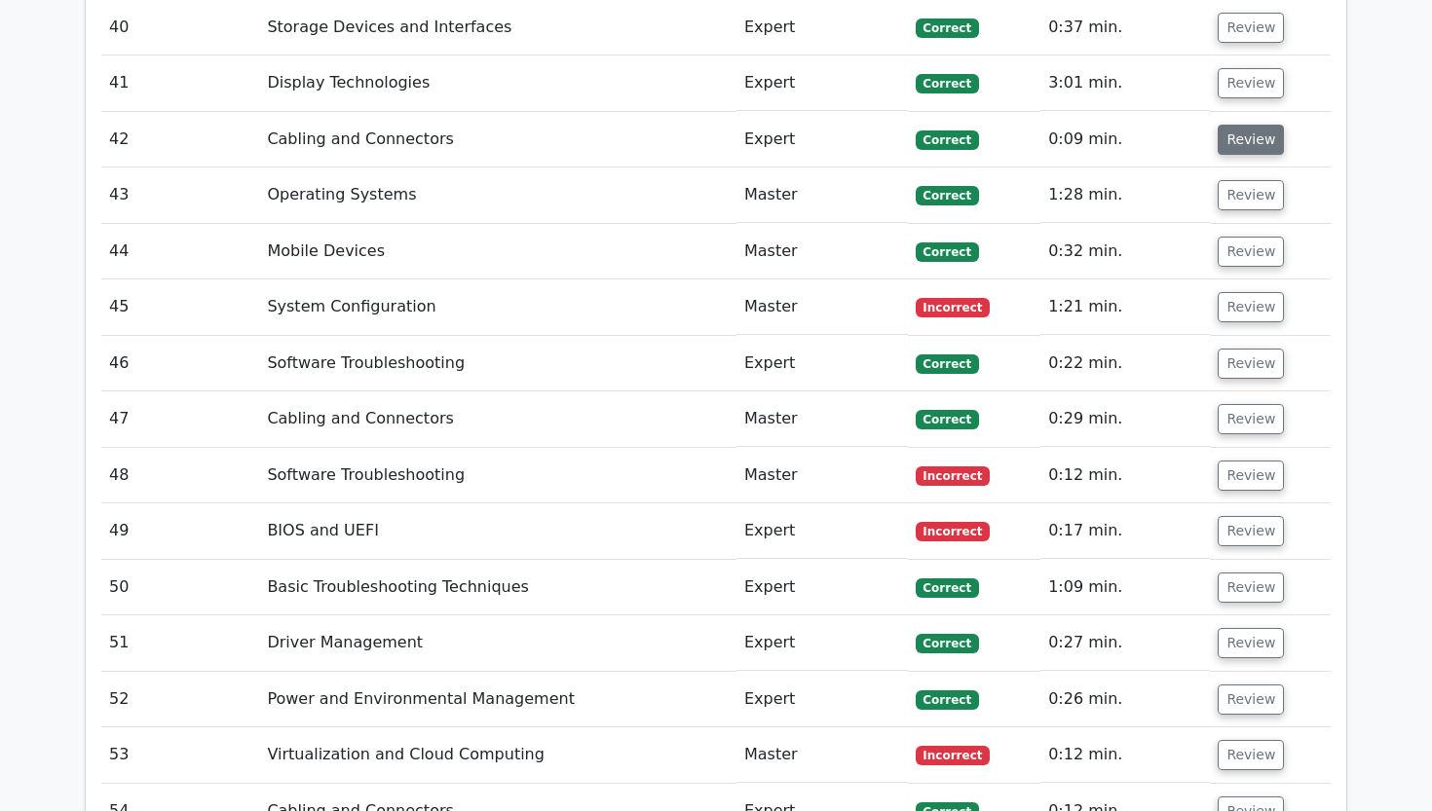
click at [1232, 125] on button "Review" at bounding box center [1250, 140] width 66 height 30
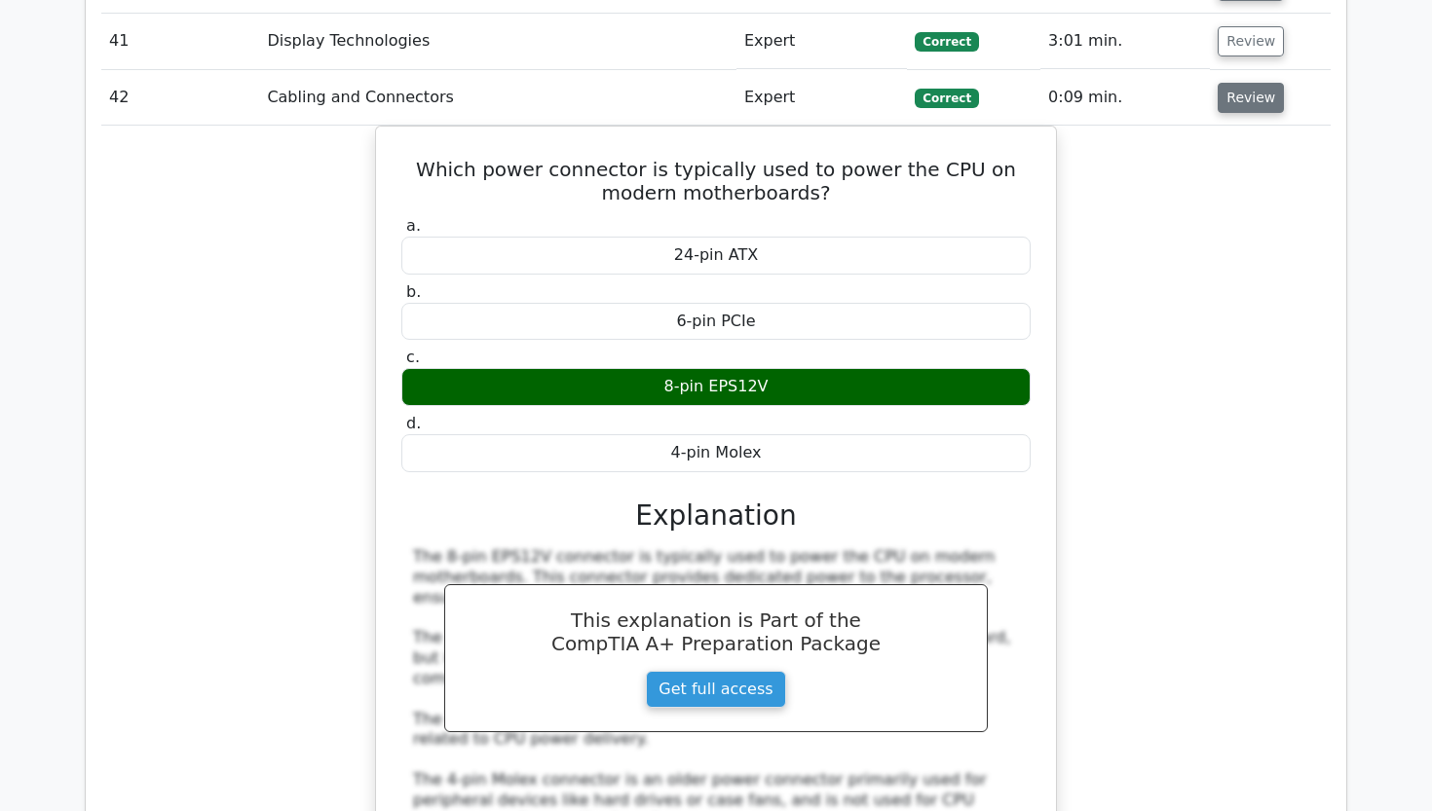
scroll to position [4613, 0]
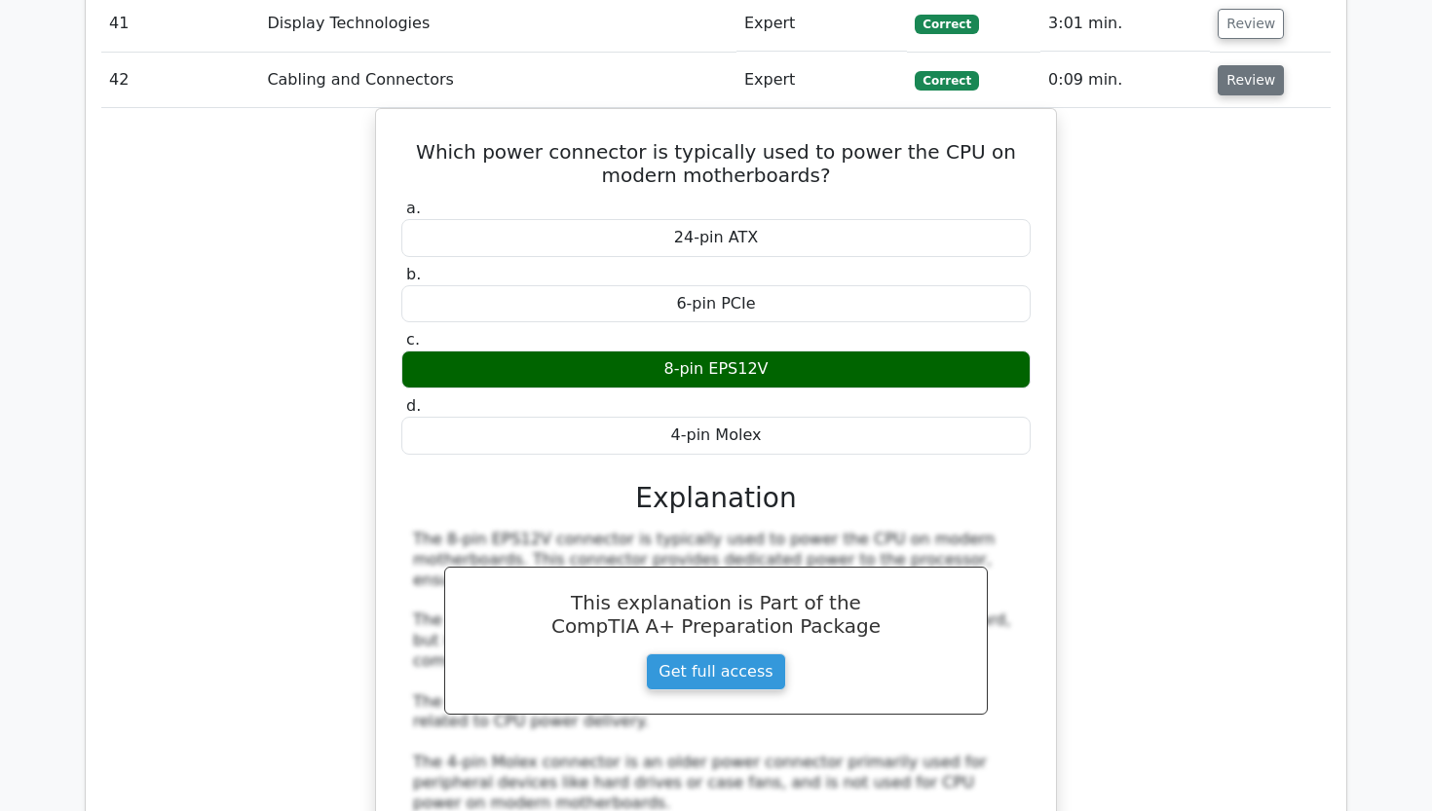
click at [1242, 65] on button "Review" at bounding box center [1250, 80] width 66 height 30
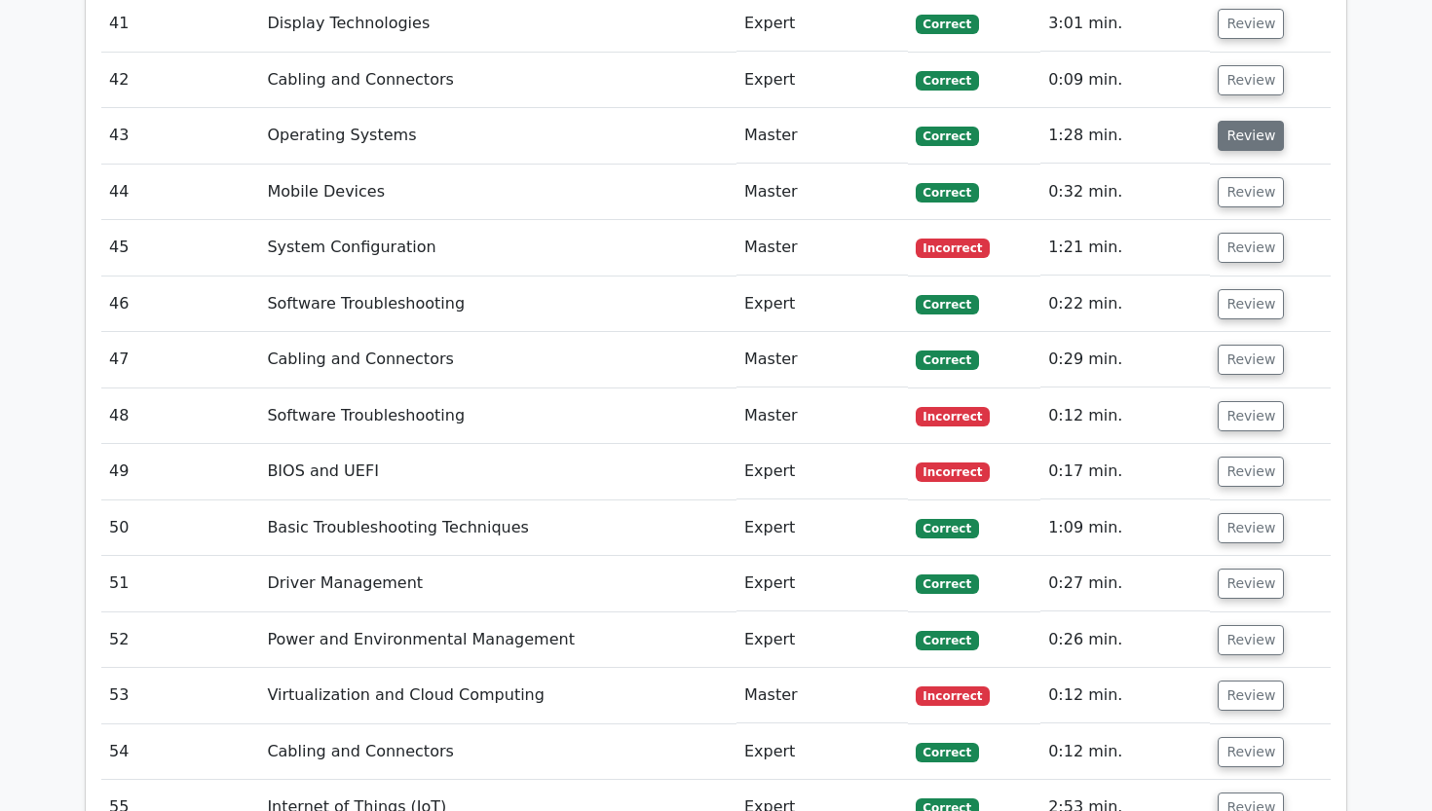
click at [1242, 121] on button "Review" at bounding box center [1250, 136] width 66 height 30
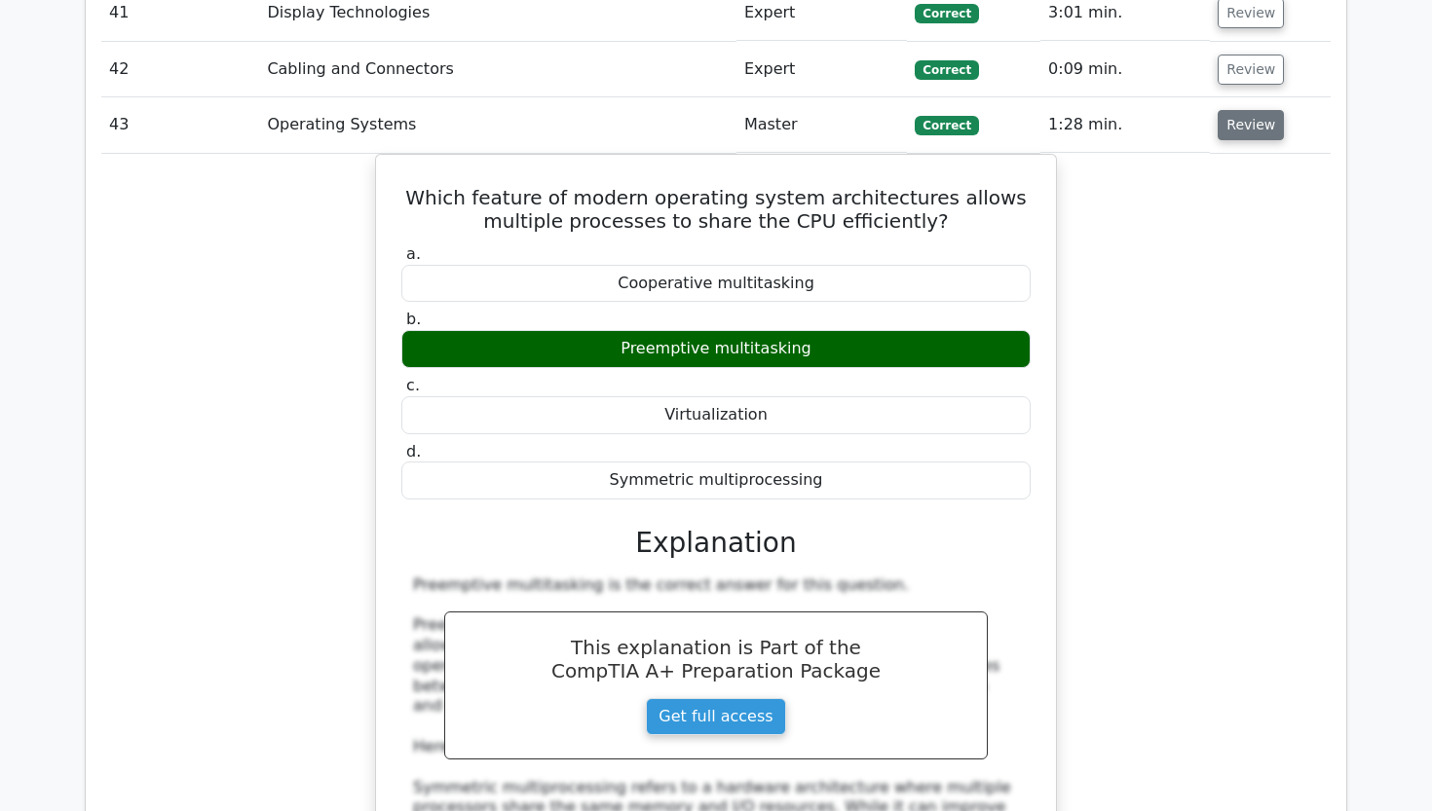
scroll to position [4622, 0]
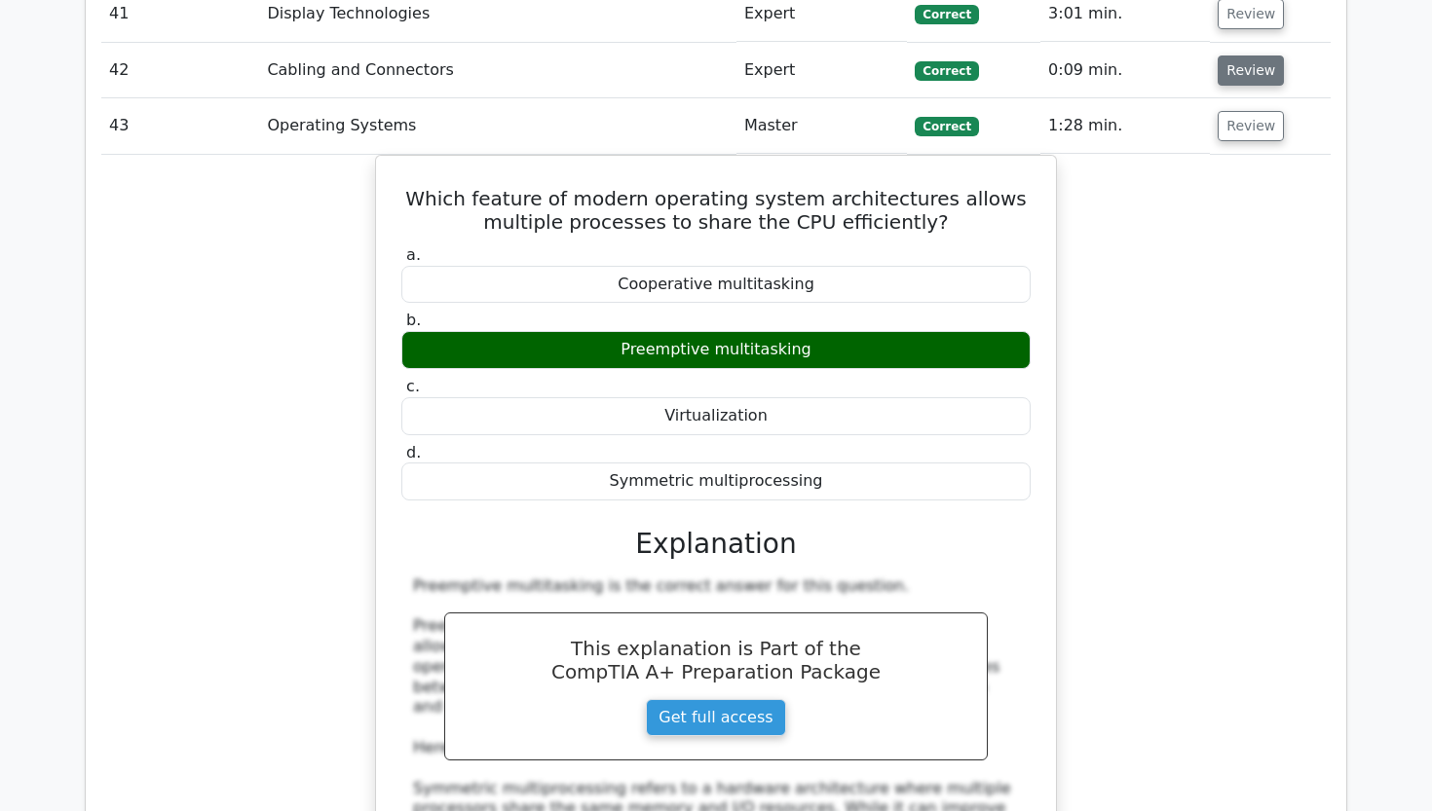
click at [1248, 56] on button "Review" at bounding box center [1250, 71] width 66 height 30
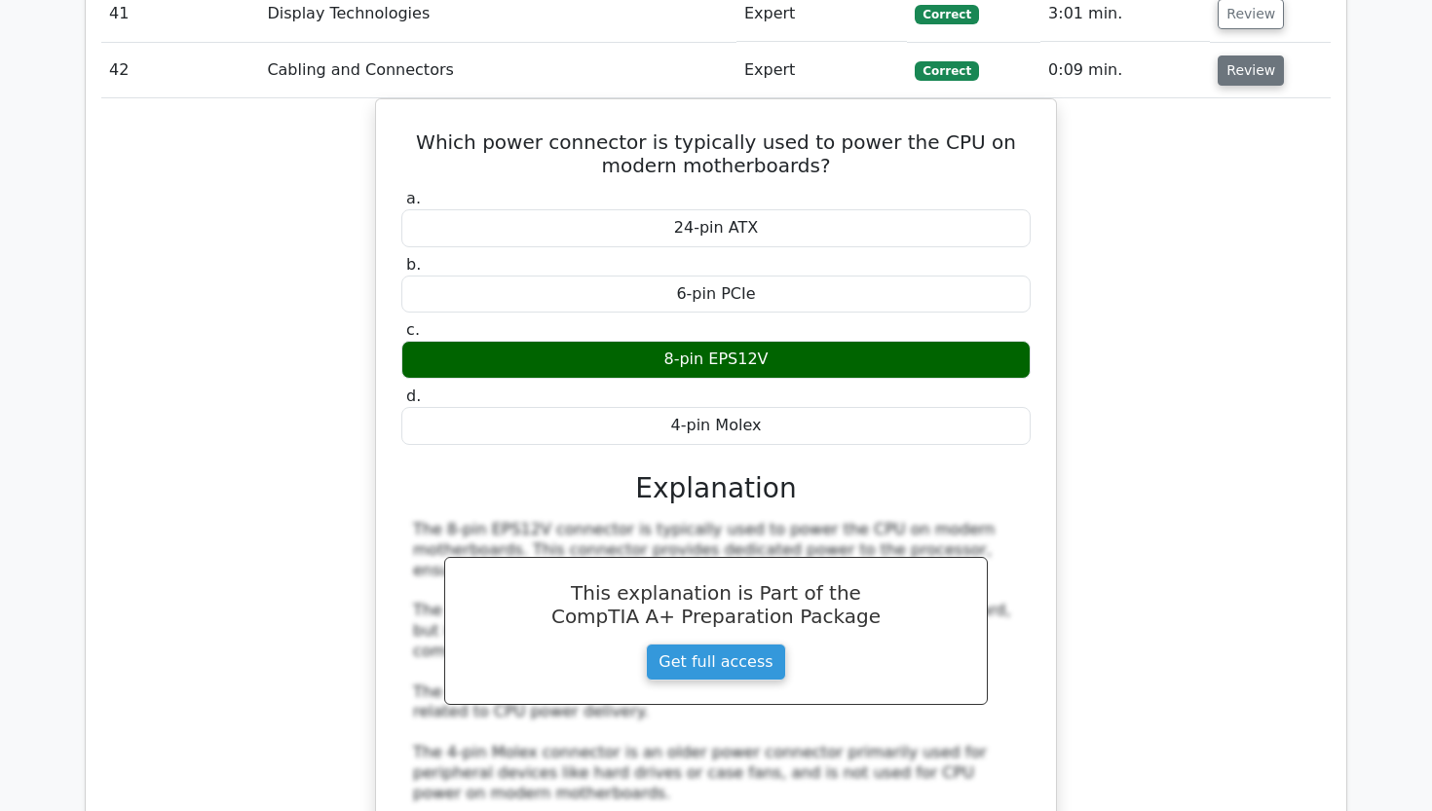
click at [1248, 56] on button "Review" at bounding box center [1250, 71] width 66 height 30
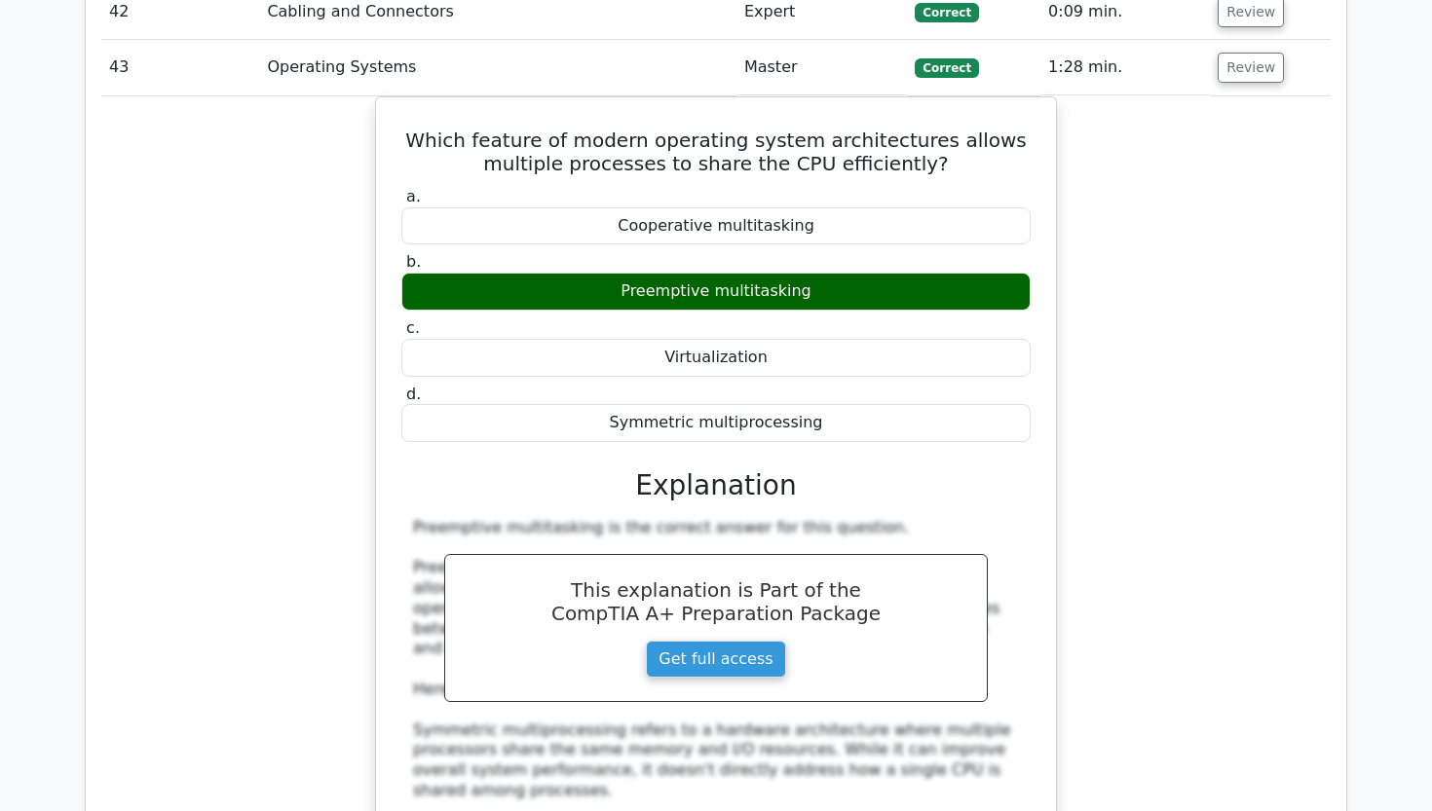
scroll to position [4679, 0]
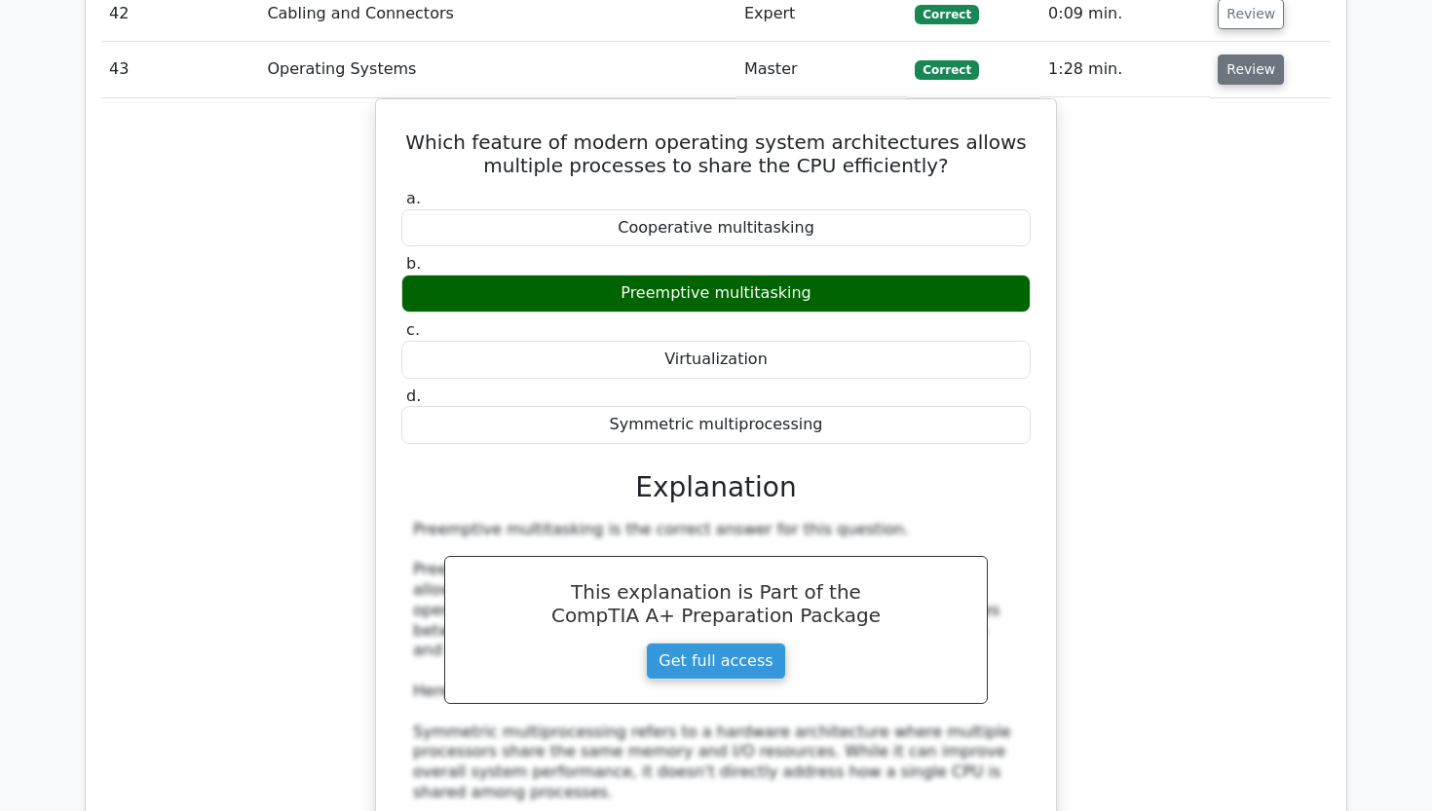
click at [1245, 55] on button "Review" at bounding box center [1250, 70] width 66 height 30
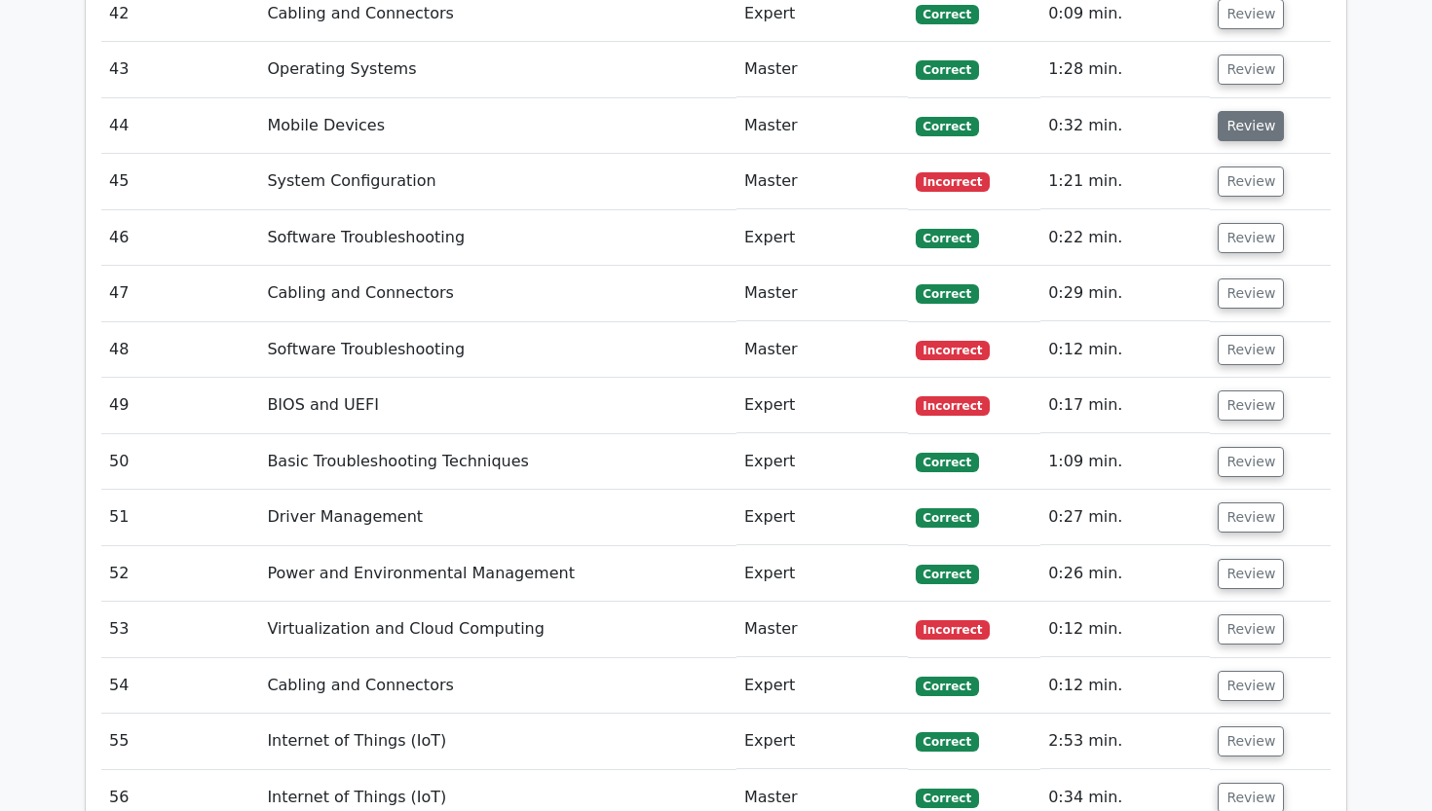
click at [1243, 111] on button "Review" at bounding box center [1250, 126] width 66 height 30
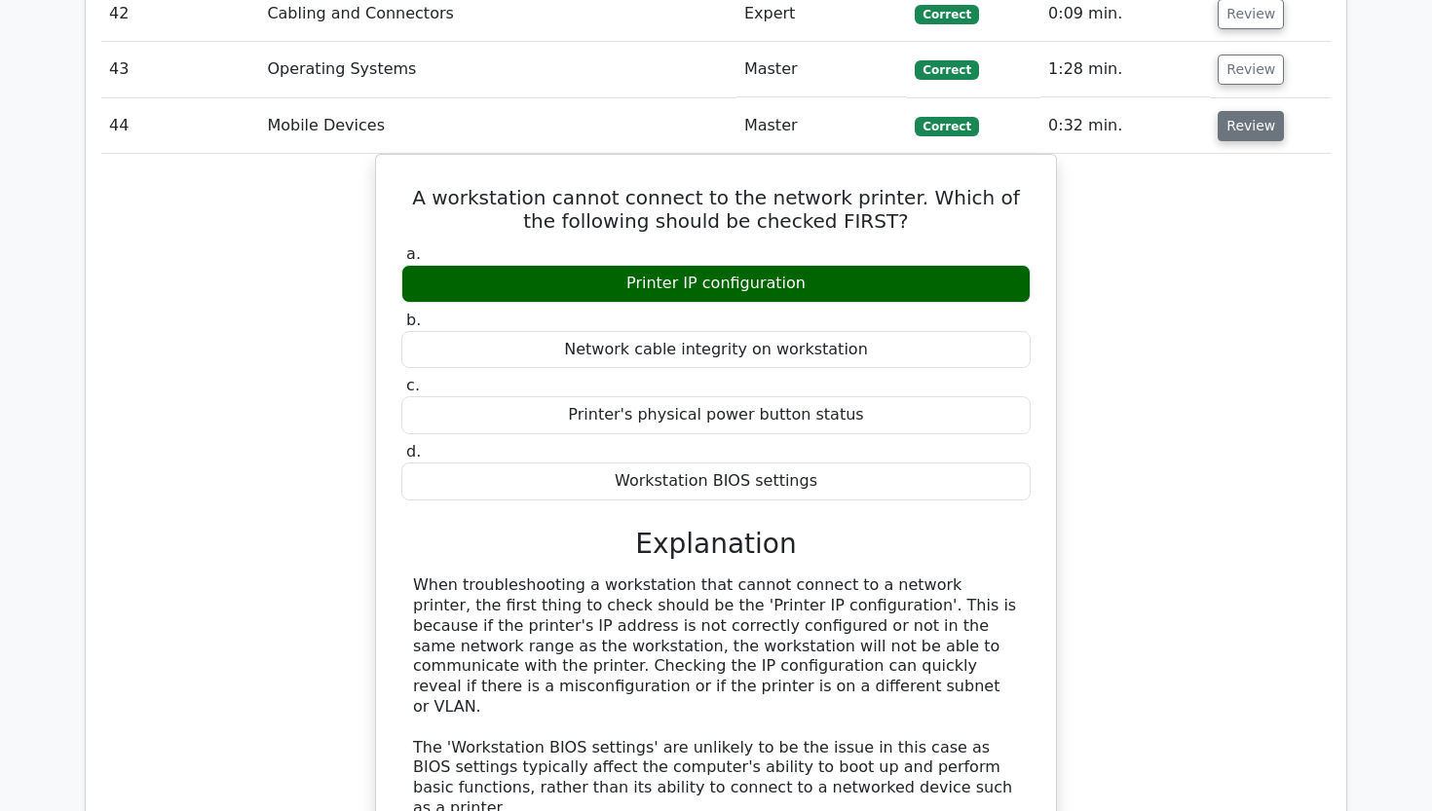
click at [1237, 111] on button "Review" at bounding box center [1250, 126] width 66 height 30
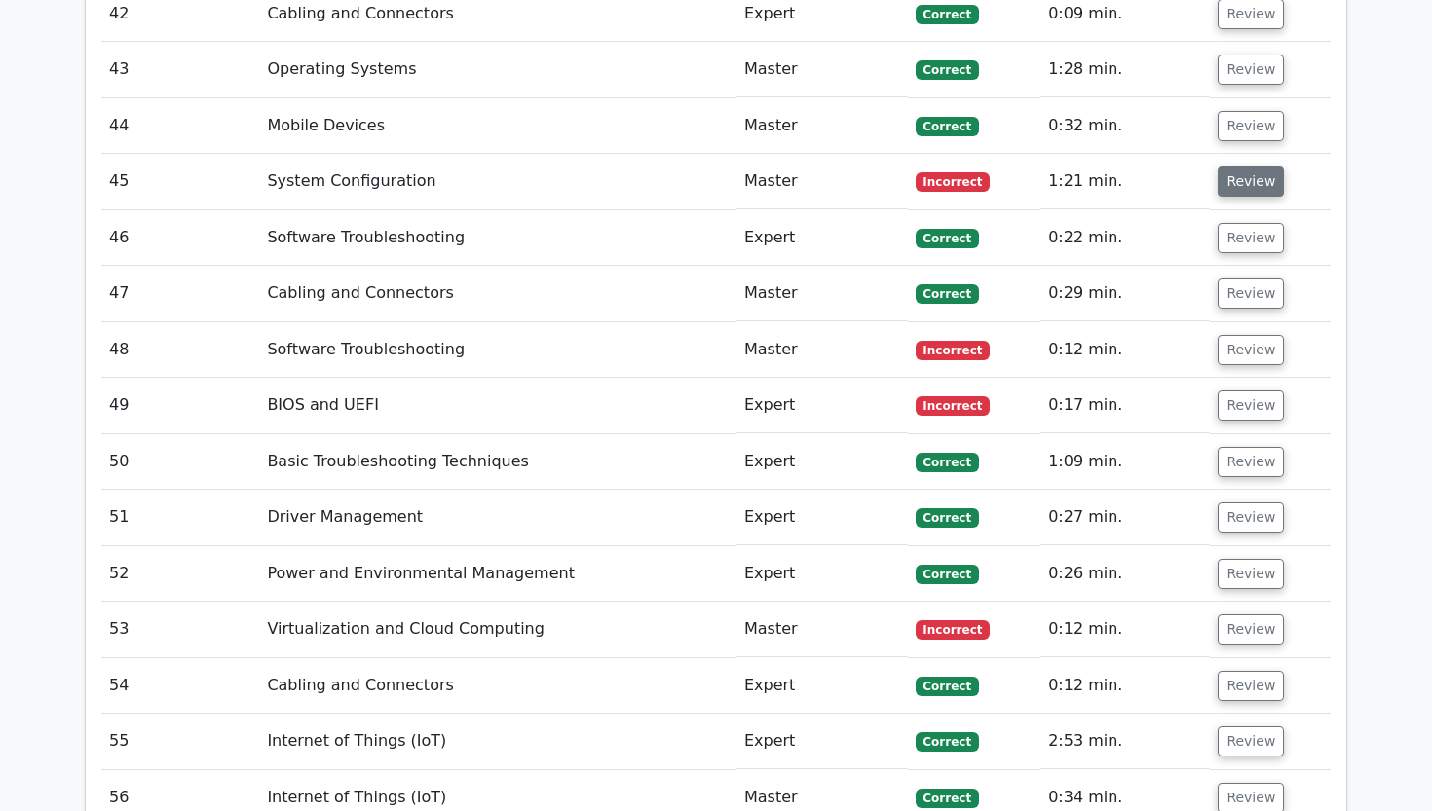
click at [1239, 167] on button "Review" at bounding box center [1250, 182] width 66 height 30
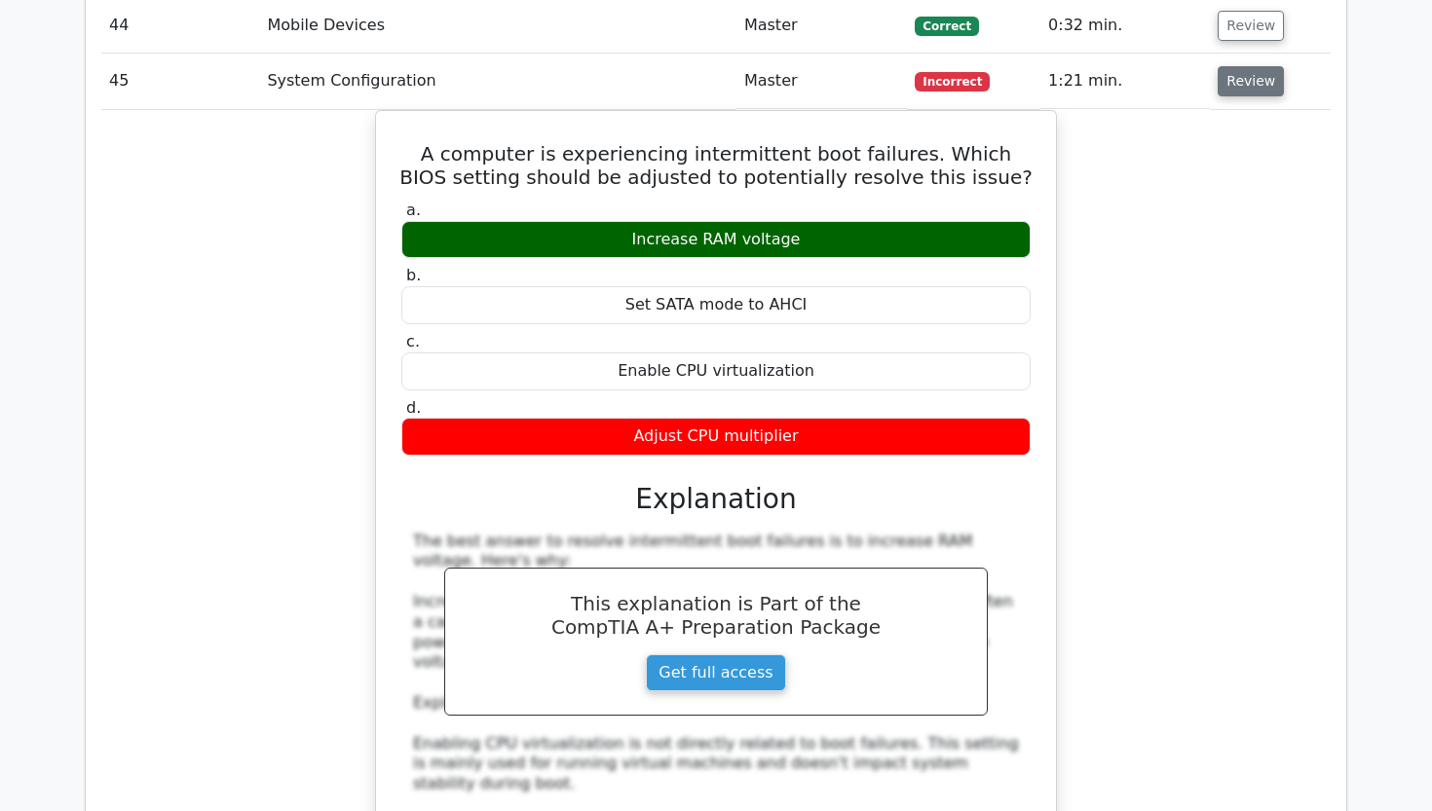
scroll to position [4782, 0]
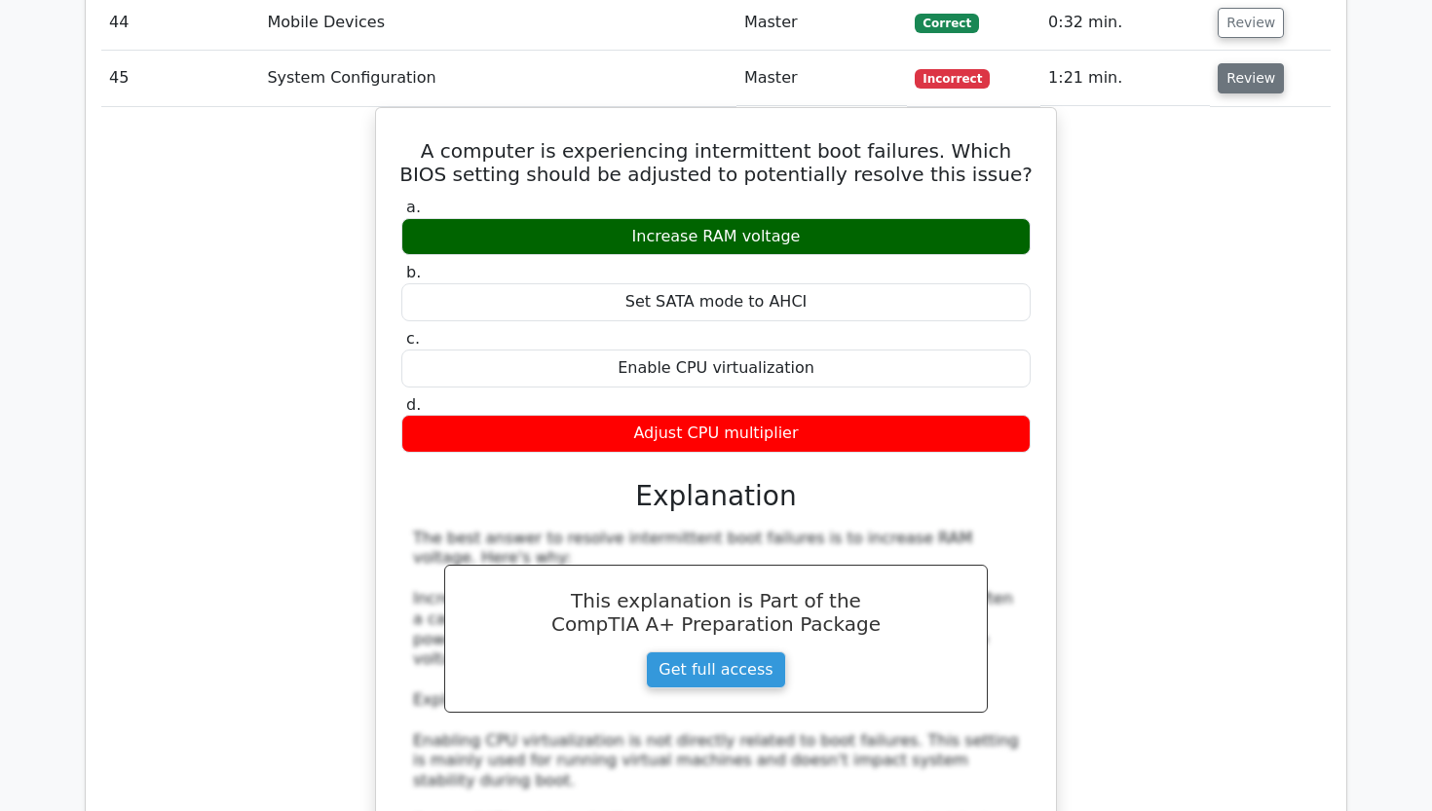
click at [1244, 63] on button "Review" at bounding box center [1250, 78] width 66 height 30
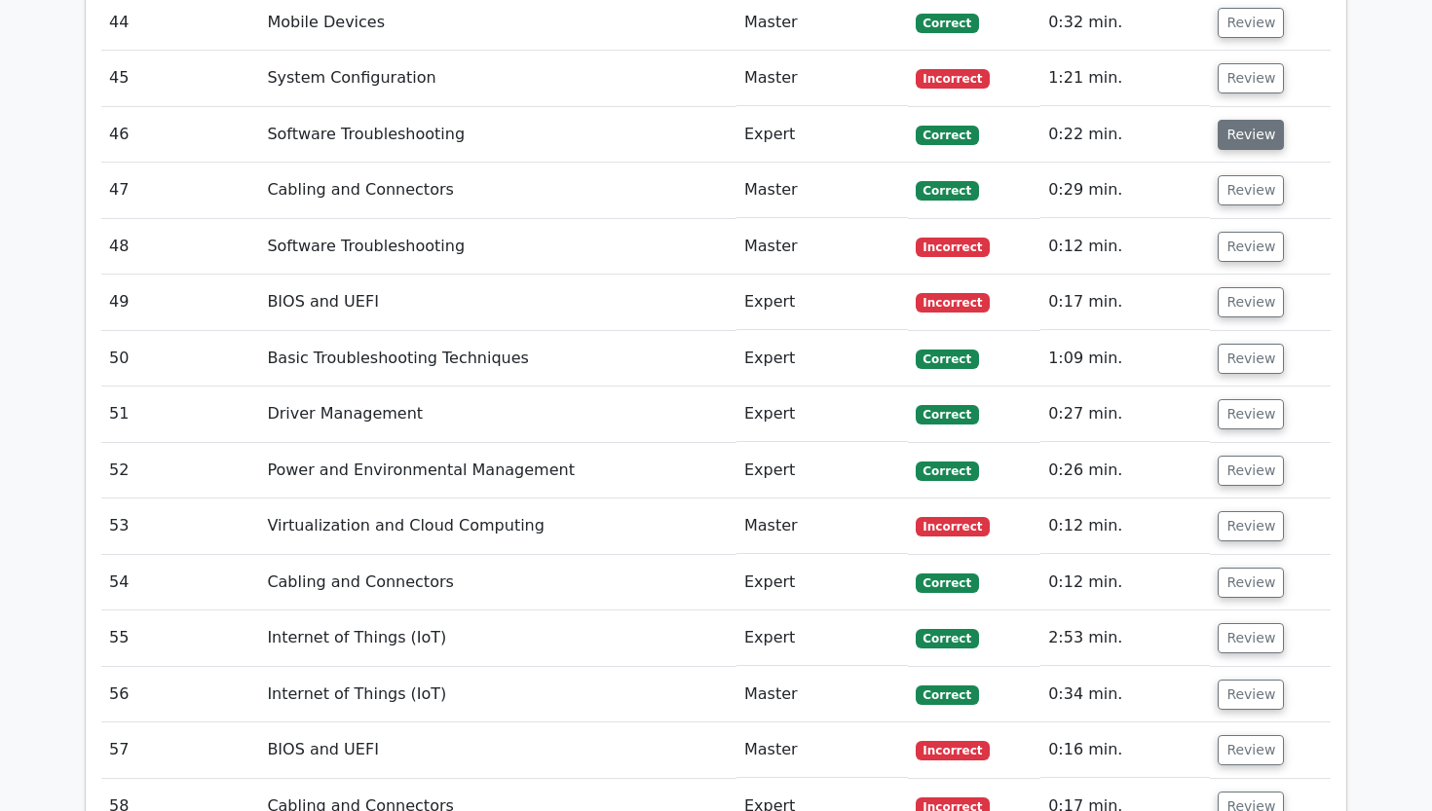
click at [1234, 120] on button "Review" at bounding box center [1250, 135] width 66 height 30
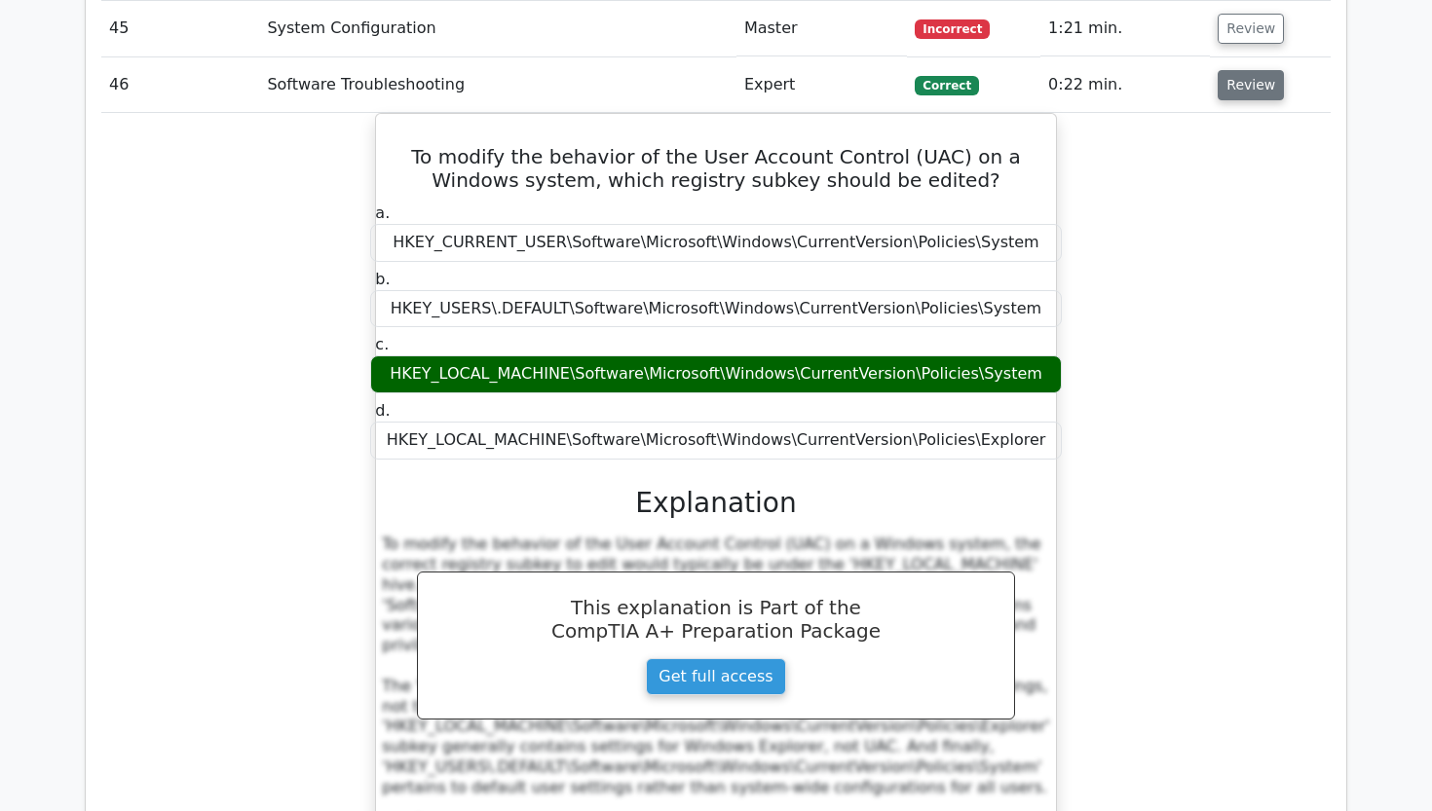
scroll to position [4833, 0]
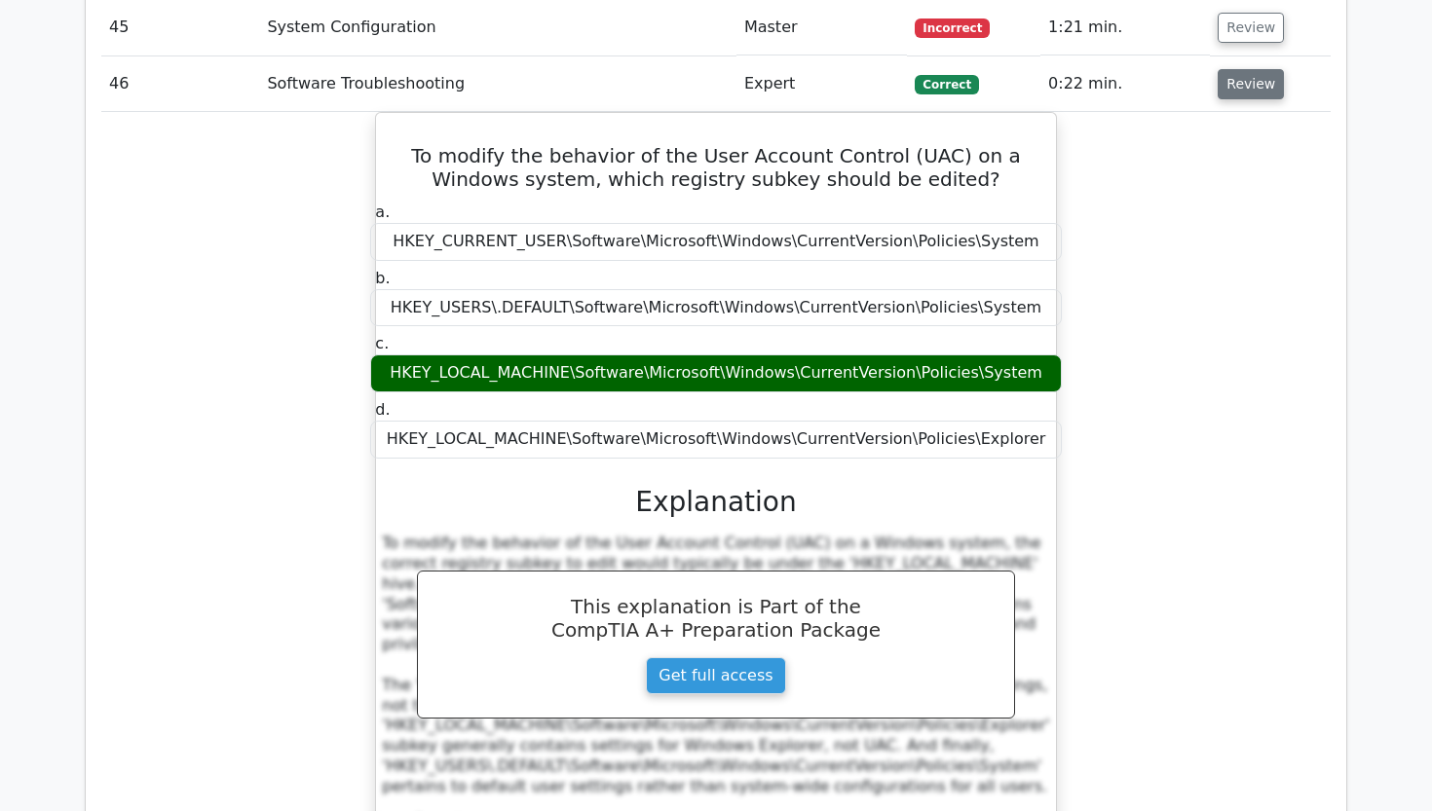
click at [1245, 69] on button "Review" at bounding box center [1250, 84] width 66 height 30
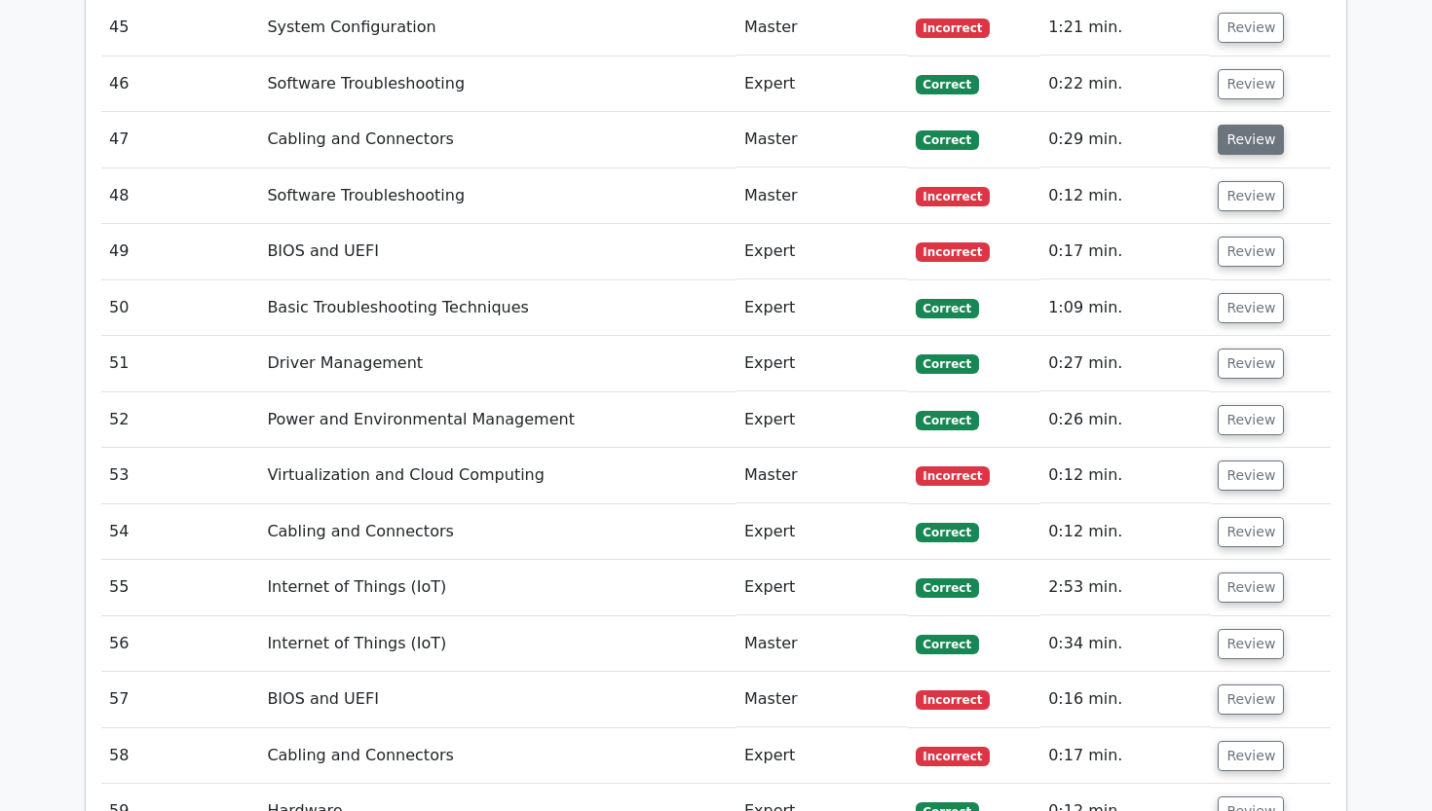
click at [1226, 125] on button "Review" at bounding box center [1250, 140] width 66 height 30
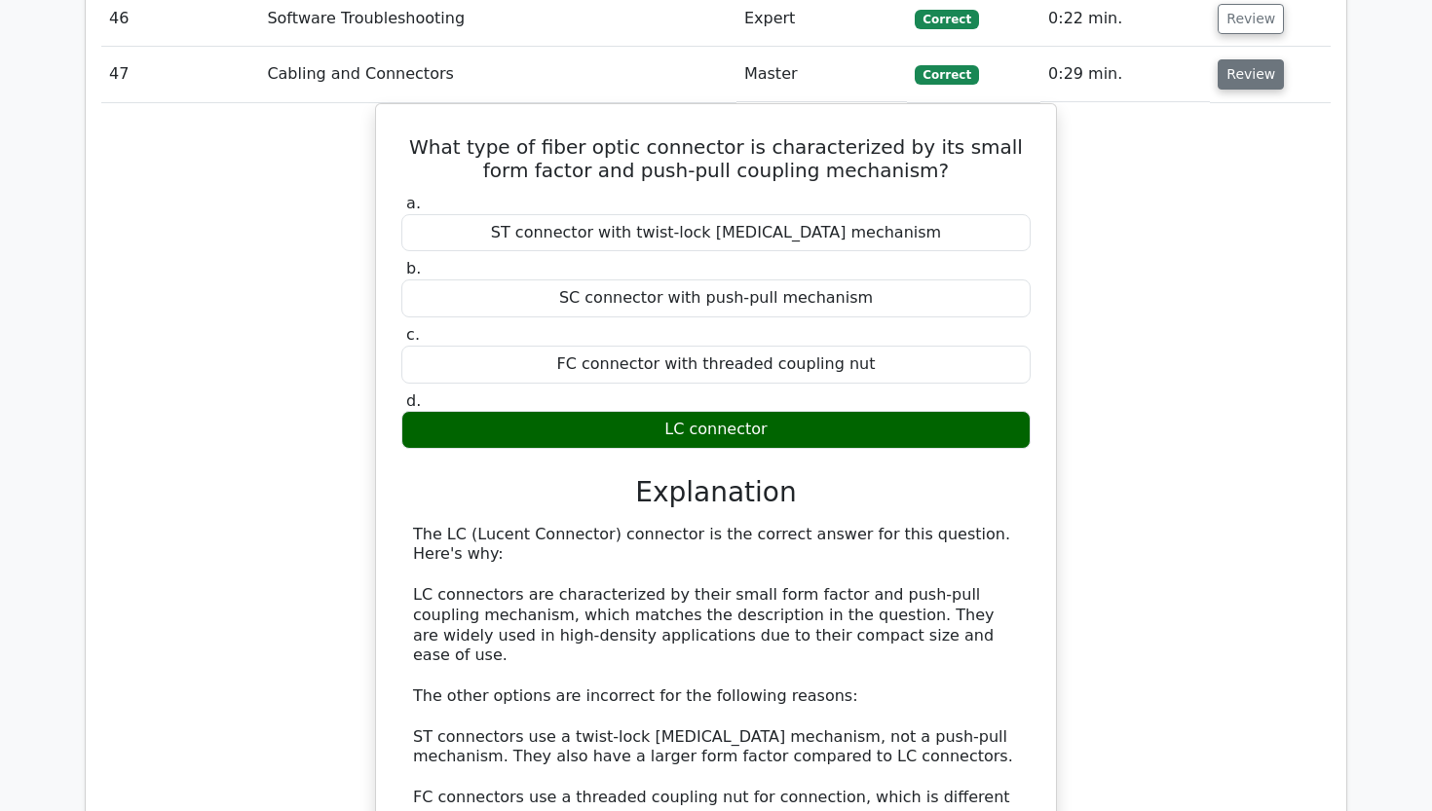
scroll to position [4905, 0]
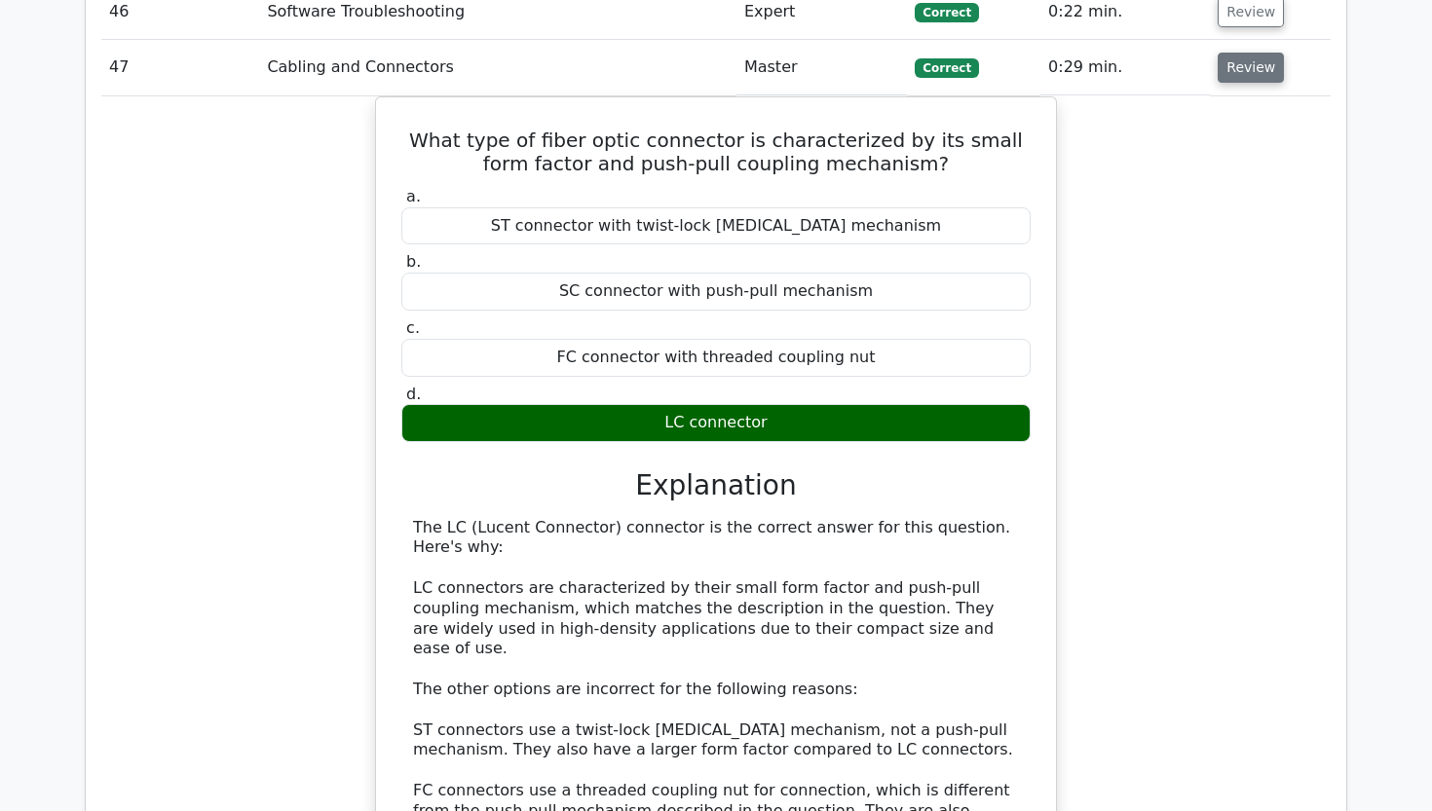
click at [1229, 53] on button "Review" at bounding box center [1250, 68] width 66 height 30
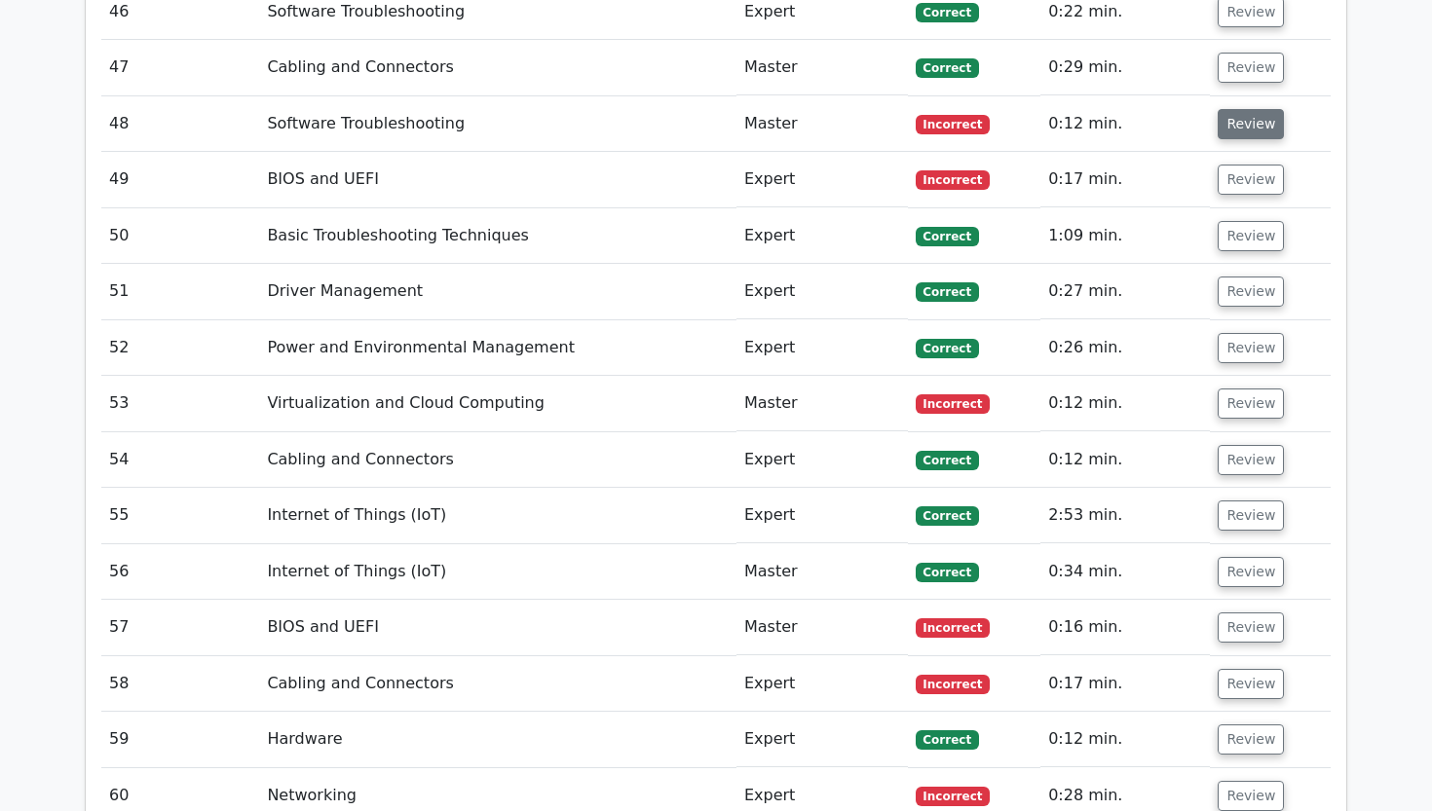
click at [1237, 109] on button "Review" at bounding box center [1250, 124] width 66 height 30
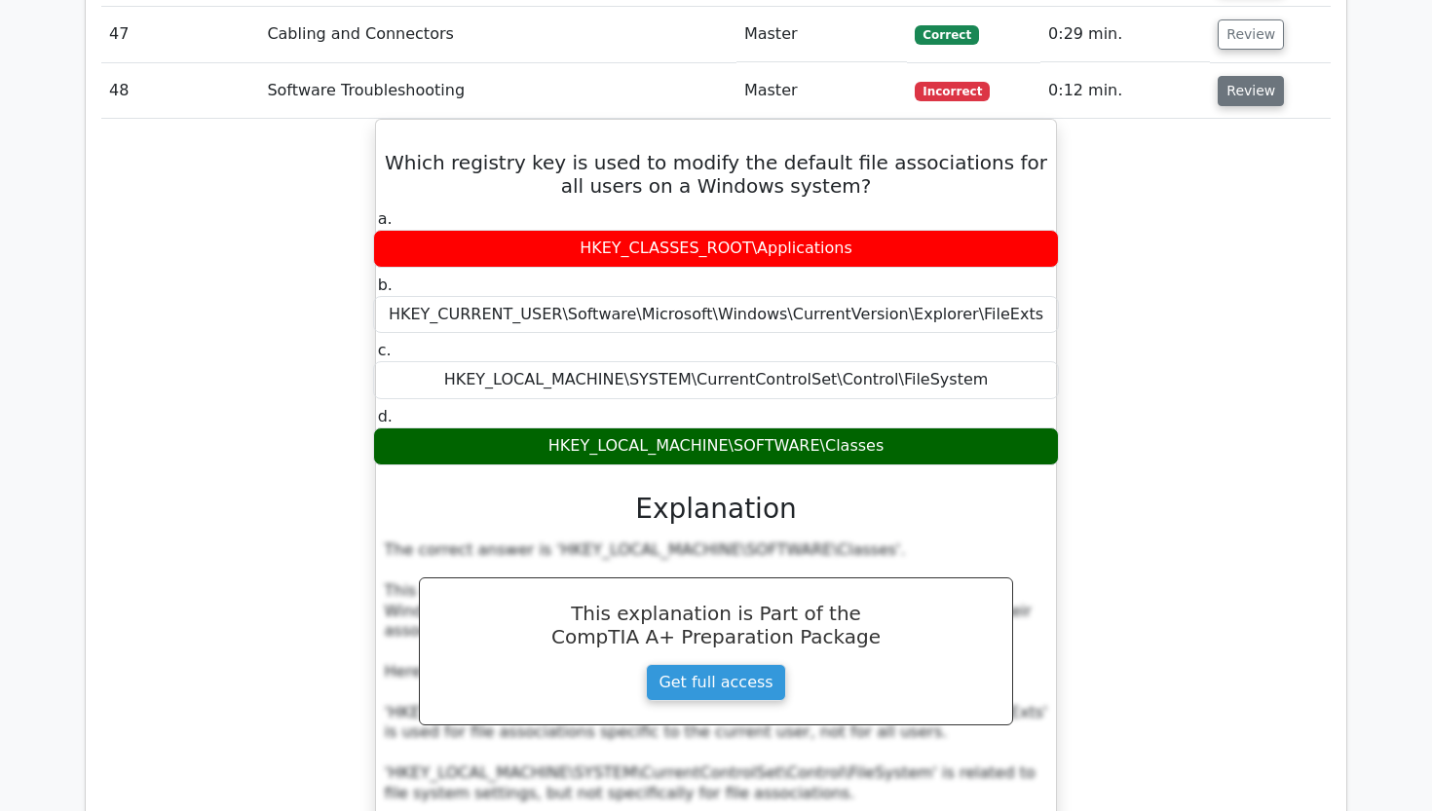
scroll to position [4944, 0]
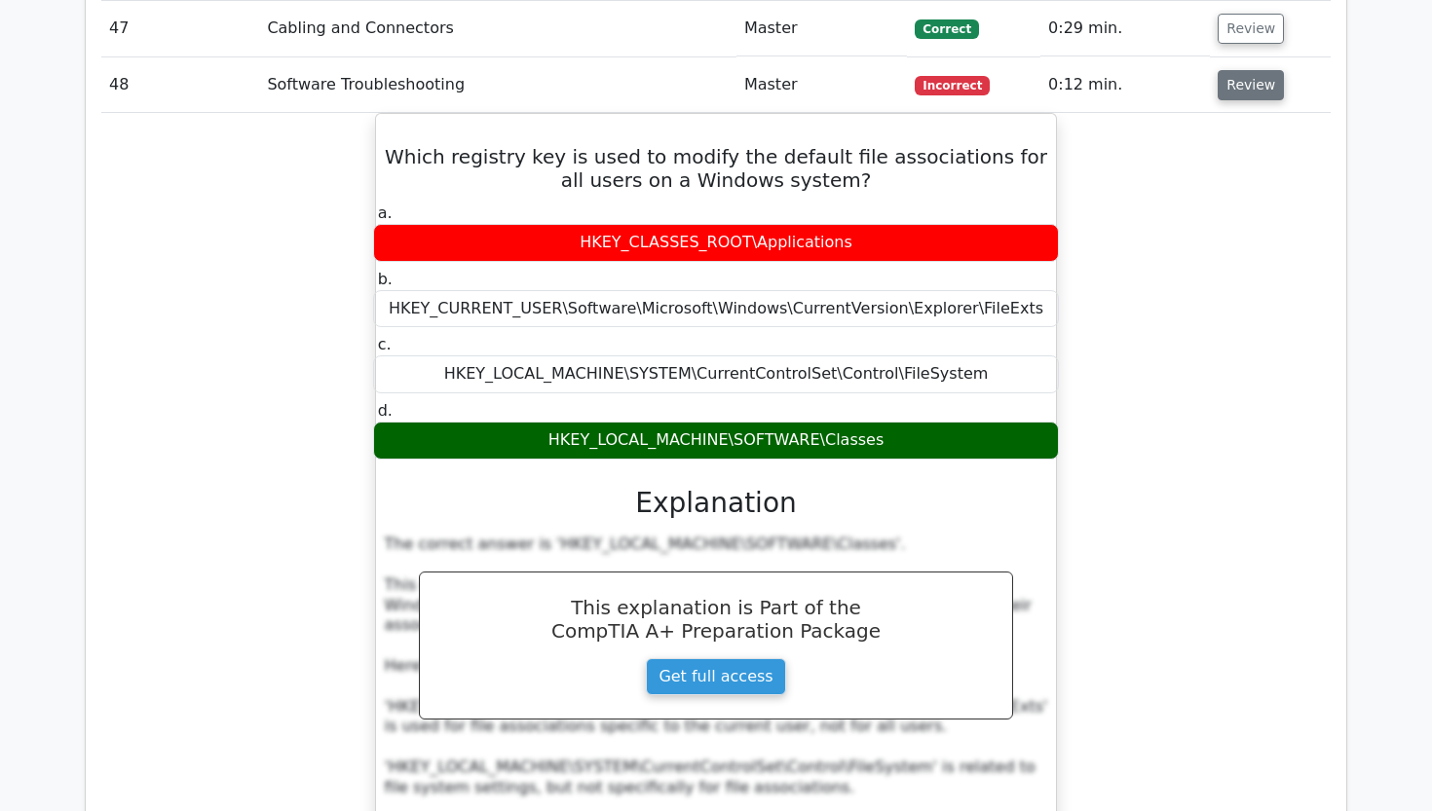
click at [1232, 70] on button "Review" at bounding box center [1250, 85] width 66 height 30
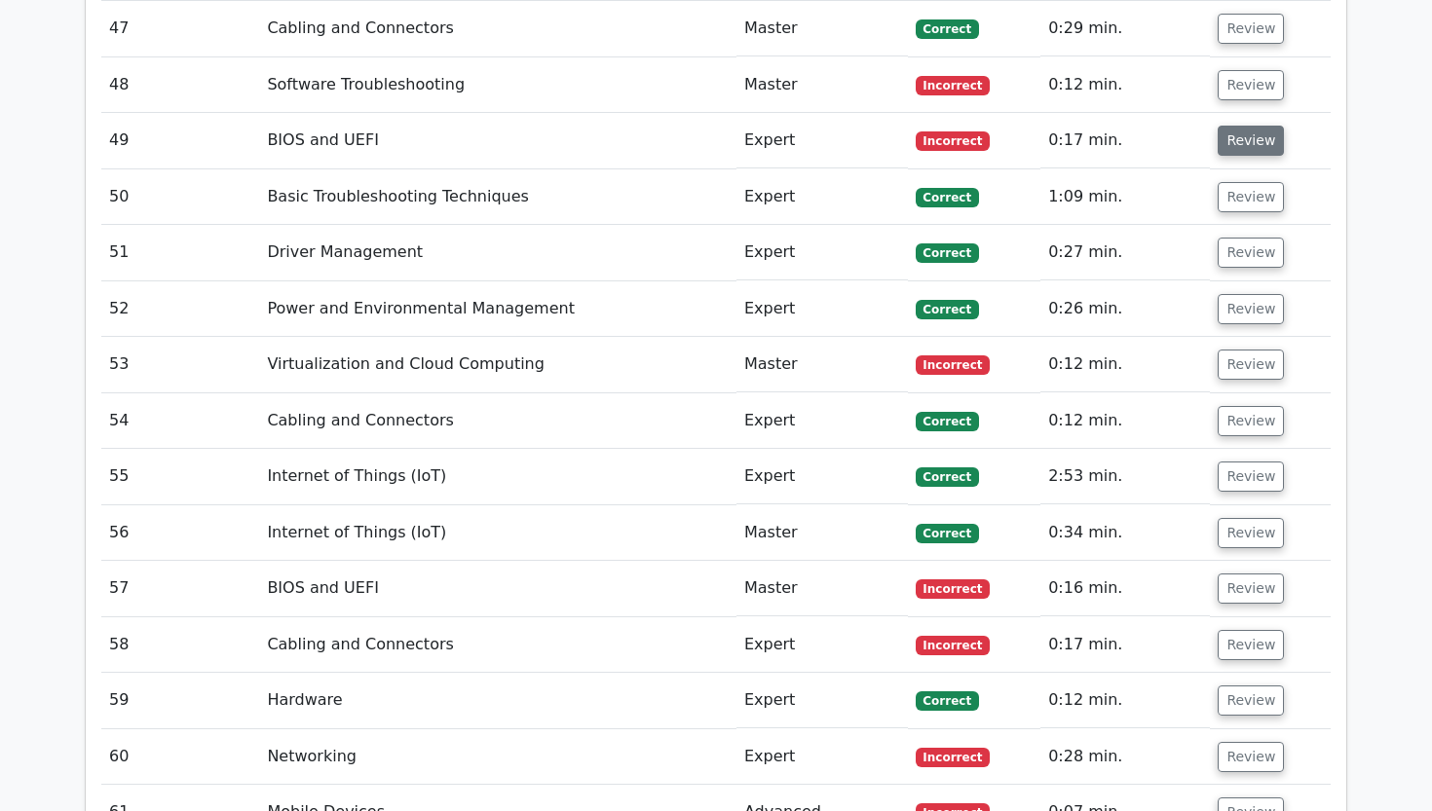
click at [1243, 126] on button "Review" at bounding box center [1250, 141] width 66 height 30
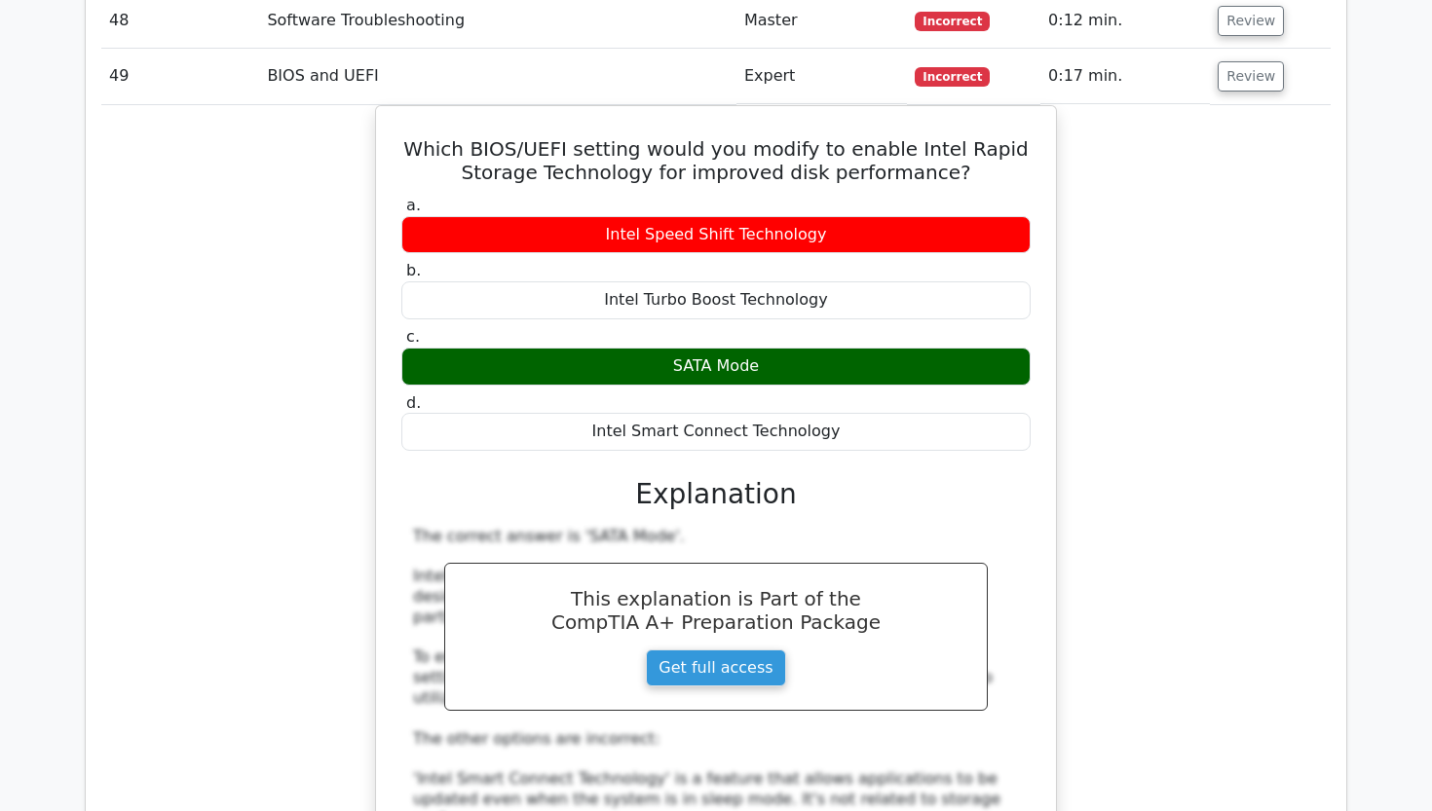
scroll to position [5017, 0]
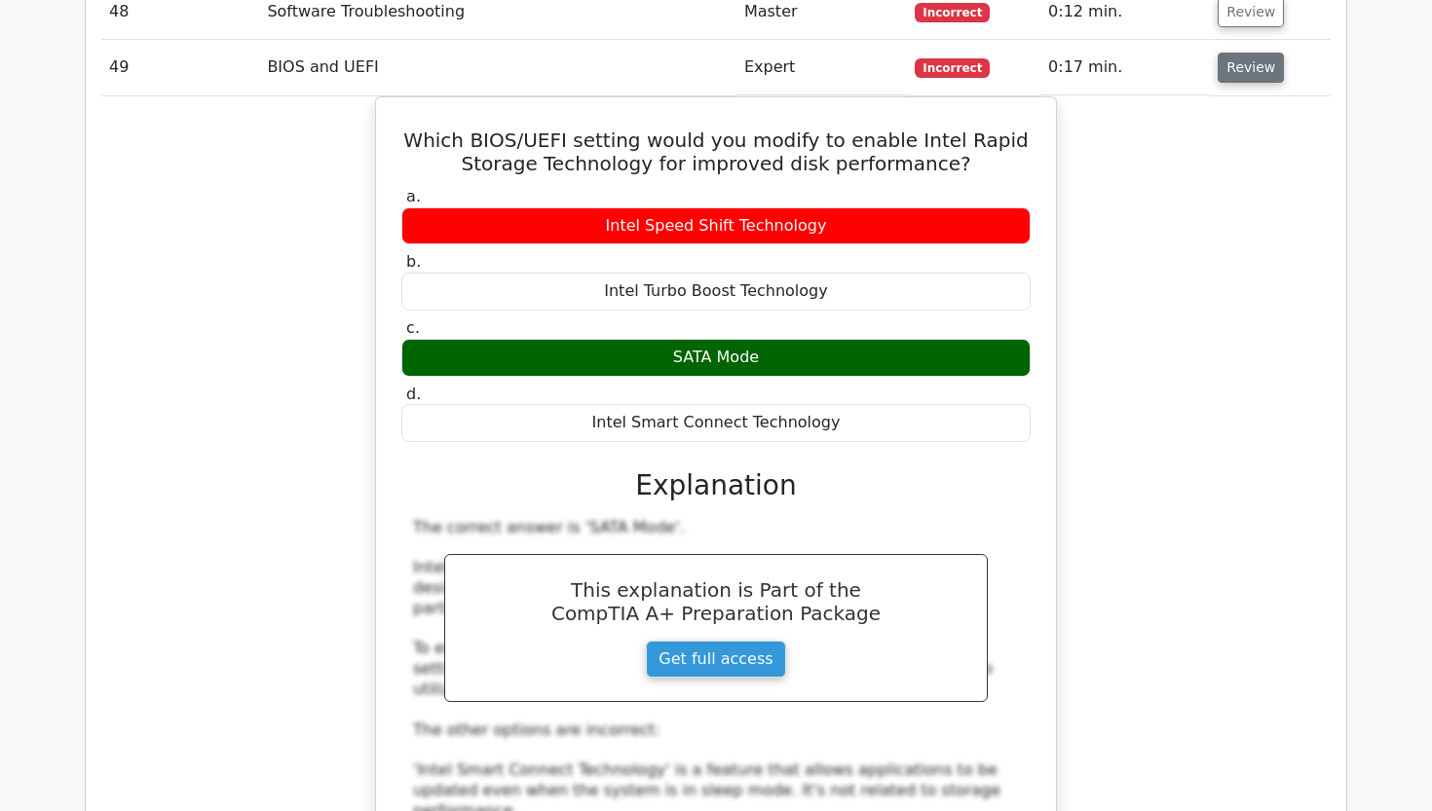
click at [1239, 53] on button "Review" at bounding box center [1250, 68] width 66 height 30
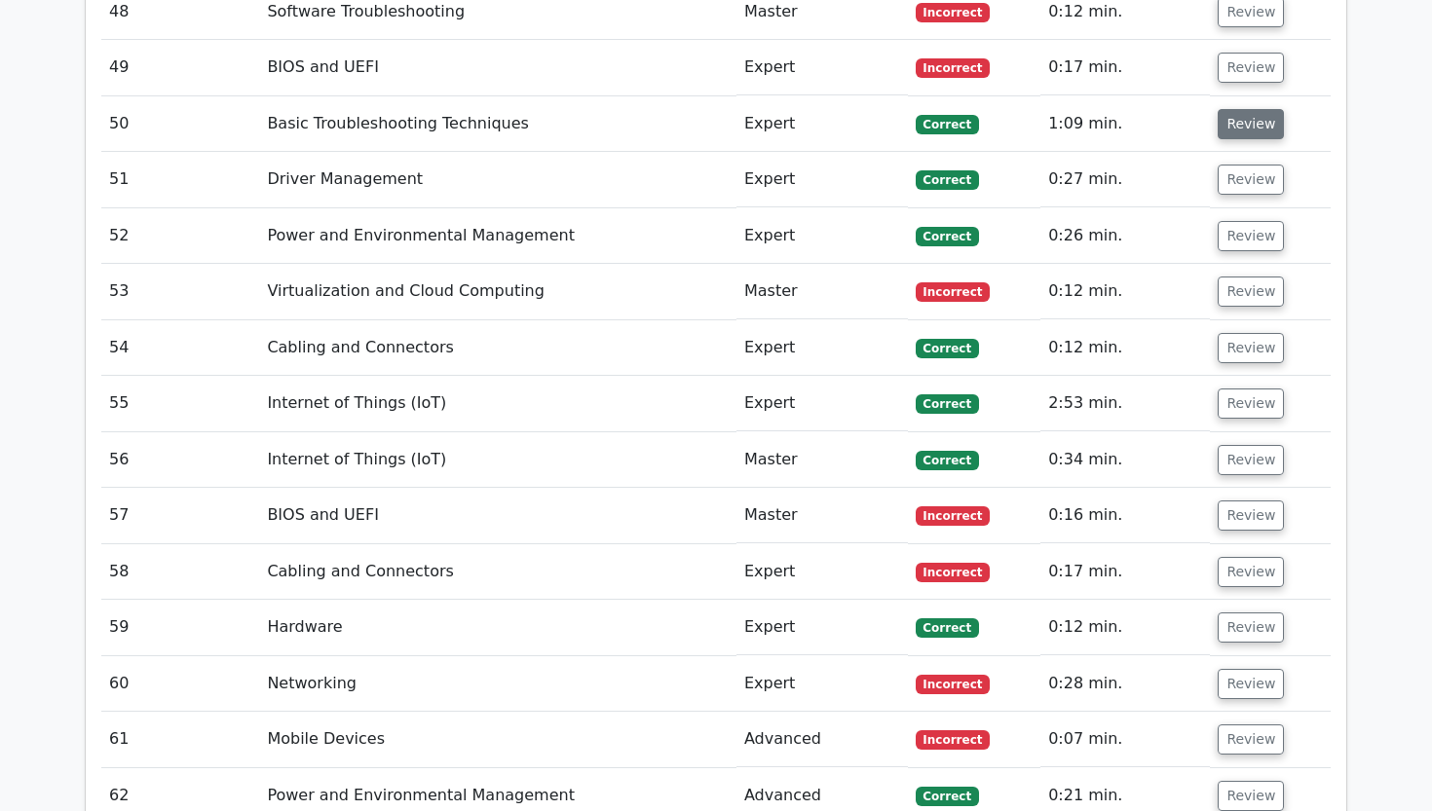
click at [1233, 109] on button "Review" at bounding box center [1250, 124] width 66 height 30
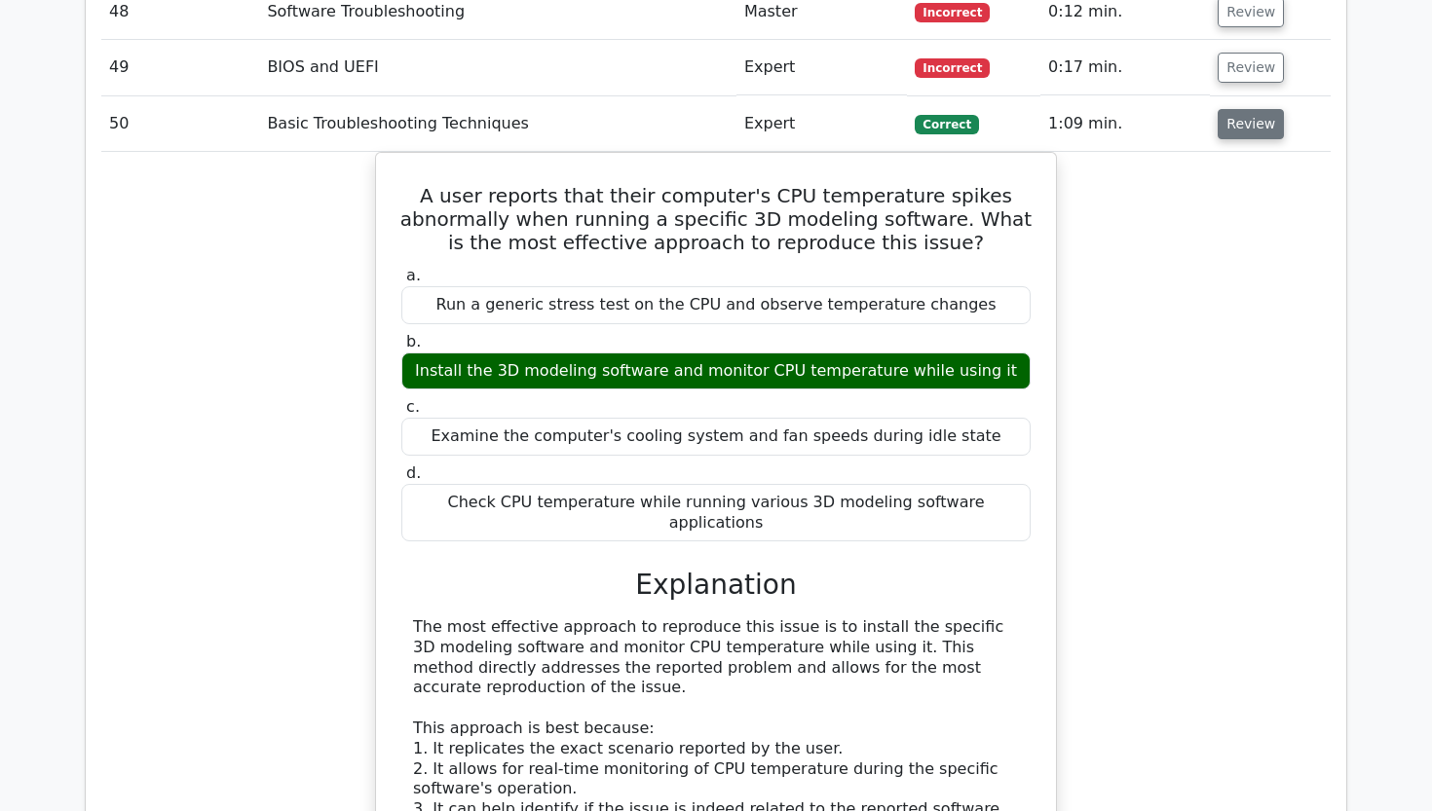
click at [1233, 109] on button "Review" at bounding box center [1250, 124] width 66 height 30
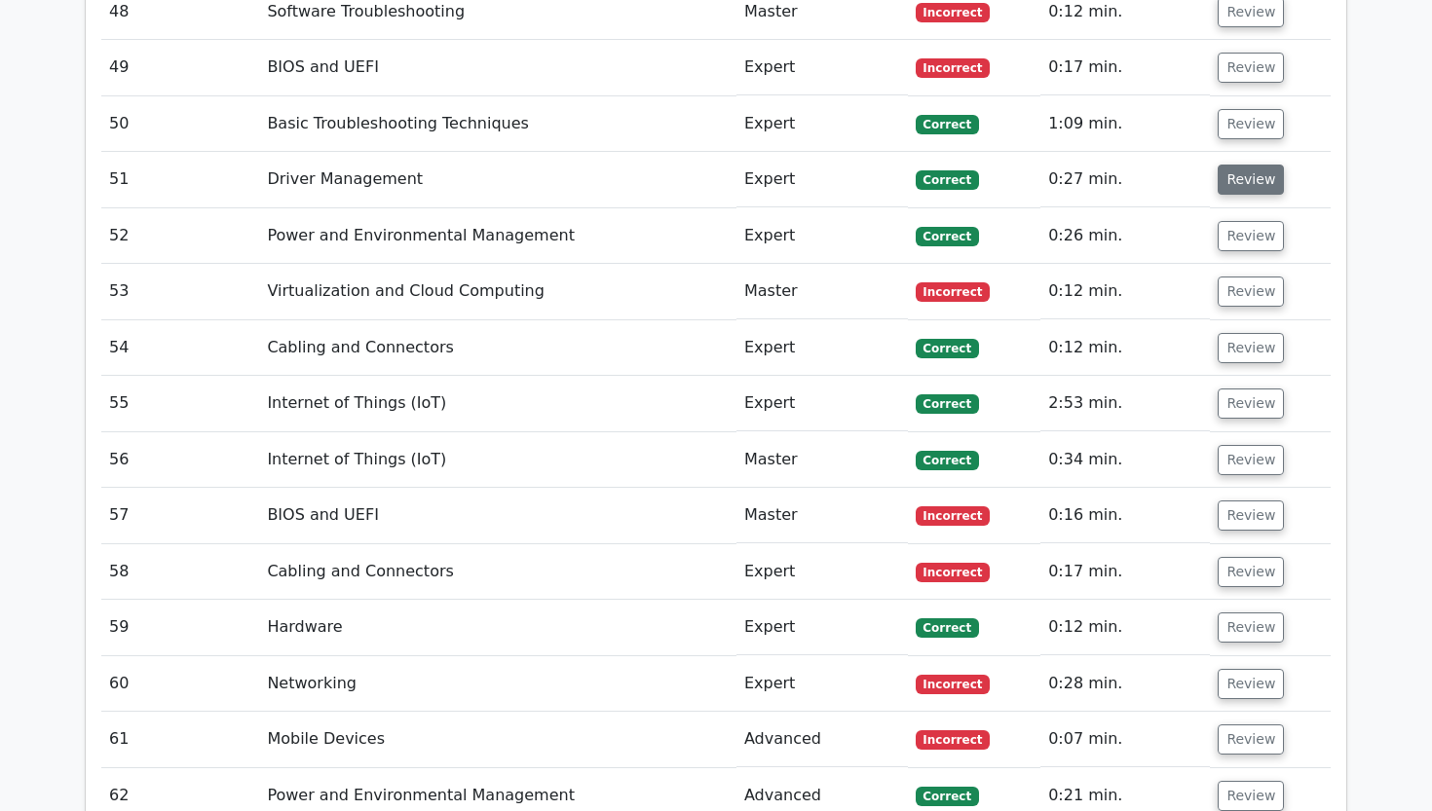
click at [1232, 165] on button "Review" at bounding box center [1250, 180] width 66 height 30
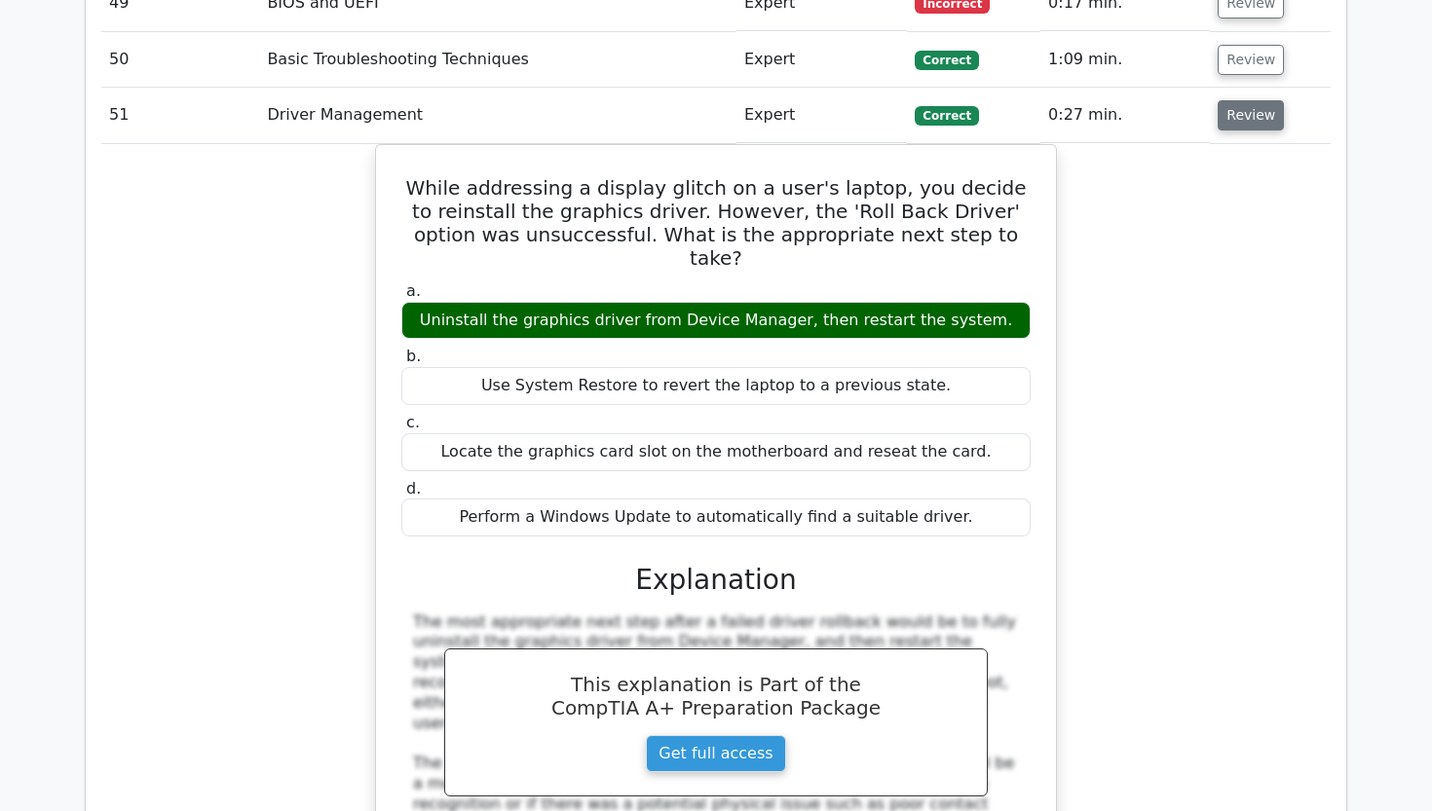
scroll to position [5088, 0]
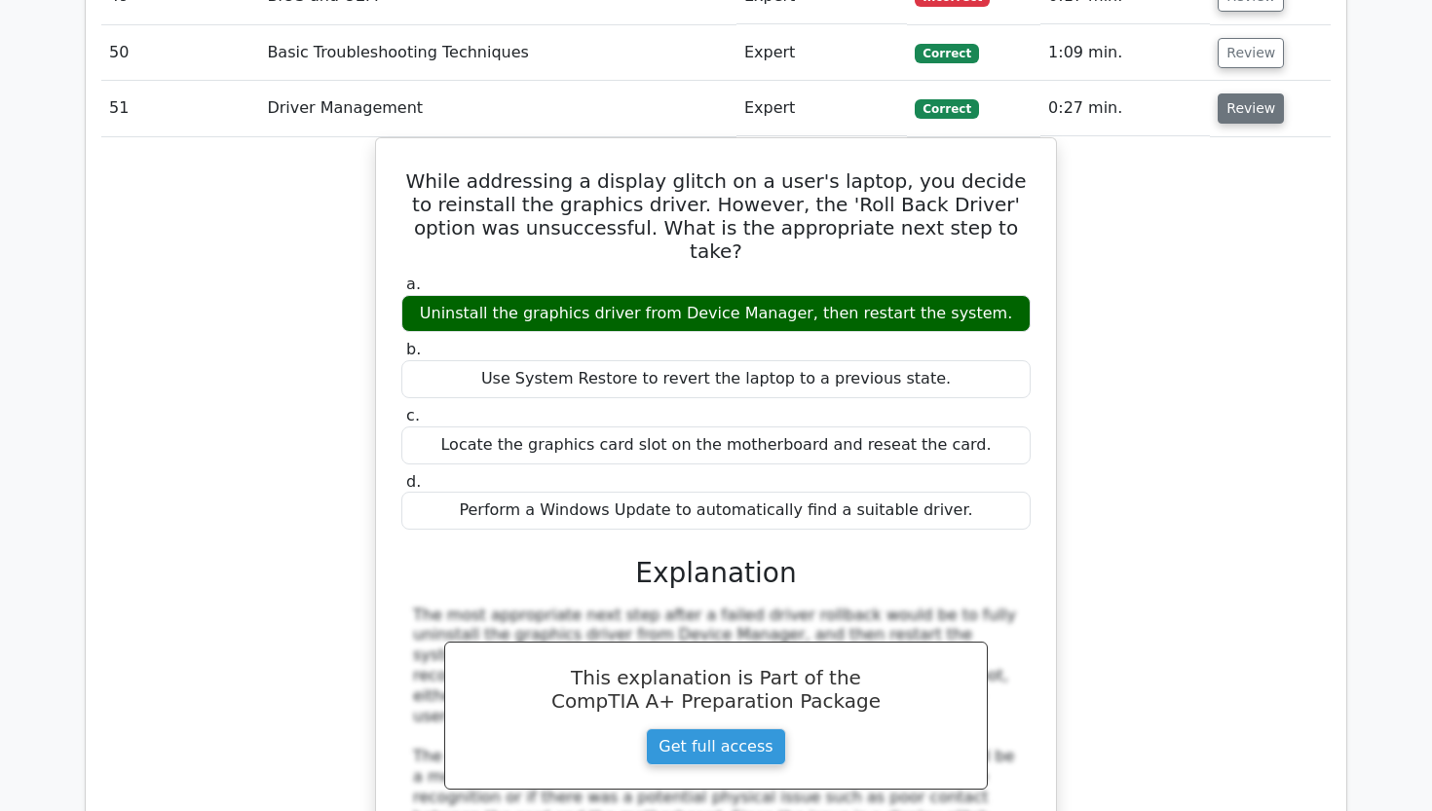
click at [1237, 93] on button "Review" at bounding box center [1250, 108] width 66 height 30
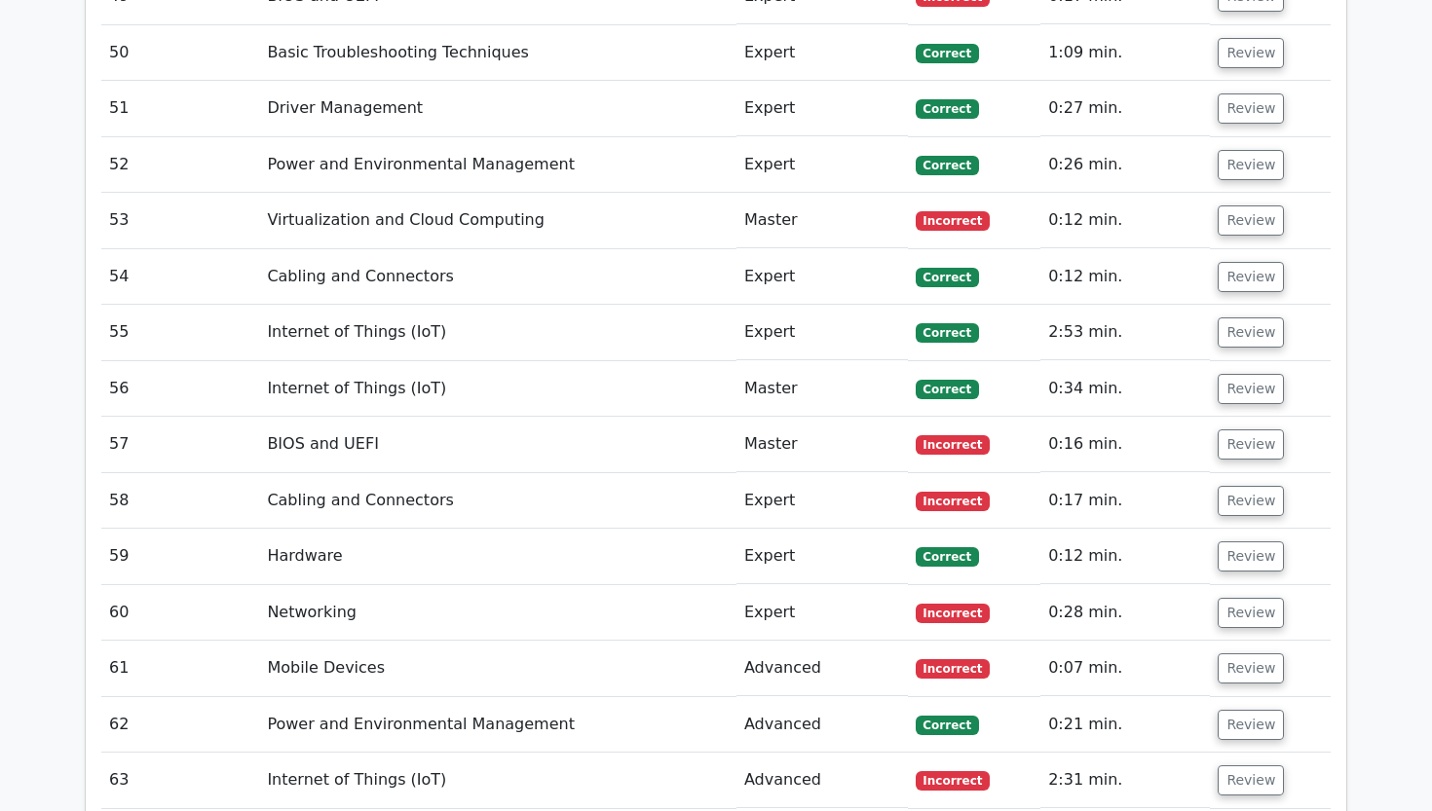
click at [1220, 137] on td "Review" at bounding box center [1270, 165] width 121 height 56
click at [1234, 150] on button "Review" at bounding box center [1250, 165] width 66 height 30
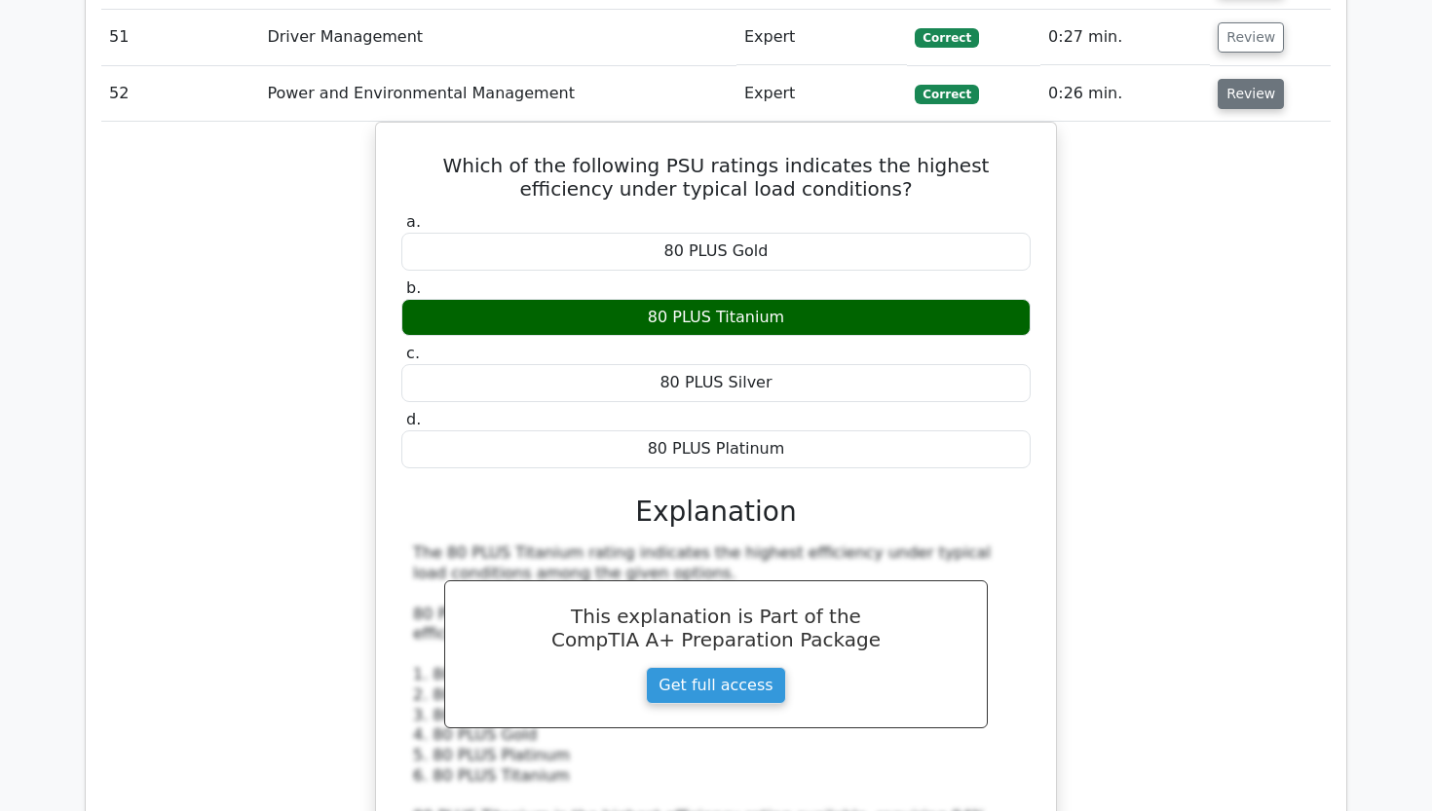
scroll to position [5161, 0]
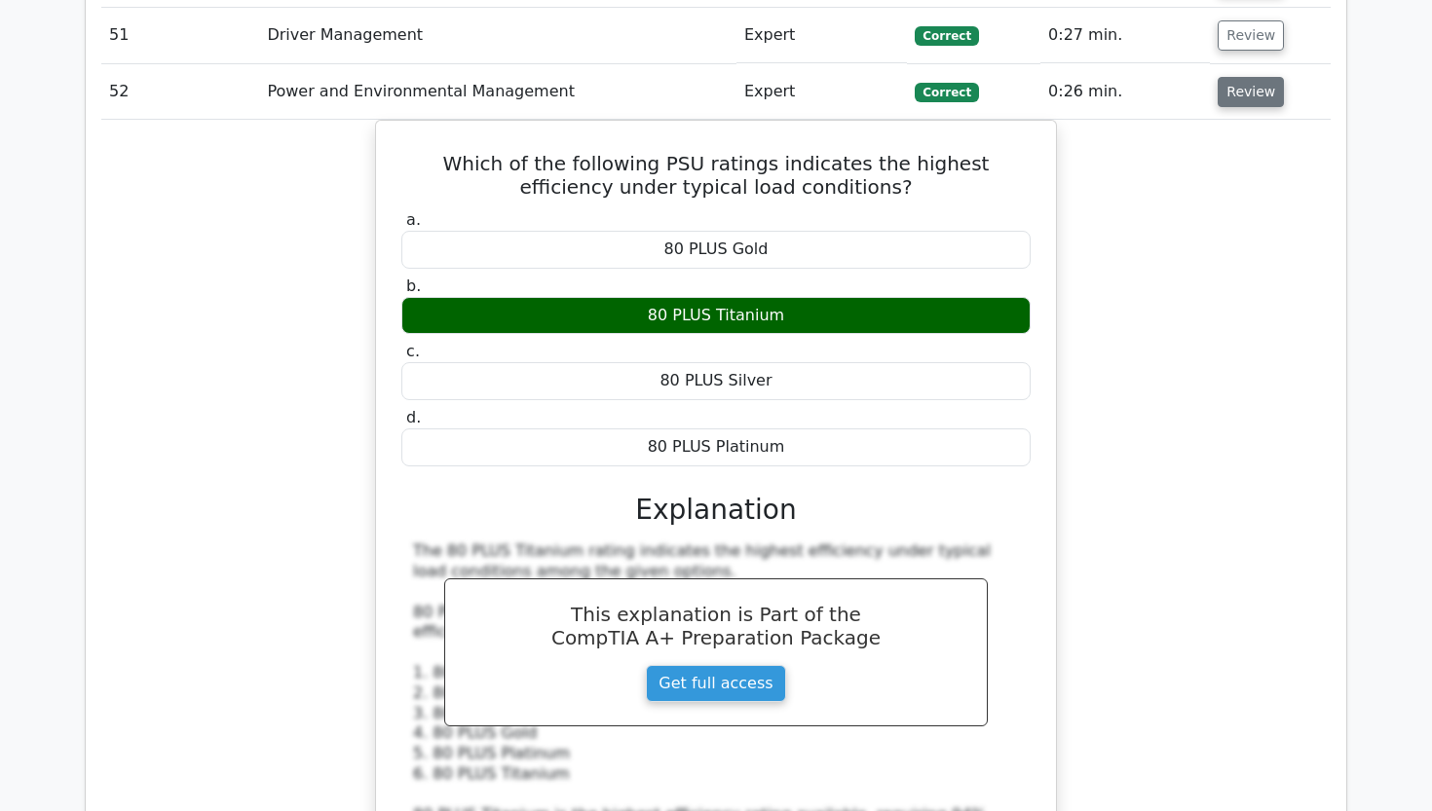
click at [1250, 77] on button "Review" at bounding box center [1250, 92] width 66 height 30
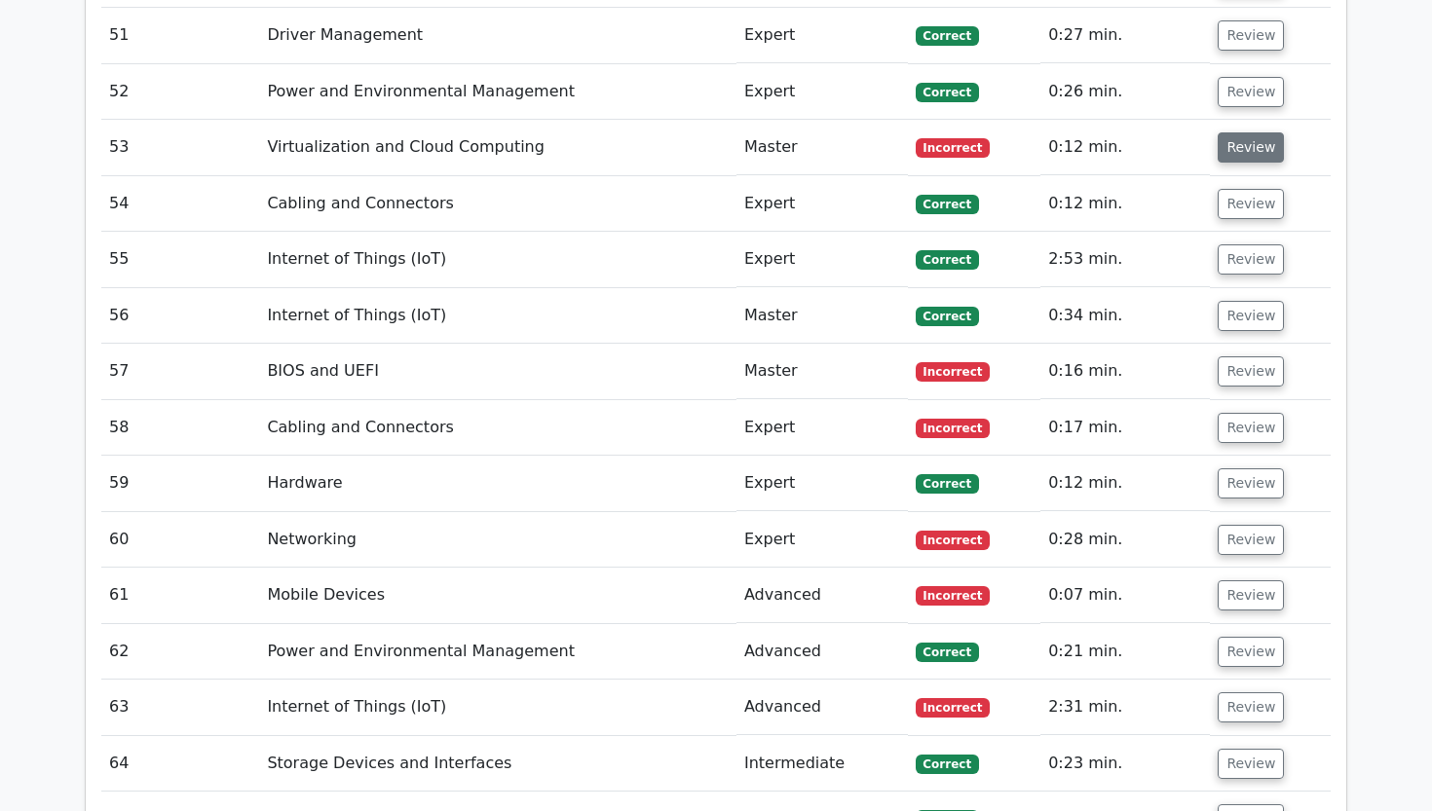
click at [1236, 132] on button "Review" at bounding box center [1250, 147] width 66 height 30
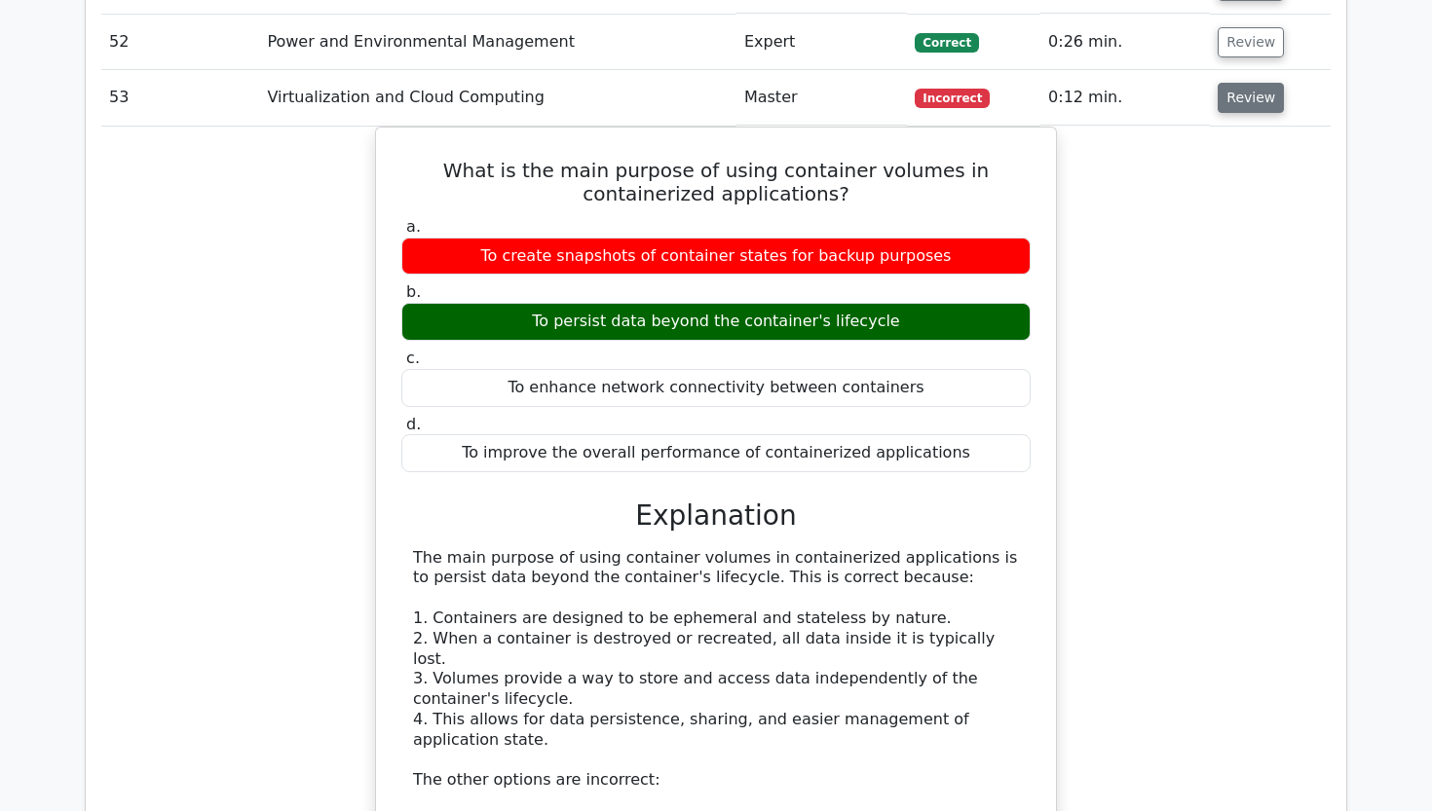
scroll to position [5213, 0]
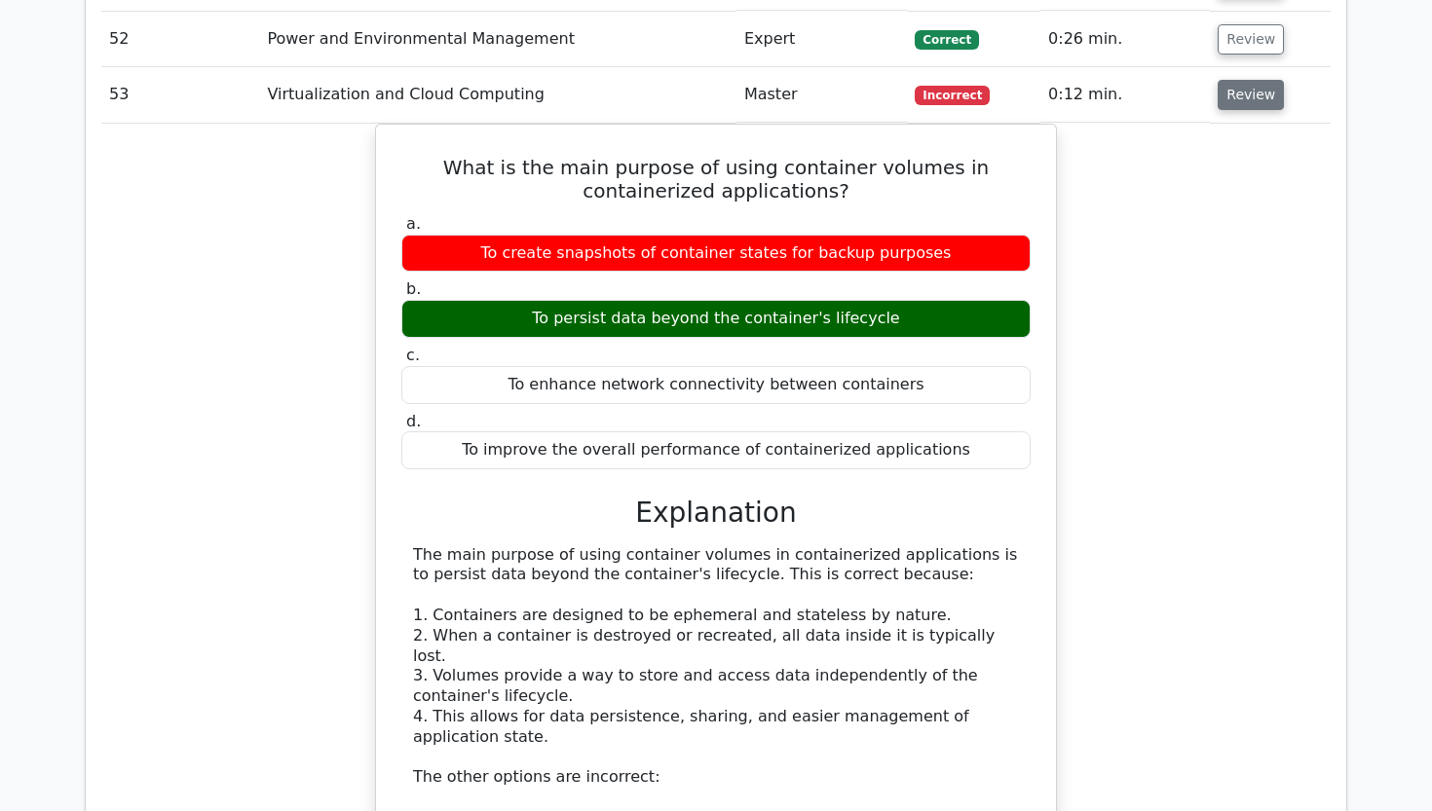
click at [1236, 80] on button "Review" at bounding box center [1250, 95] width 66 height 30
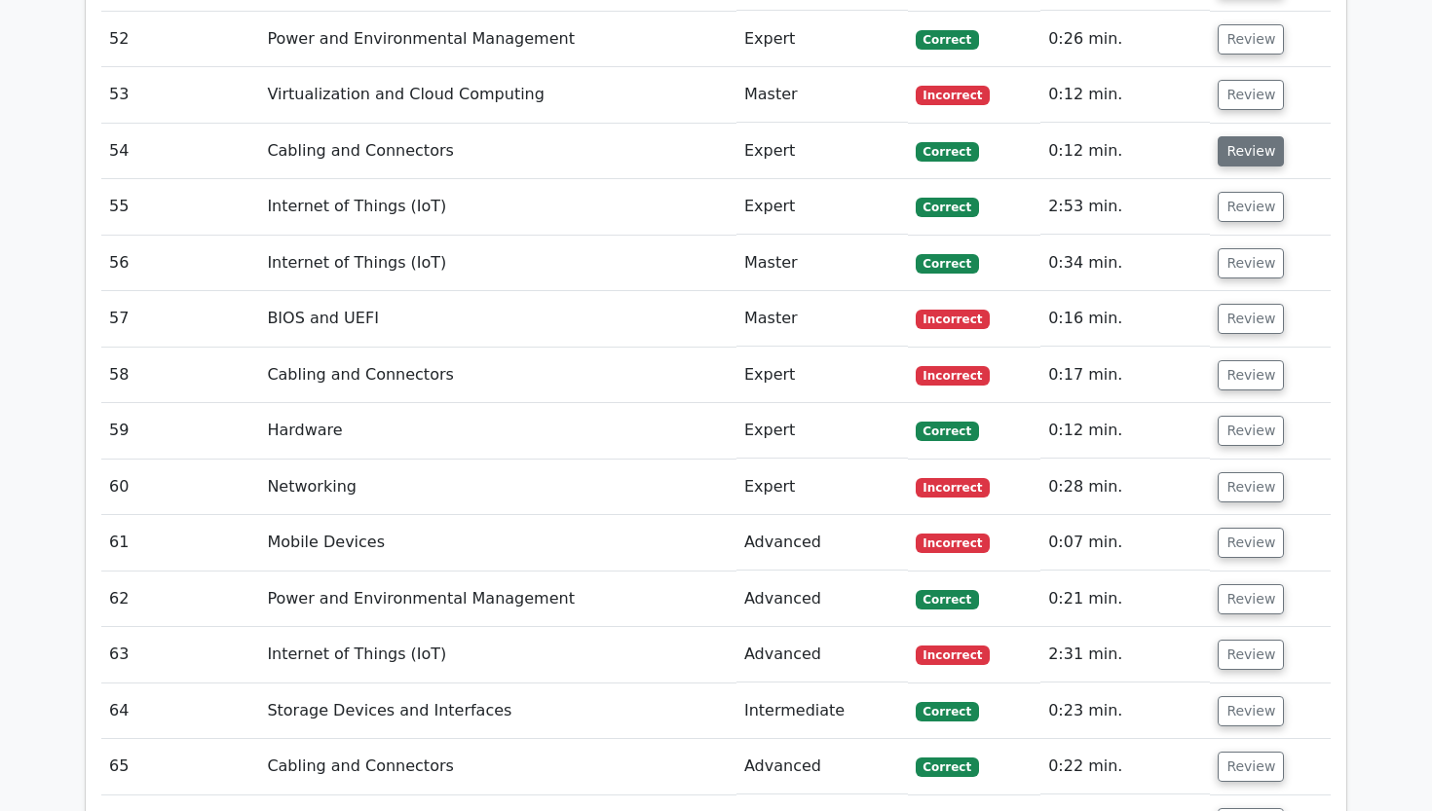
click at [1244, 136] on button "Review" at bounding box center [1250, 151] width 66 height 30
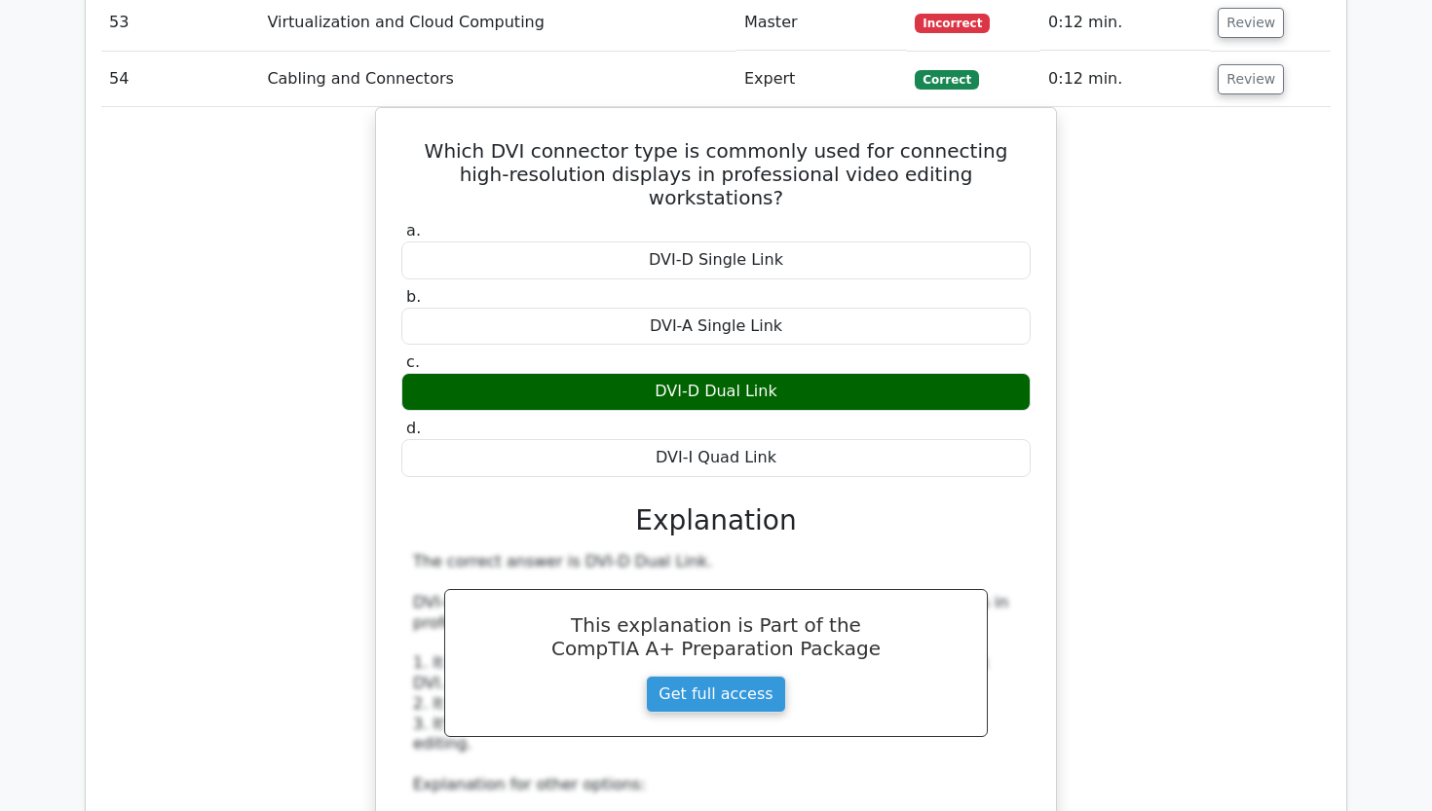
scroll to position [5287, 0]
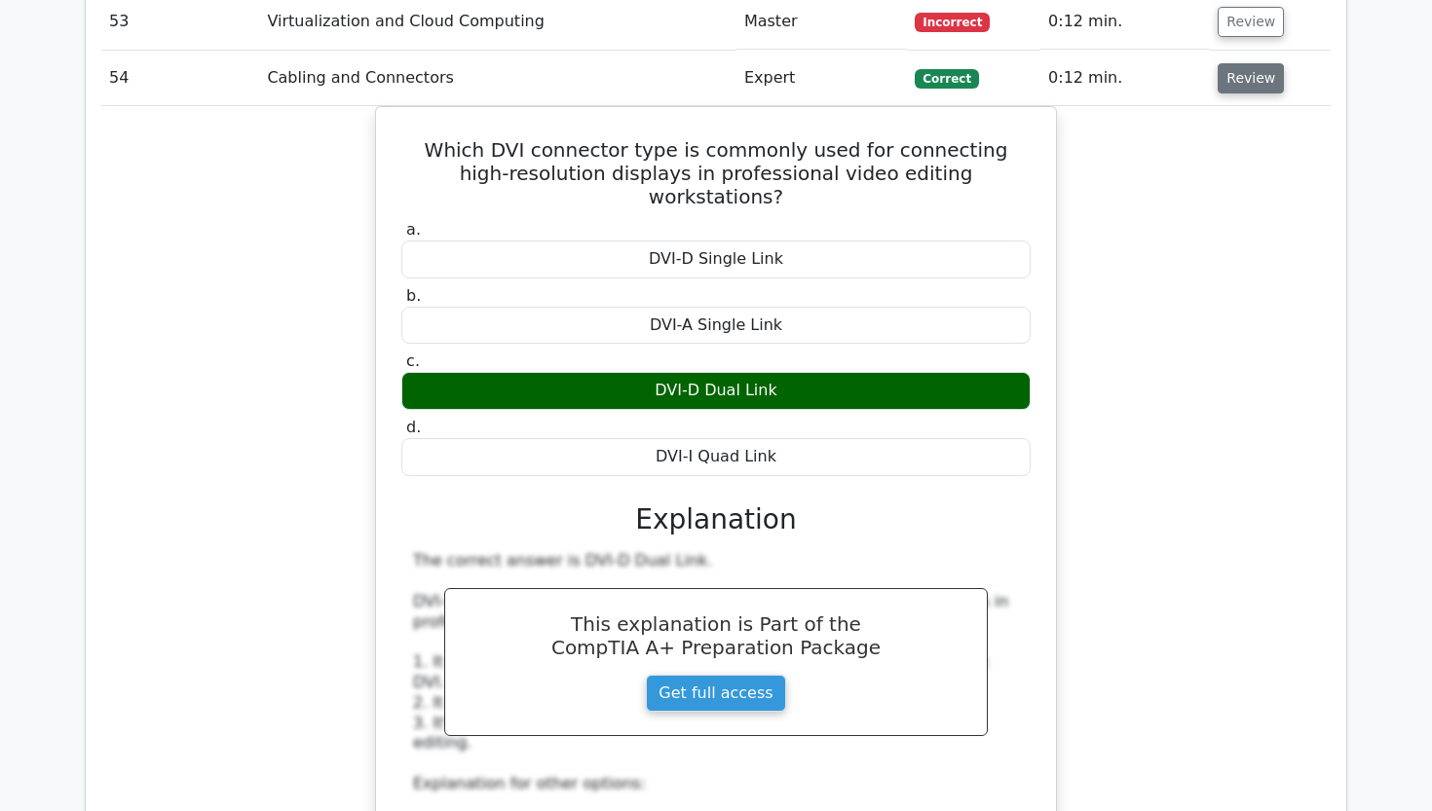
click at [1244, 63] on button "Review" at bounding box center [1250, 78] width 66 height 30
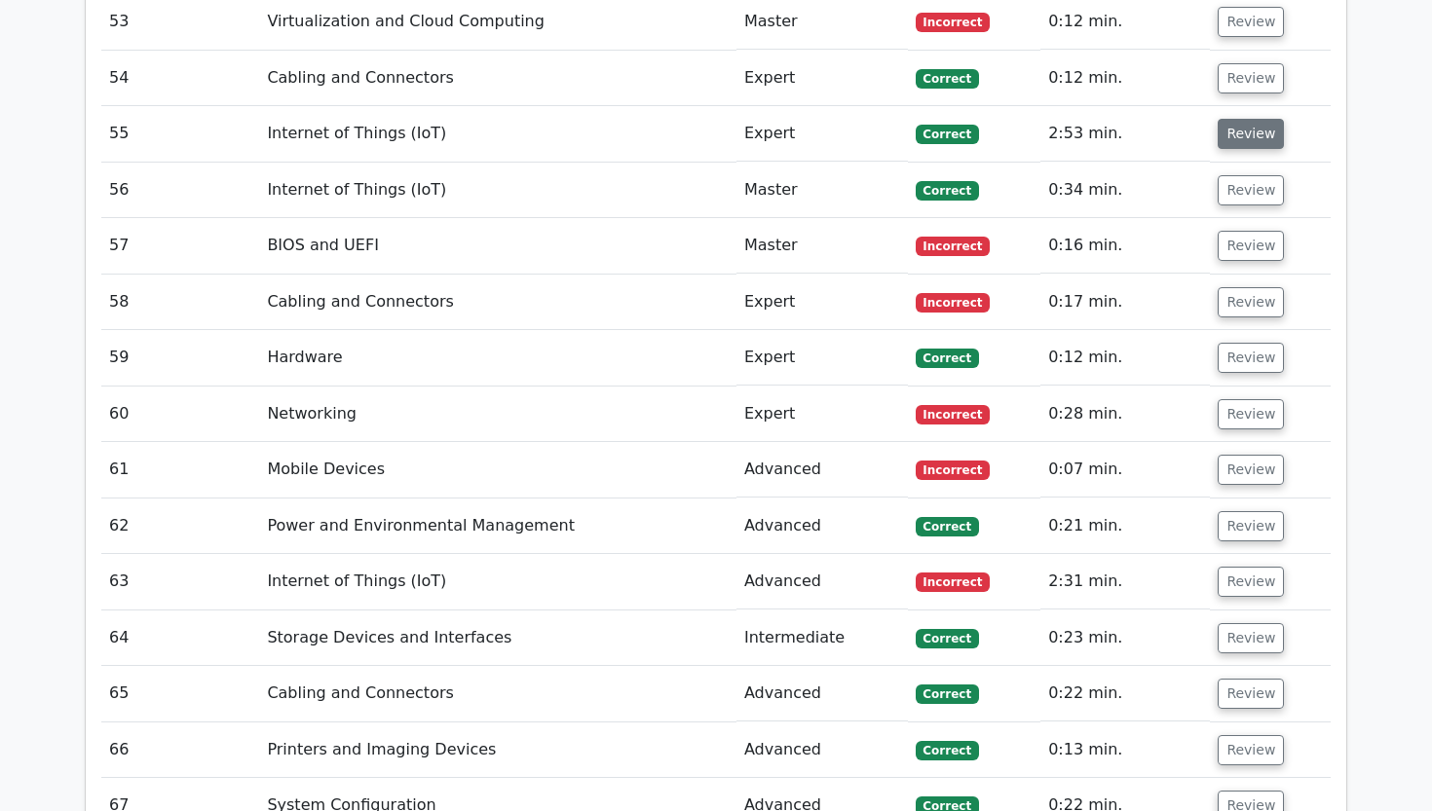
click at [1249, 119] on button "Review" at bounding box center [1250, 134] width 66 height 30
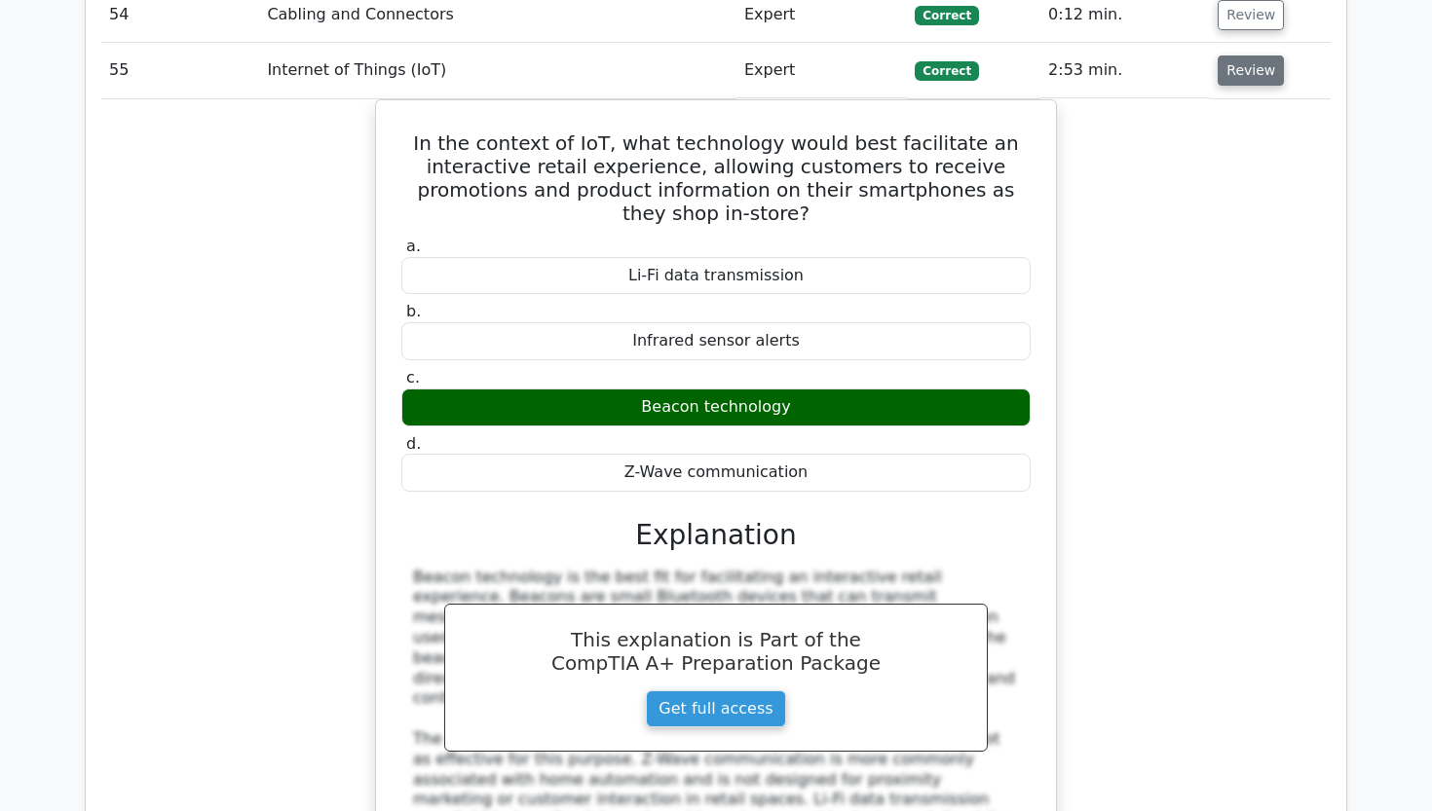
scroll to position [5351, 0]
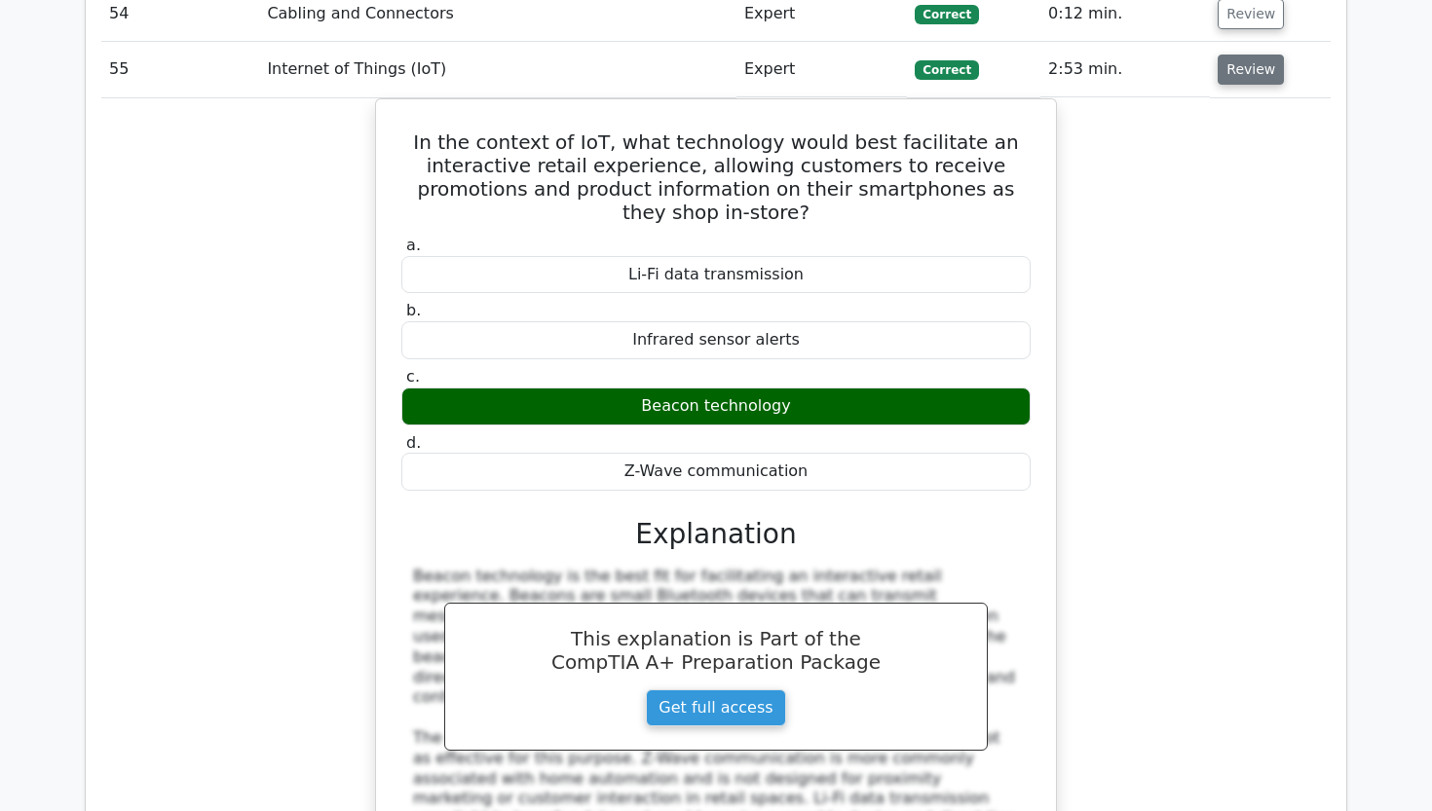
click at [1248, 55] on button "Review" at bounding box center [1250, 70] width 66 height 30
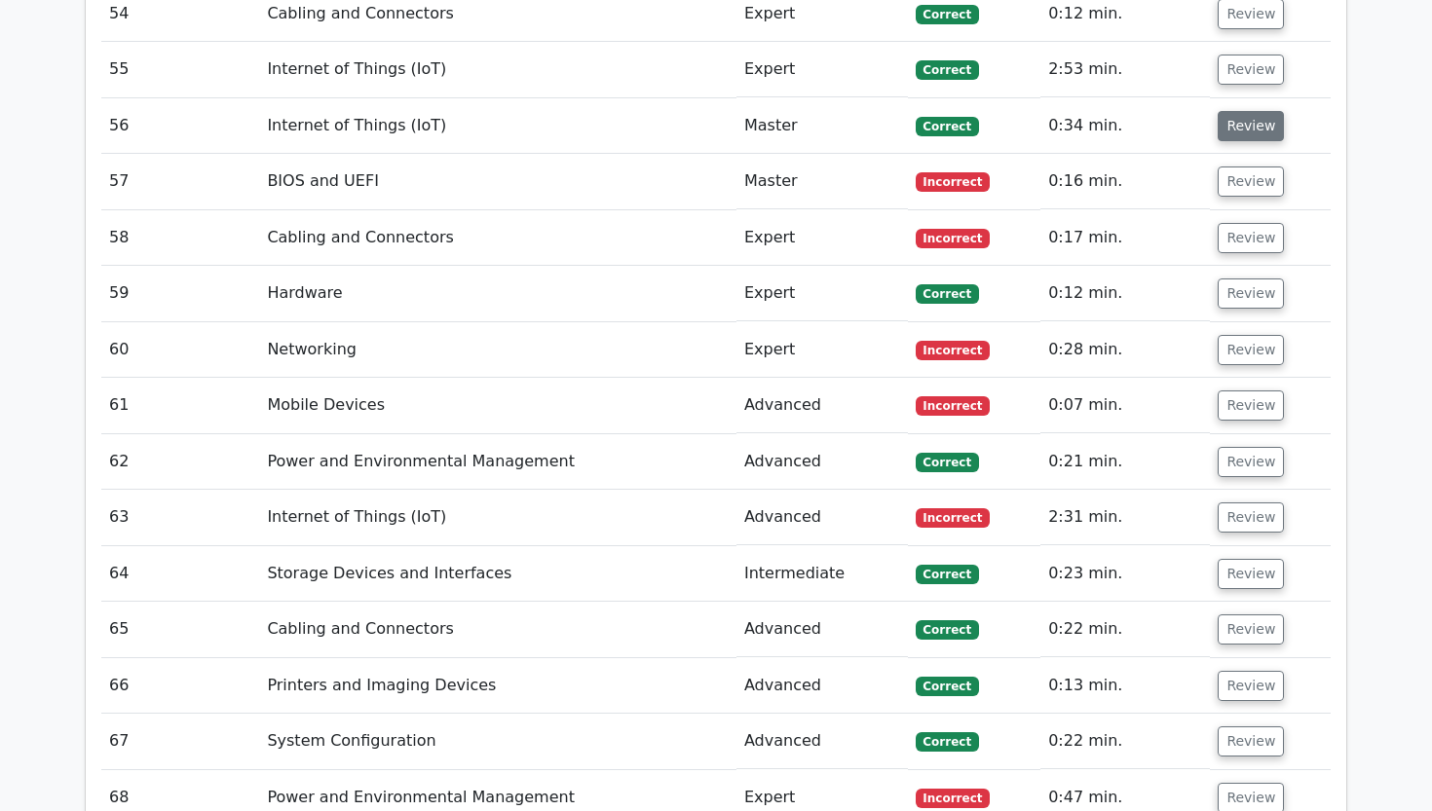
click at [1240, 111] on button "Review" at bounding box center [1250, 126] width 66 height 30
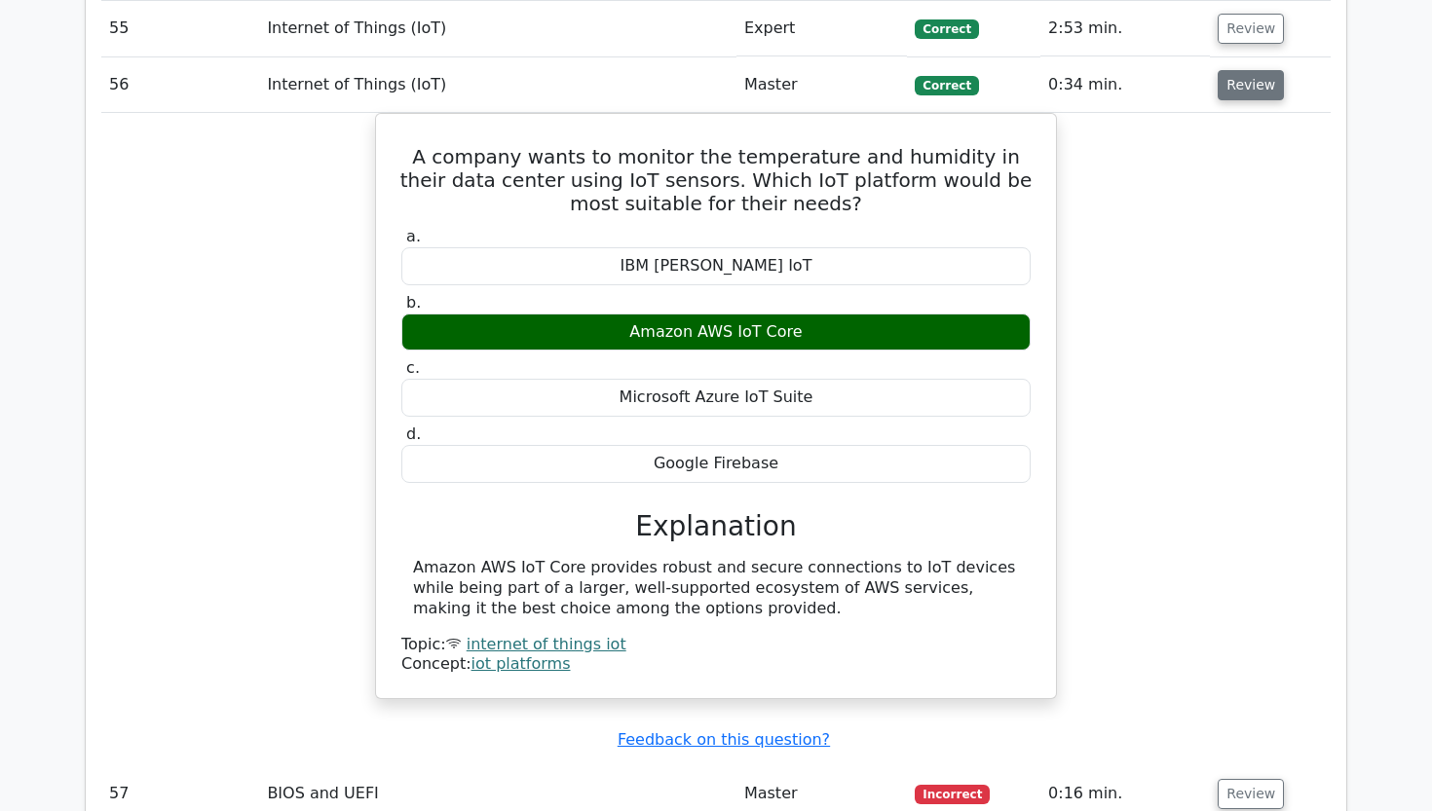
scroll to position [5398, 0]
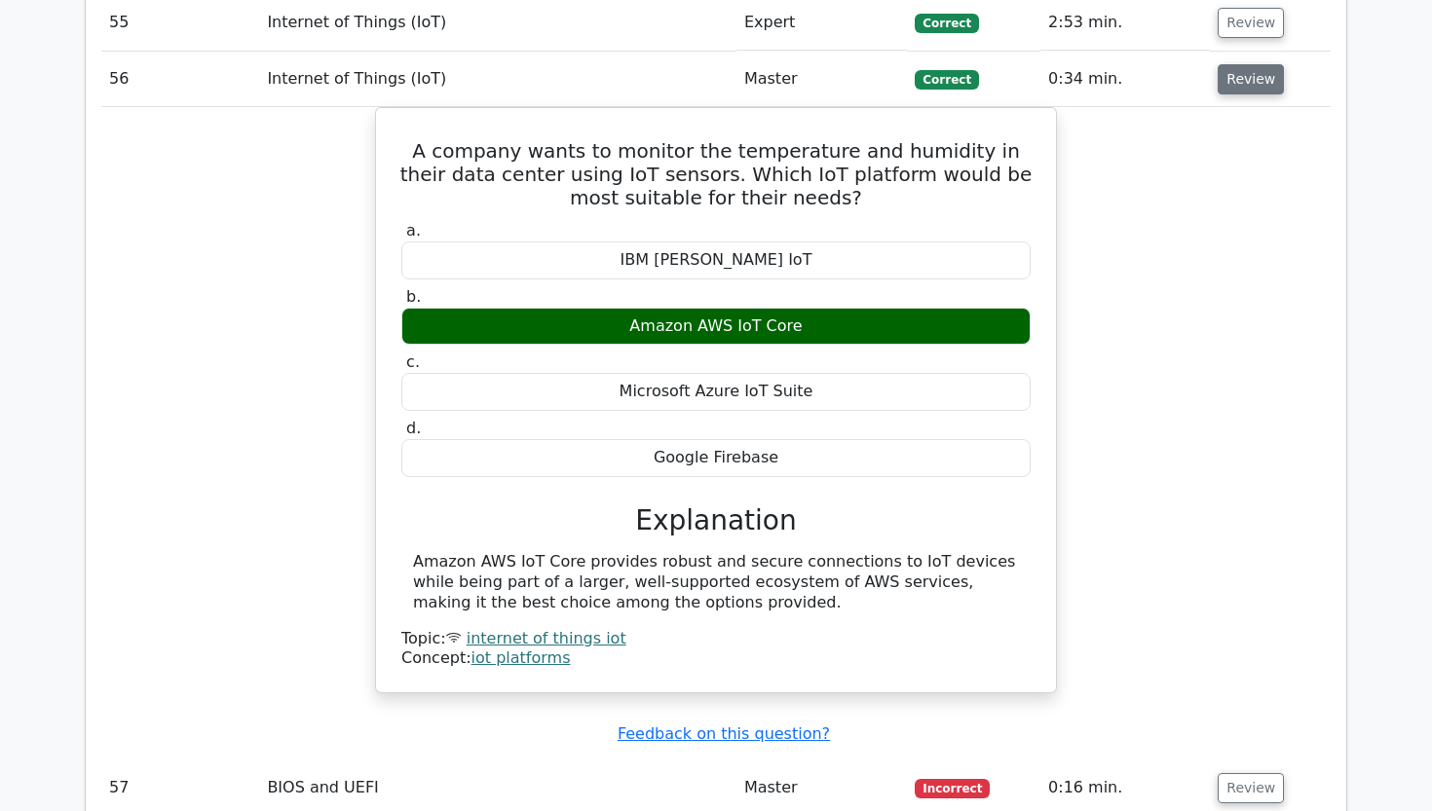
click at [1249, 64] on button "Review" at bounding box center [1250, 79] width 66 height 30
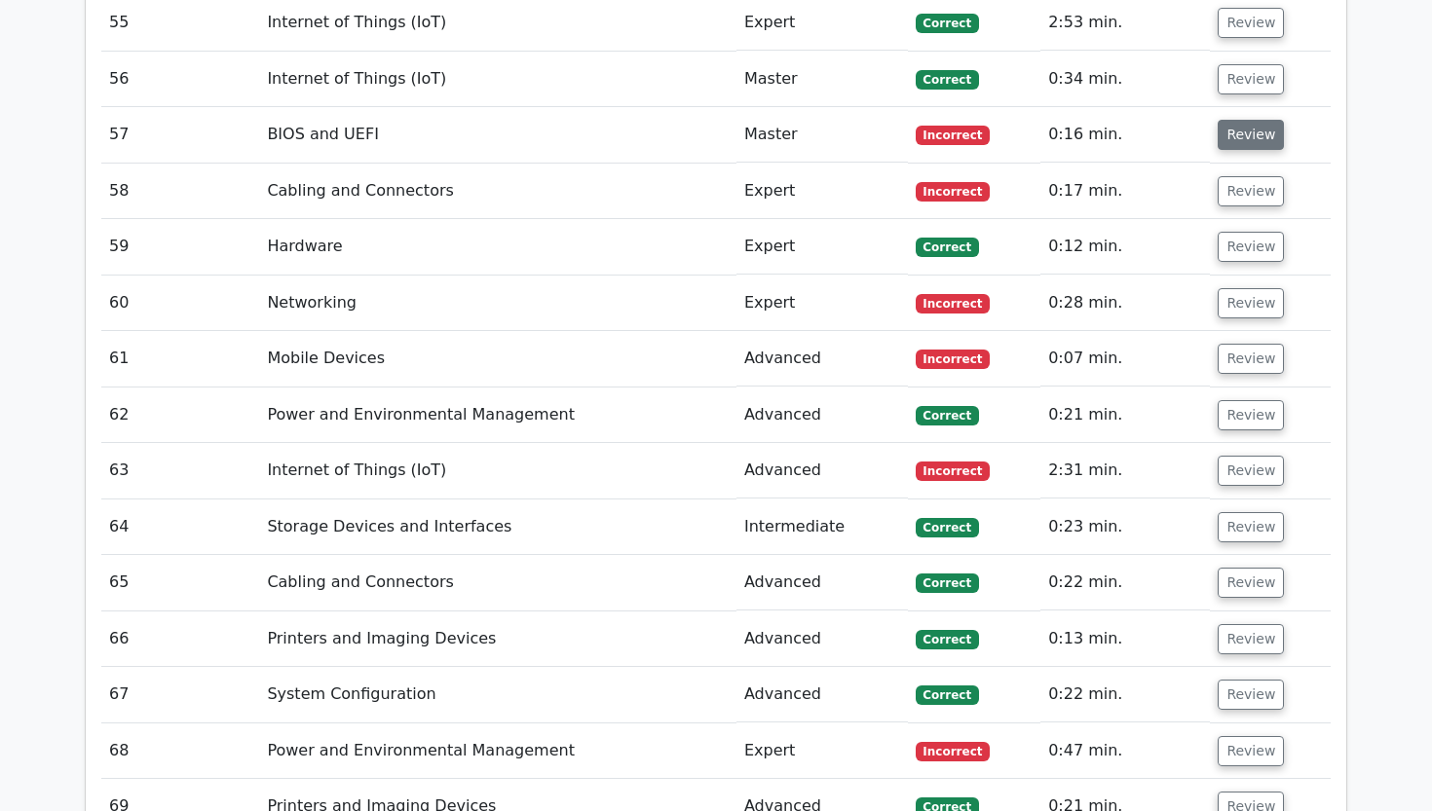
click at [1239, 120] on button "Review" at bounding box center [1250, 135] width 66 height 30
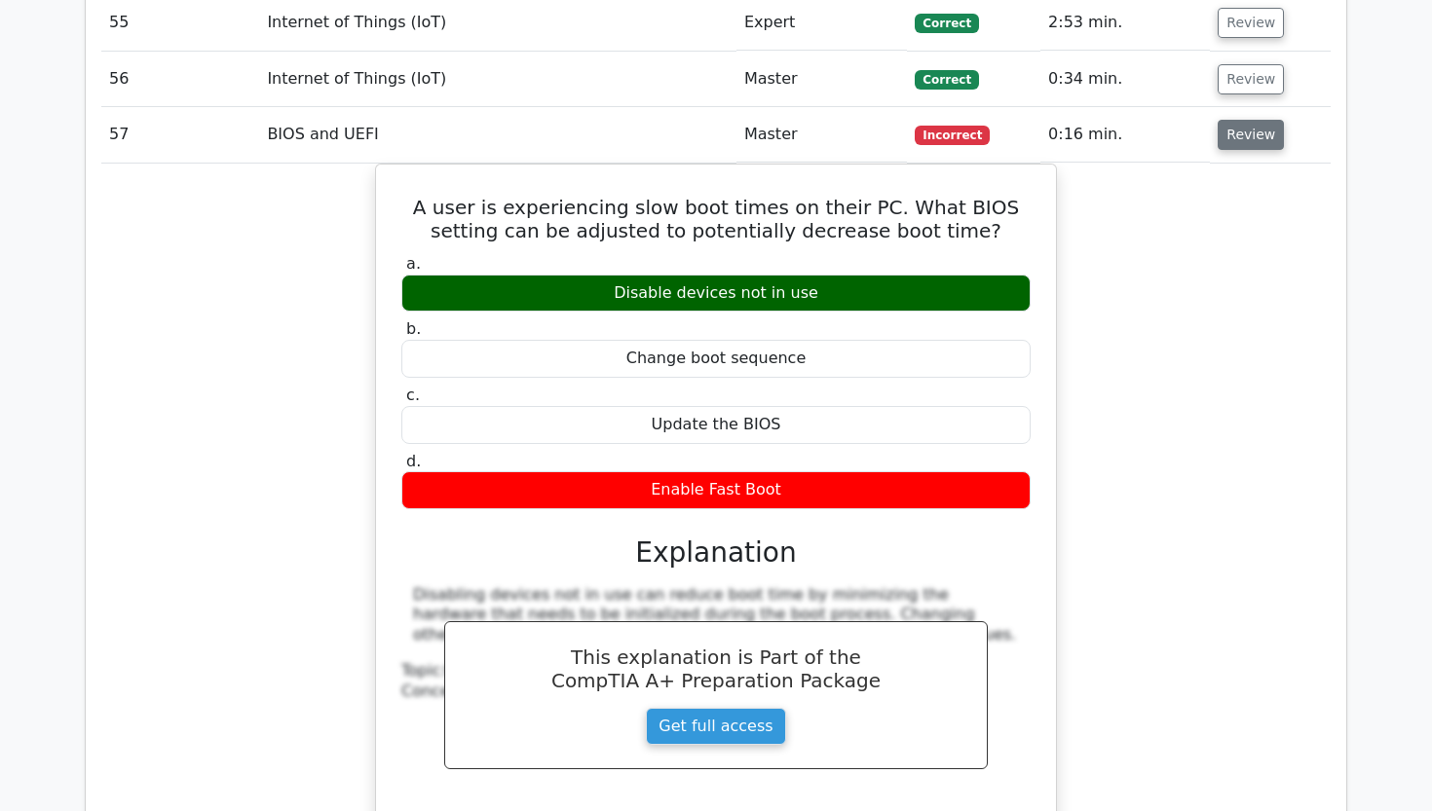
click at [1240, 120] on button "Review" at bounding box center [1250, 135] width 66 height 30
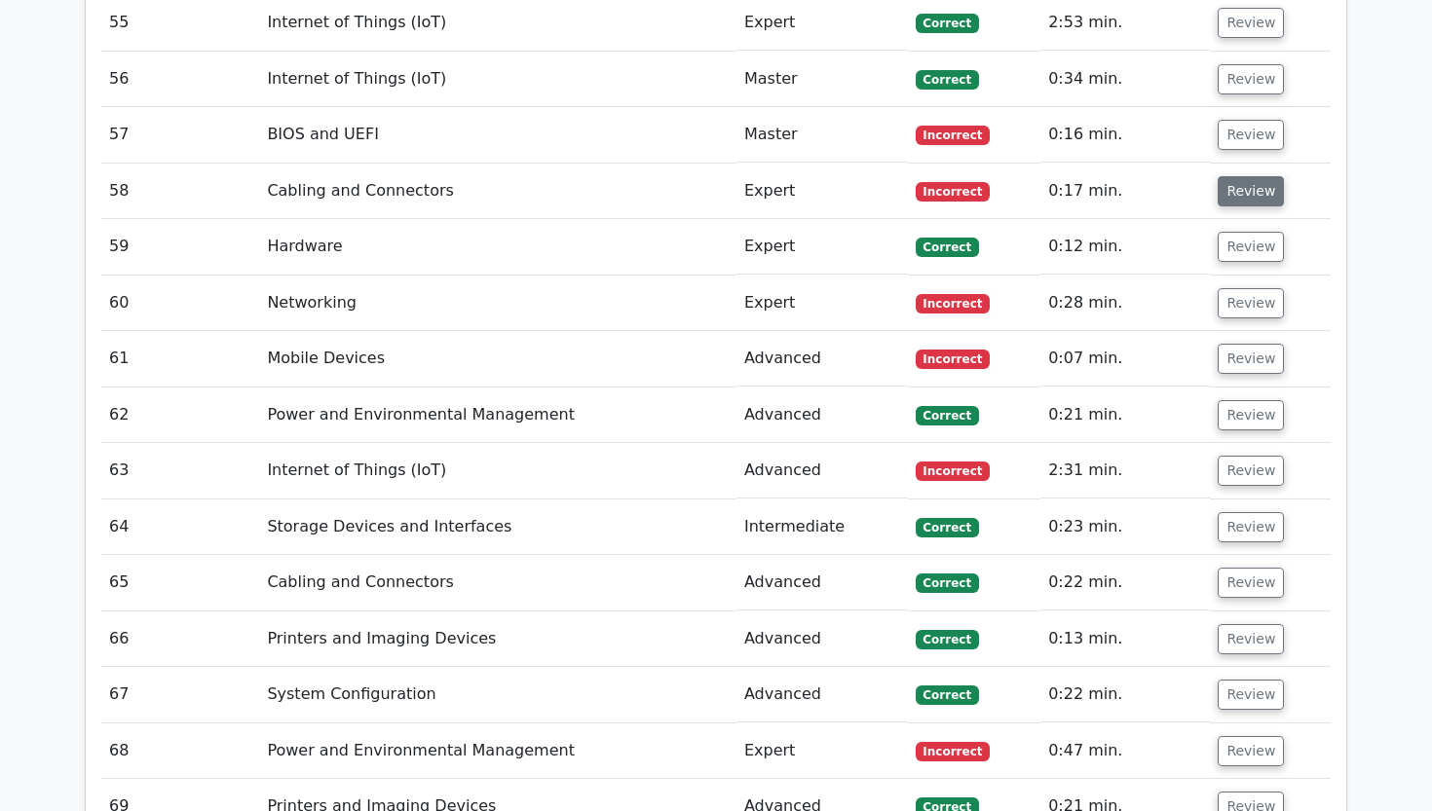
click at [1236, 176] on button "Review" at bounding box center [1250, 191] width 66 height 30
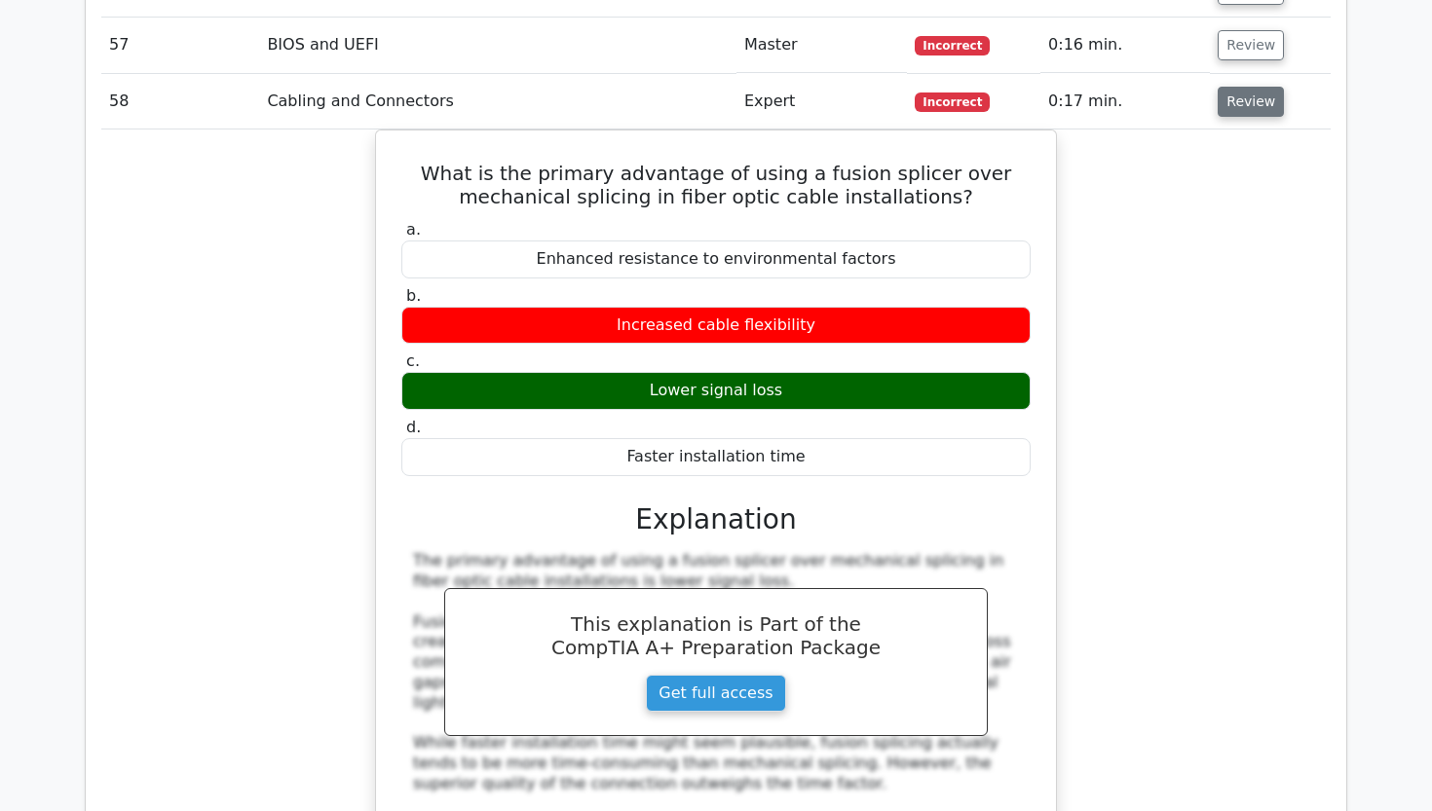
scroll to position [5496, 0]
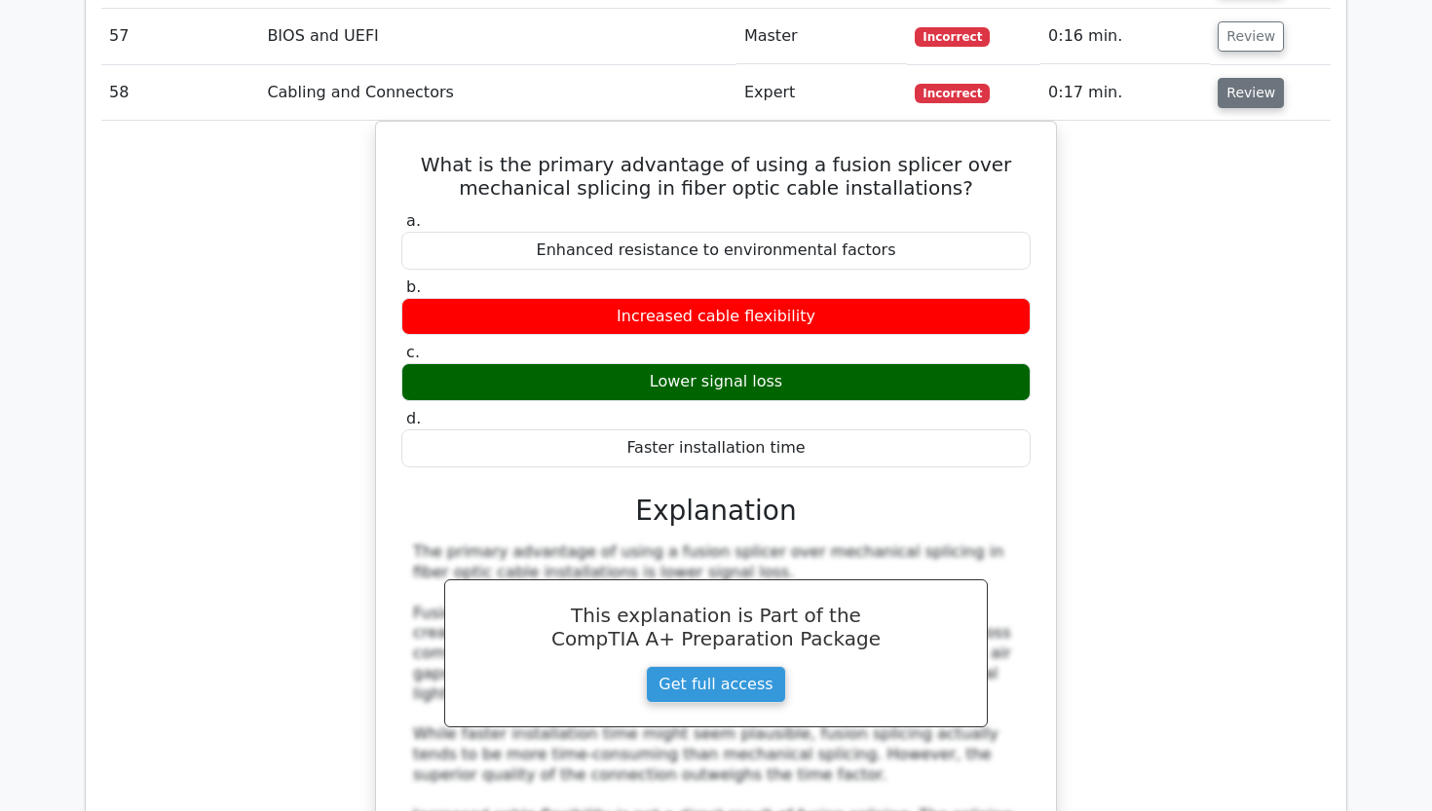
click at [1225, 78] on button "Review" at bounding box center [1250, 93] width 66 height 30
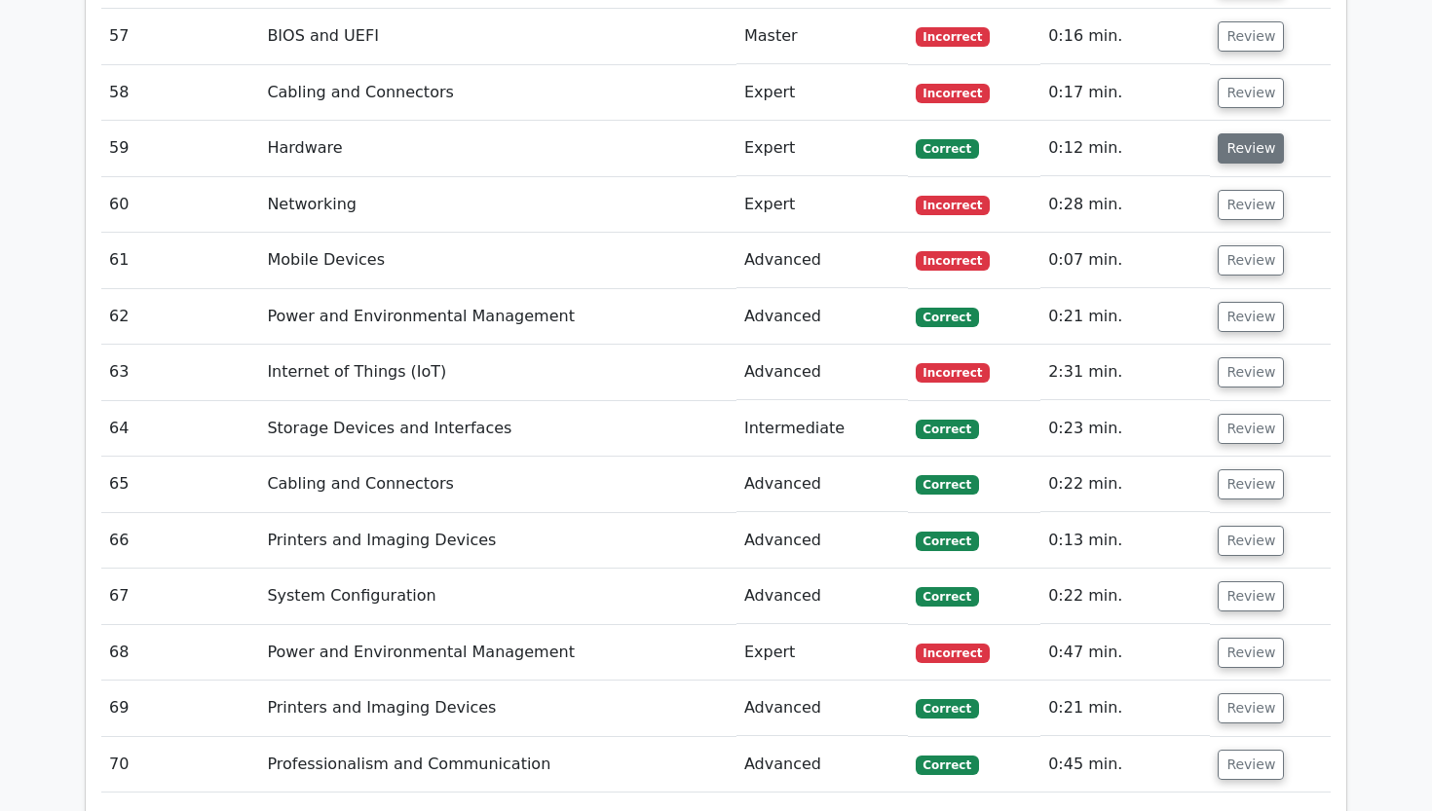
click at [1217, 133] on button "Review" at bounding box center [1250, 148] width 66 height 30
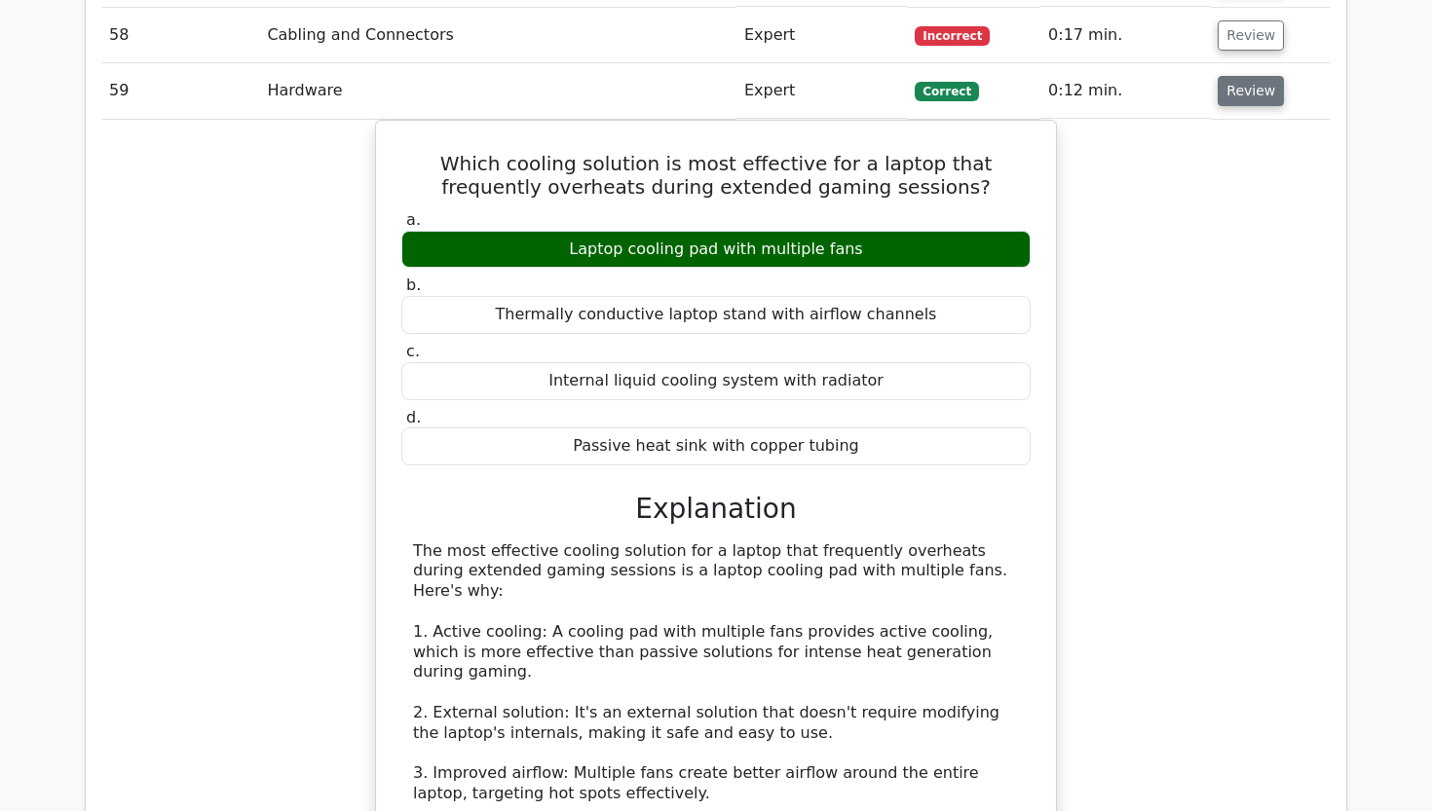
scroll to position [5555, 0]
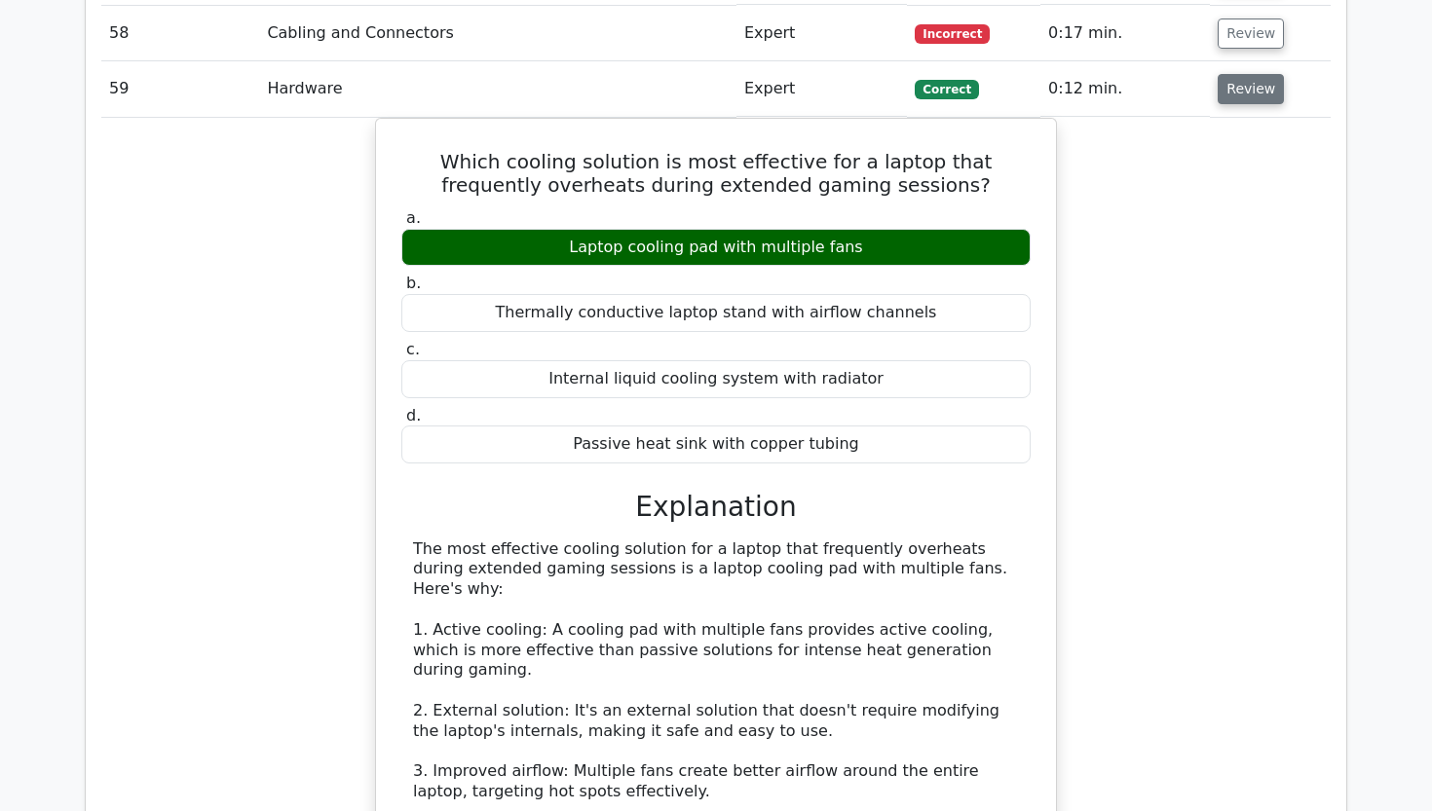
click at [1246, 74] on button "Review" at bounding box center [1250, 89] width 66 height 30
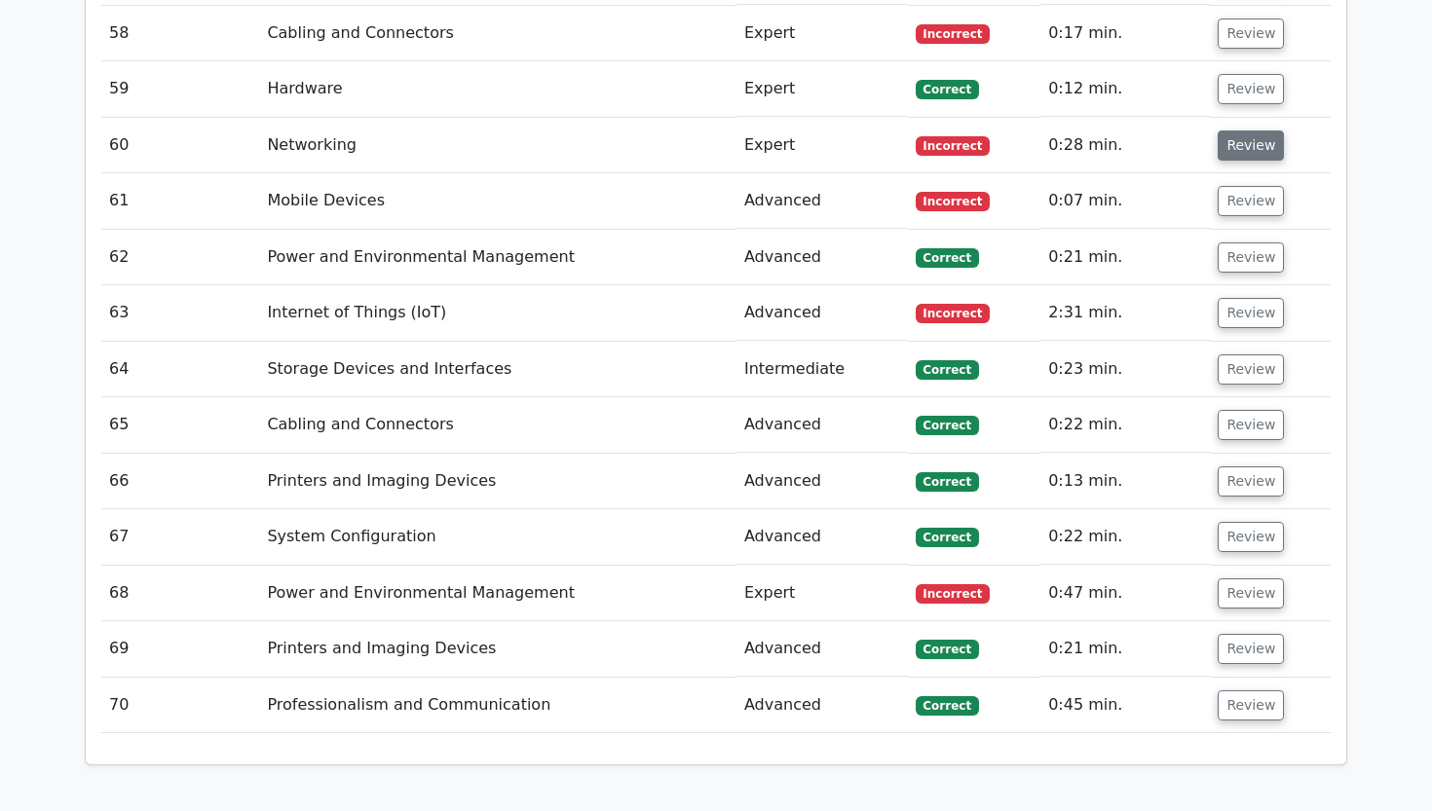
click at [1235, 131] on button "Review" at bounding box center [1250, 146] width 66 height 30
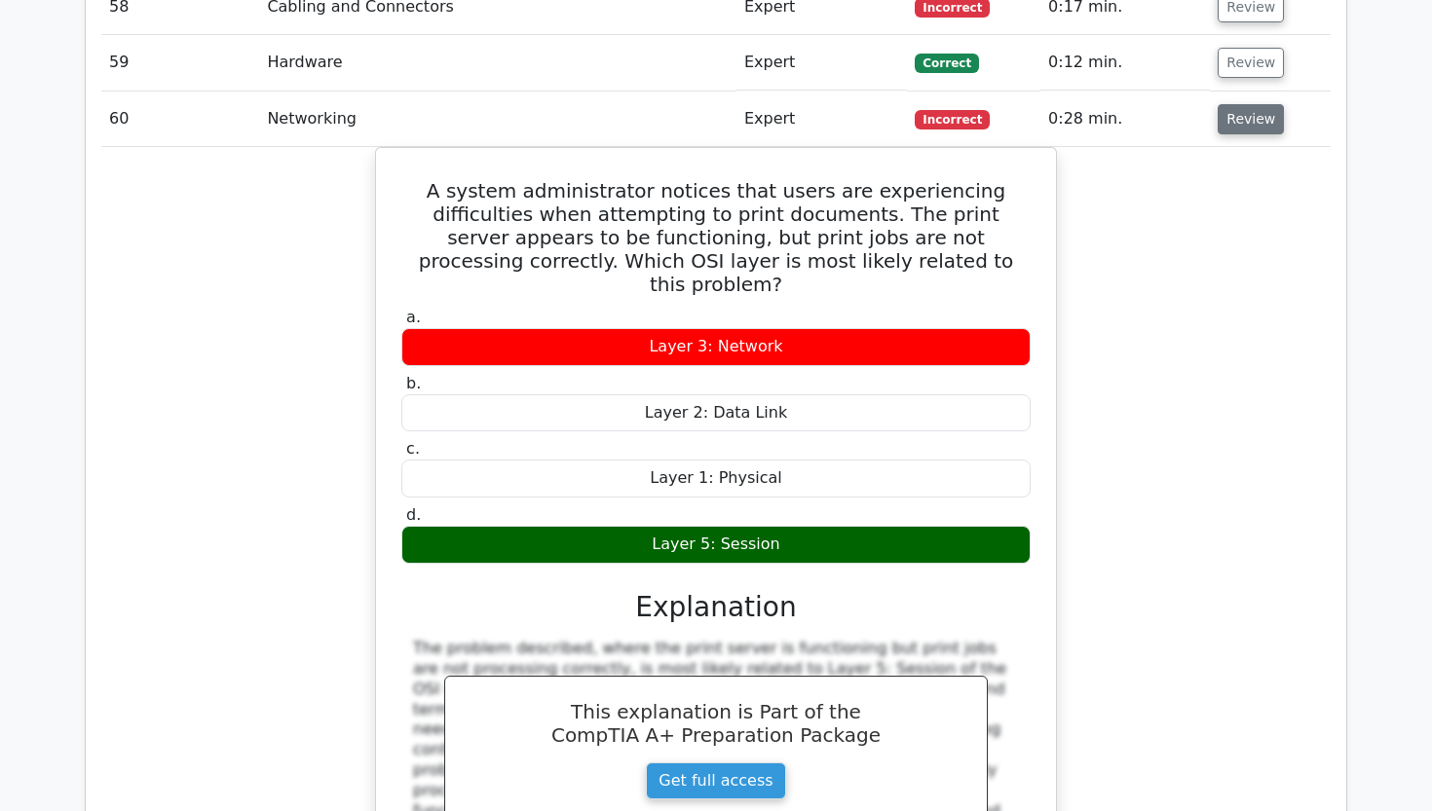
scroll to position [5623, 0]
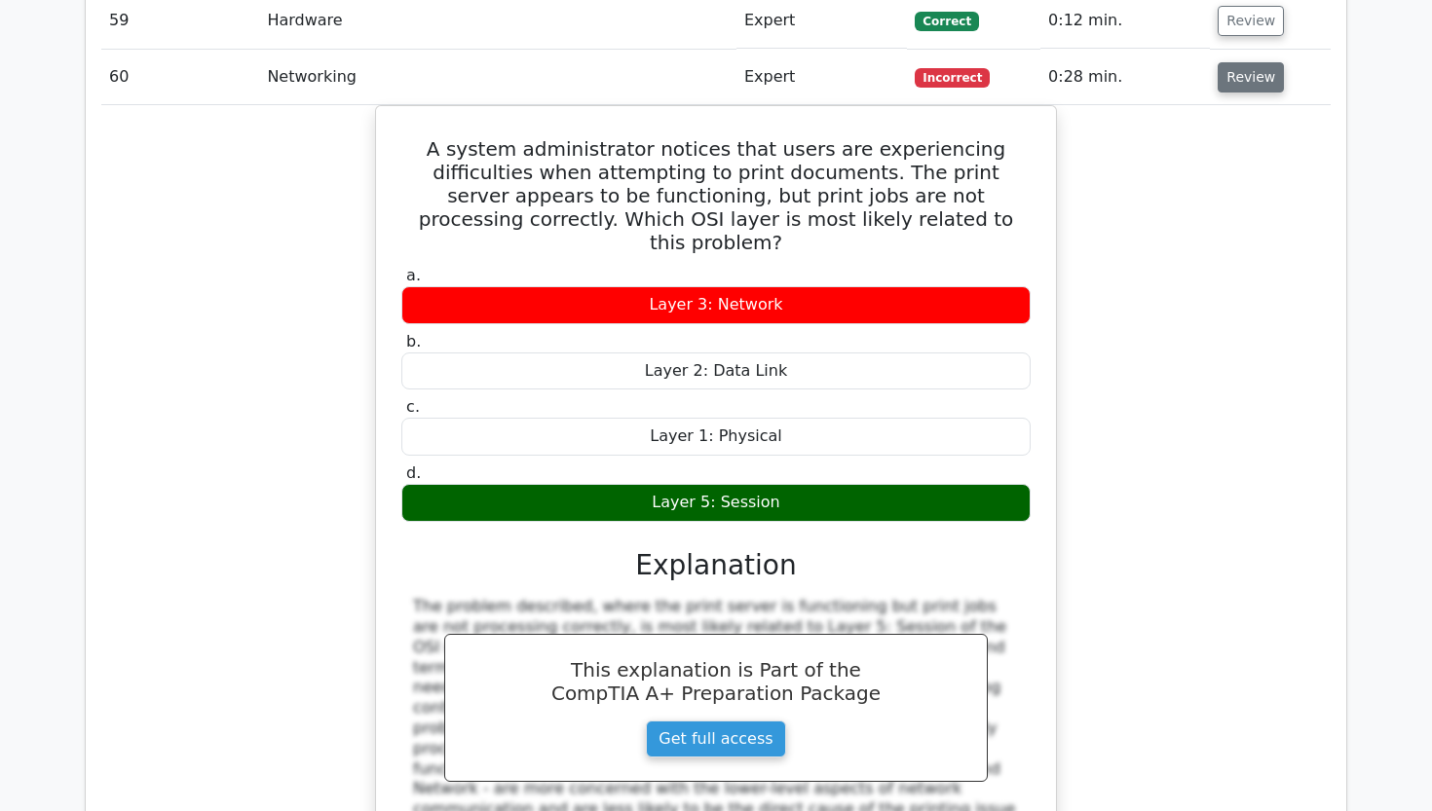
click at [1241, 62] on button "Review" at bounding box center [1250, 77] width 66 height 30
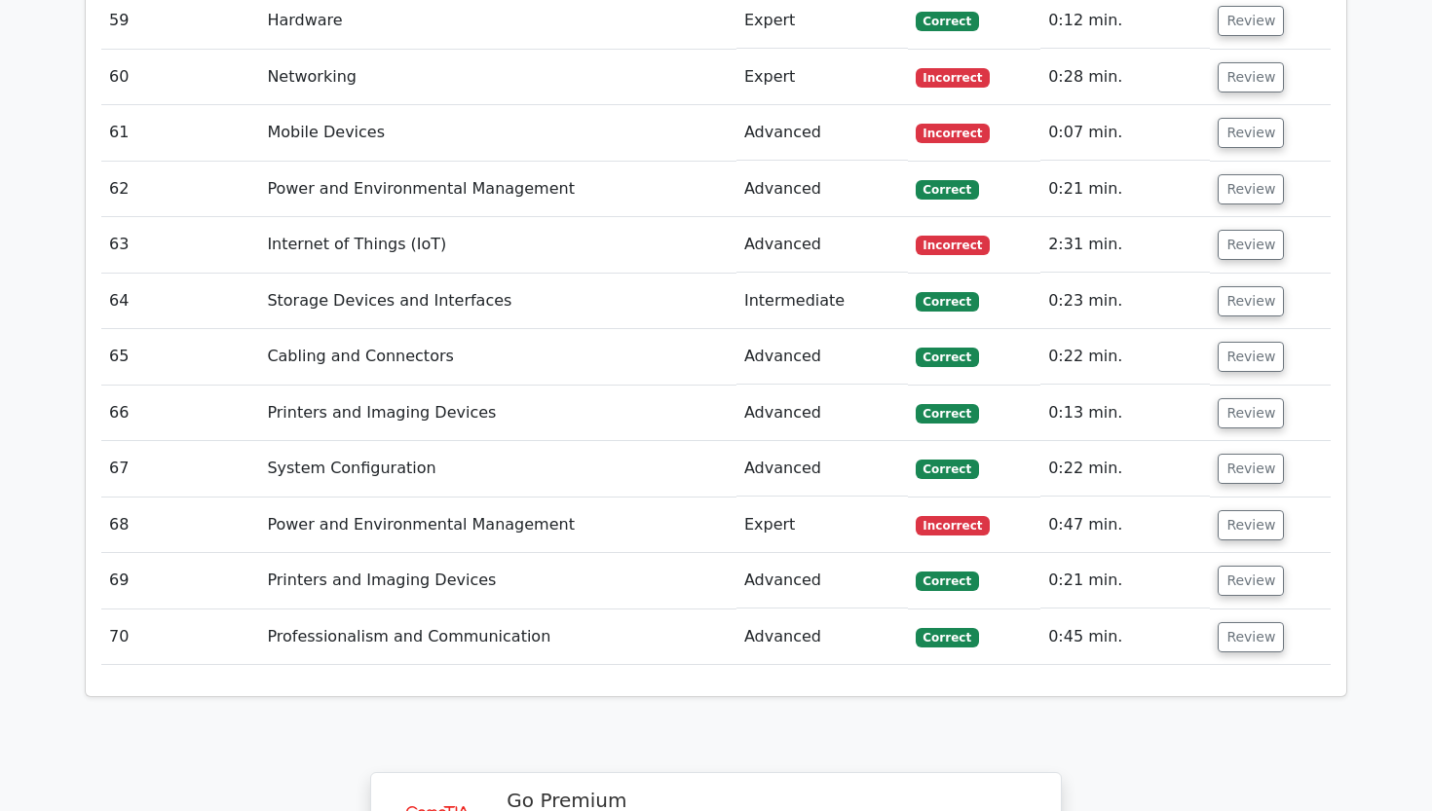
click at [1224, 105] on td "Review" at bounding box center [1270, 133] width 121 height 56
click at [1227, 118] on button "Review" at bounding box center [1250, 133] width 66 height 30
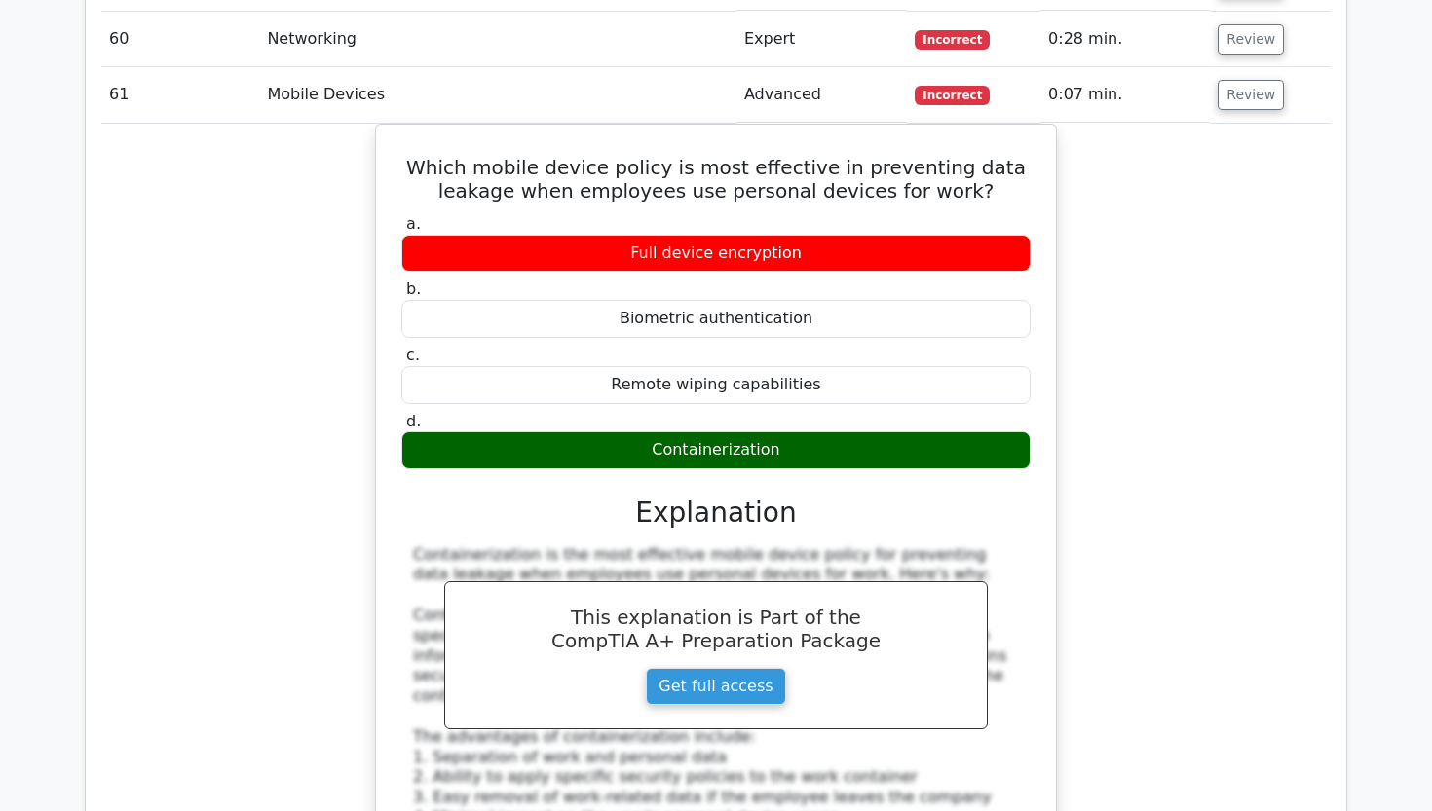
scroll to position [5664, 0]
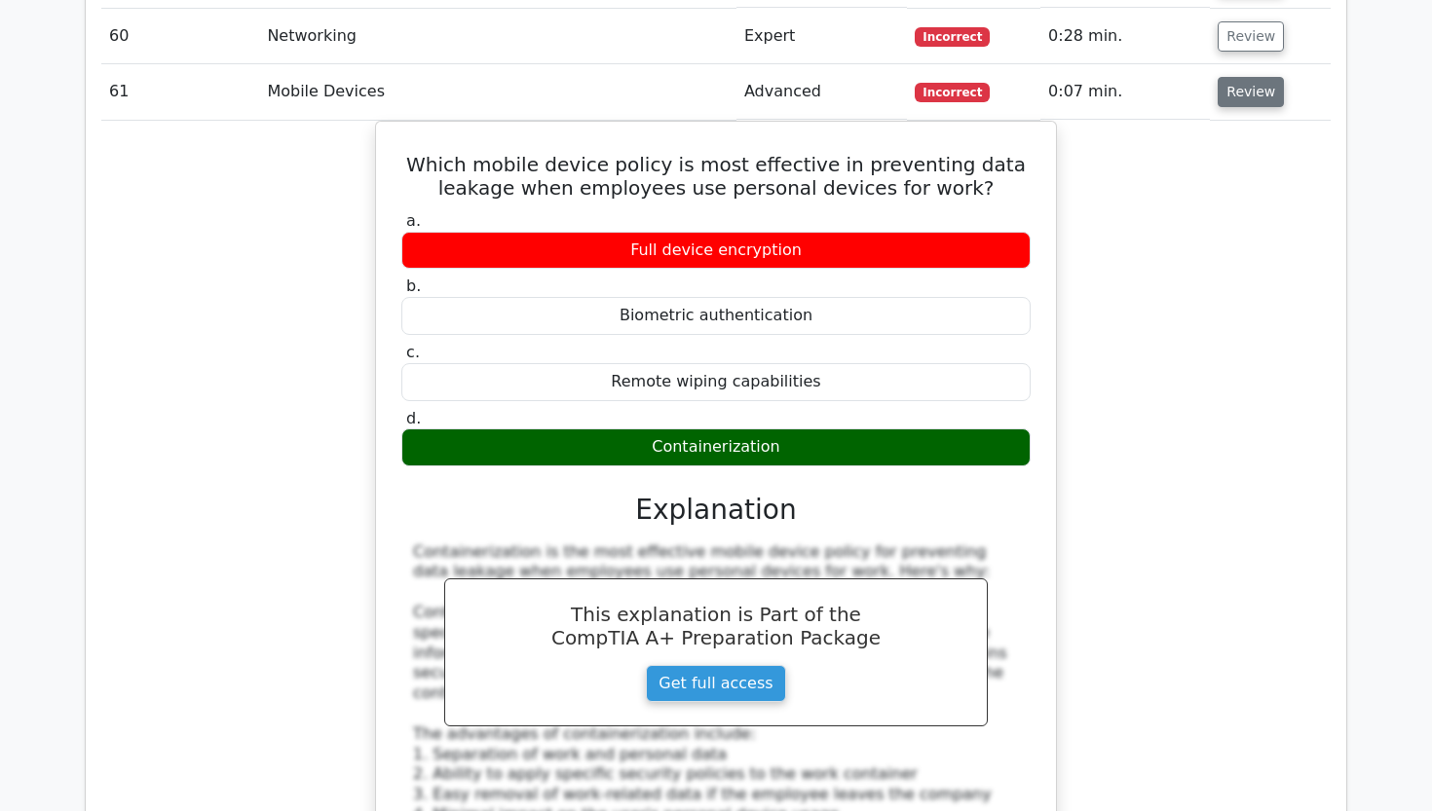
click at [1252, 77] on button "Review" at bounding box center [1250, 92] width 66 height 30
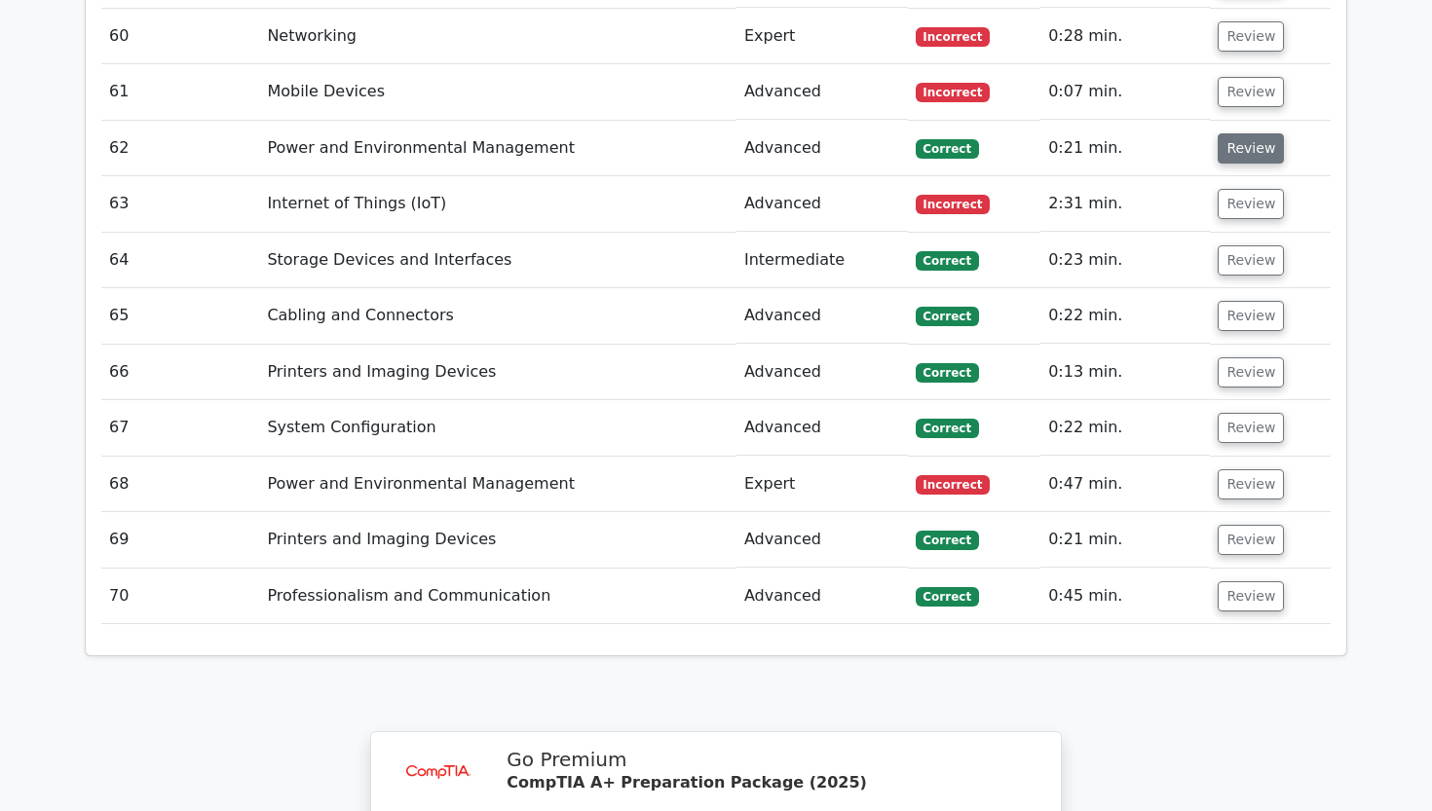
click at [1249, 133] on button "Review" at bounding box center [1250, 148] width 66 height 30
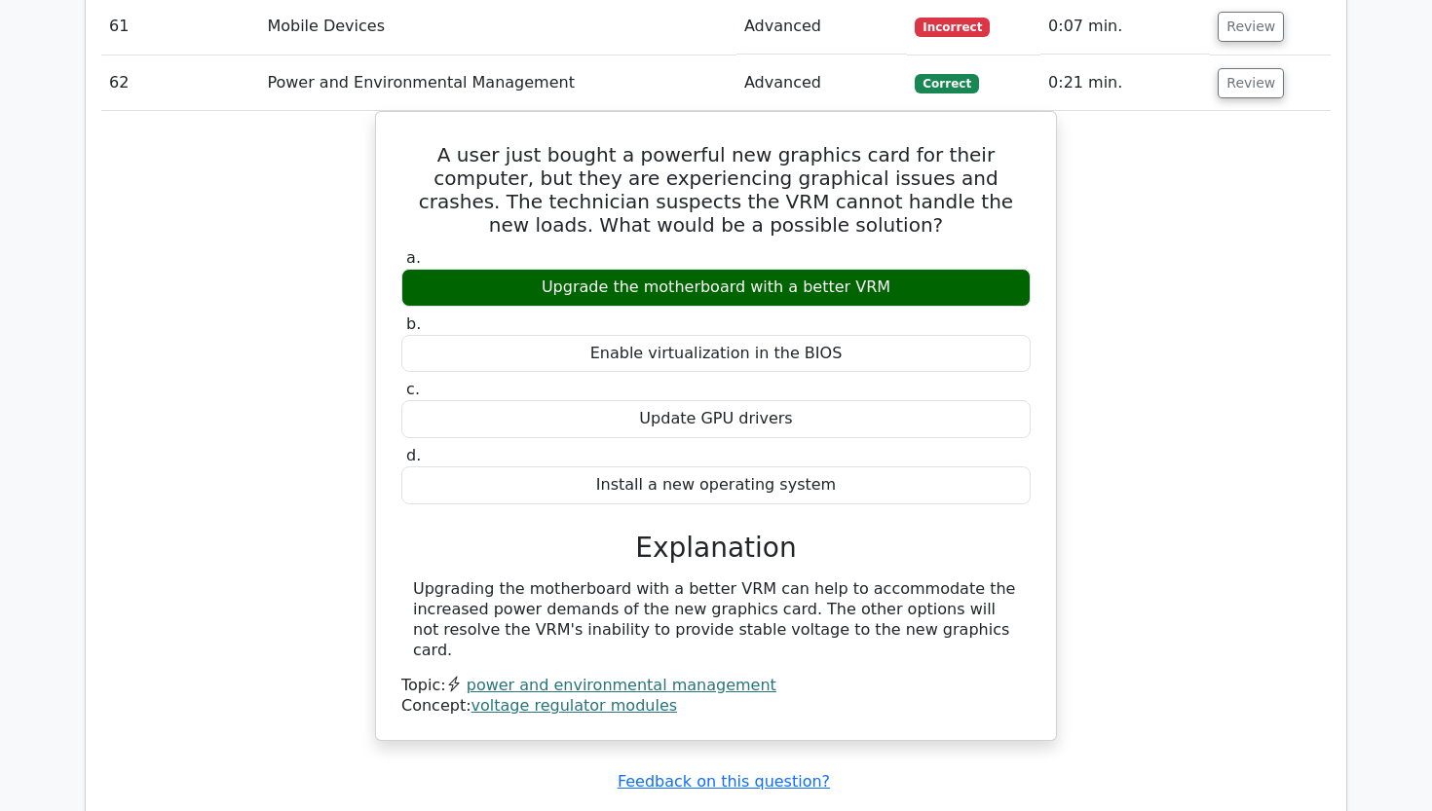
scroll to position [5729, 0]
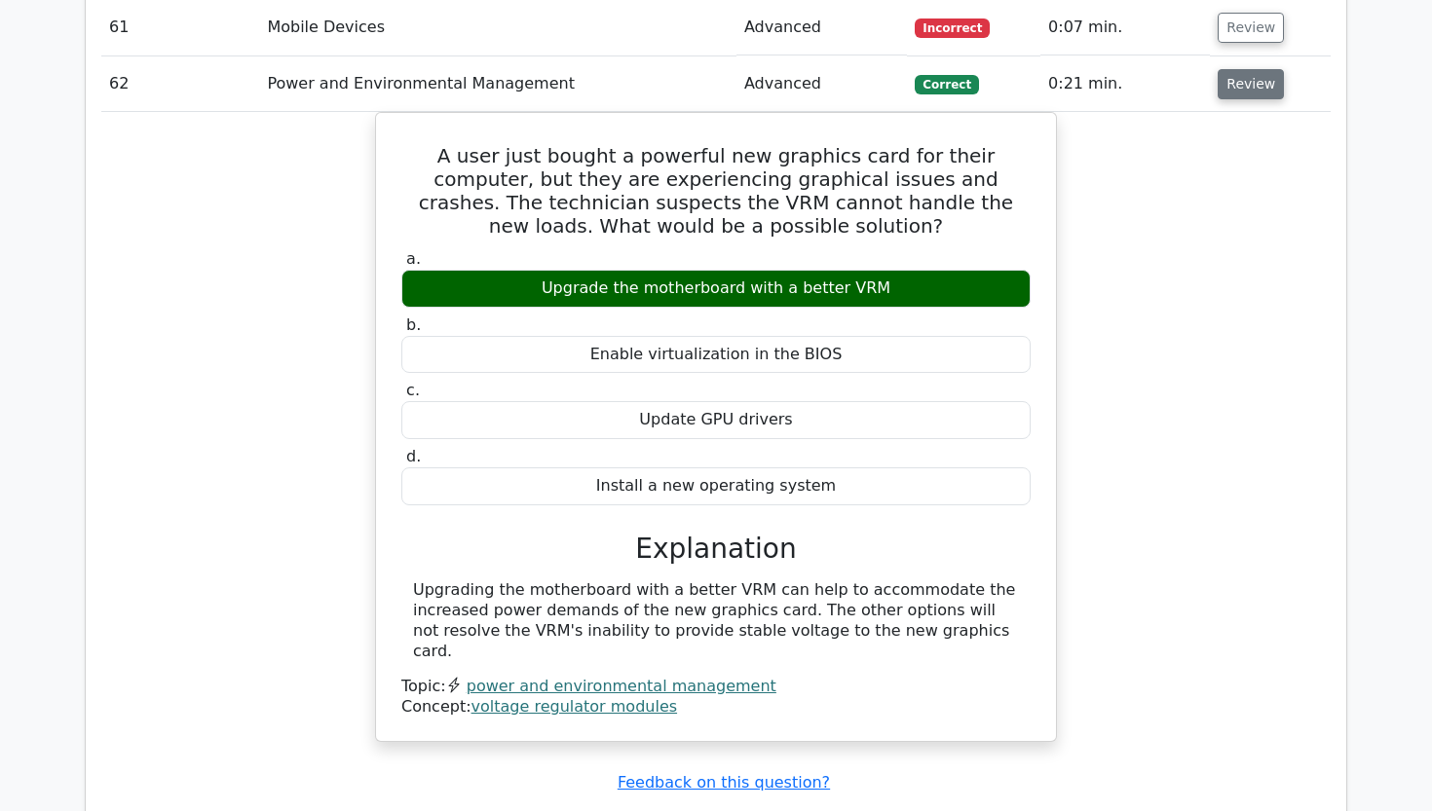
click at [1240, 69] on button "Review" at bounding box center [1250, 84] width 66 height 30
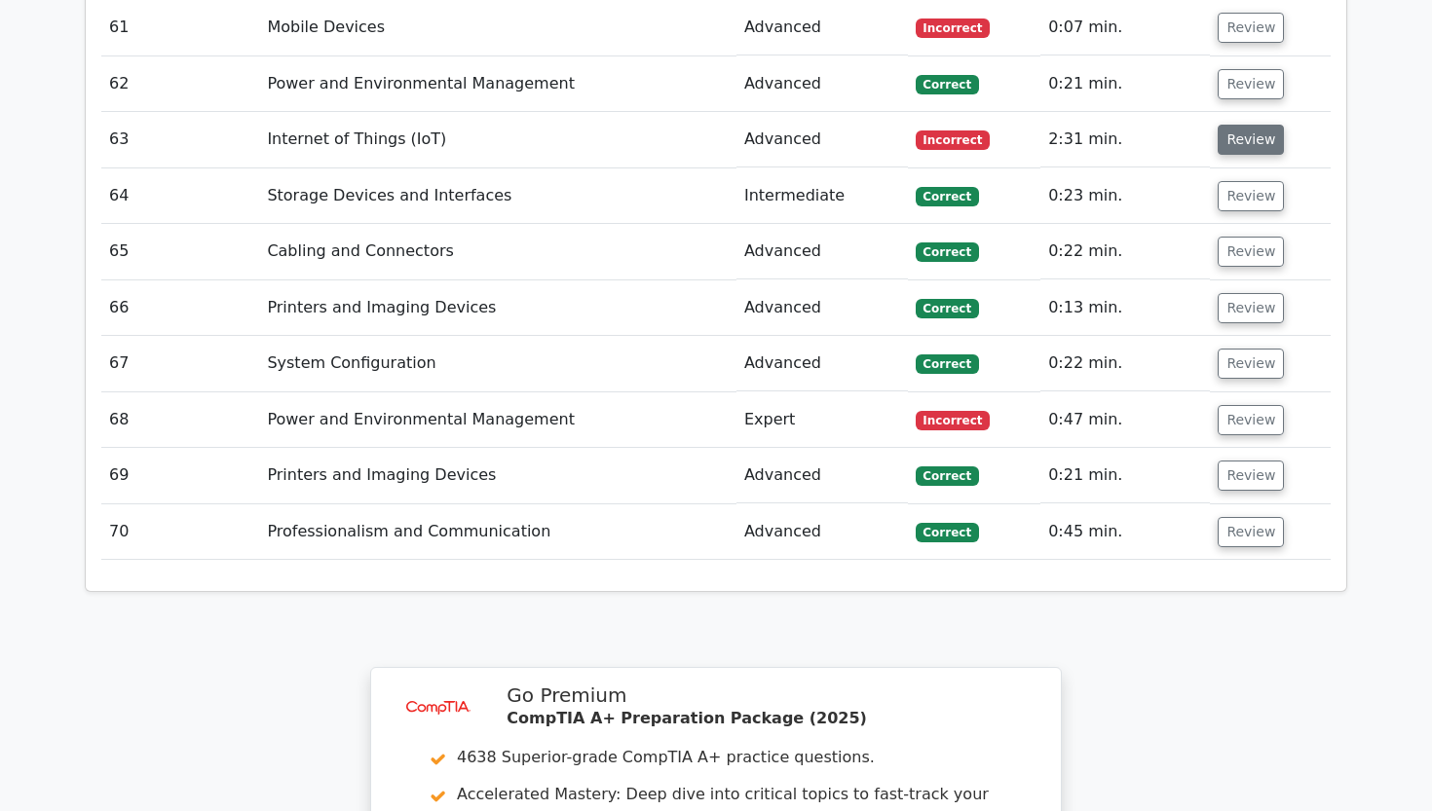
click at [1232, 125] on button "Review" at bounding box center [1250, 140] width 66 height 30
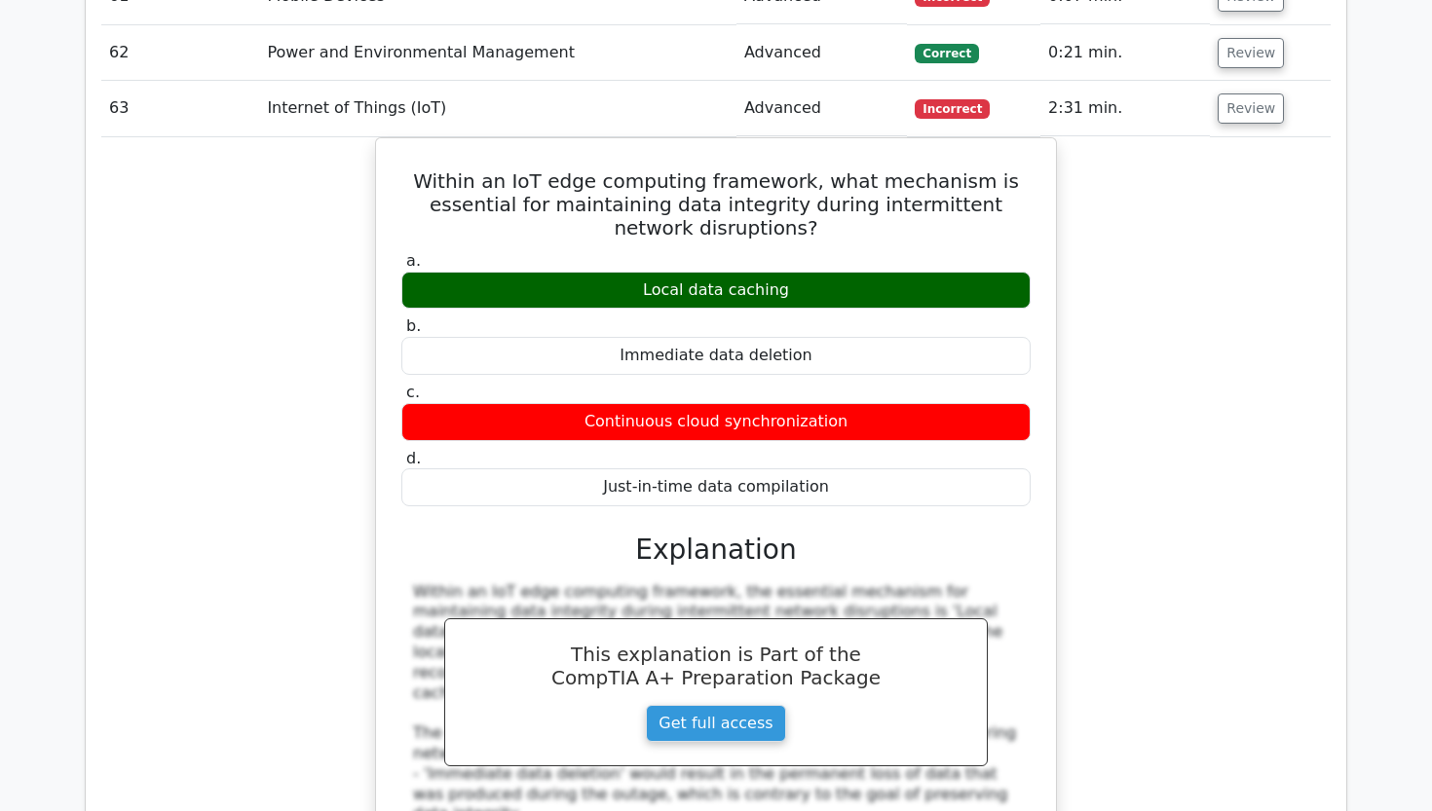
scroll to position [5759, 0]
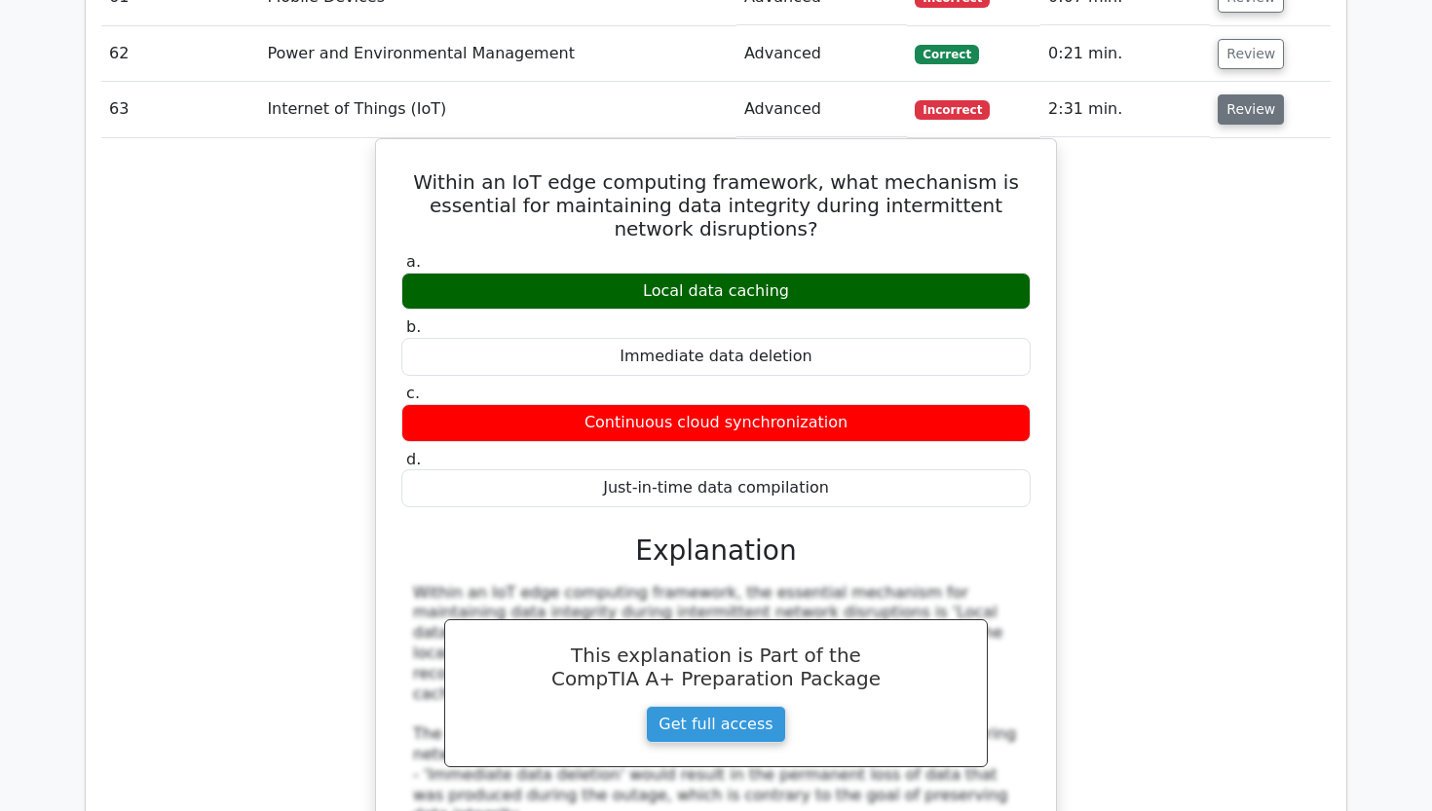
click at [1242, 94] on button "Review" at bounding box center [1250, 109] width 66 height 30
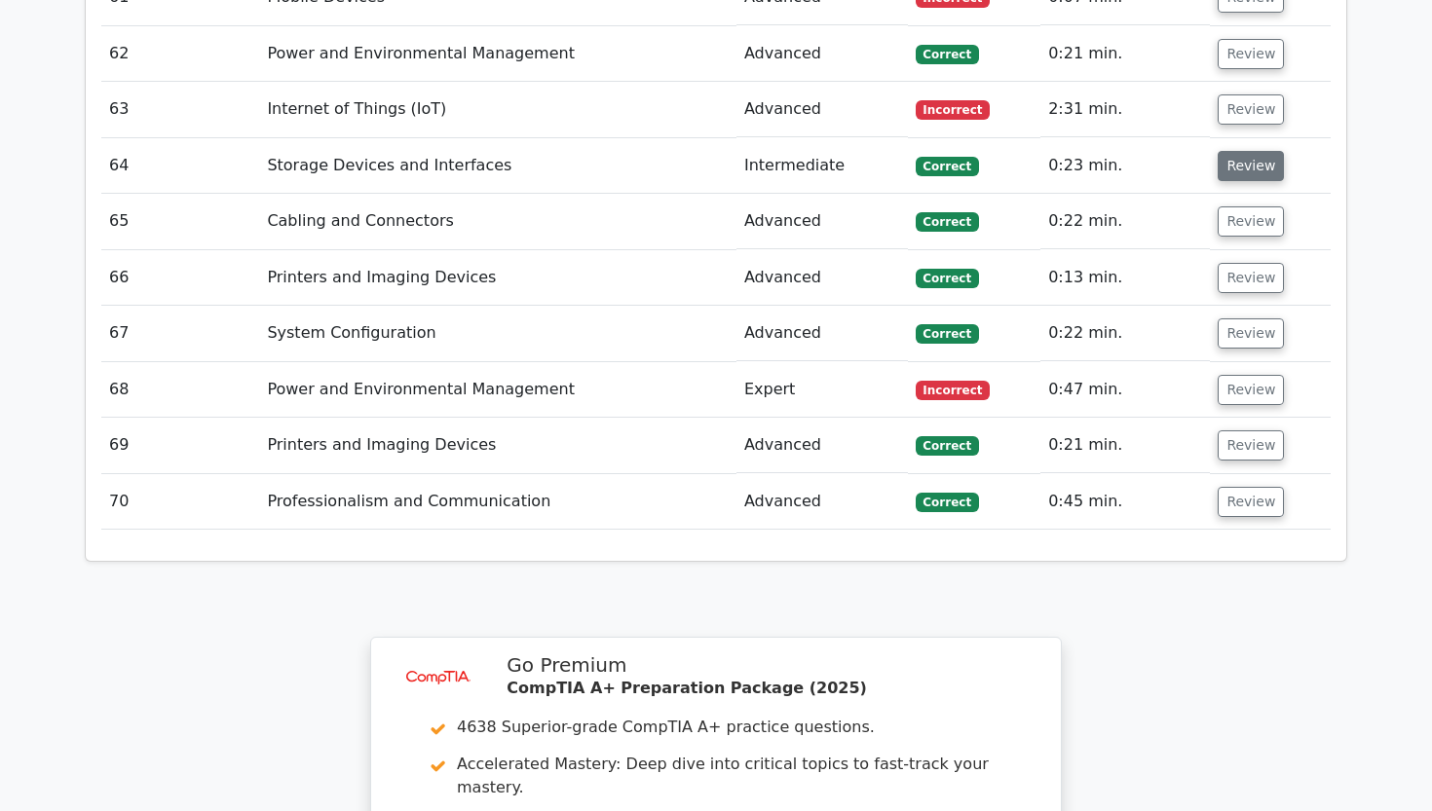
click at [1236, 151] on button "Review" at bounding box center [1250, 166] width 66 height 30
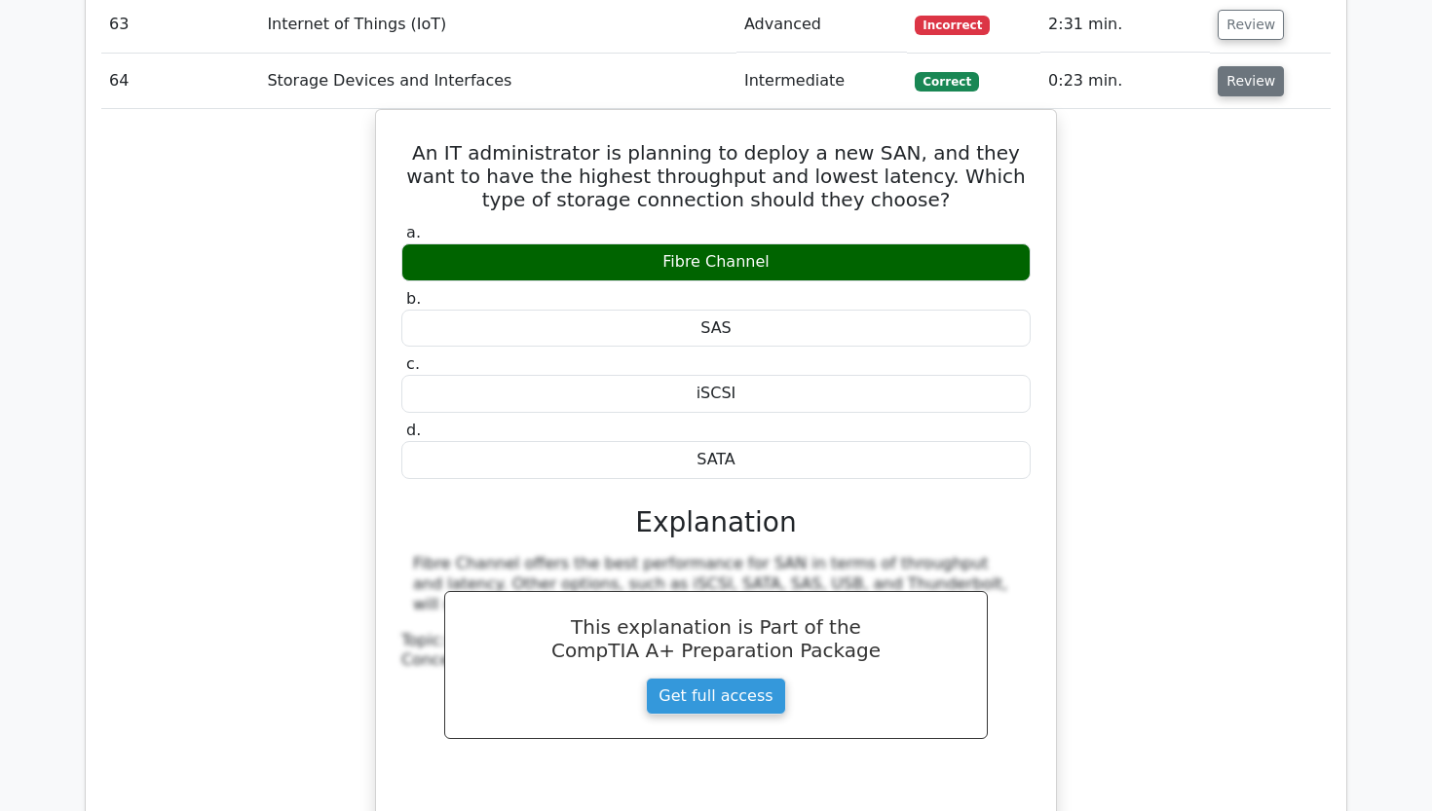
scroll to position [5844, 0]
click at [1244, 66] on button "Review" at bounding box center [1250, 81] width 66 height 30
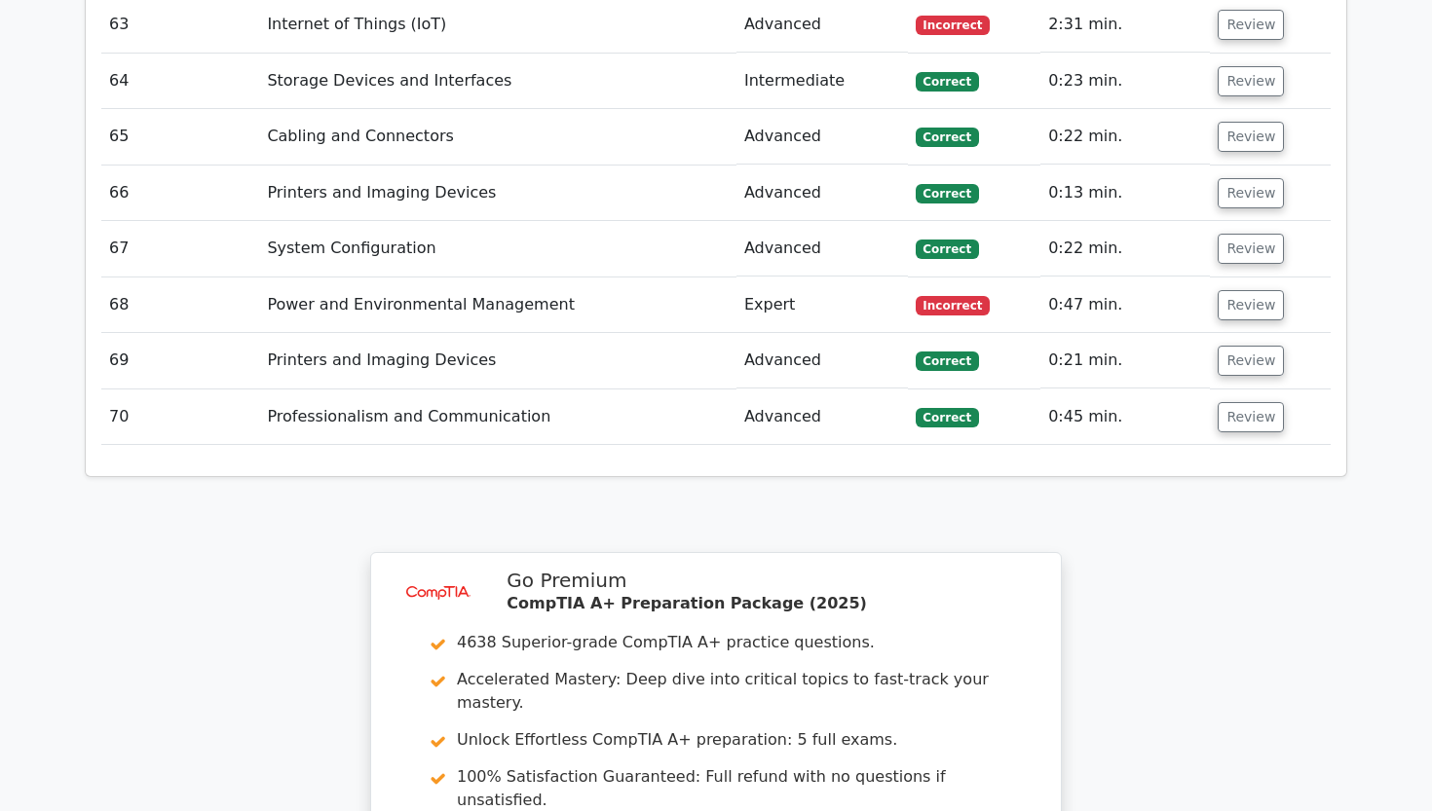
click at [1244, 109] on td "Review" at bounding box center [1270, 137] width 121 height 56
click at [1243, 122] on button "Review" at bounding box center [1250, 137] width 66 height 30
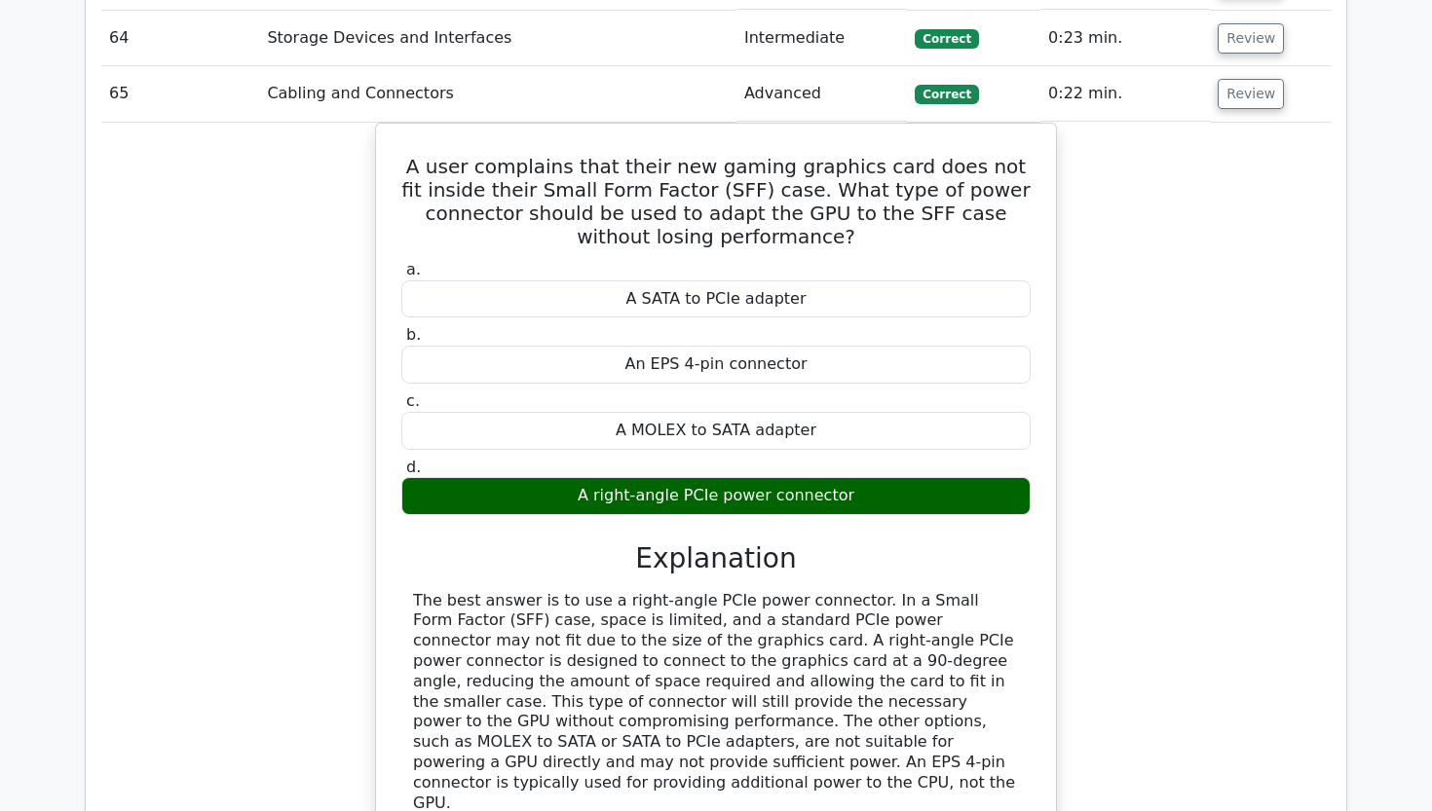
scroll to position [5893, 0]
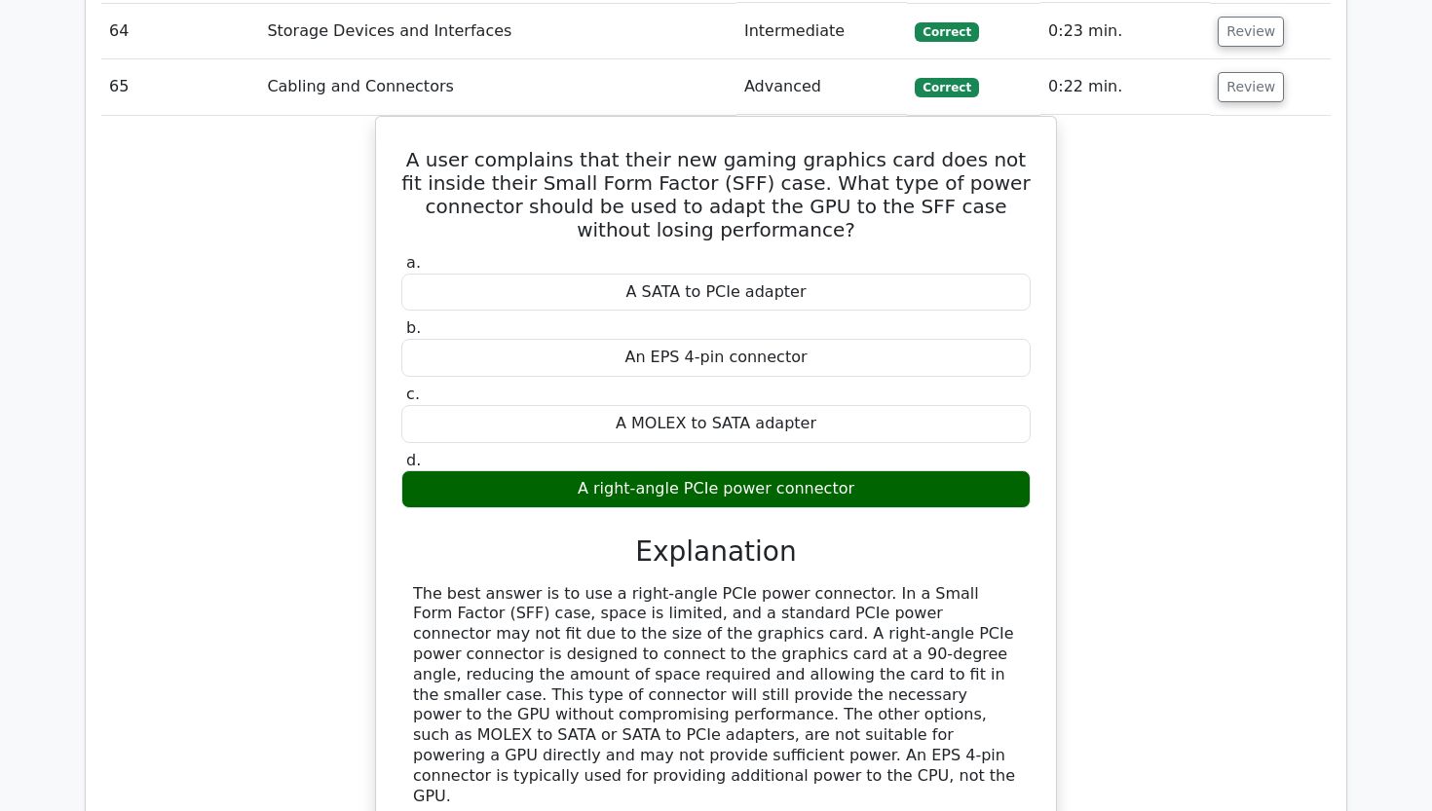
click at [1252, 59] on td "Review" at bounding box center [1270, 87] width 121 height 56
click at [1252, 72] on button "Review" at bounding box center [1250, 87] width 66 height 30
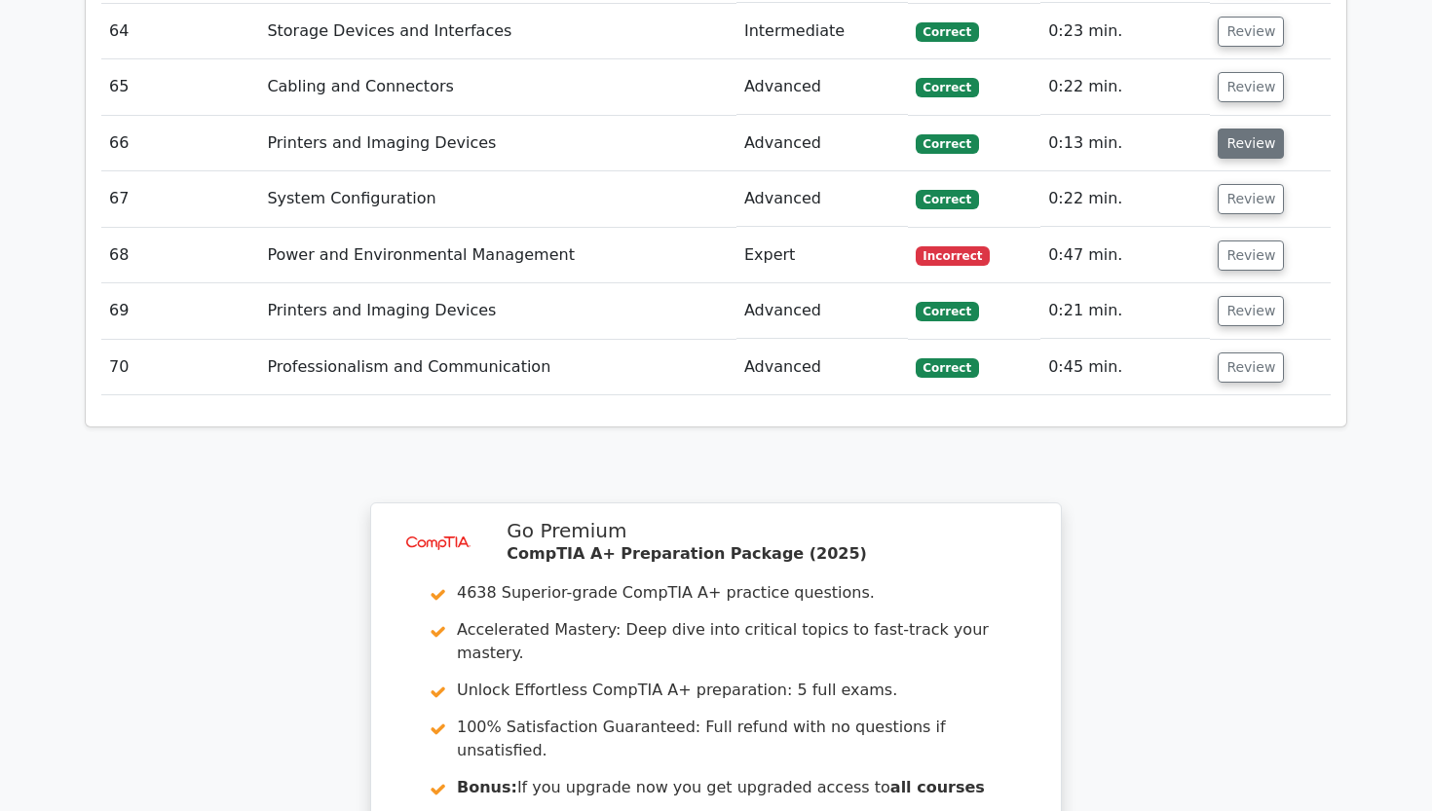
click at [1252, 129] on button "Review" at bounding box center [1250, 144] width 66 height 30
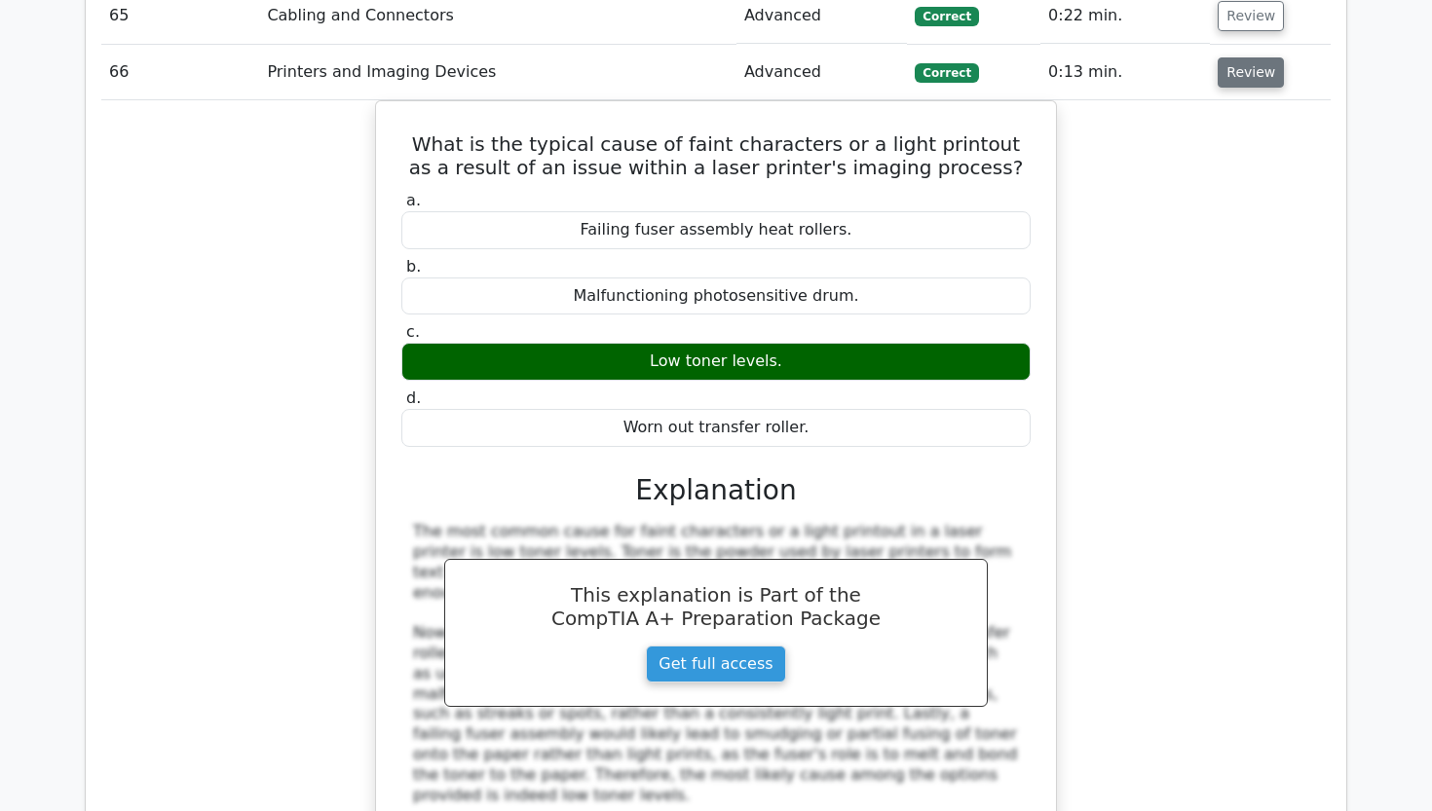
scroll to position [5965, 0]
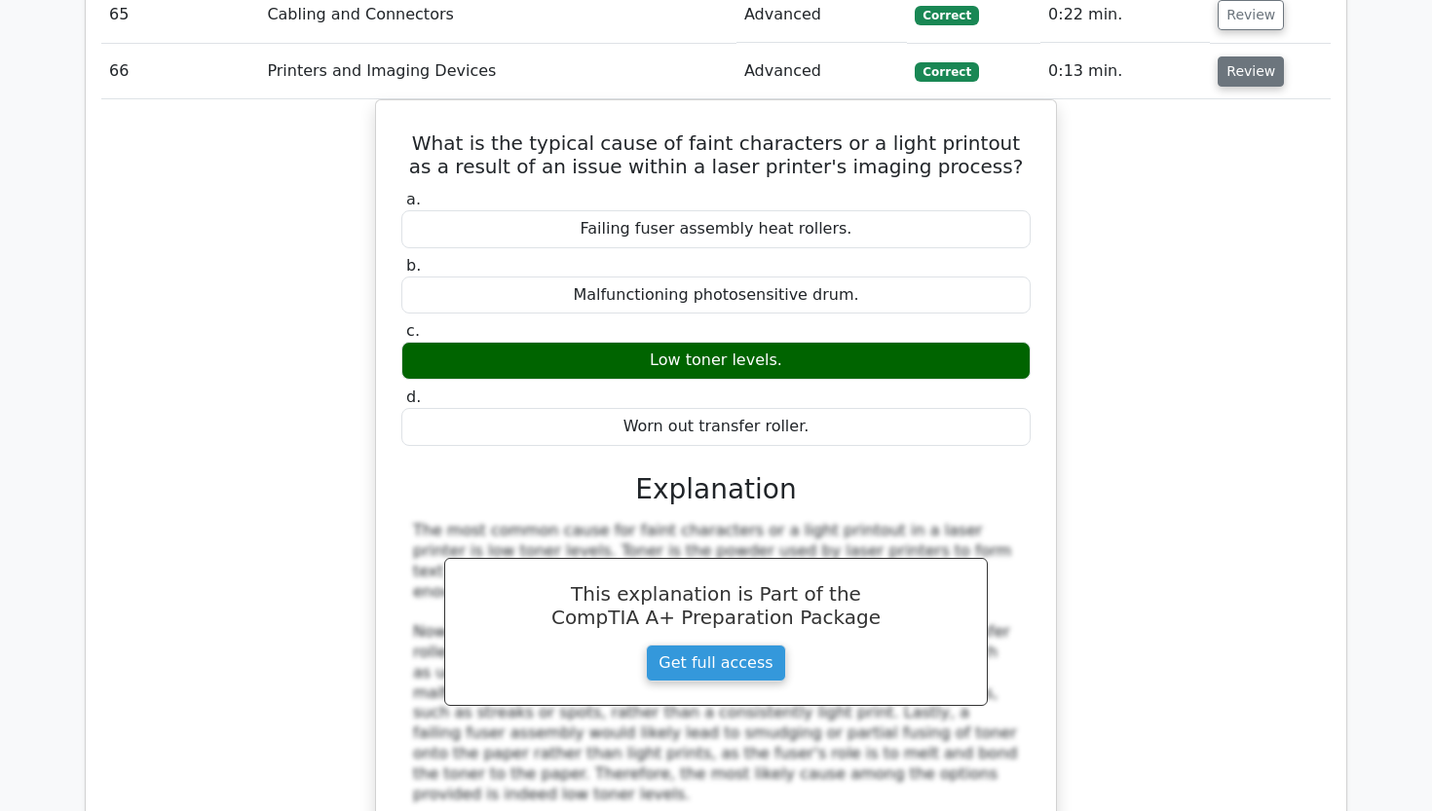
click at [1248, 56] on button "Review" at bounding box center [1250, 71] width 66 height 30
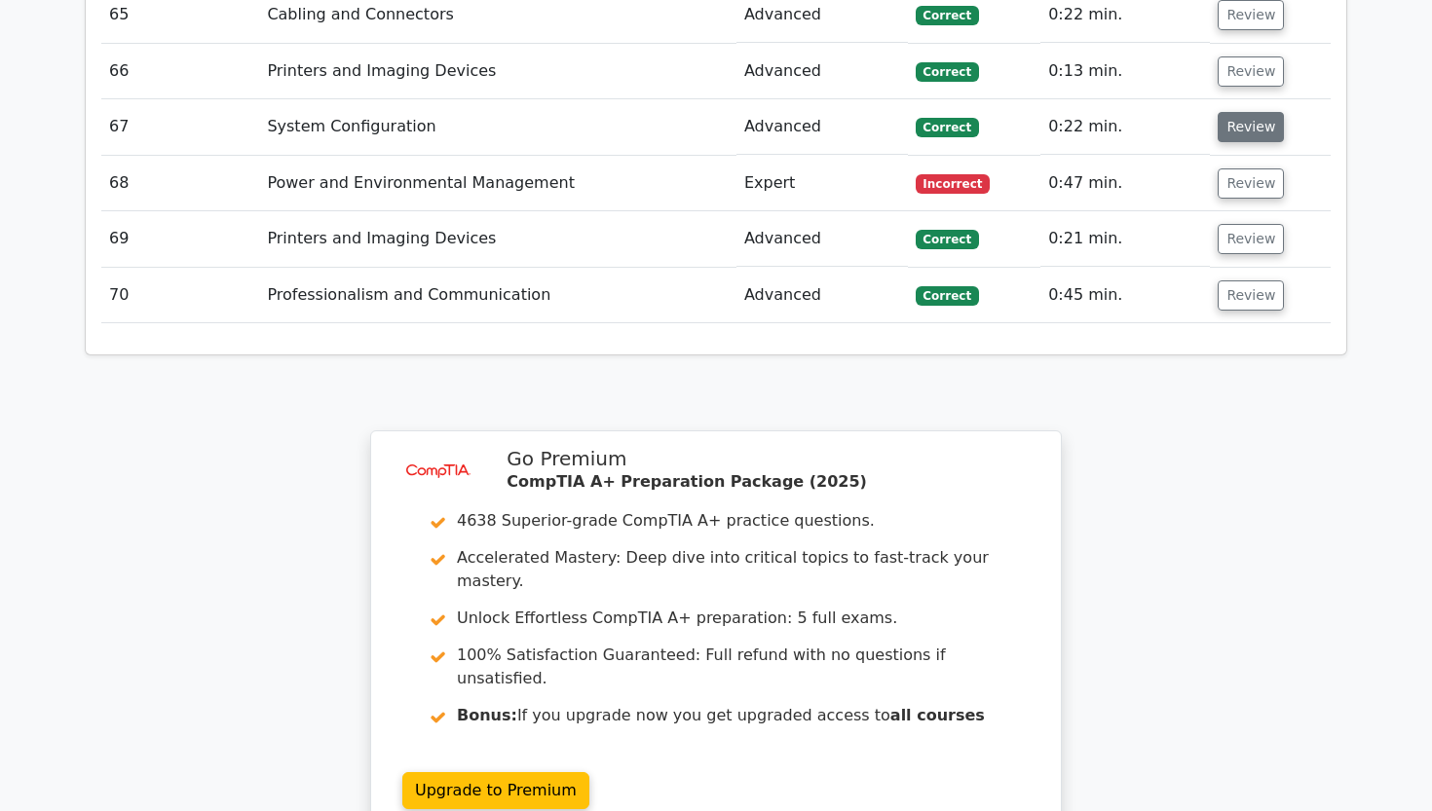
click at [1246, 112] on button "Review" at bounding box center [1250, 127] width 66 height 30
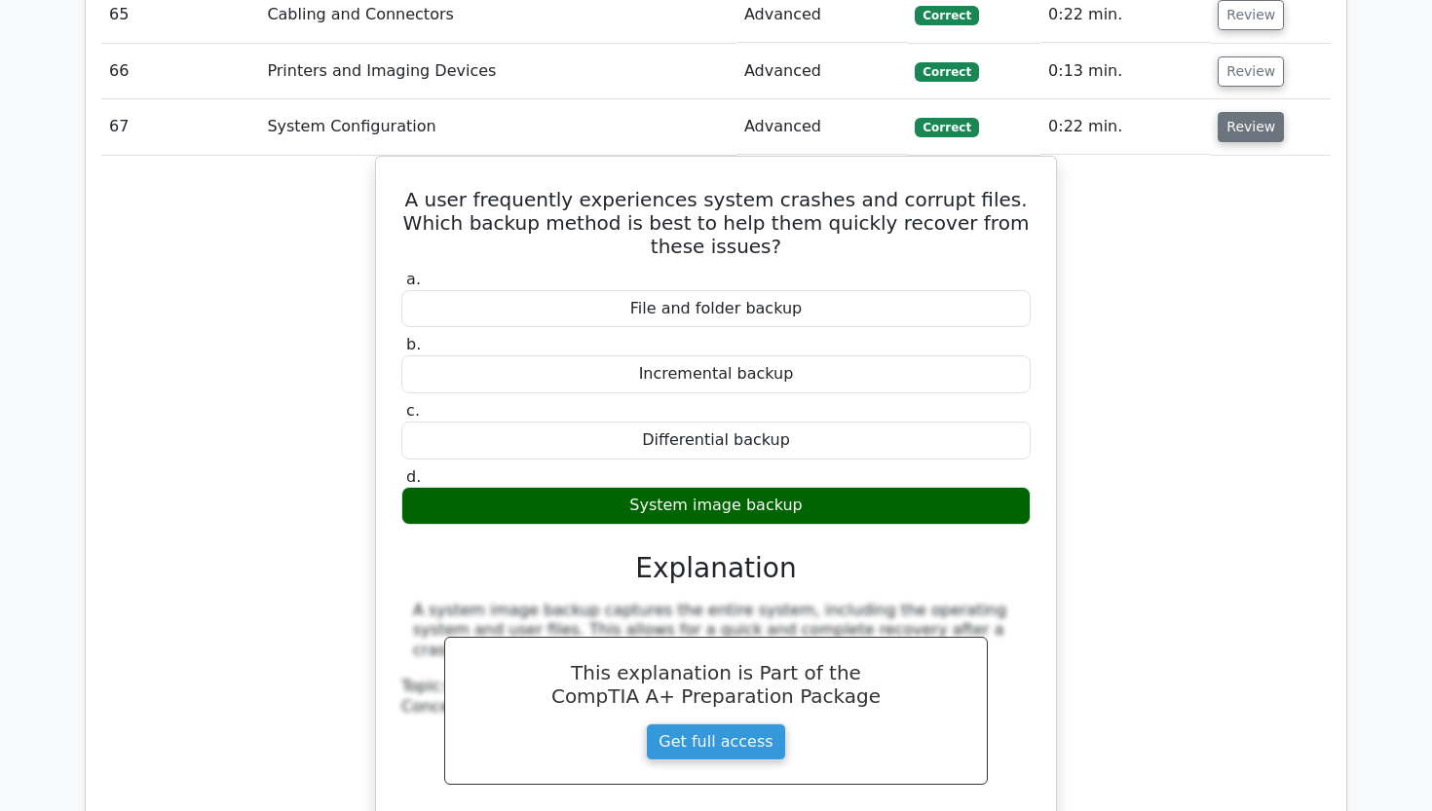
click at [1262, 112] on button "Review" at bounding box center [1250, 127] width 66 height 30
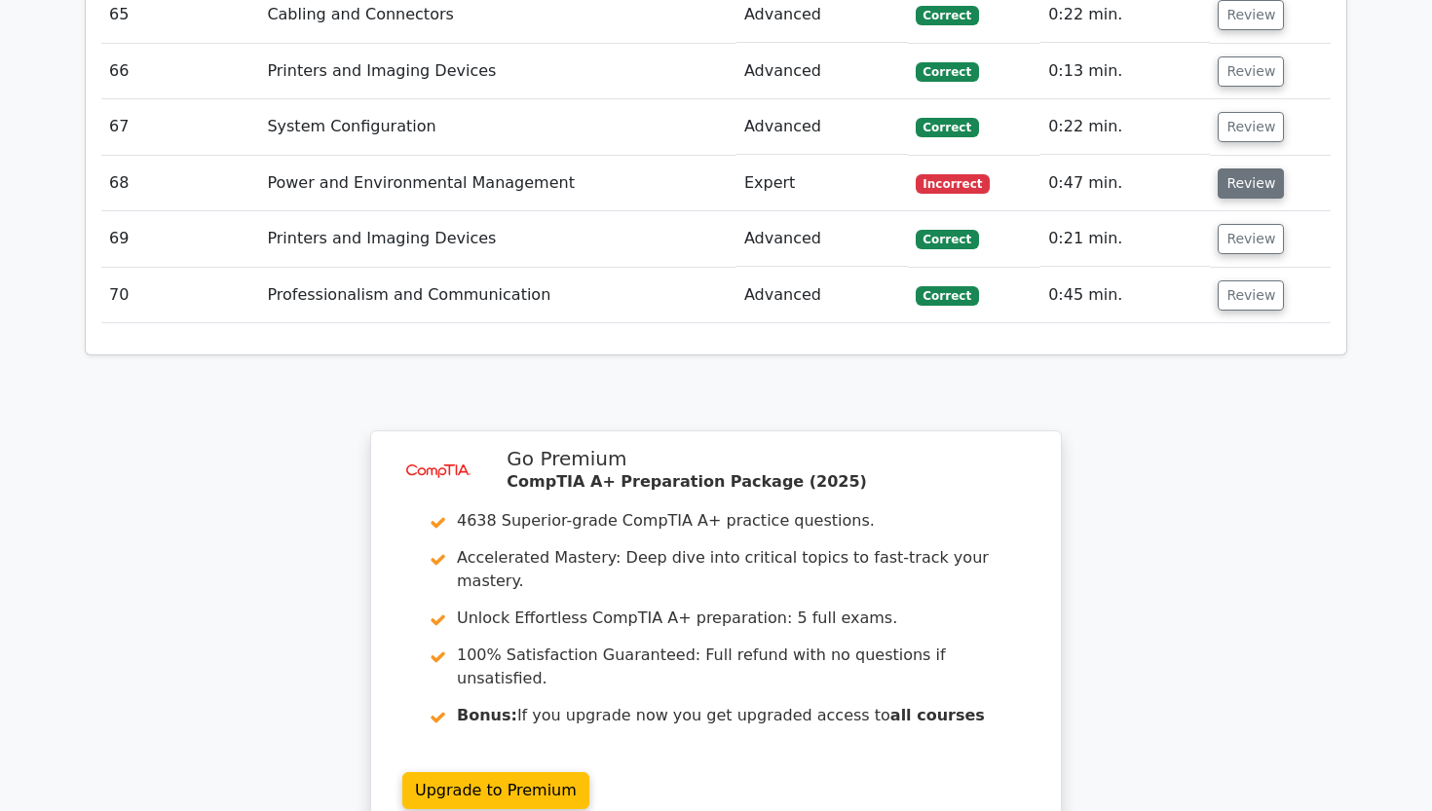
click at [1241, 168] on button "Review" at bounding box center [1250, 183] width 66 height 30
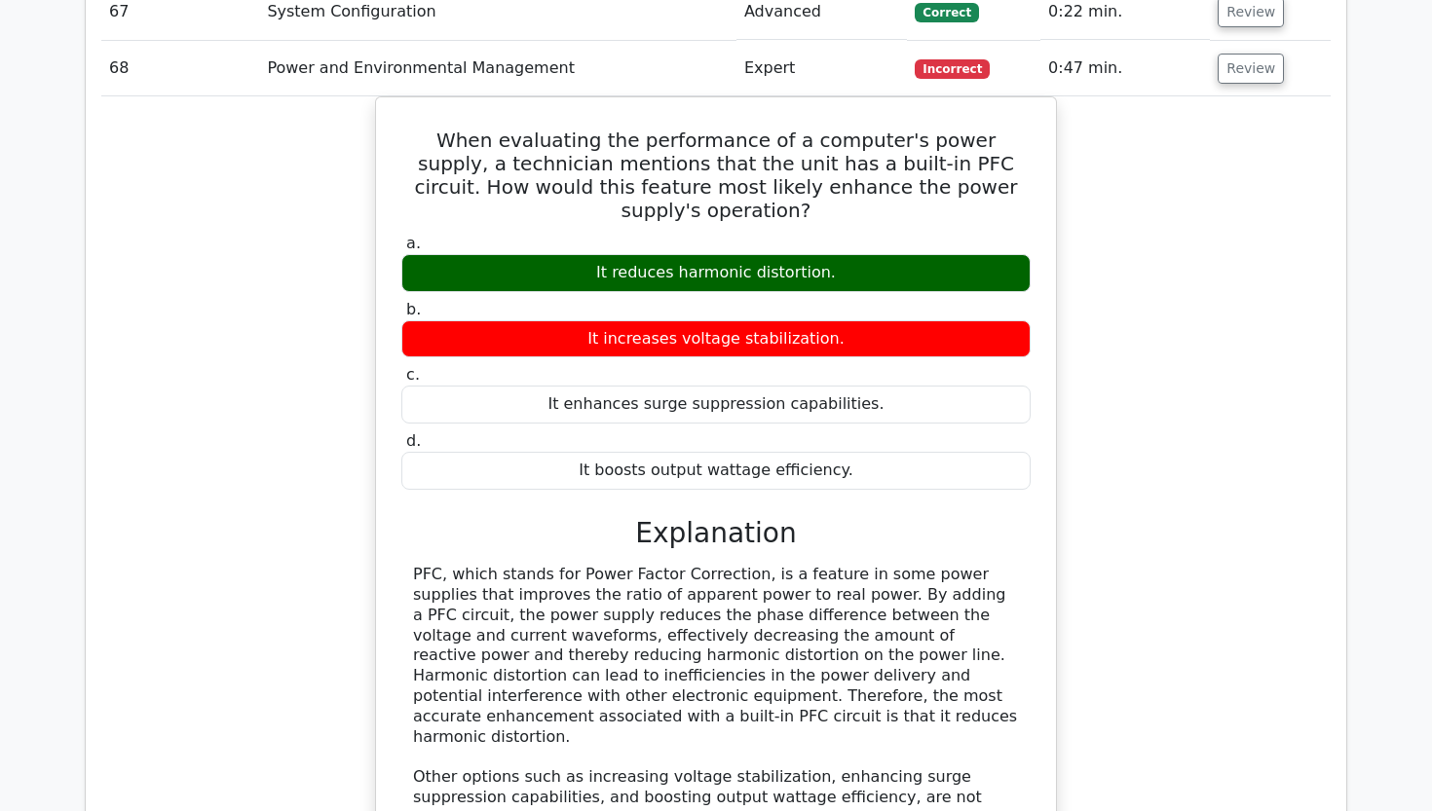
scroll to position [6074, 0]
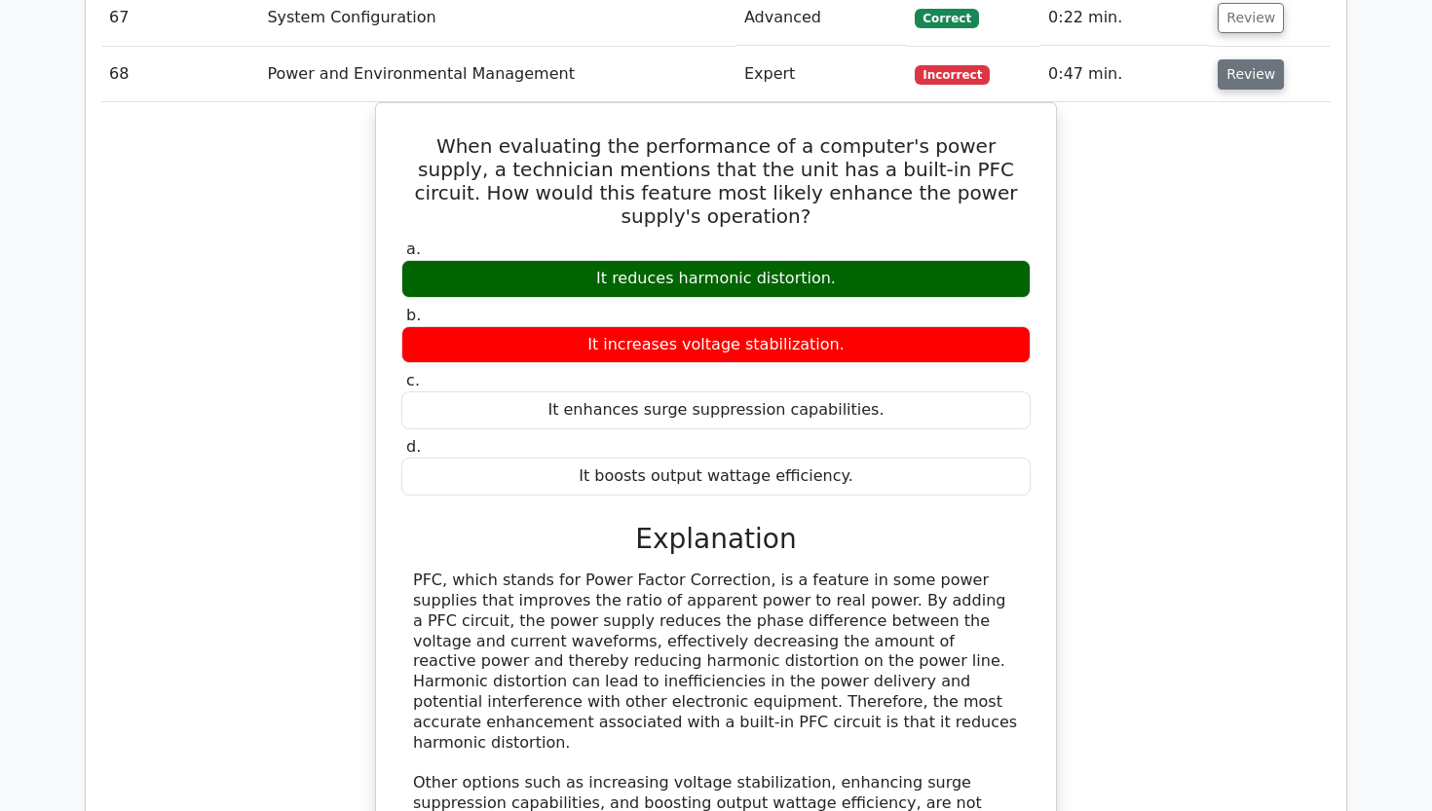
click at [1234, 59] on button "Review" at bounding box center [1250, 74] width 66 height 30
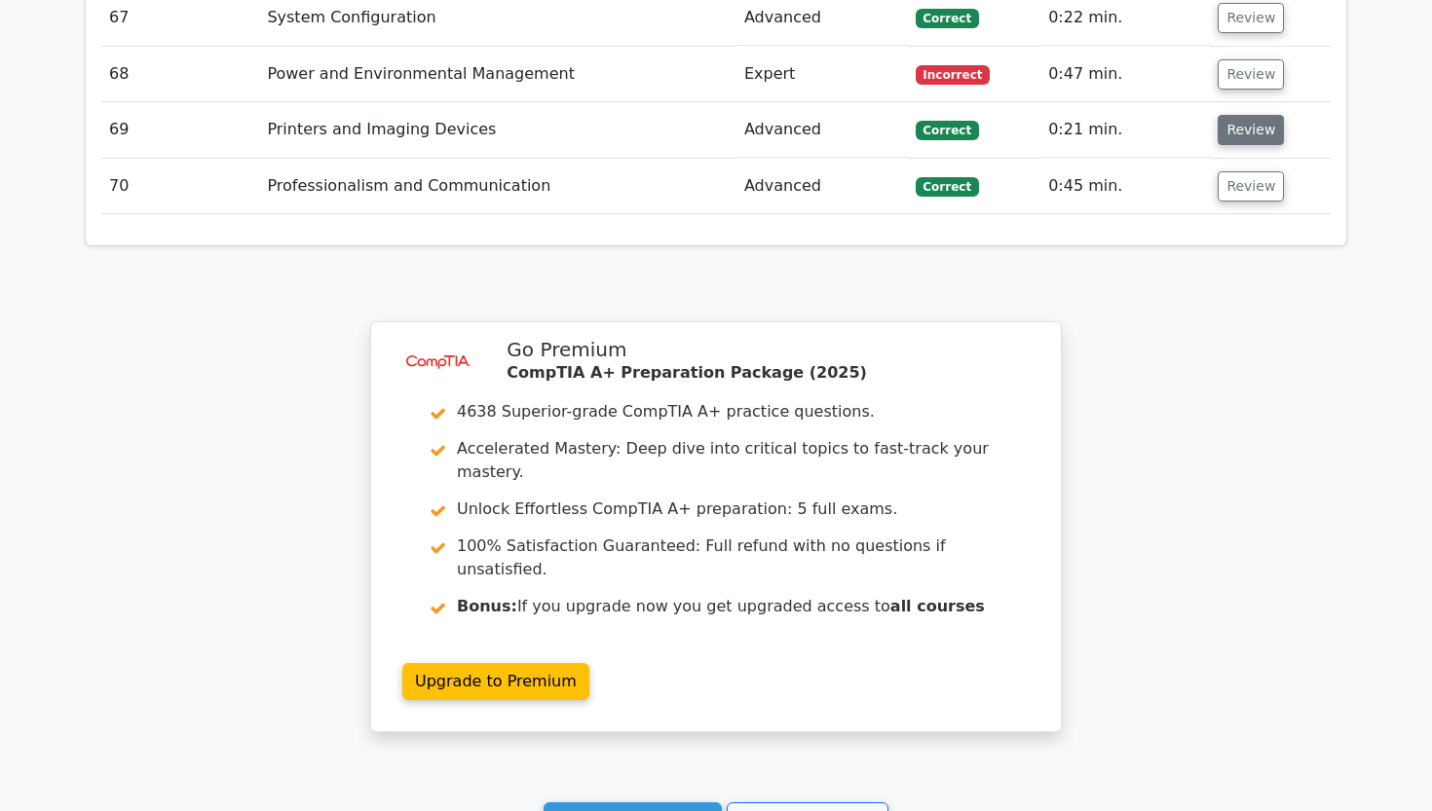
click at [1234, 115] on button "Review" at bounding box center [1250, 130] width 66 height 30
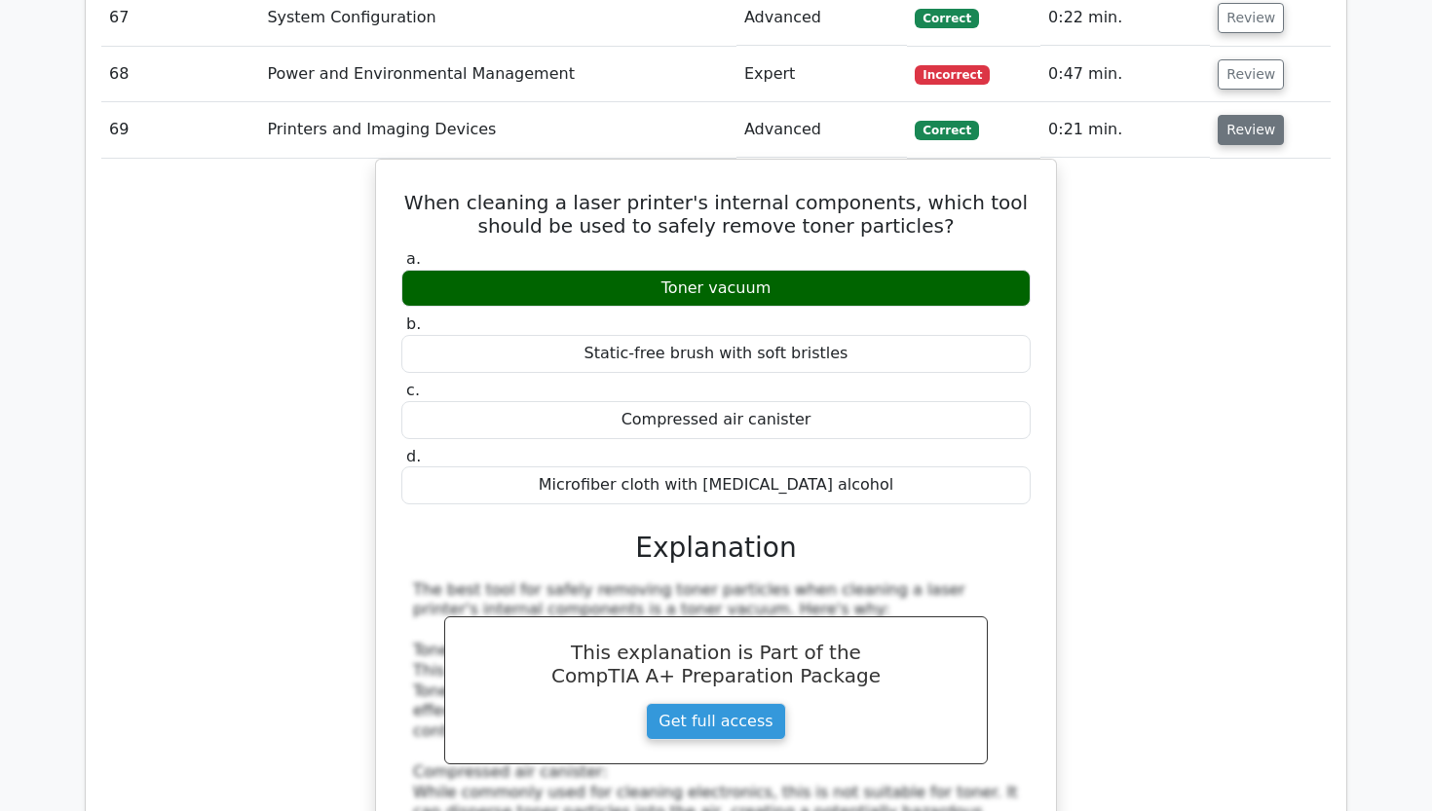
click at [1252, 115] on button "Review" at bounding box center [1250, 130] width 66 height 30
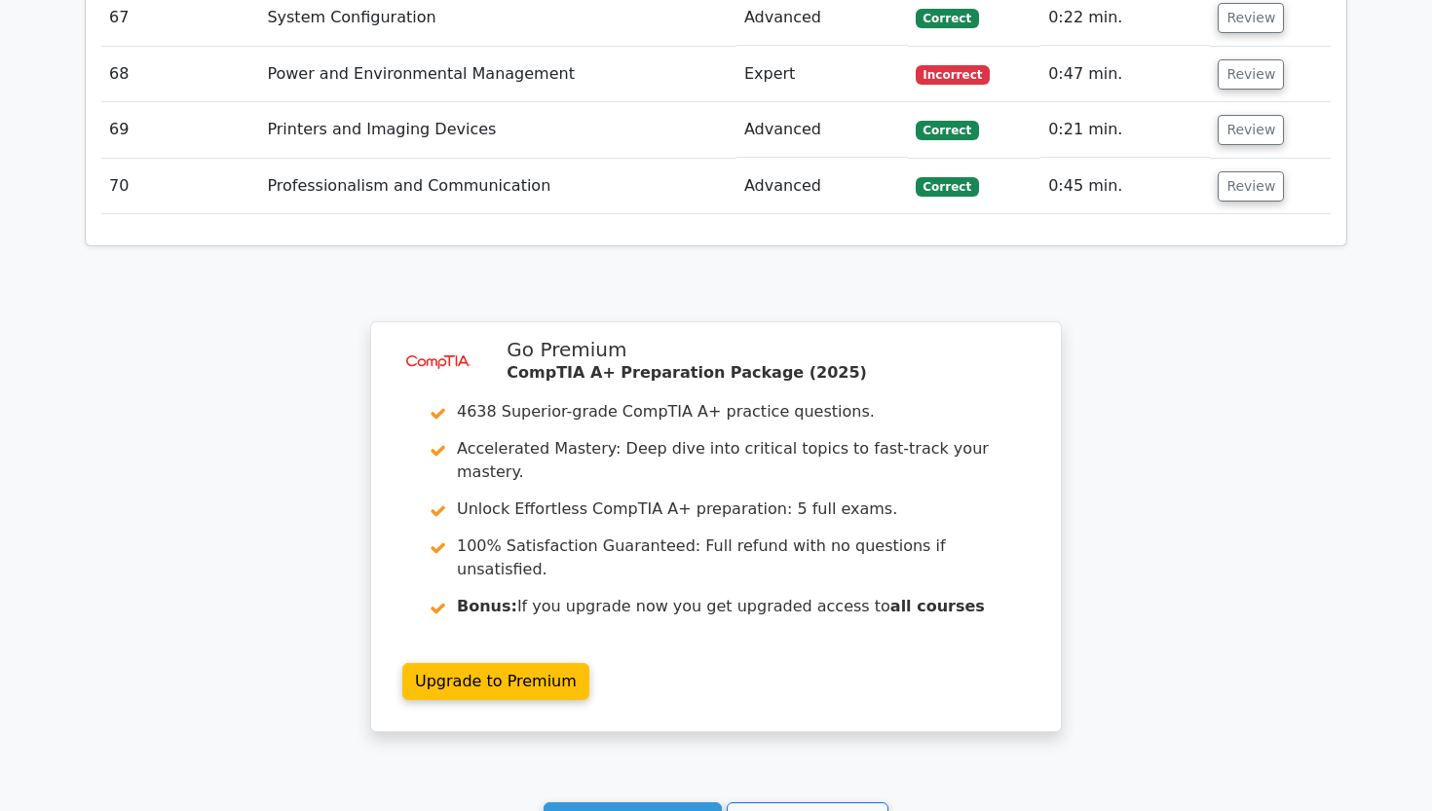
click at [1251, 159] on td "Review" at bounding box center [1270, 187] width 121 height 56
click at [1259, 171] on button "Review" at bounding box center [1250, 186] width 66 height 30
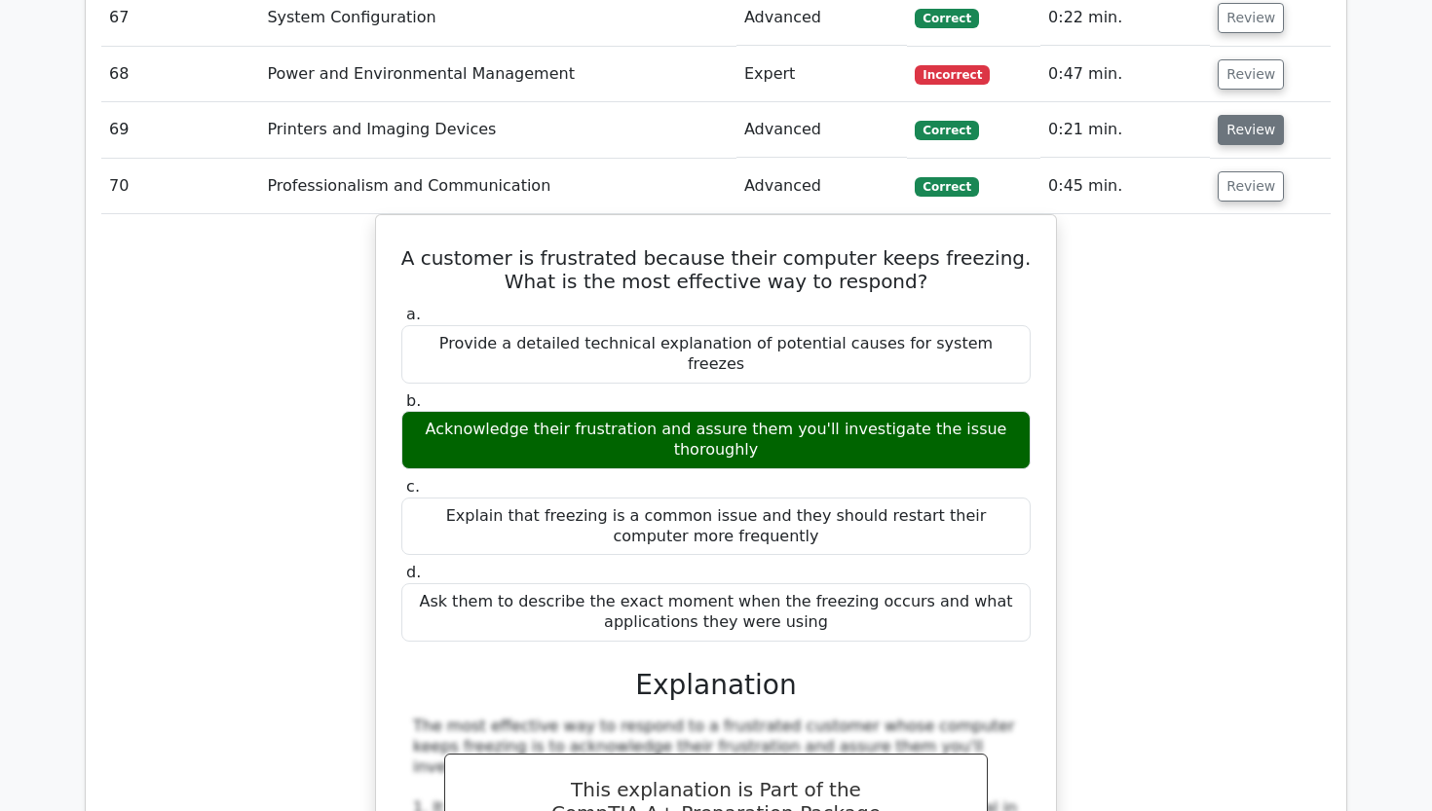
click at [1245, 115] on button "Review" at bounding box center [1250, 130] width 66 height 30
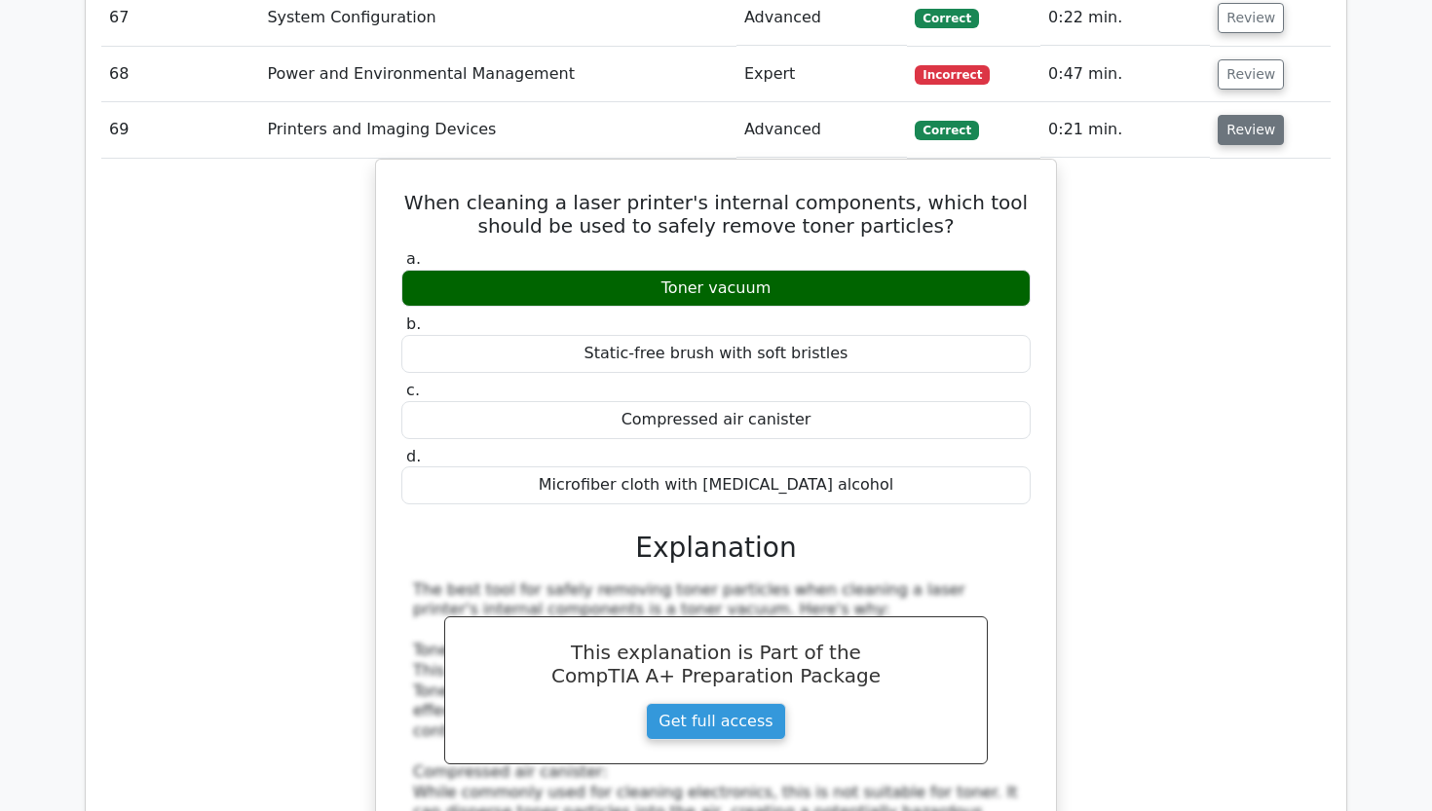
click at [1245, 115] on button "Review" at bounding box center [1250, 130] width 66 height 30
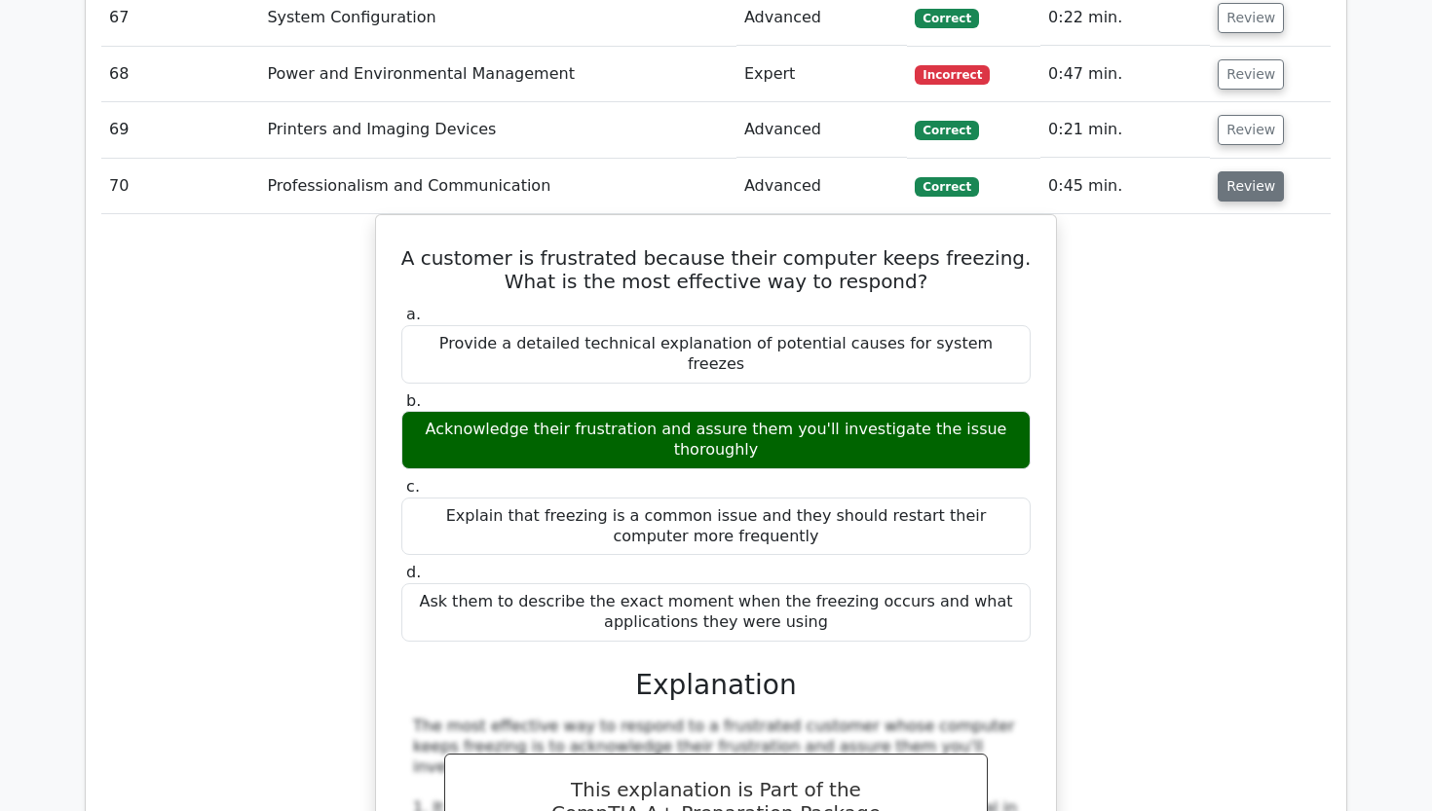
click at [1239, 171] on button "Review" at bounding box center [1250, 186] width 66 height 30
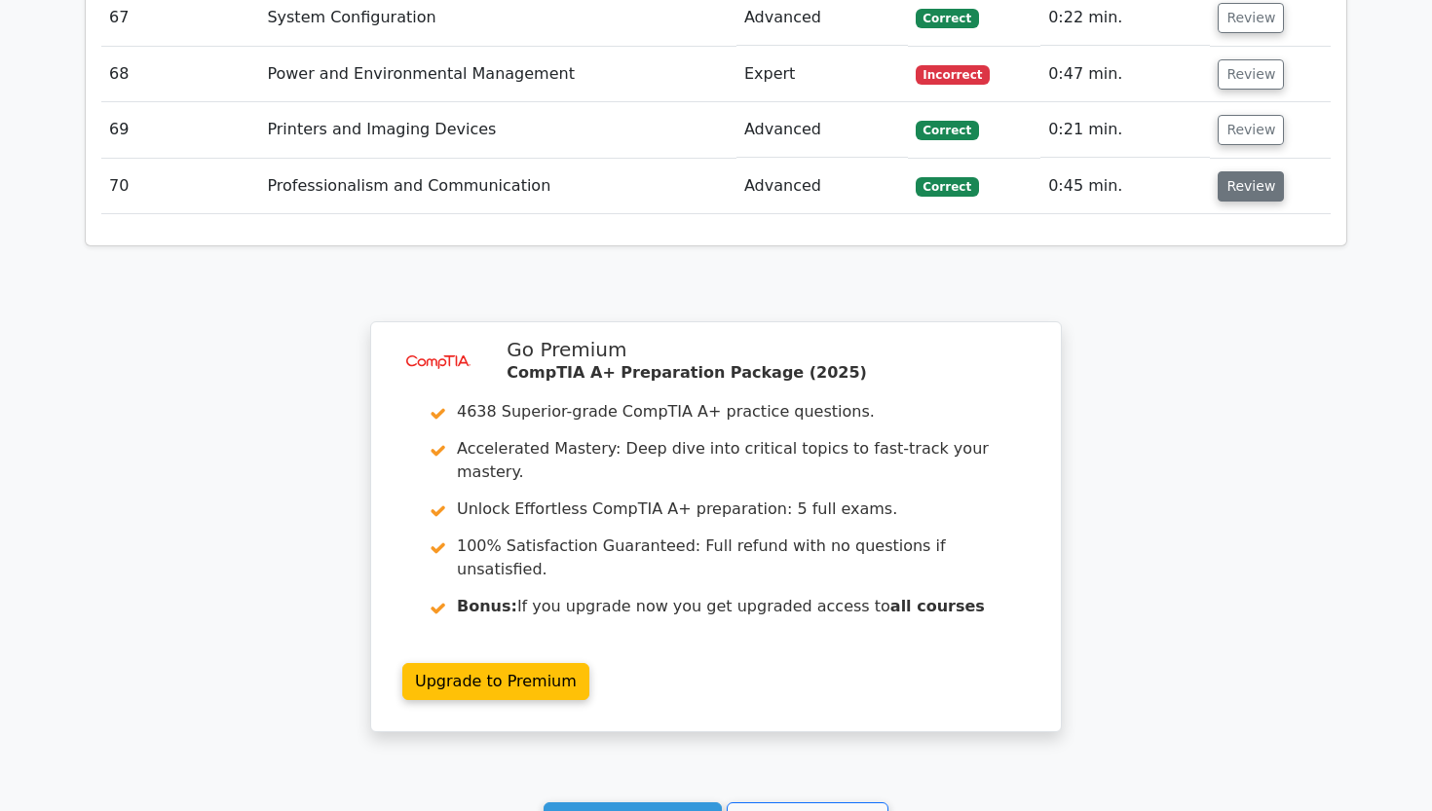
click at [1239, 171] on button "Review" at bounding box center [1250, 186] width 66 height 30
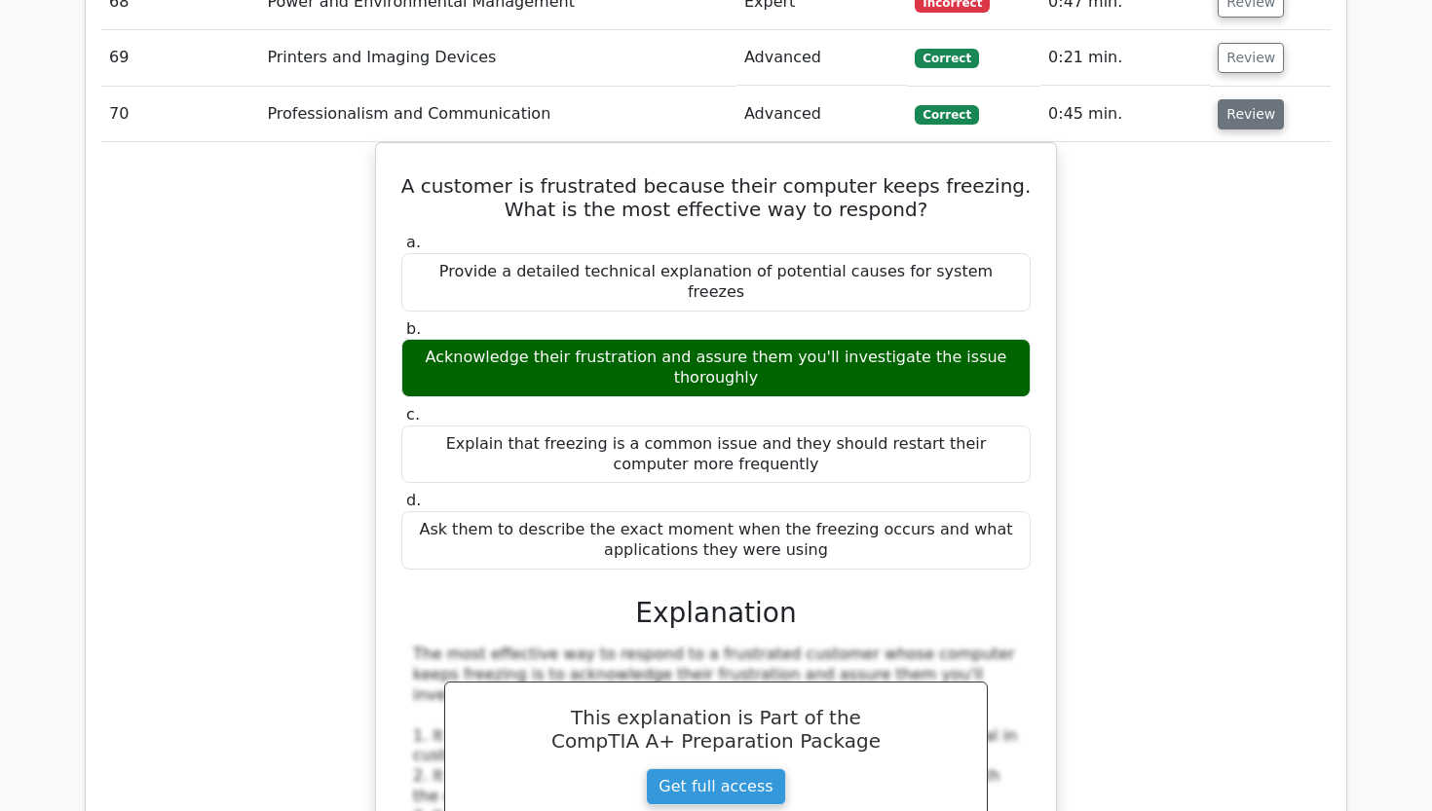
scroll to position [6141, 0]
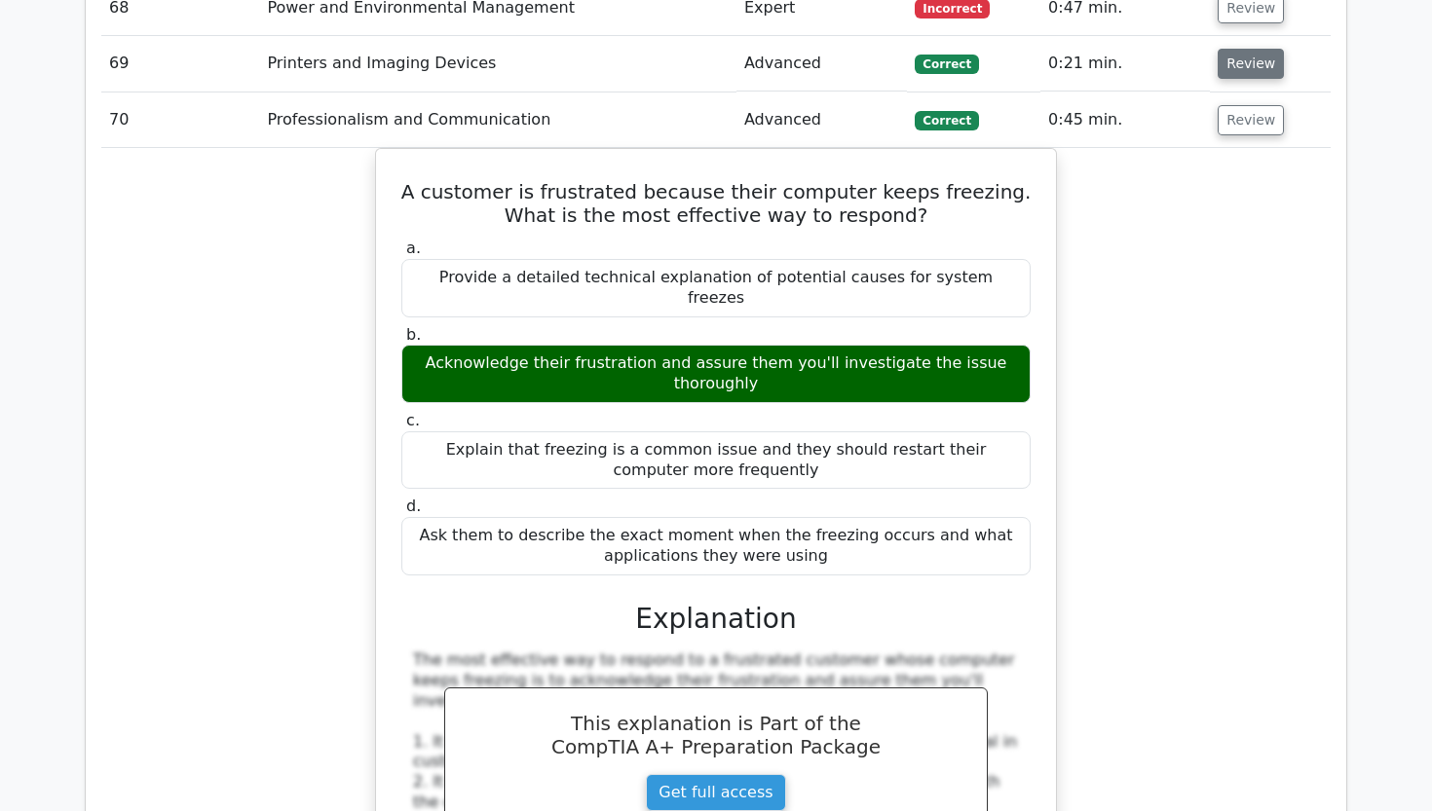
click at [1222, 49] on button "Review" at bounding box center [1250, 64] width 66 height 30
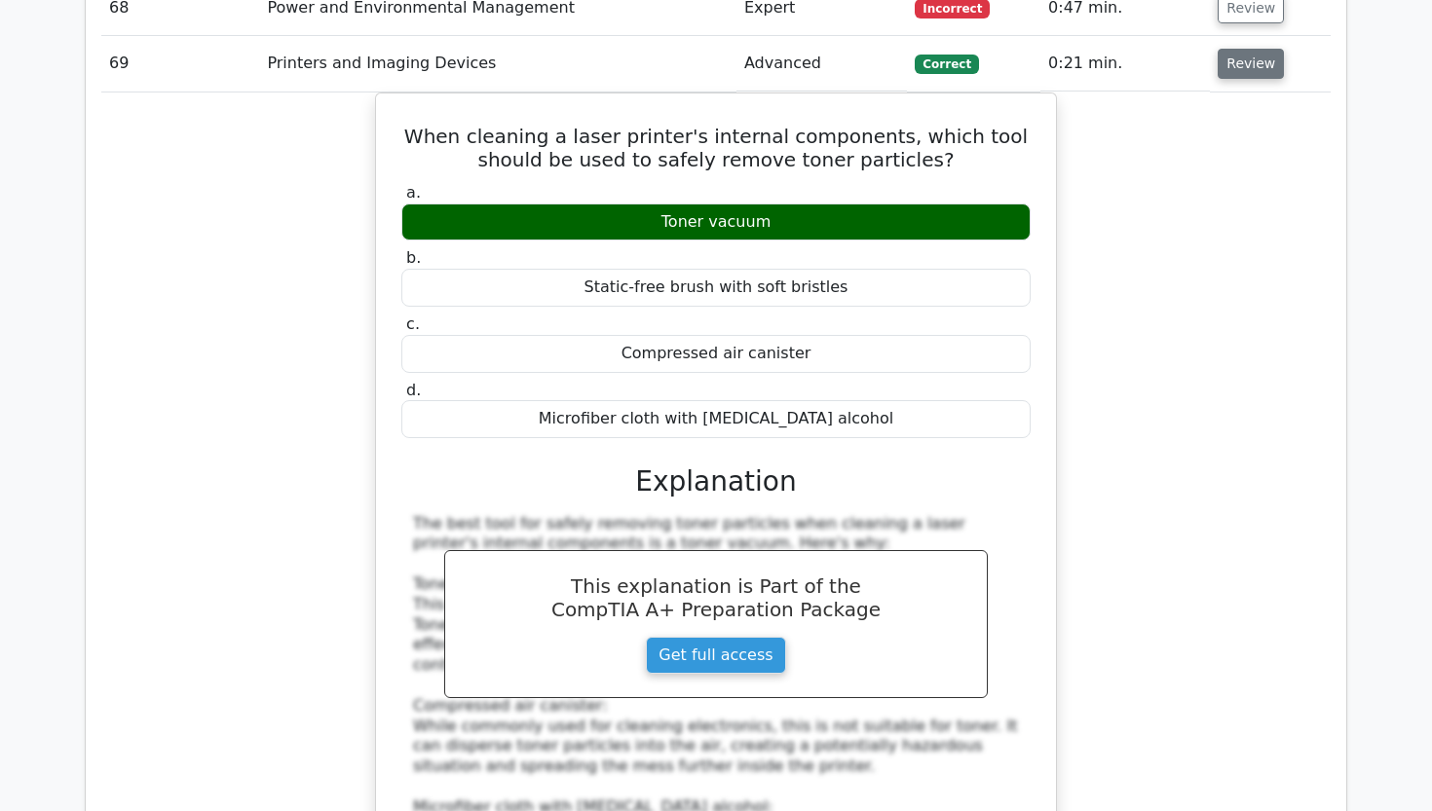
click at [1237, 49] on button "Review" at bounding box center [1250, 64] width 66 height 30
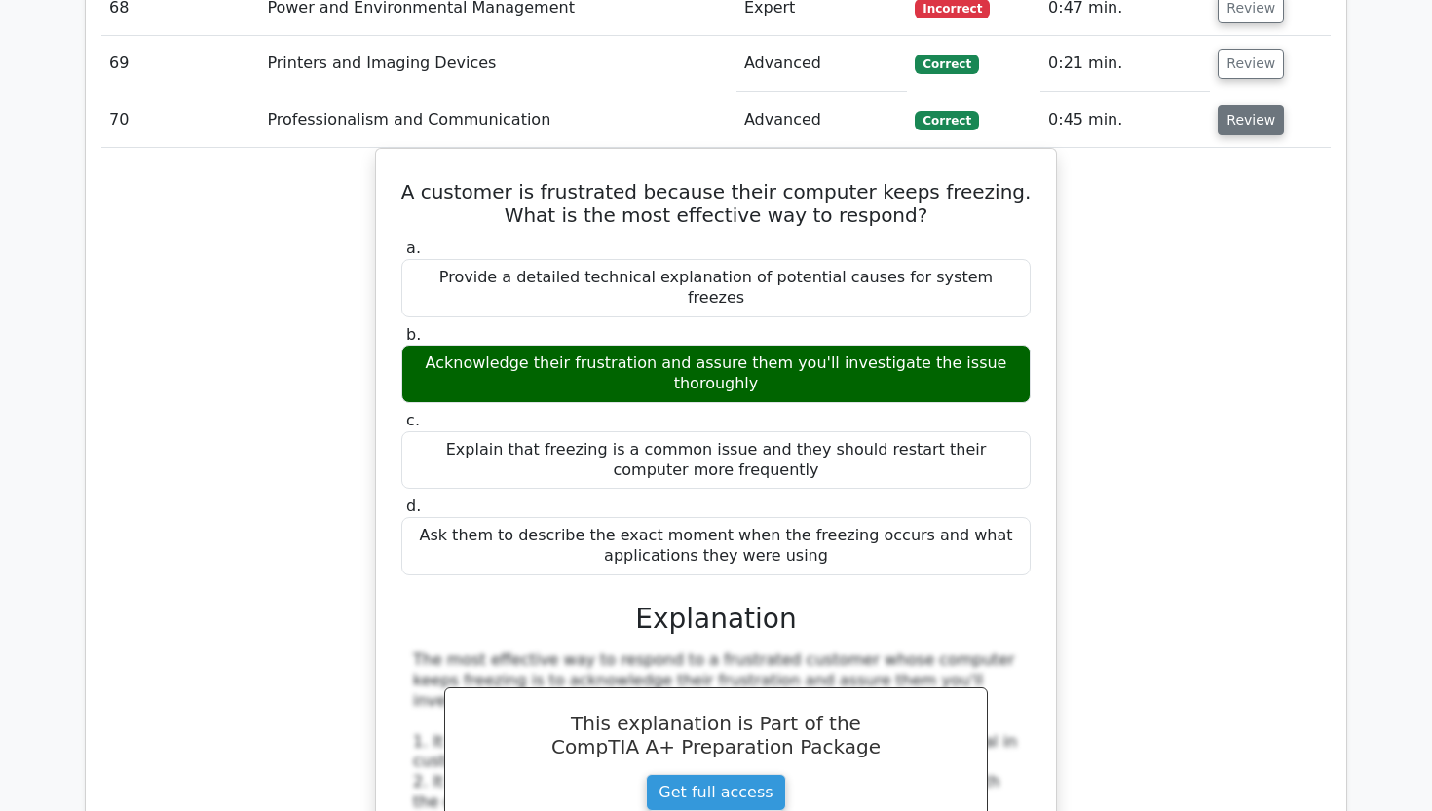
click at [1237, 105] on button "Review" at bounding box center [1250, 120] width 66 height 30
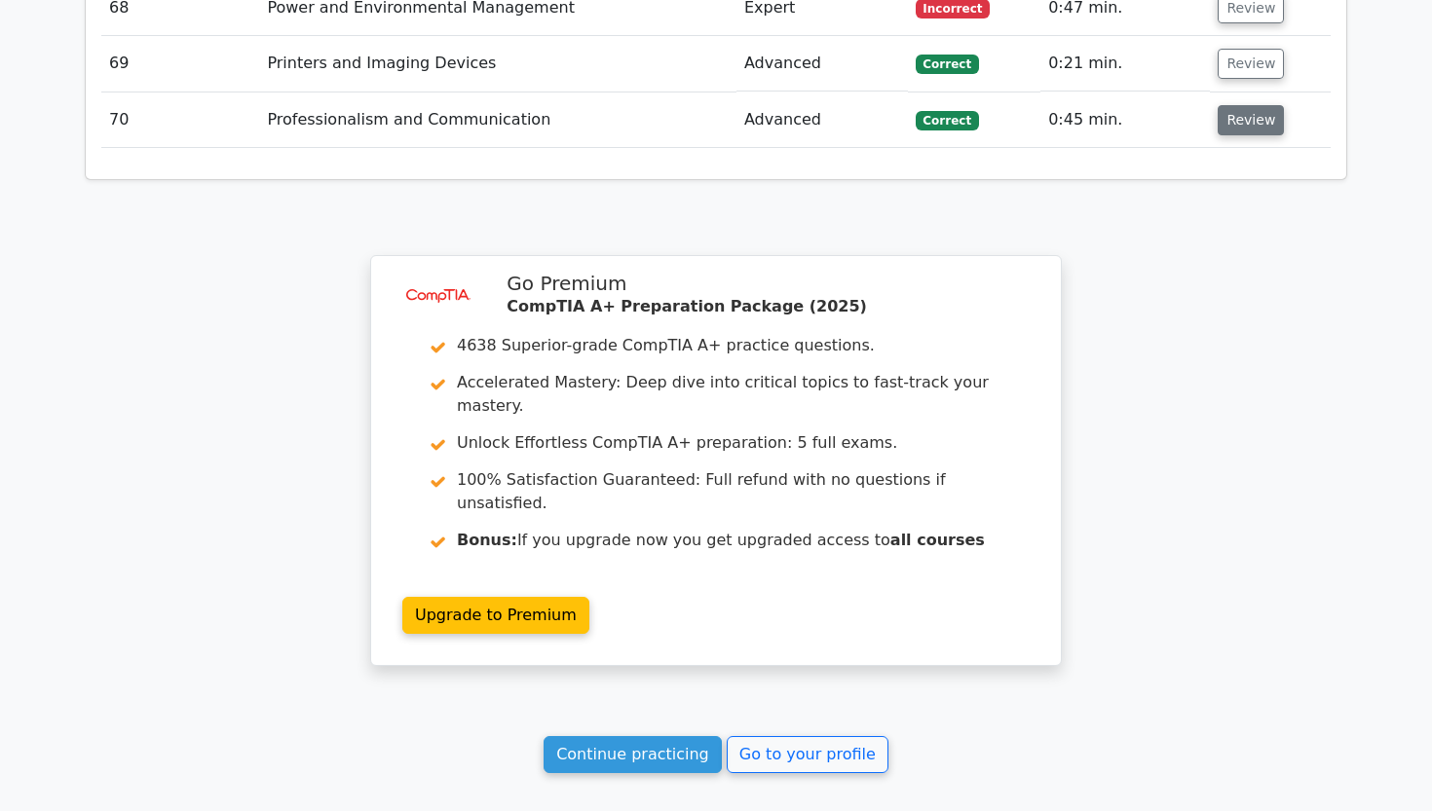
click at [1237, 105] on button "Review" at bounding box center [1250, 120] width 66 height 30
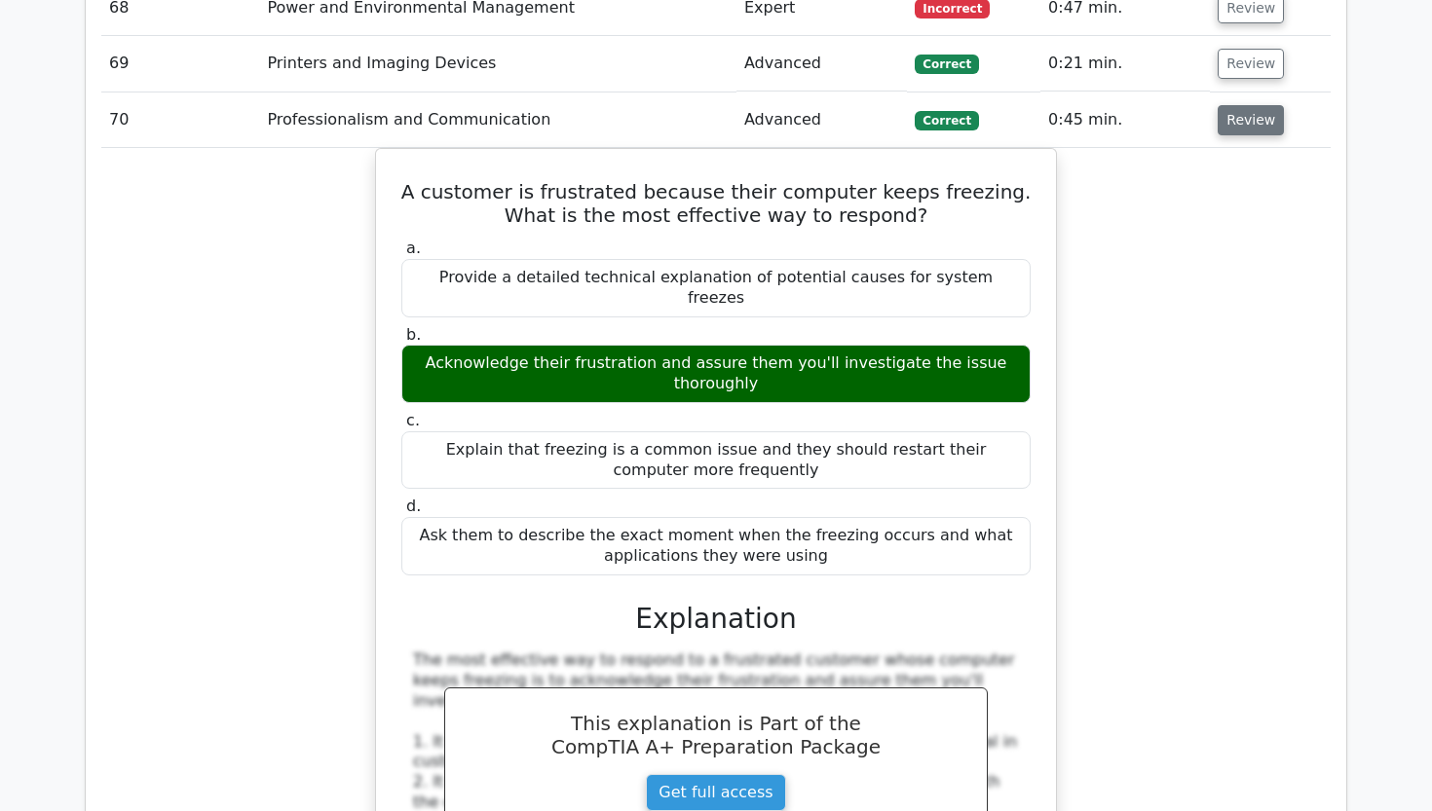
drag, startPoint x: 1237, startPoint y: 66, endPoint x: 1222, endPoint y: 68, distance: 14.7
click at [1222, 105] on button "Review" at bounding box center [1250, 120] width 66 height 30
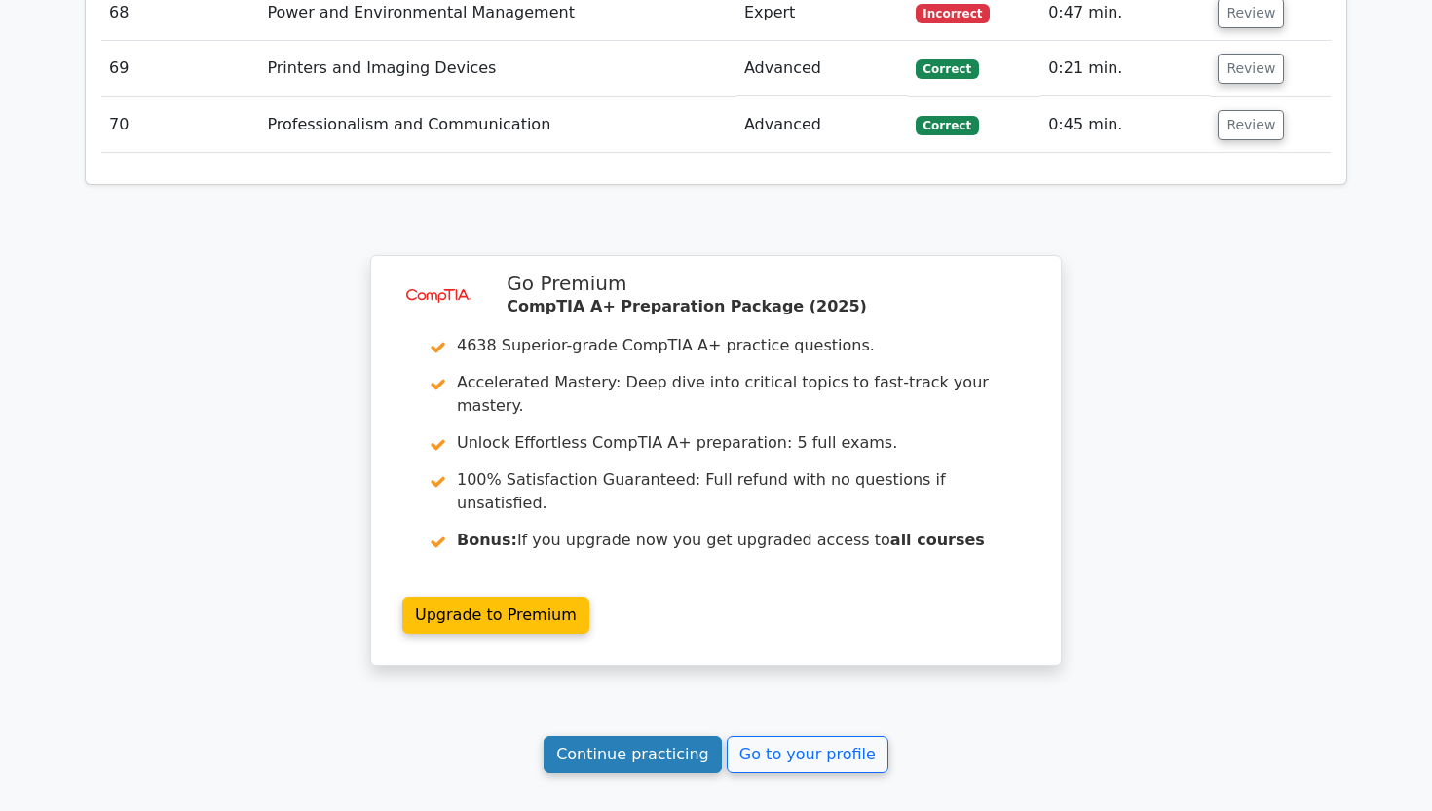
click at [665, 736] on link "Continue practicing" at bounding box center [632, 754] width 178 height 37
